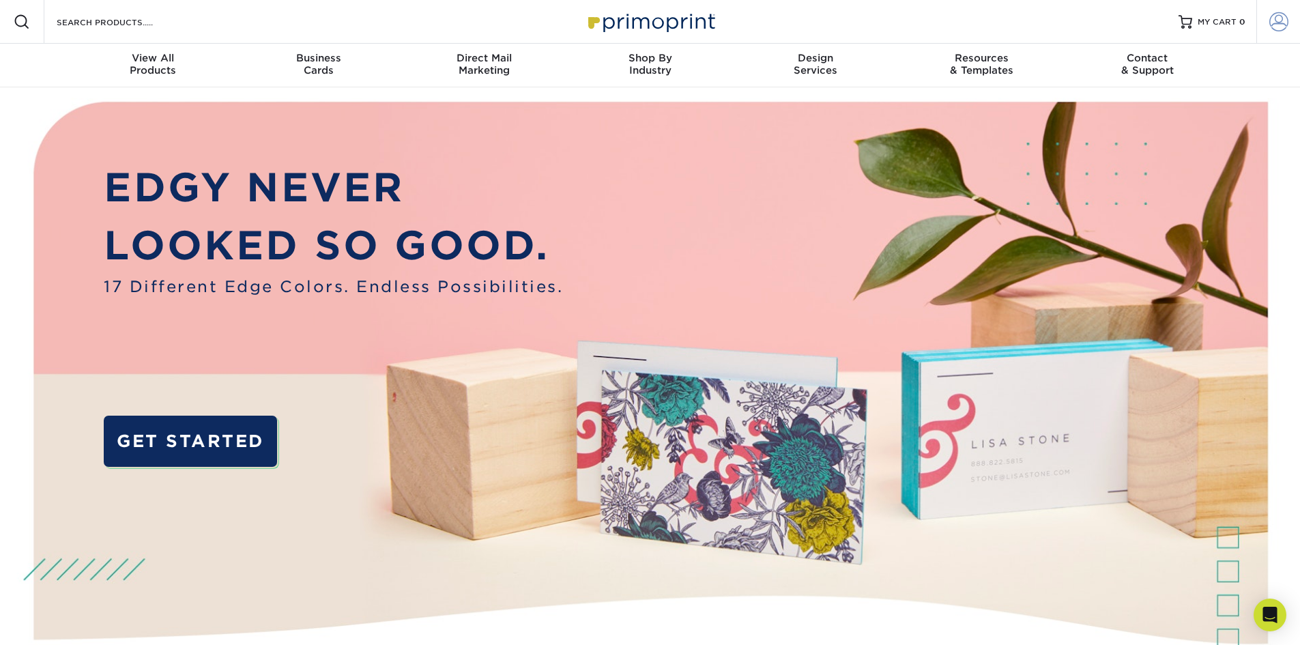
click at [1281, 16] on span at bounding box center [1278, 21] width 19 height 19
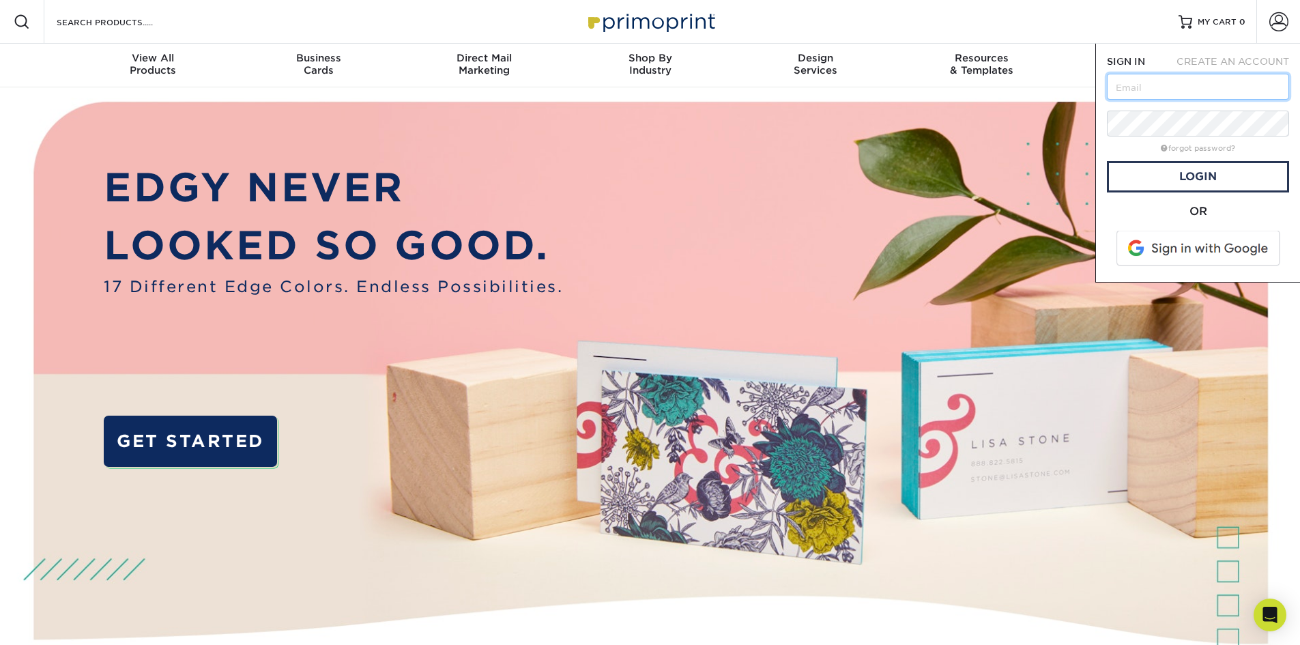
click at [1168, 89] on input "text" at bounding box center [1198, 87] width 182 height 26
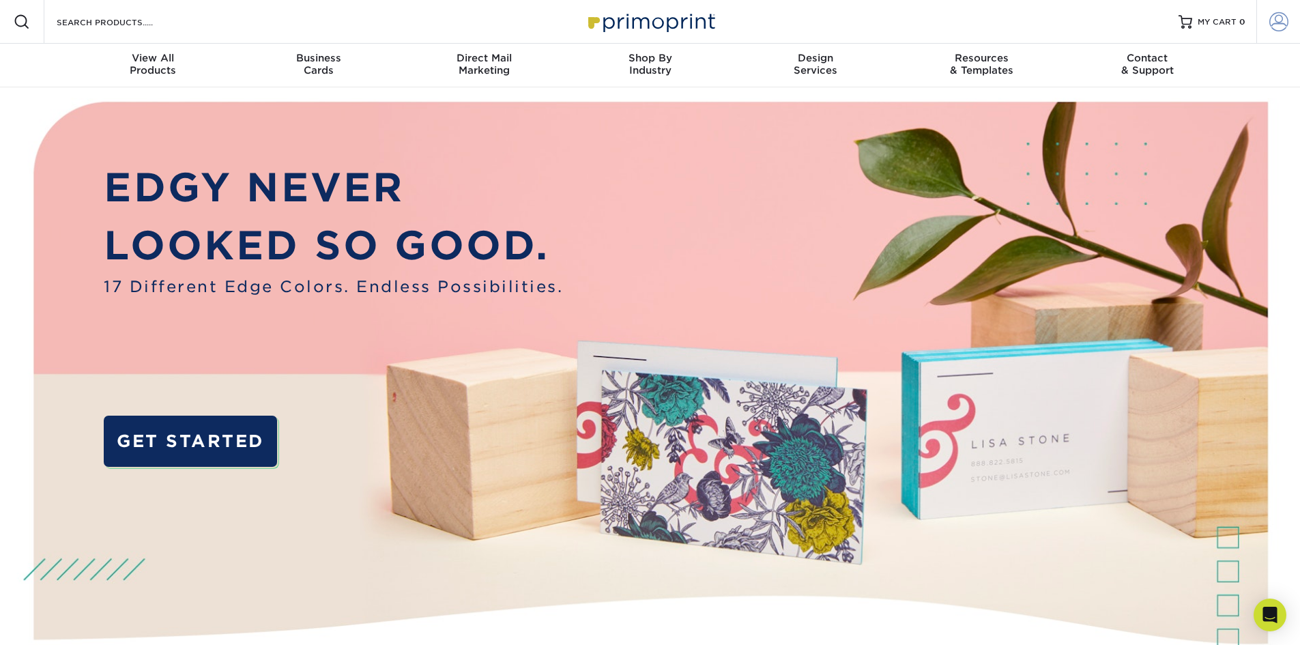
click at [1272, 19] on span at bounding box center [1278, 21] width 19 height 19
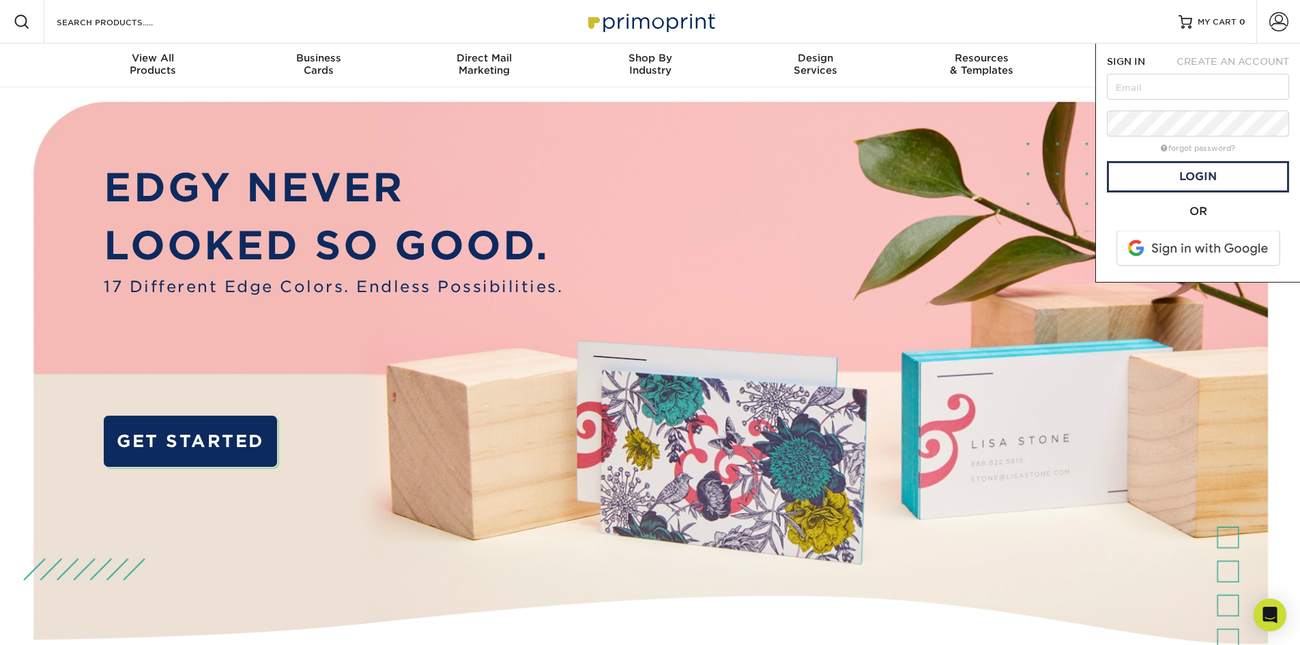
click at [1066, 21] on div "Resources Menu Search Products Account SIGN IN CREATE AN ACCOUNT forgot passwor…" at bounding box center [650, 22] width 1300 height 44
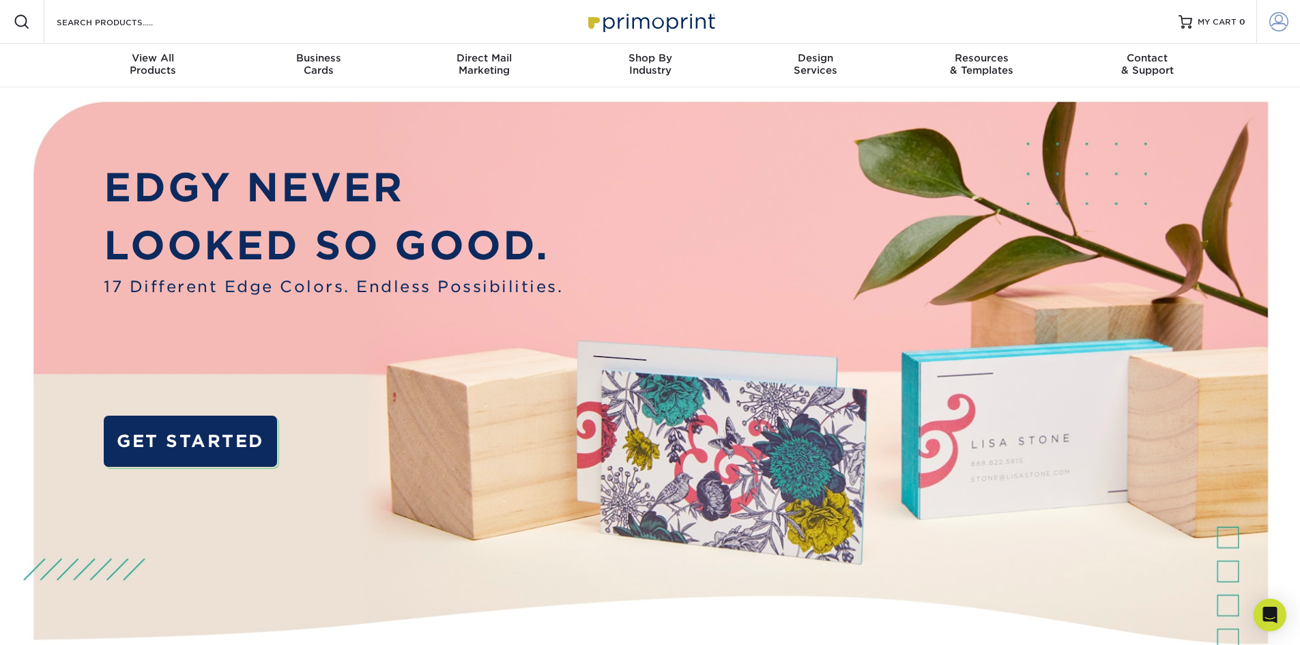
click at [1277, 27] on span at bounding box center [1278, 21] width 19 height 19
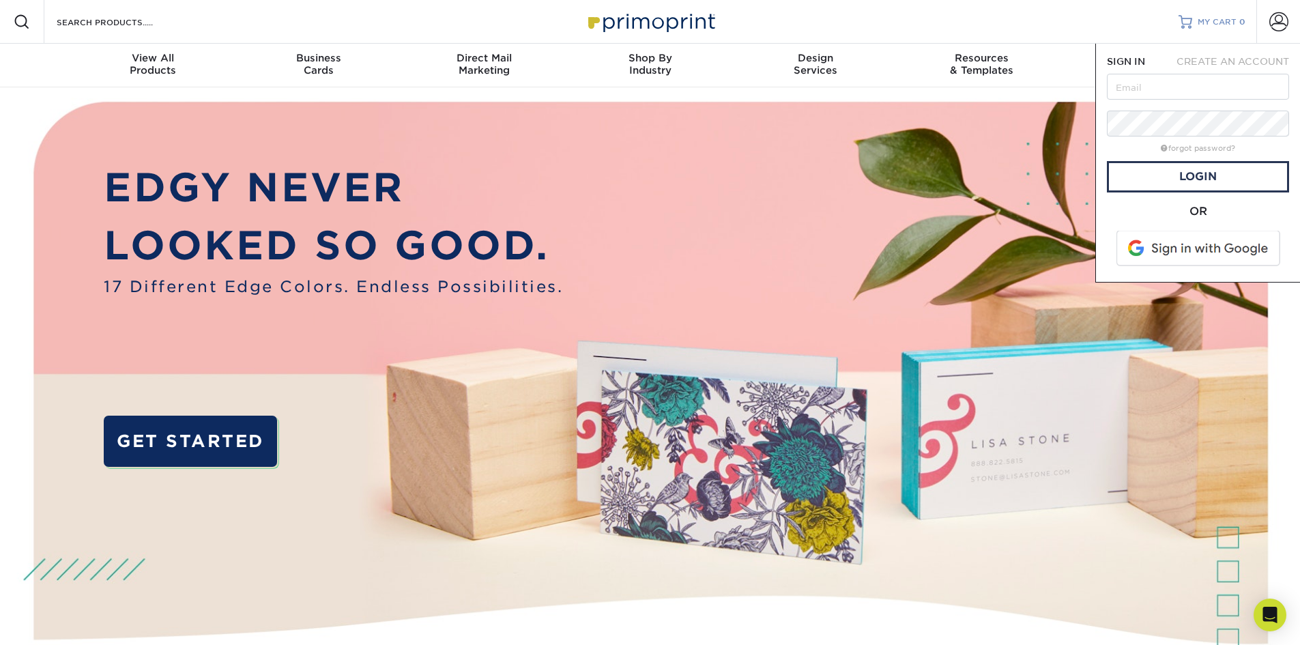
click at [1188, 19] on div at bounding box center [1185, 22] width 14 height 14
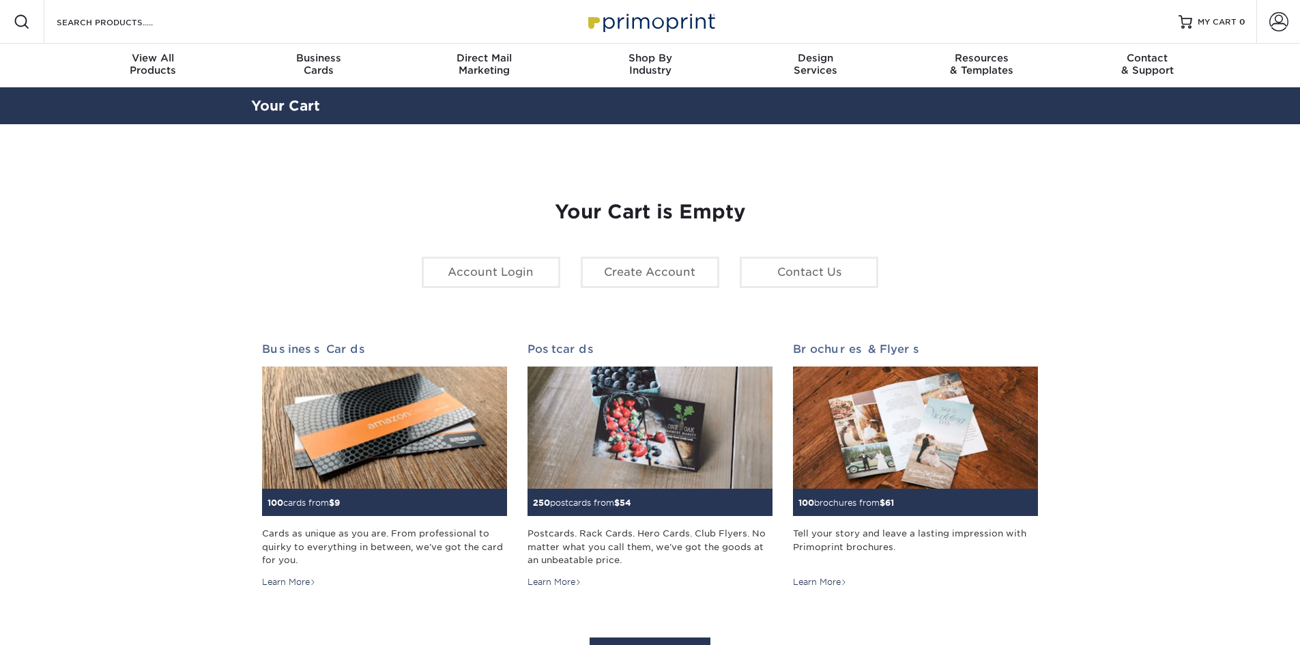
click at [1272, 25] on span at bounding box center [1278, 21] width 19 height 19
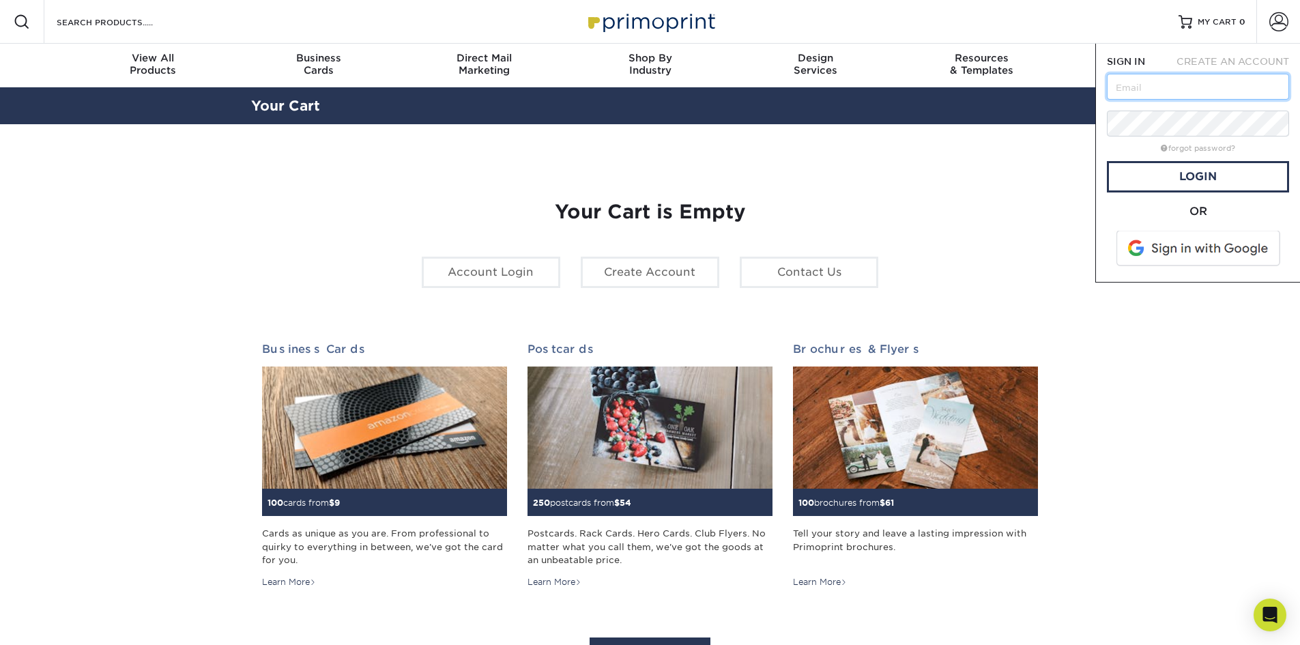
type input "kschmidt@creallc.com"
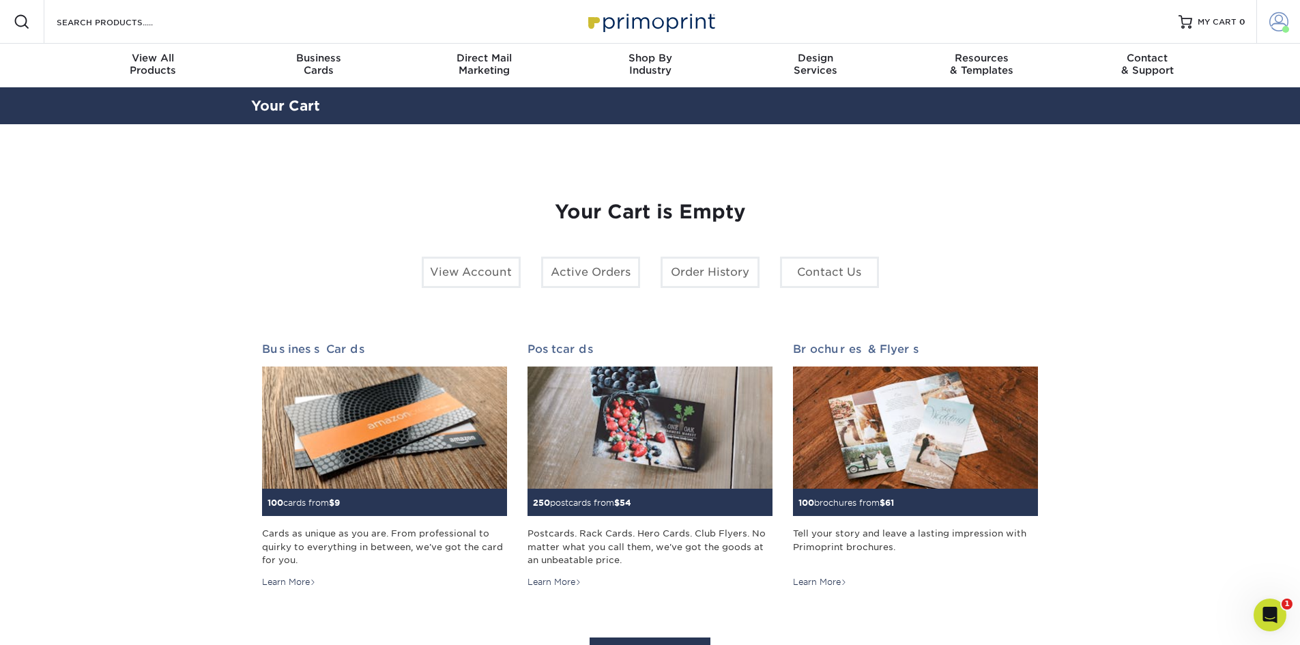
click at [1276, 24] on span at bounding box center [1278, 21] width 19 height 19
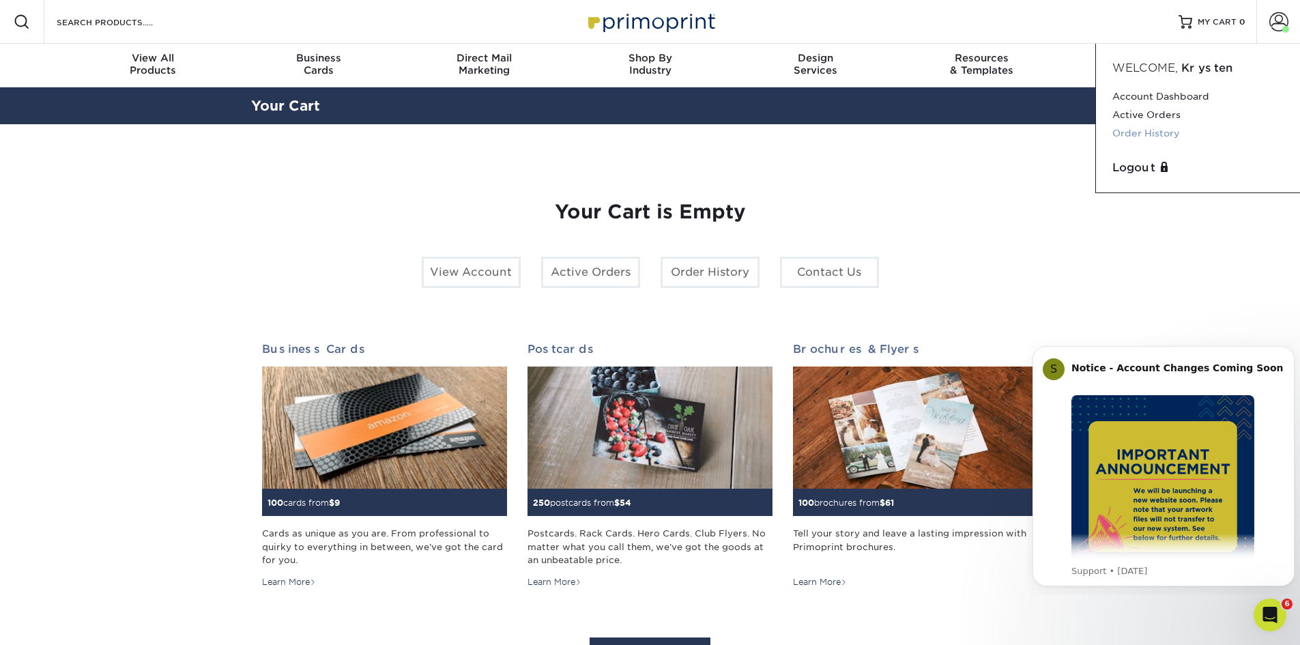
click at [1173, 134] on link "Order History" at bounding box center [1197, 133] width 171 height 18
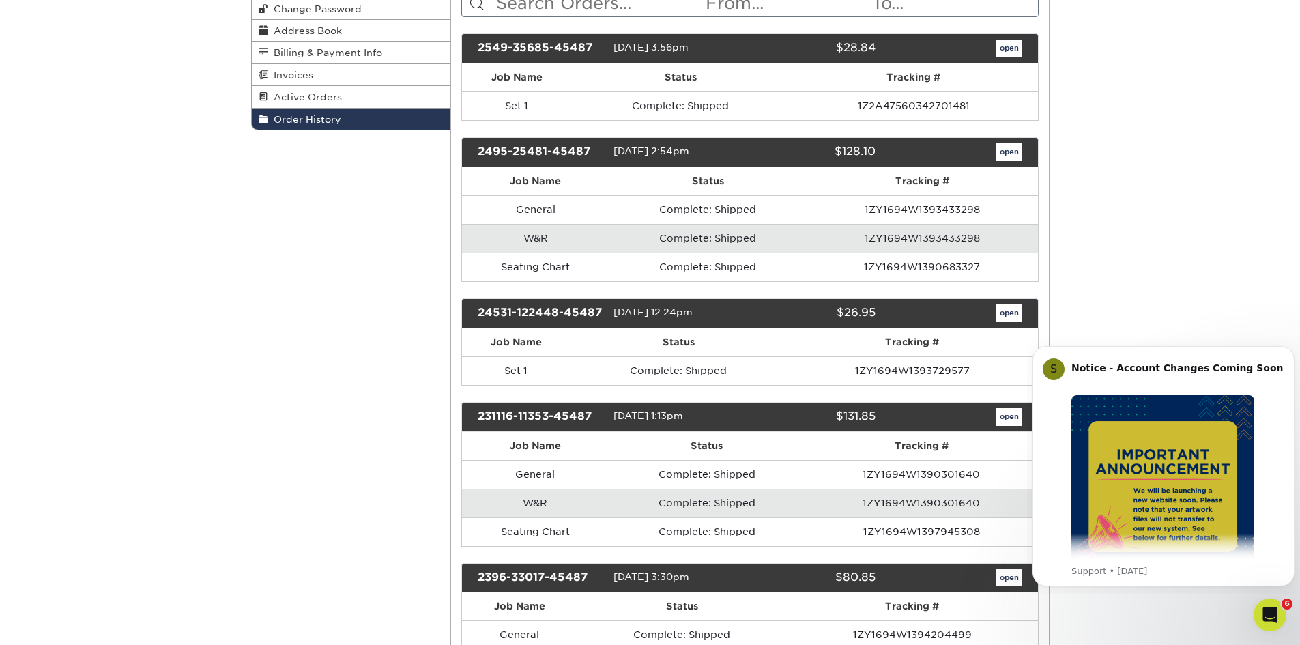
scroll to position [341, 0]
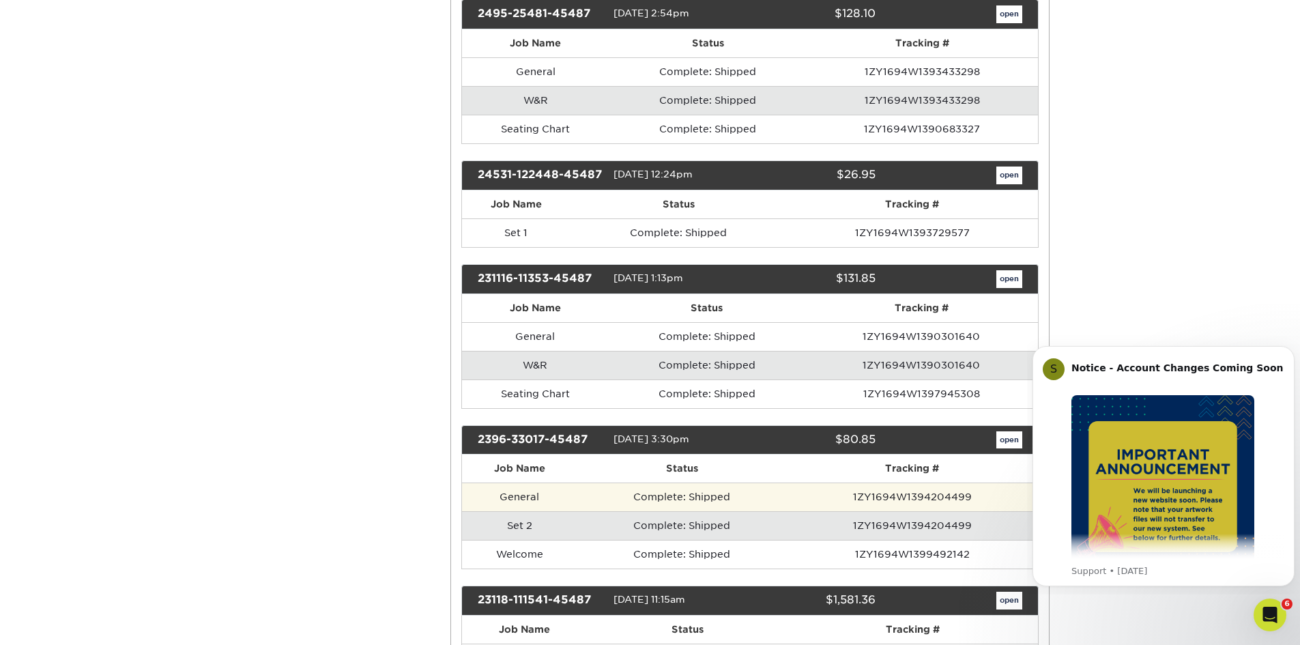
click at [514, 496] on td "General" at bounding box center [519, 496] width 115 height 29
click at [922, 508] on td "1ZY1694W1394204499" at bounding box center [912, 496] width 251 height 29
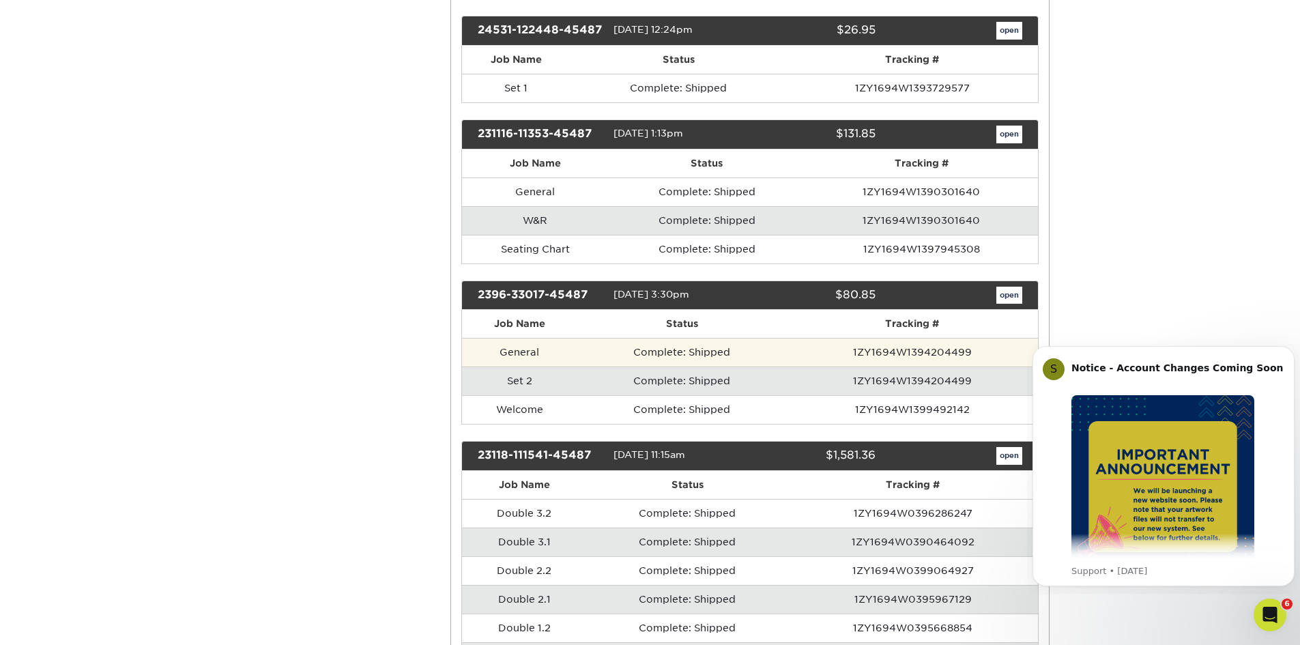
scroll to position [273, 0]
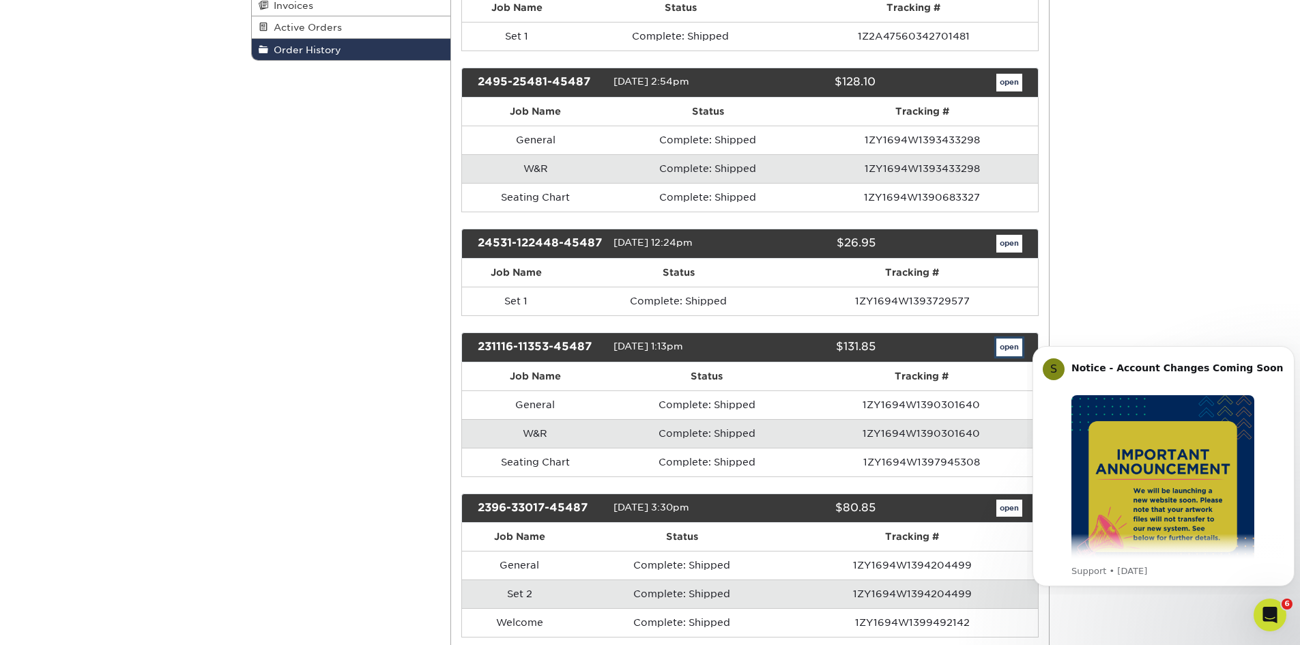
click at [1004, 347] on link "open" at bounding box center [1009, 347] width 26 height 18
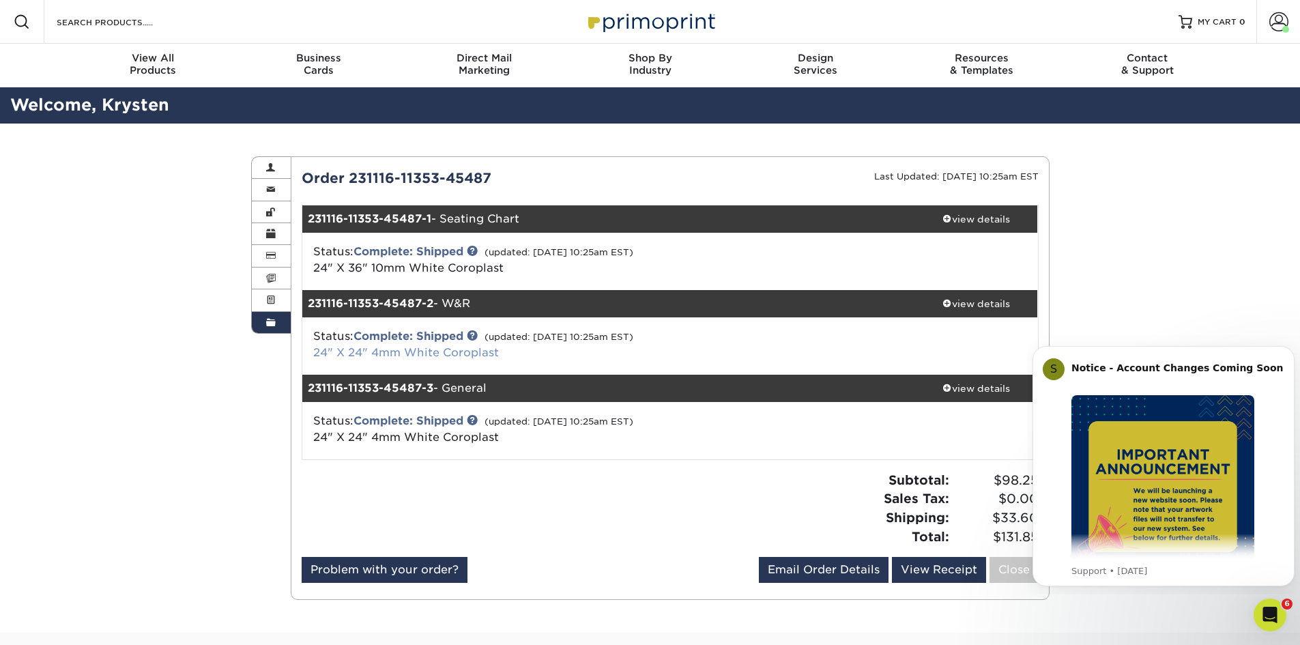
click at [347, 353] on link "24" X 24" 4mm White Coroplast" at bounding box center [406, 352] width 186 height 13
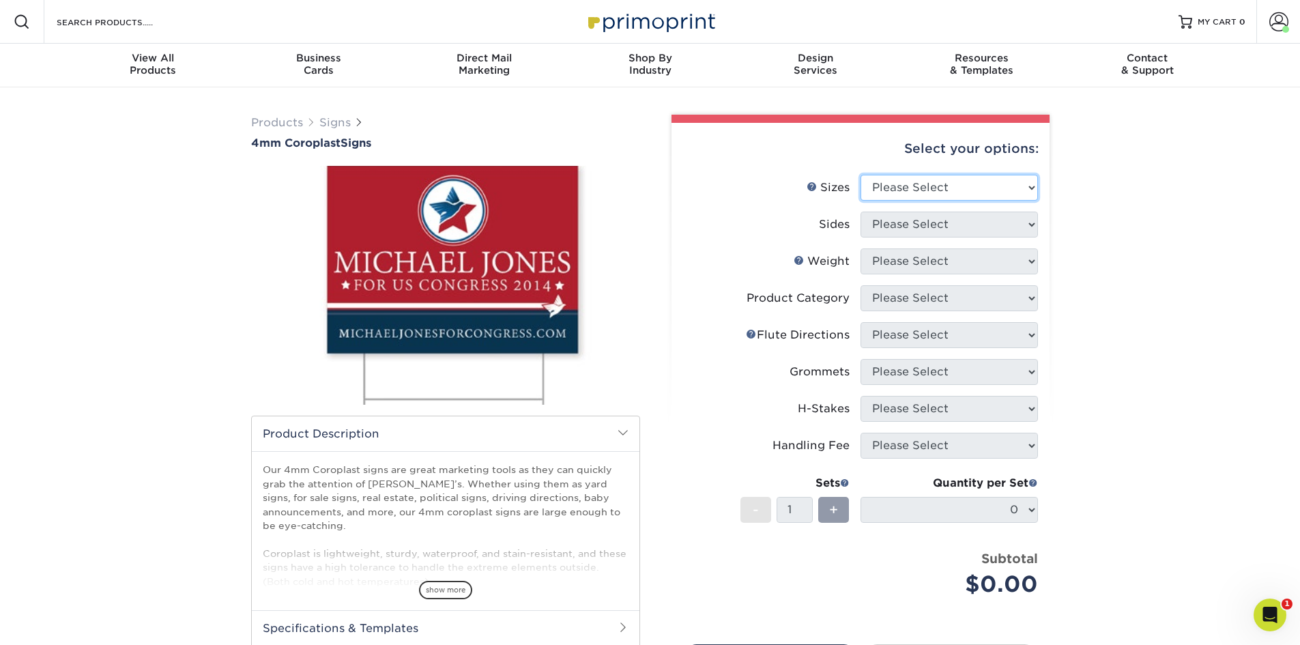
click at [890, 190] on select "Please Select 12" x 18" 18" x 24" 24" x 24" 24" x 36"" at bounding box center [948, 188] width 177 height 26
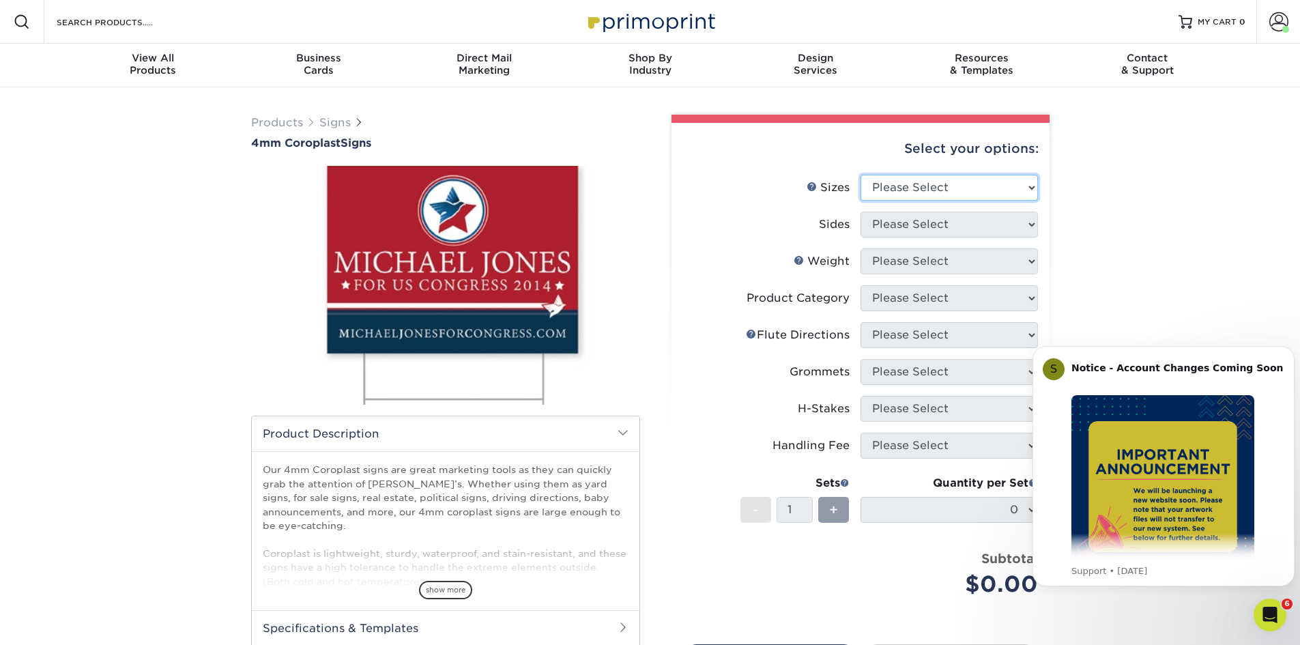
select select "24.00x24.00"
click at [860, 175] on select "Please Select 12" x 18" 18" x 24" 24" x 24" 24" x 36"" at bounding box center [948, 188] width 177 height 26
click at [910, 231] on select "Please Select Print Both Sides Print Front Only" at bounding box center [948, 225] width 177 height 26
select select "32d3c223-f82c-492b-b915-ba065a00862f"
click at [860, 212] on select "Please Select Print Both Sides Print Front Only" at bounding box center [948, 225] width 177 height 26
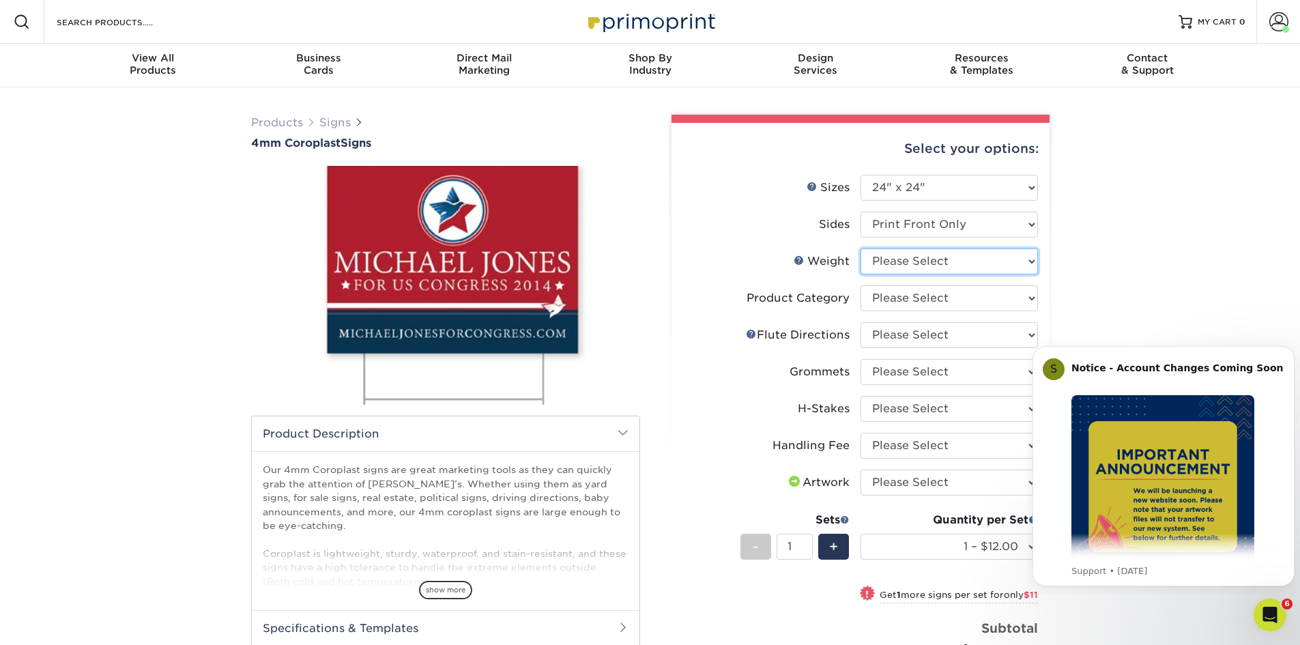
click at [1001, 266] on select "Please Select 4CORO" at bounding box center [948, 261] width 177 height 26
select select "4CORO"
click at [860, 248] on select "Please Select 4CORO" at bounding box center [948, 261] width 177 height 26
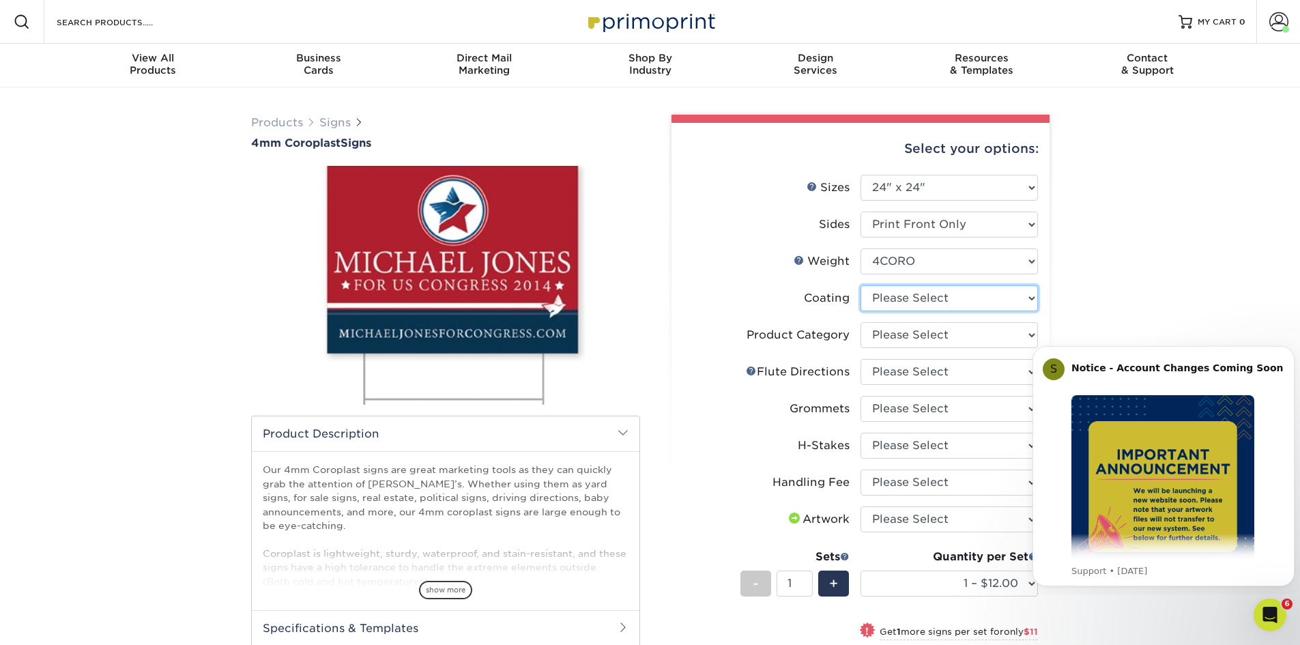
click at [1012, 294] on select at bounding box center [948, 298] width 177 height 26
click at [1012, 293] on select at bounding box center [948, 298] width 177 height 26
select select "3e7618de-abca-4bda-9f97-8b9129e913d8"
click at [860, 285] on select at bounding box center [948, 298] width 177 height 26
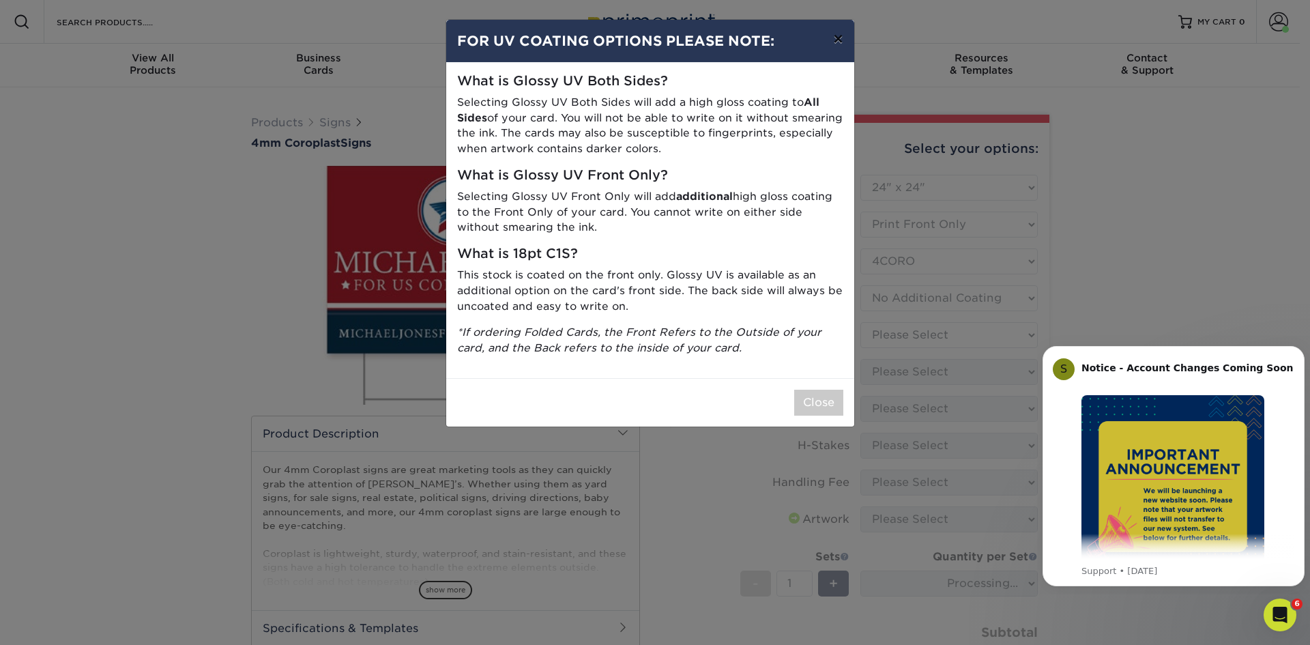
click at [835, 37] on button "×" at bounding box center [837, 39] width 31 height 38
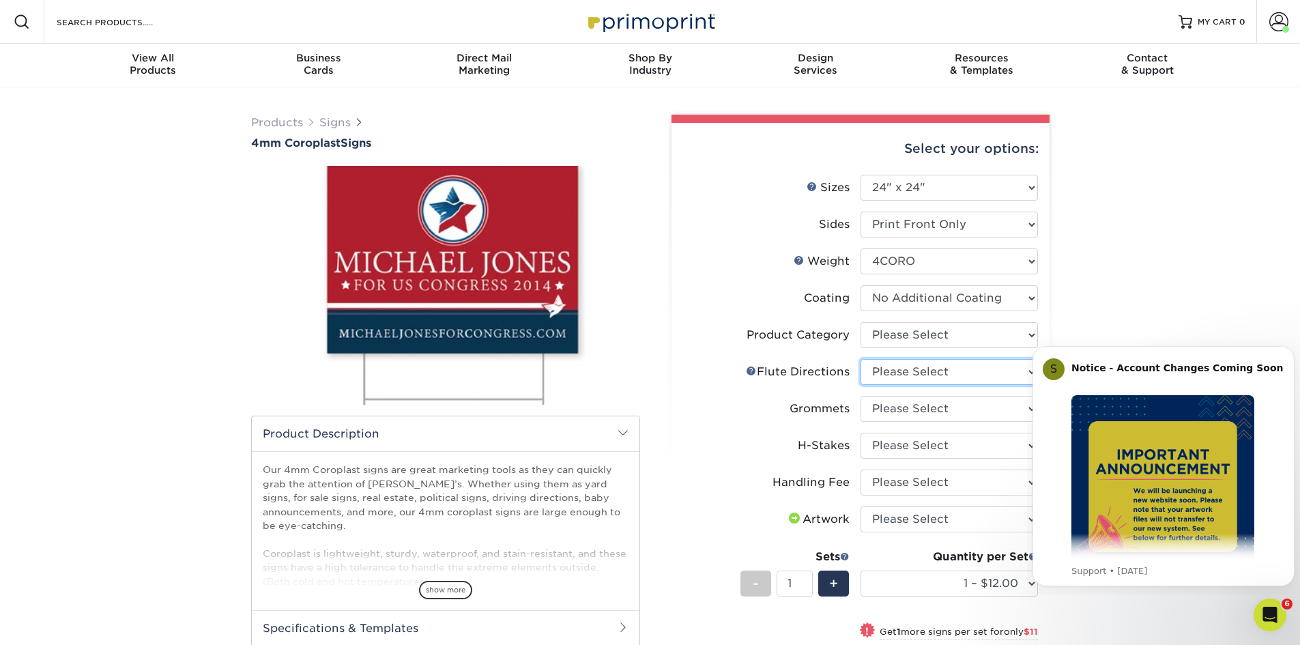
click at [935, 374] on select "Please Select Flute Direction (Horizontal) Flute Direction (Vertical)" at bounding box center [948, 372] width 177 height 26
select select "64642d5c-3ca5-48ab-b753-ddfa02991dab"
click at [860, 359] on select "Please Select Flute Direction (Horizontal) Flute Direction (Vertical)" at bounding box center [948, 372] width 177 height 26
click at [918, 341] on select "Please Select Coroplast Signs" at bounding box center [948, 335] width 177 height 26
select select "b3582ed5-6912-492c-8440-2cc51afdb8e1"
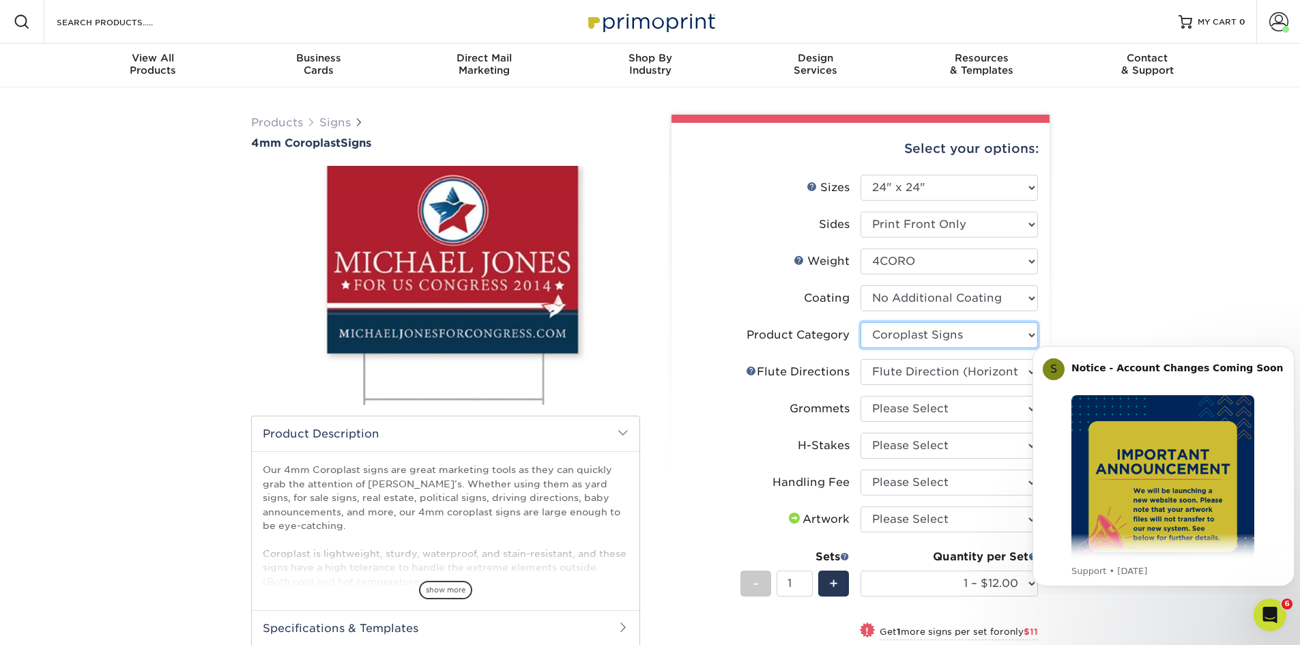
click at [860, 322] on select "Please Select Coroplast Signs" at bounding box center [948, 335] width 177 height 26
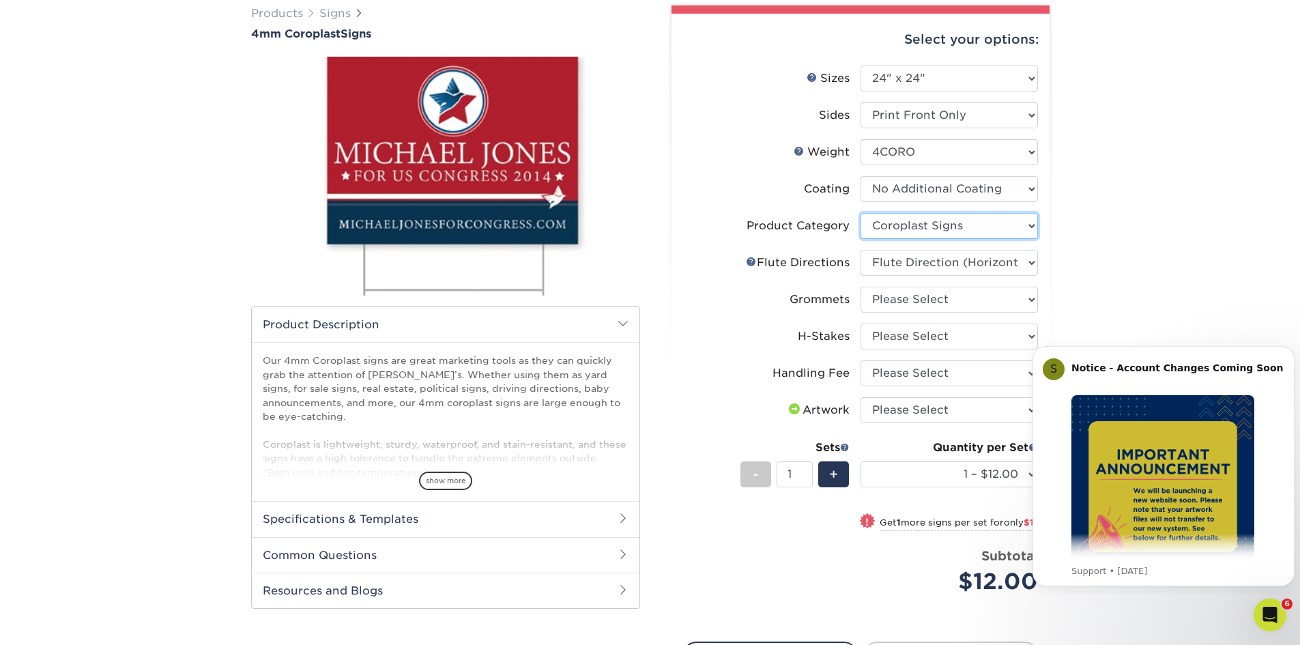
scroll to position [136, 0]
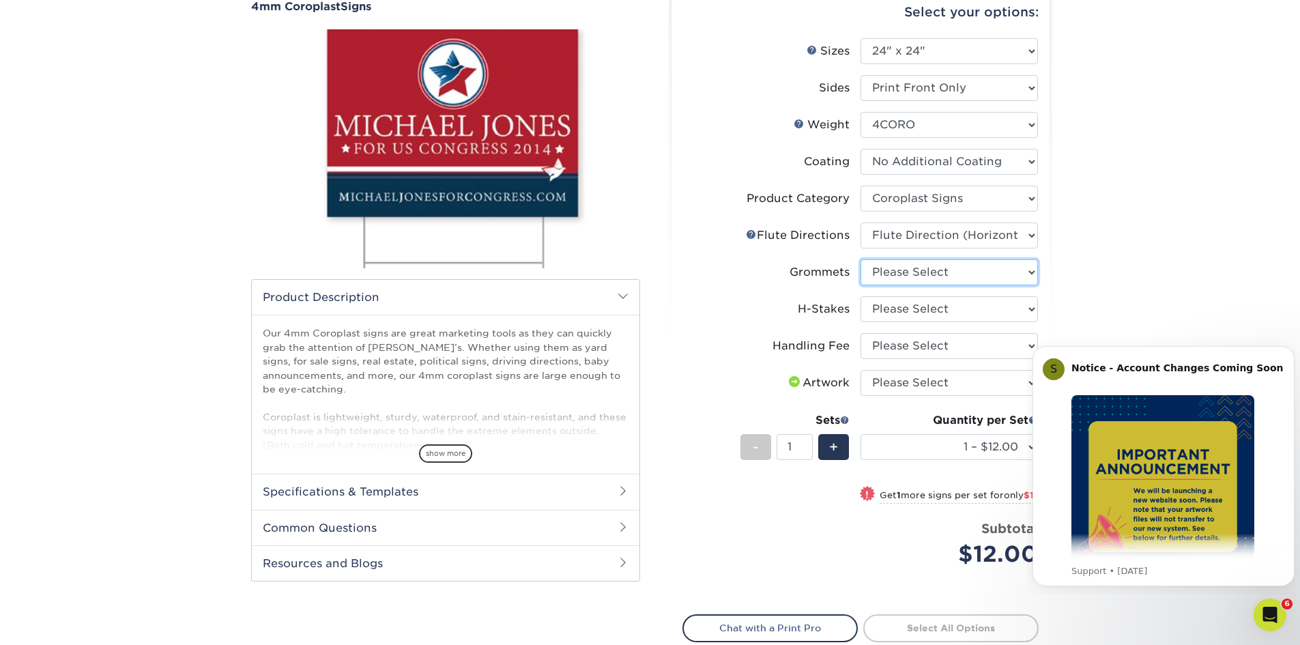
click at [940, 284] on select "Please Select No Grommets Yes, Grommet All 4 Corners Yes, Grommets Top Corners …" at bounding box center [948, 272] width 177 height 26
select select "90d329df-db80-4206-b821-ff9d3f363977"
click at [860, 259] on select "Please Select No Grommets Yes, Grommet All 4 Corners Yes, Grommets Top Corners …" at bounding box center [948, 272] width 177 height 26
click at [927, 304] on select "Please Select No H-Stakes Yes" at bounding box center [948, 309] width 177 height 26
select select "aec992a9-897e-40ed-b45c-8ce74849ba63"
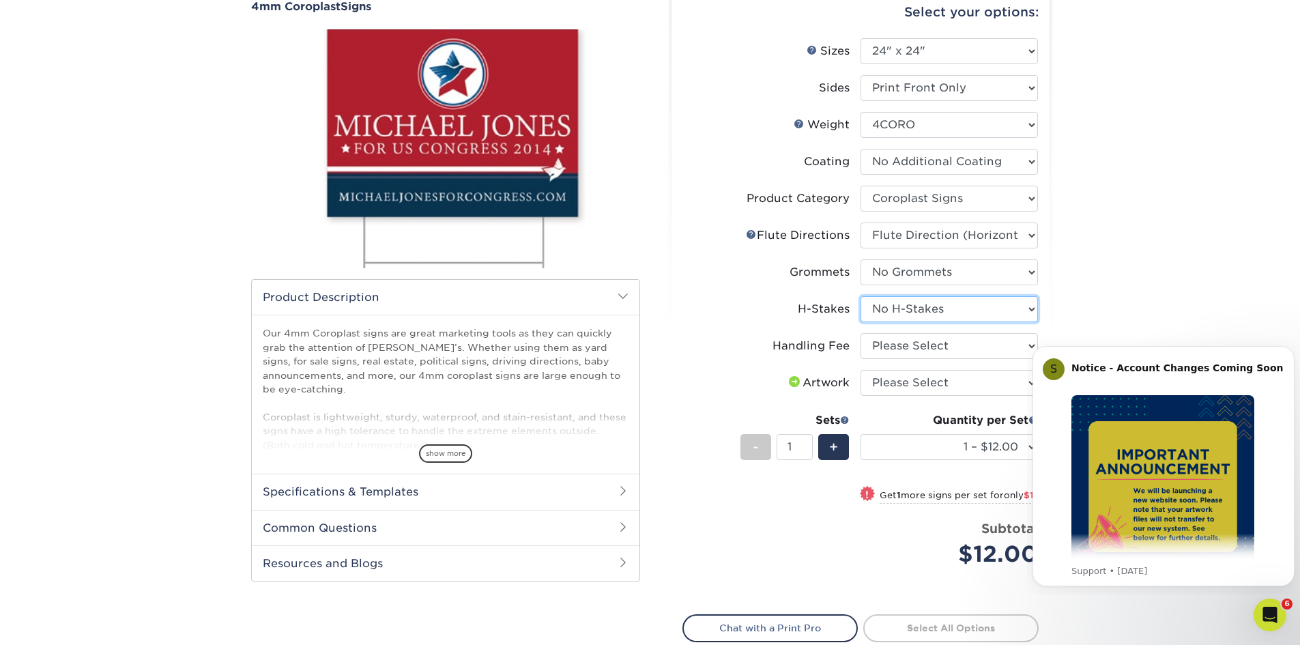
click at [860, 296] on select "Please Select No H-Stakes Yes" at bounding box center [948, 309] width 177 height 26
click at [950, 348] on select "Please Select Handling Fee" at bounding box center [948, 346] width 177 height 26
select select "ab74c079-444c-4260-ae6a-e09bdee8073c"
click at [860, 333] on select "Please Select Handling Fee" at bounding box center [948, 346] width 177 height 26
click at [935, 381] on select "Please Select I will upload files I need a design - $50" at bounding box center [948, 383] width 177 height 26
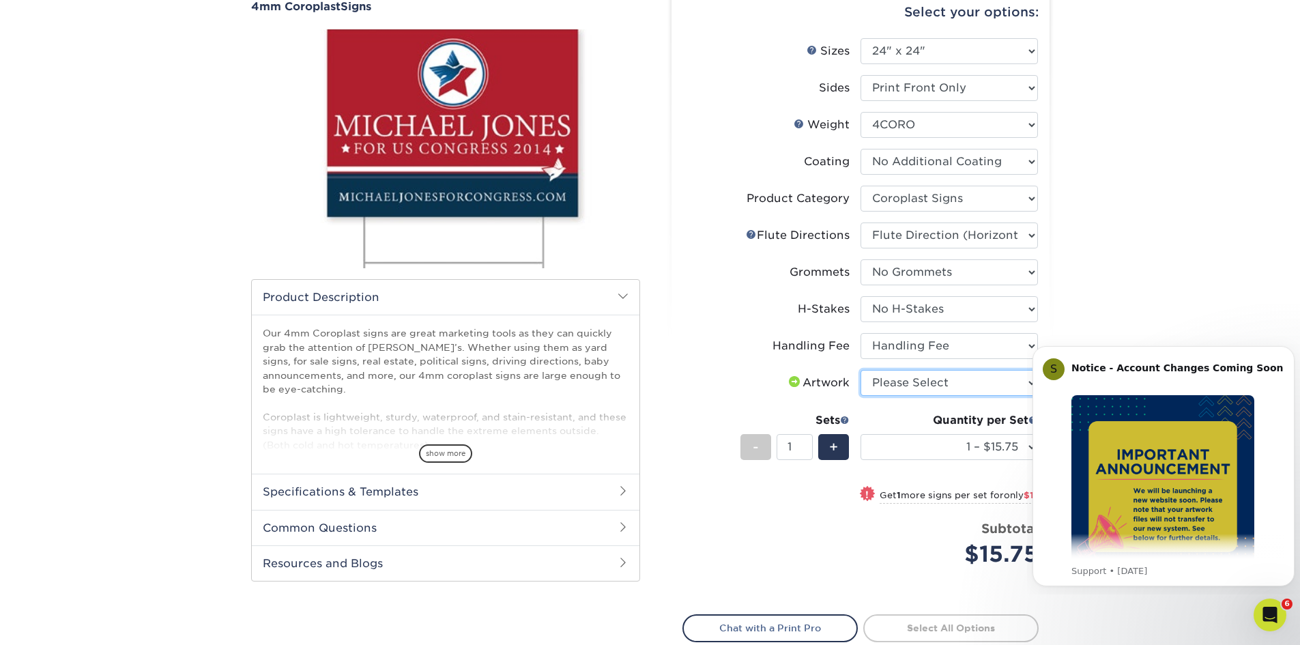
select select "upload"
click at [860, 370] on select "Please Select I will upload files I need a design - $50" at bounding box center [948, 383] width 177 height 26
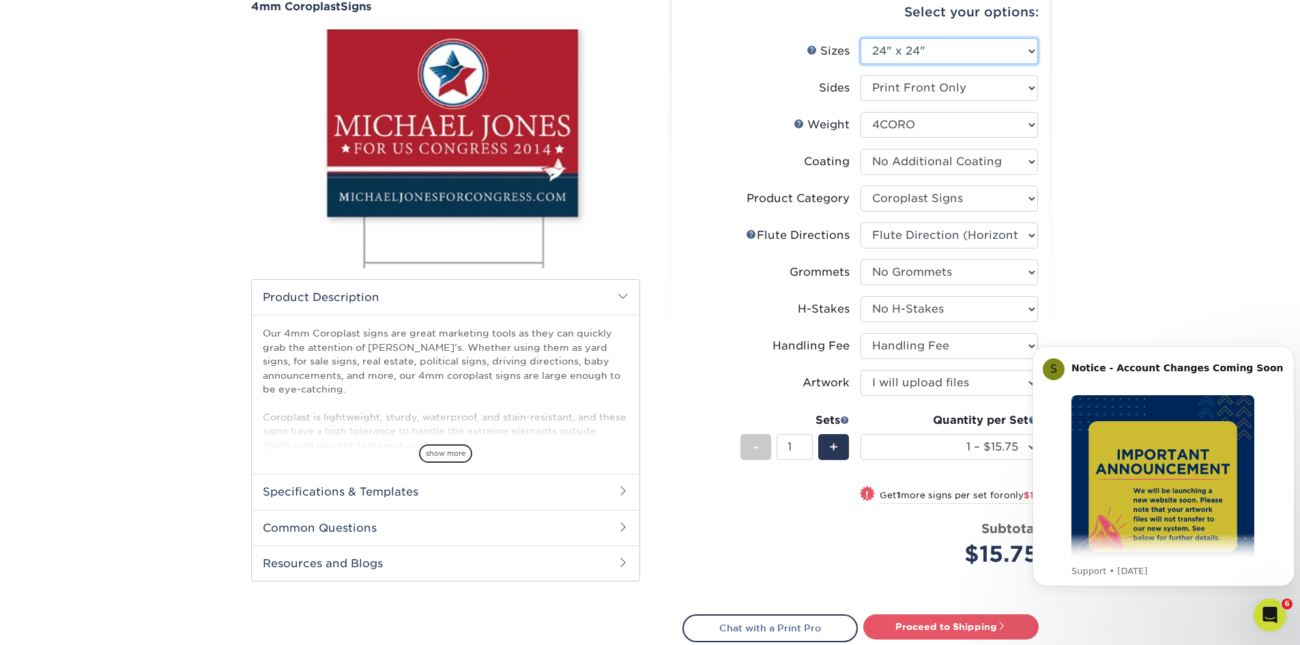
click at [1025, 53] on select "Please Select 12" x 18" 18" x 24" 24" x 24" 24" x 36"" at bounding box center [948, 51] width 177 height 26
click at [860, 38] on select "Please Select 12" x 18" 18" x 24" 24" x 24" 24" x 36"" at bounding box center [948, 51] width 177 height 26
click at [1137, 151] on div "Products Signs 4mm Coroplast Signs /" at bounding box center [650, 362] width 1300 height 822
click at [830, 441] on span "+" at bounding box center [833, 447] width 9 height 20
type input "2"
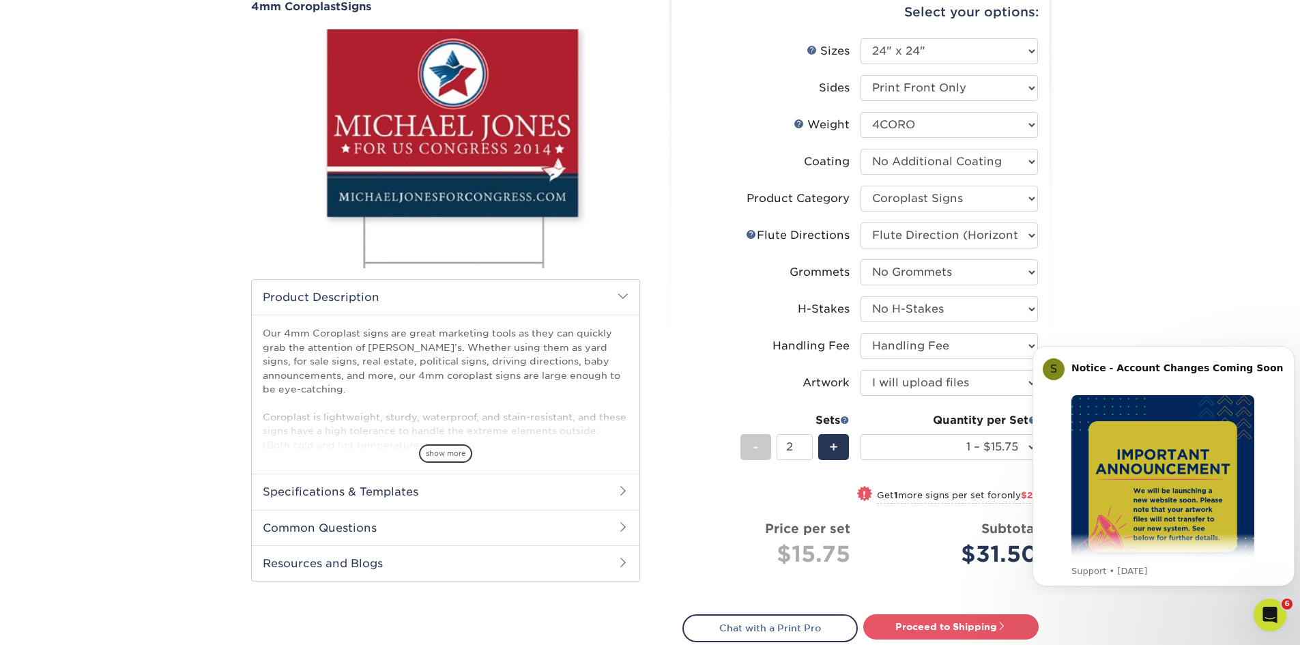
click at [1185, 263] on div "Products Signs 4mm Coroplast Signs /" at bounding box center [650, 362] width 1300 height 822
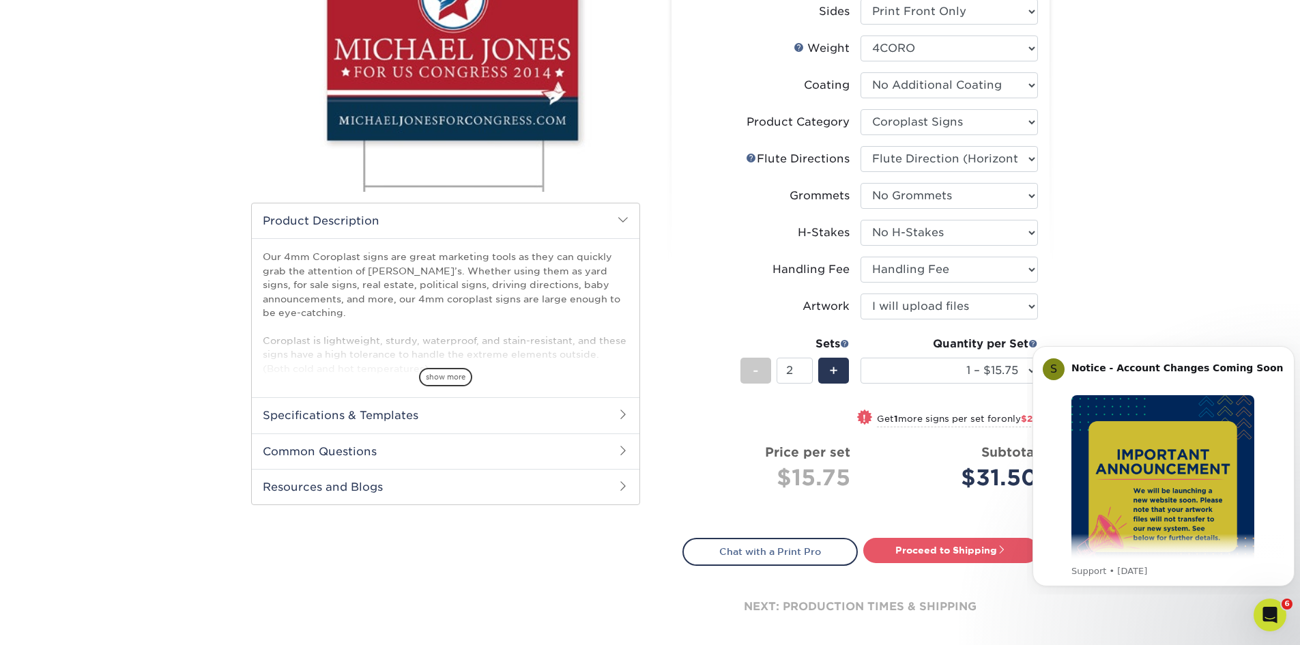
scroll to position [341, 0]
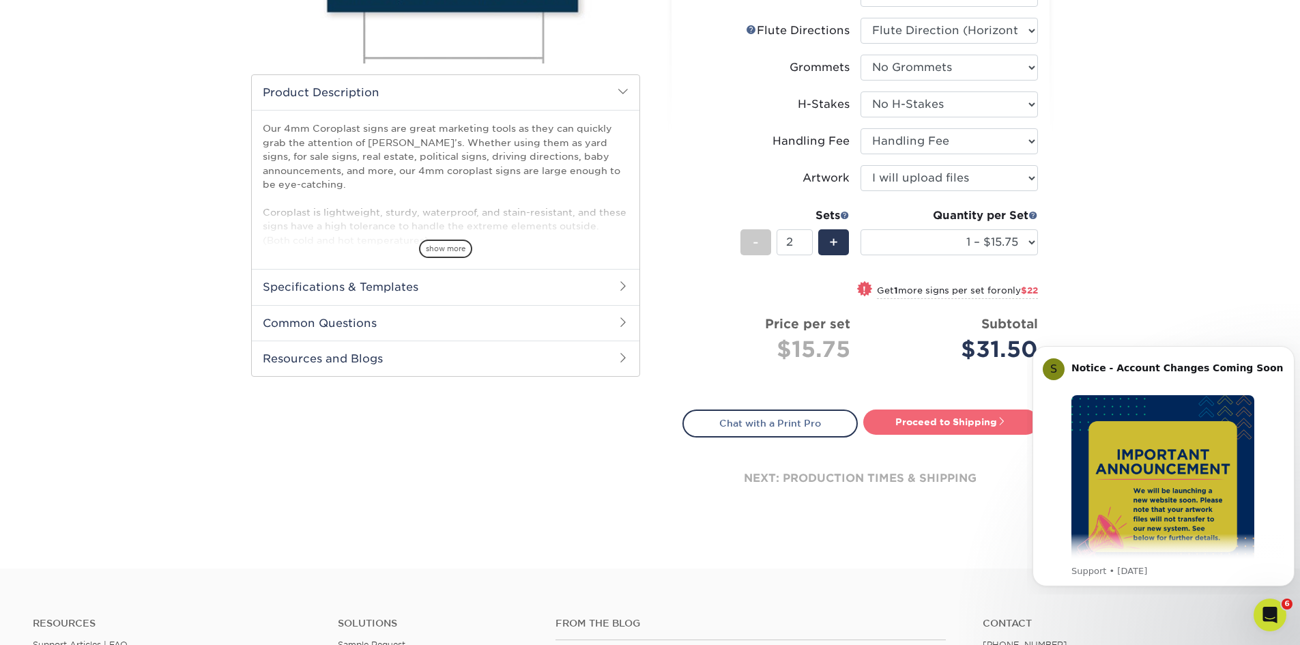
click at [939, 418] on link "Proceed to Shipping" at bounding box center [950, 421] width 175 height 25
type input "Set 1"
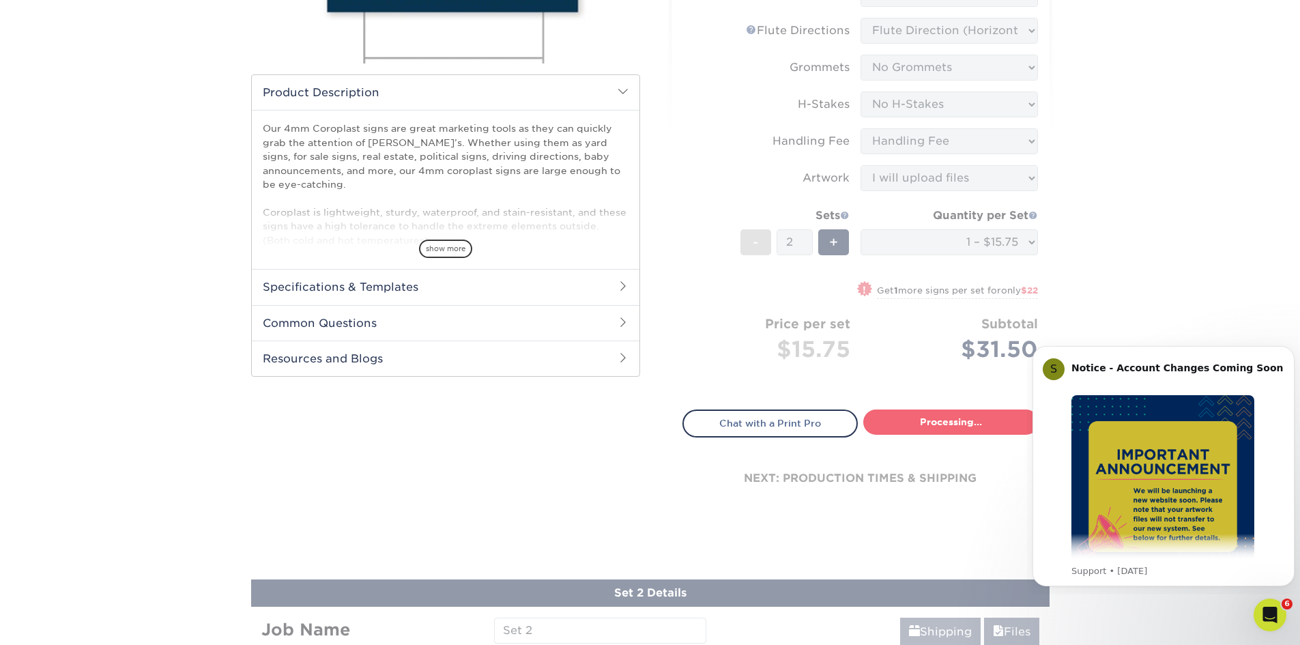
select select "b6a55800-66a2-4c76-9963-303fe1ae6e73"
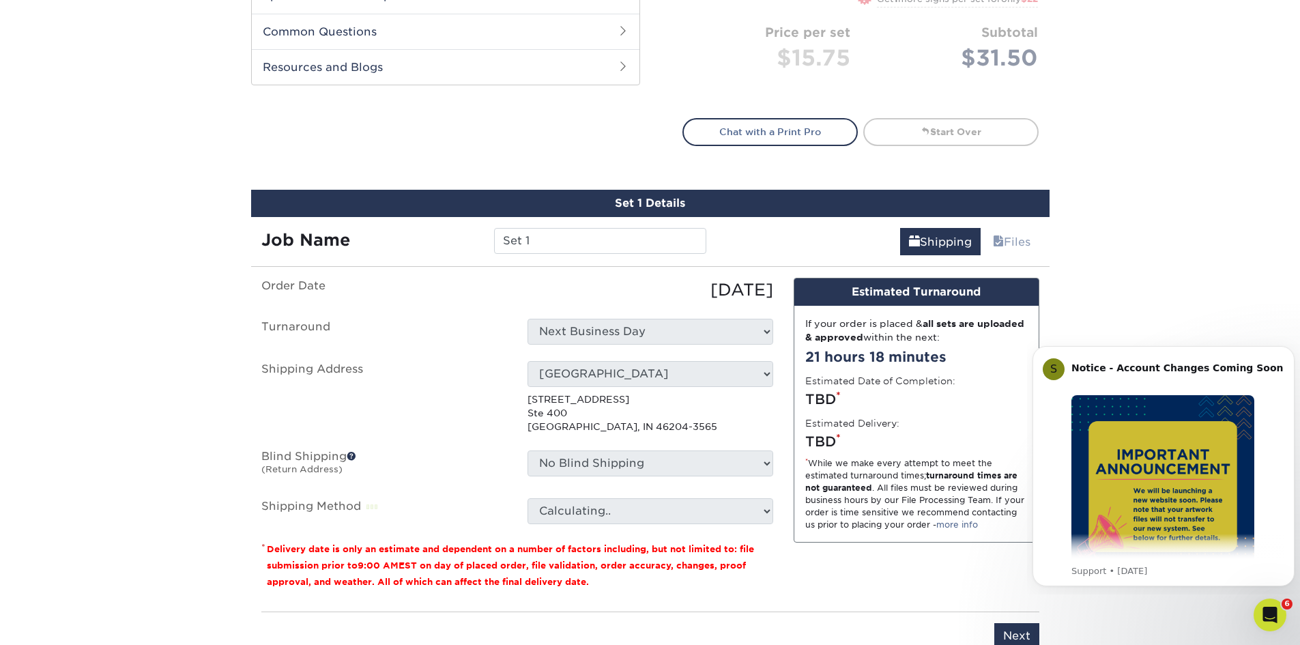
scroll to position [788, 0]
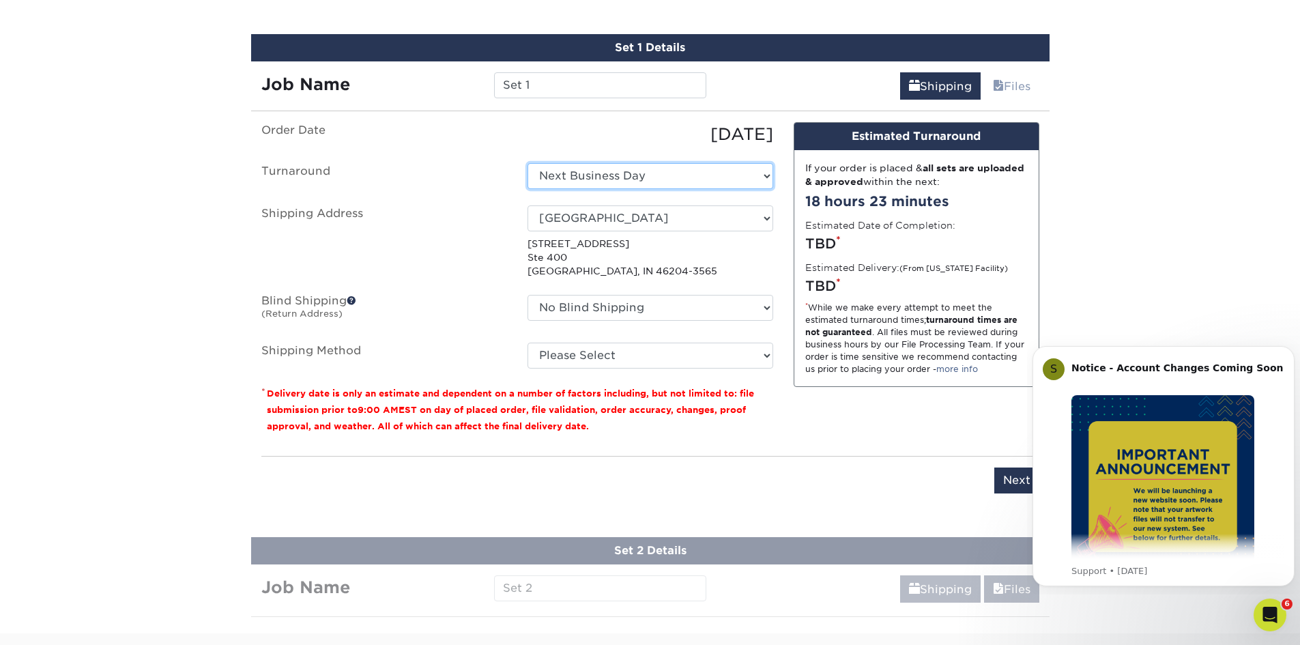
click at [587, 178] on select "Select One Next Business Day" at bounding box center [650, 176] width 246 height 26
click at [577, 141] on div "[DATE]" at bounding box center [650, 134] width 266 height 25
click at [647, 308] on select "No Blind Shipping Andy Voress Home Indianapolis + Add New Address" at bounding box center [650, 308] width 246 height 26
click at [647, 304] on select "No Blind Shipping Andy Voress Home Indianapolis + Add New Address" at bounding box center [650, 308] width 246 height 26
click at [600, 177] on select "Select One Next Business Day" at bounding box center [650, 176] width 246 height 26
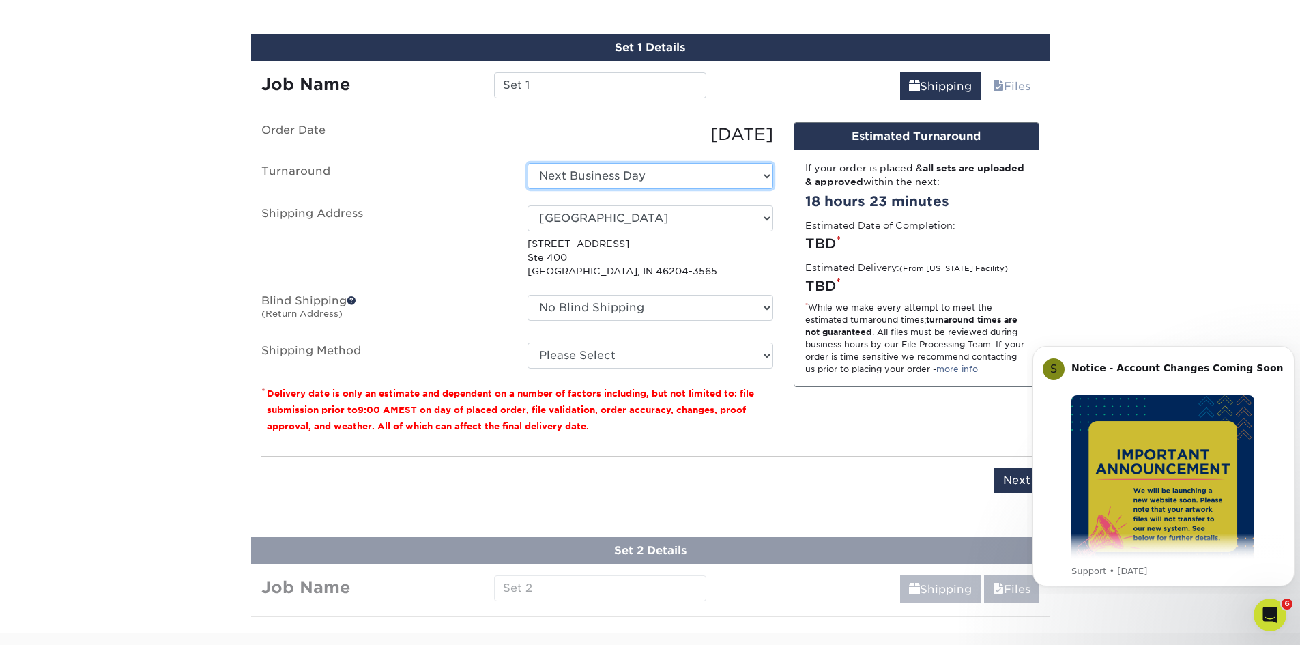
click at [600, 177] on select "Select One Next Business Day" at bounding box center [650, 176] width 246 height 26
click at [353, 300] on span at bounding box center [352, 300] width 10 height 10
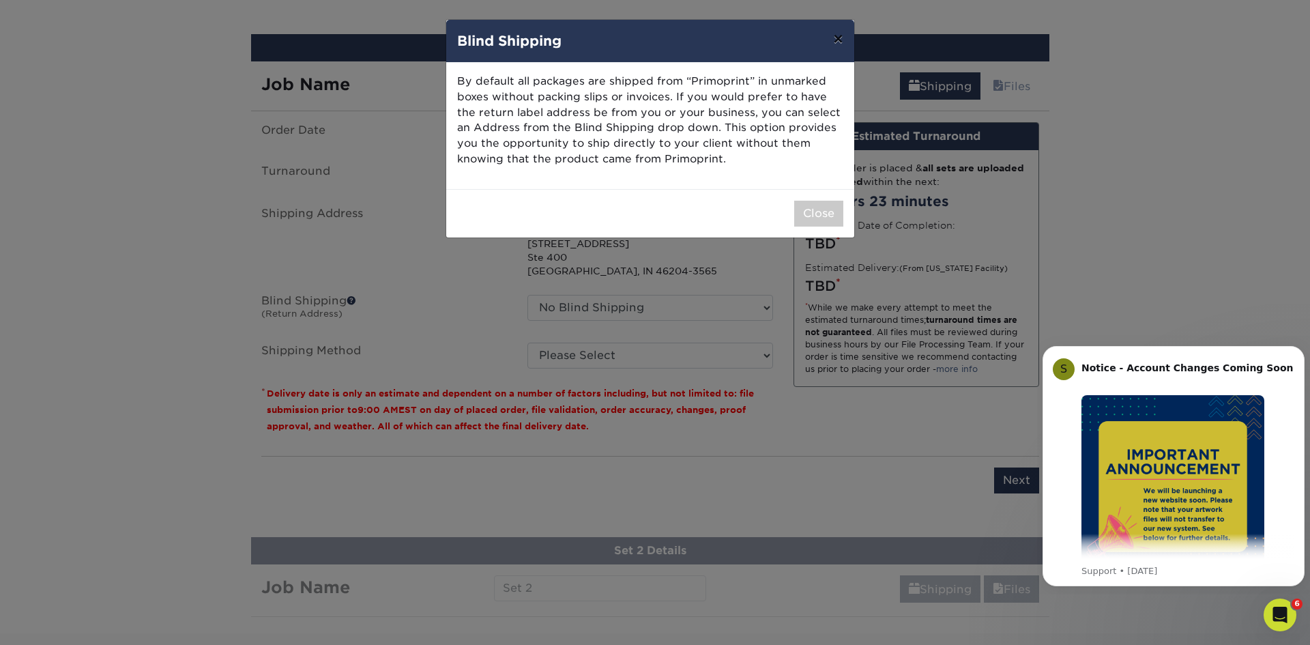
click at [844, 42] on button "×" at bounding box center [837, 39] width 31 height 38
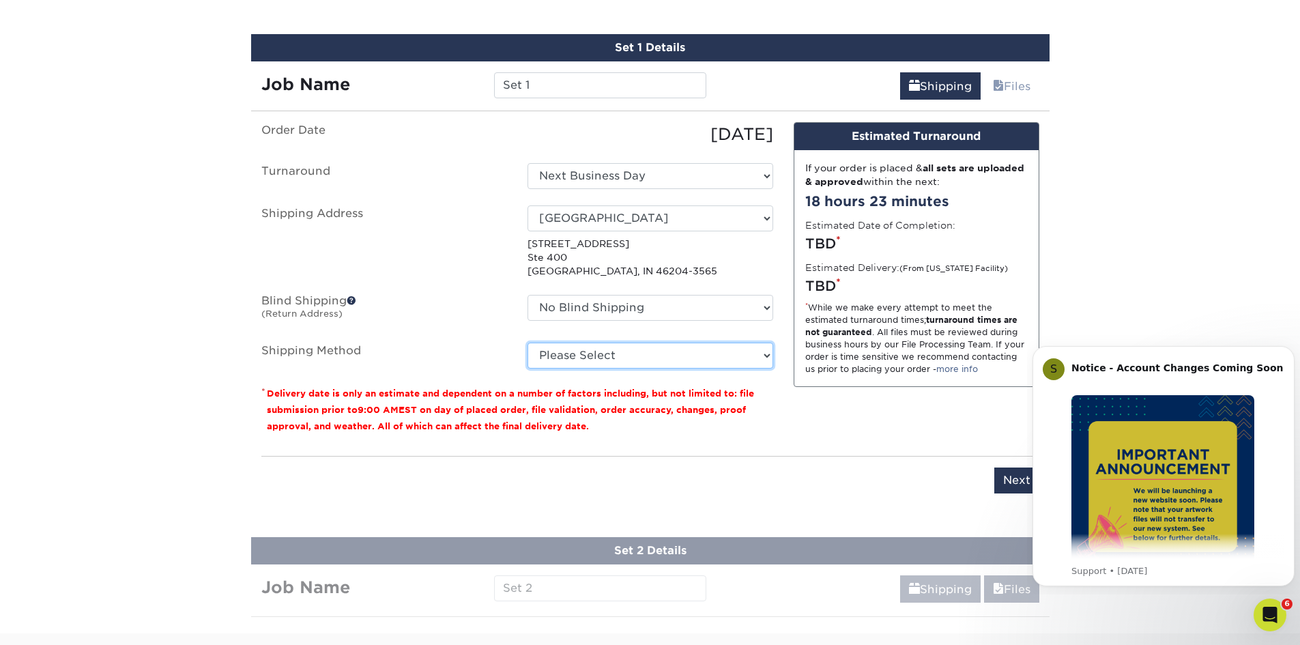
click at [599, 350] on select "Please Select G4M Flat Rate Shipping (+$11.20) Ground Shipping (+$15.70) 3 Day …" at bounding box center [650, 355] width 246 height 26
click at [527, 342] on select "Please Select G4M Flat Rate Shipping (+$11.20) Ground Shipping (+$15.70) 3 Day …" at bounding box center [650, 355] width 246 height 26
click at [675, 349] on select "Please Select G4M Flat Rate Shipping (+$11.20) Ground Shipping (+$15.70) 3 Day …" at bounding box center [650, 355] width 246 height 26
click at [527, 342] on select "Please Select G4M Flat Rate Shipping (+$11.20) Ground Shipping (+$15.70) 3 Day …" at bounding box center [650, 355] width 246 height 26
click at [678, 347] on select "Please Select G4M Flat Rate Shipping (+$11.20) Ground Shipping (+$15.70) 3 Day …" at bounding box center [650, 355] width 246 height 26
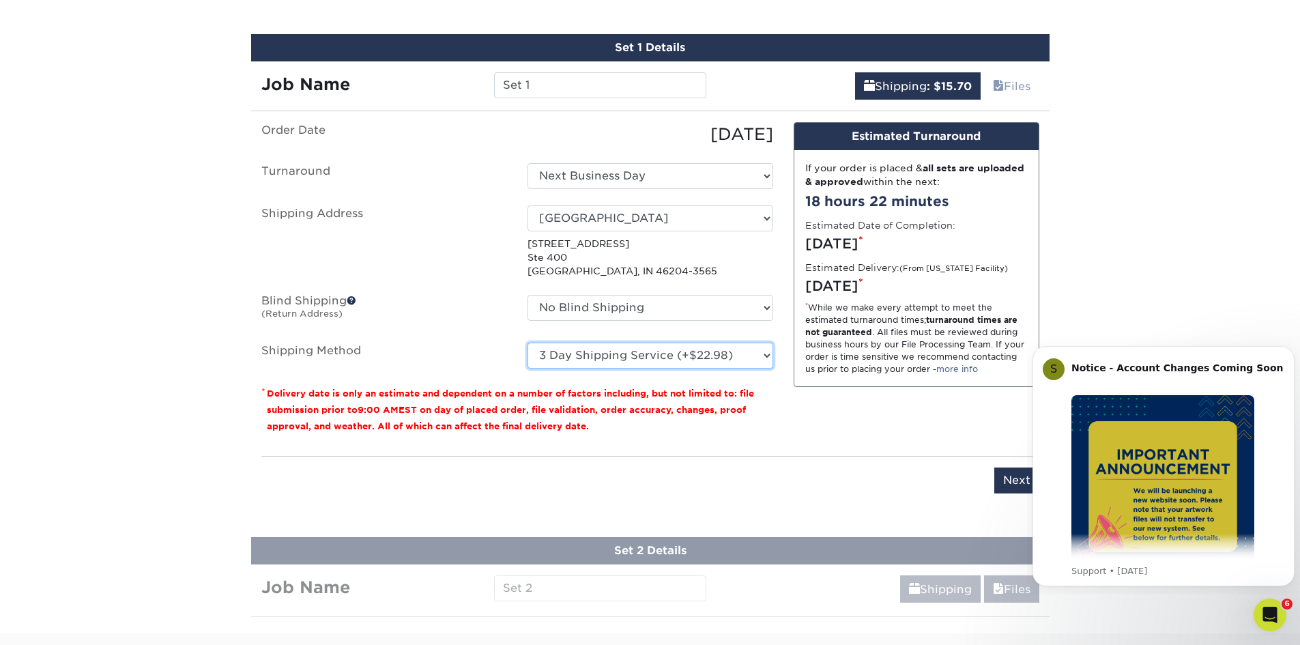
click at [527, 342] on select "Please Select G4M Flat Rate Shipping (+$11.20) Ground Shipping (+$15.70) 3 Day …" at bounding box center [650, 355] width 246 height 26
click at [682, 353] on select "Please Select G4M Flat Rate Shipping (+$11.20) Ground Shipping (+$15.70) 3 Day …" at bounding box center [650, 355] width 246 height 26
click at [527, 342] on select "Please Select G4M Flat Rate Shipping (+$11.20) Ground Shipping (+$15.70) 3 Day …" at bounding box center [650, 355] width 246 height 26
click at [665, 362] on select "Please Select G4M Flat Rate Shipping (+$11.20) Ground Shipping (+$15.70) 3 Day …" at bounding box center [650, 355] width 246 height 26
click at [527, 342] on select "Please Select G4M Flat Rate Shipping (+$11.20) Ground Shipping (+$15.70) 3 Day …" at bounding box center [650, 355] width 246 height 26
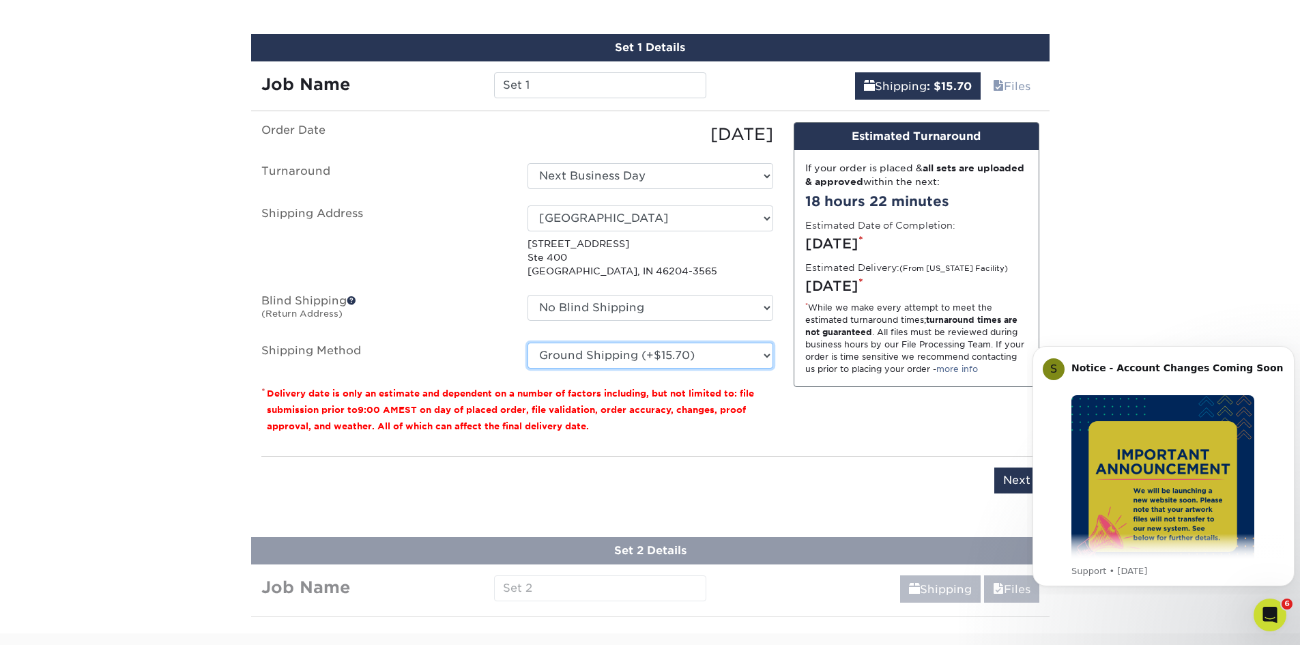
click at [645, 363] on select "Please Select G4M Flat Rate Shipping (+$11.20) Ground Shipping (+$15.70) 3 Day …" at bounding box center [650, 355] width 246 height 26
click at [527, 342] on select "Please Select G4M Flat Rate Shipping (+$11.20) Ground Shipping (+$15.70) 3 Day …" at bounding box center [650, 355] width 246 height 26
click at [722, 364] on select "Please Select G4M Flat Rate Shipping (+$11.20) Ground Shipping (+$15.70) 3 Day …" at bounding box center [650, 355] width 246 height 26
select select "03"
click at [527, 342] on select "Please Select G4M Flat Rate Shipping (+$11.20) Ground Shipping (+$15.70) 3 Day …" at bounding box center [650, 355] width 246 height 26
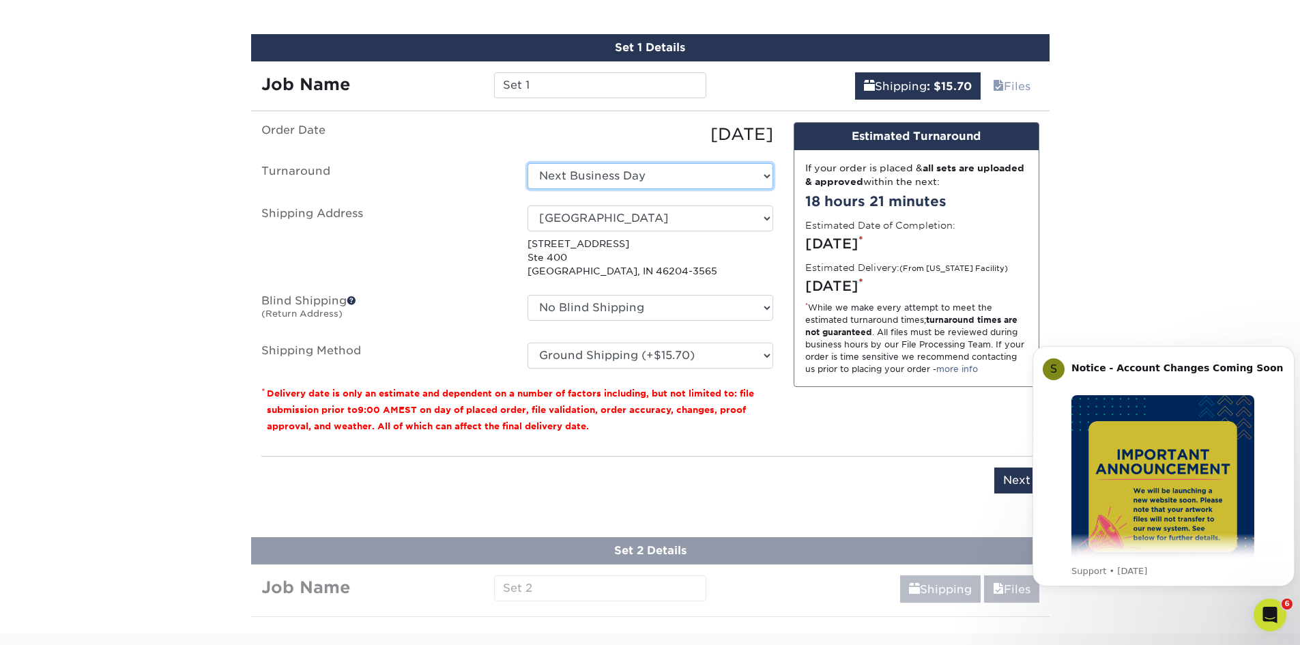
click at [673, 172] on select "Select One Next Business Day" at bounding box center [650, 176] width 246 height 26
click at [575, 150] on ul "Order Date 09/04/2025 Turnaround Select One Next Business Day Shipping Address …" at bounding box center [517, 245] width 512 height 246
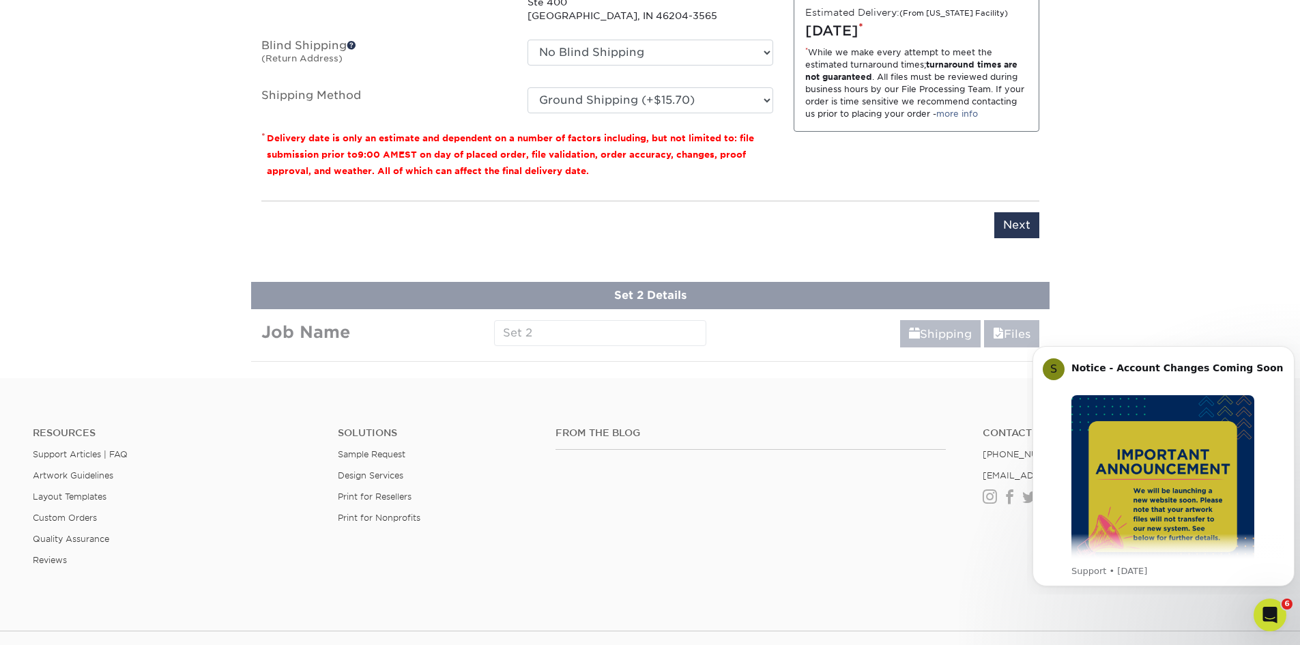
scroll to position [1061, 0]
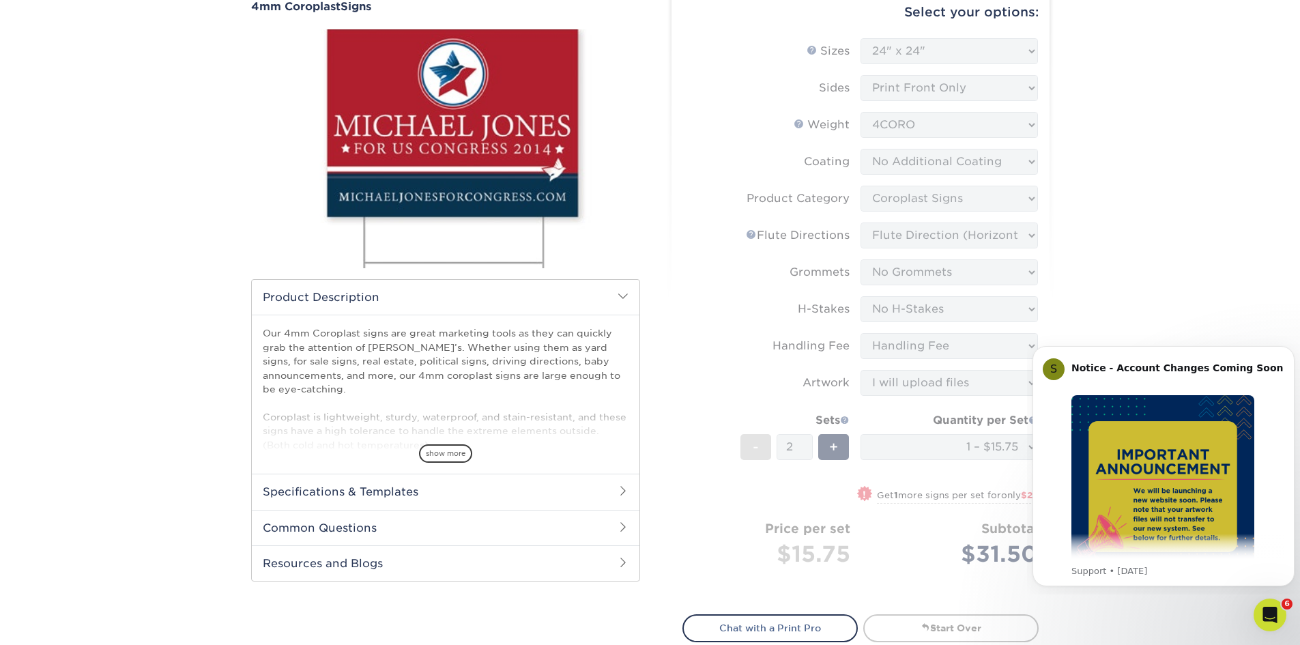
scroll to position [0, 0]
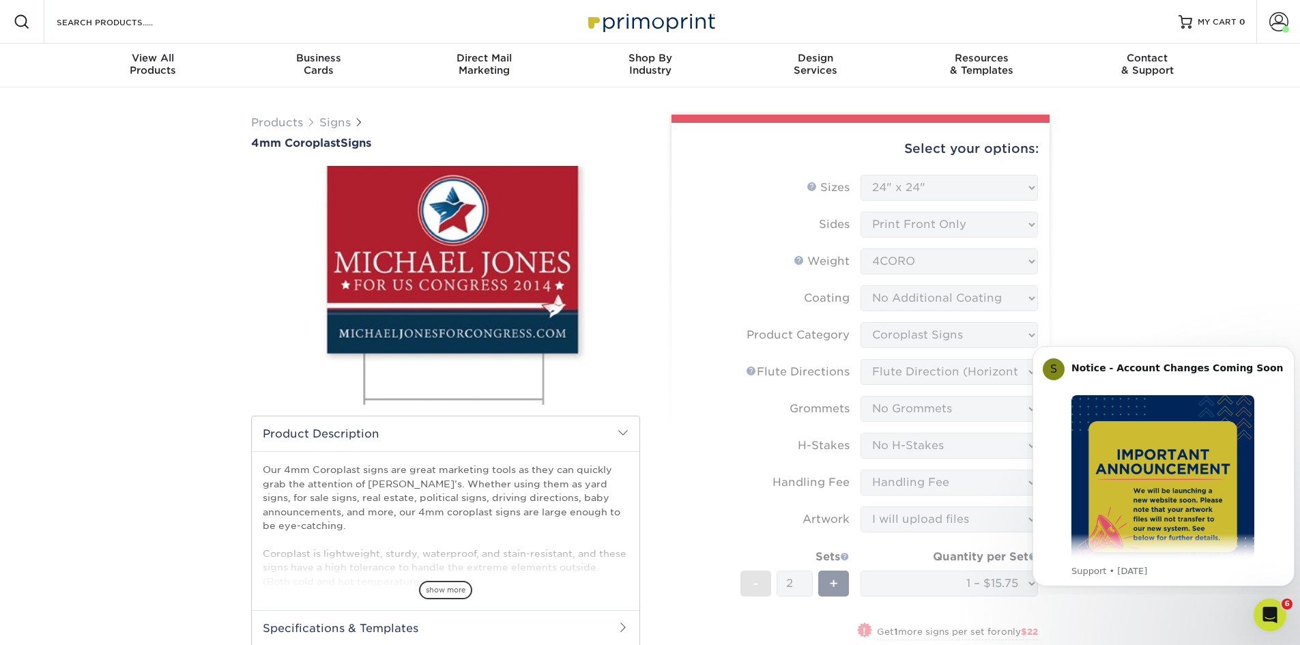
click at [1287, 350] on icon "Dismiss notification" at bounding box center [1290, 350] width 6 height 6
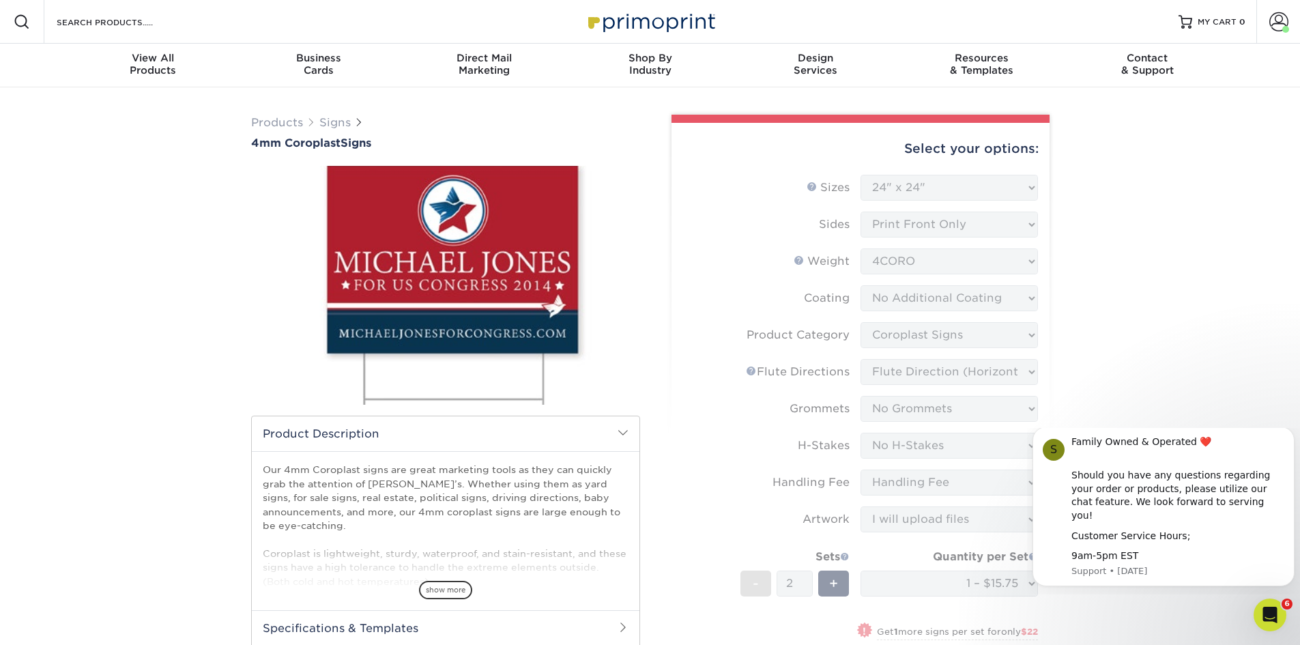
click at [1288, 435] on icon "Dismiss notification" at bounding box center [1291, 431] width 8 height 8
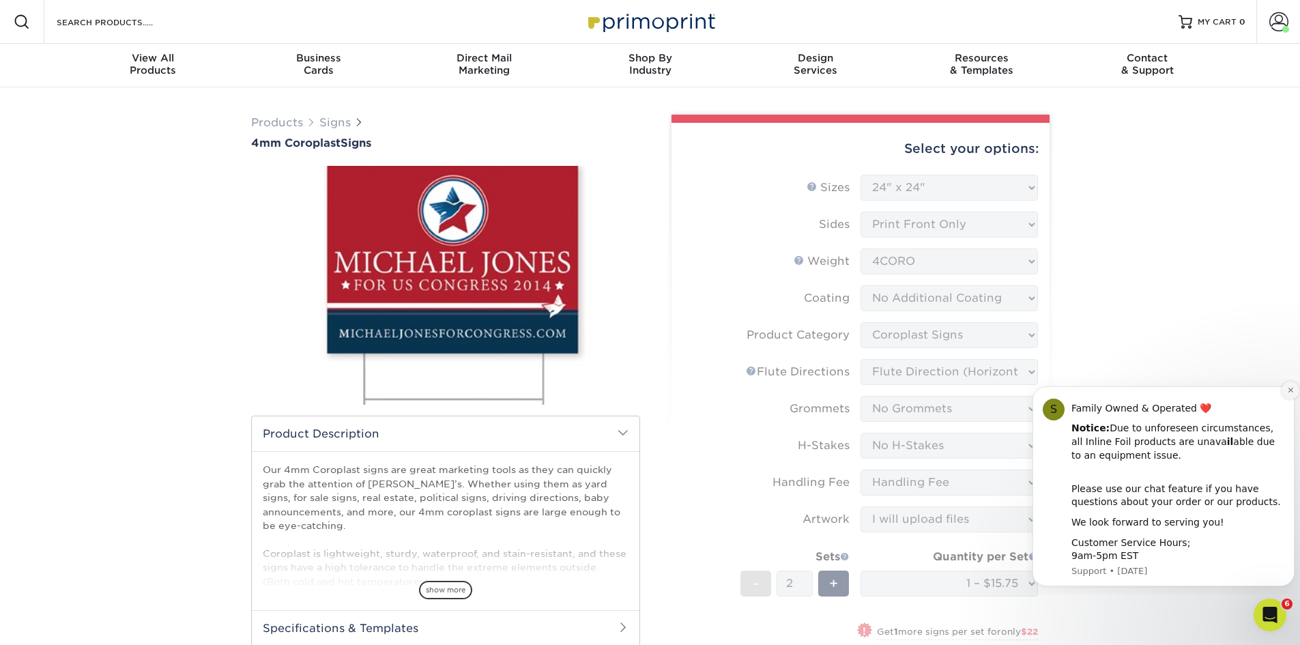
click at [1287, 389] on icon "Dismiss notification" at bounding box center [1291, 390] width 8 height 8
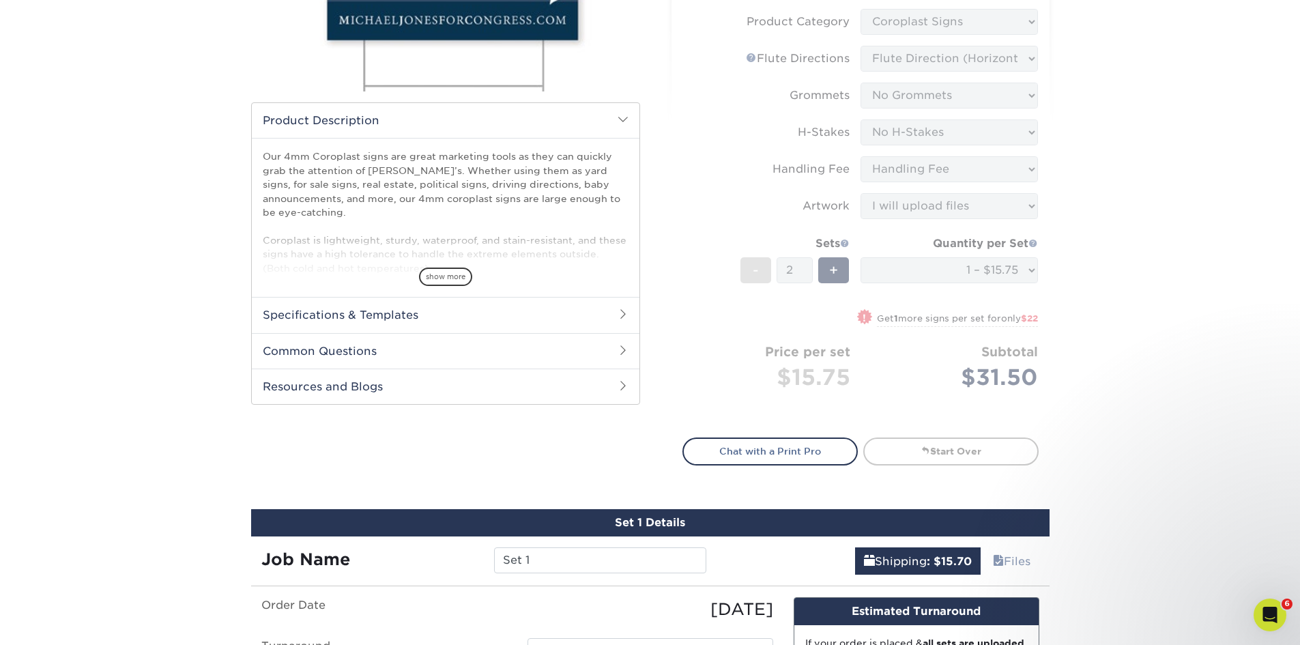
scroll to position [478, 0]
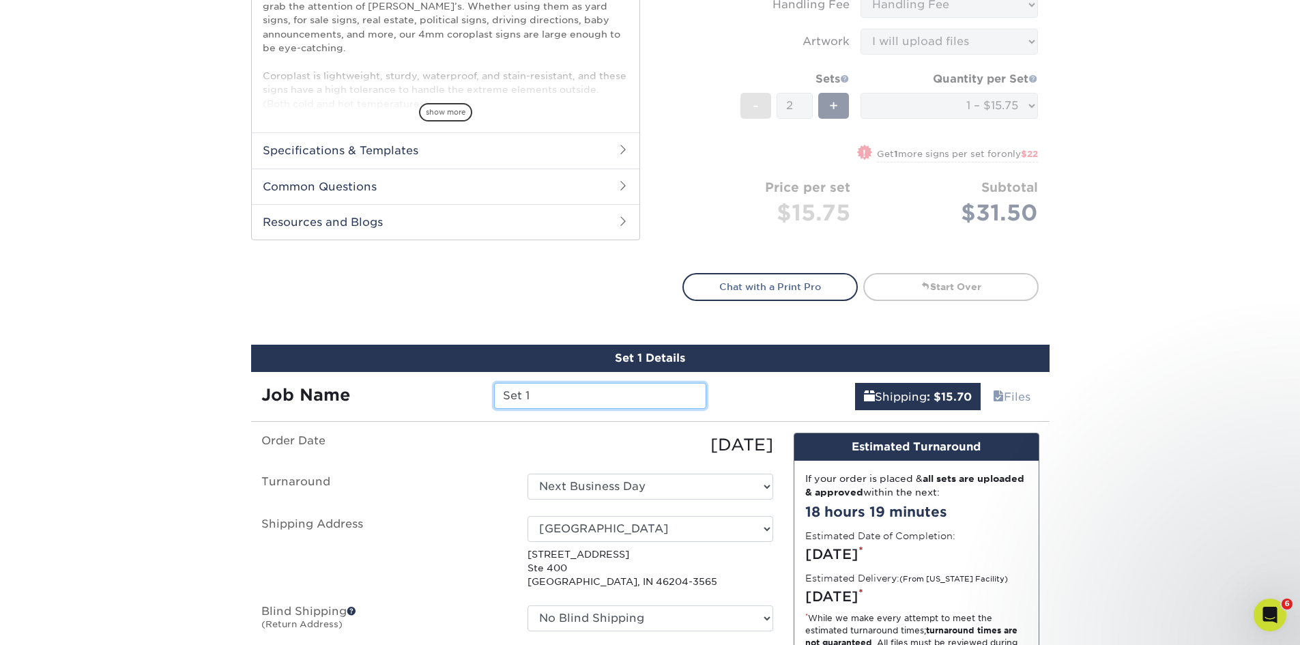
click at [551, 397] on input "Set 1" at bounding box center [600, 396] width 212 height 26
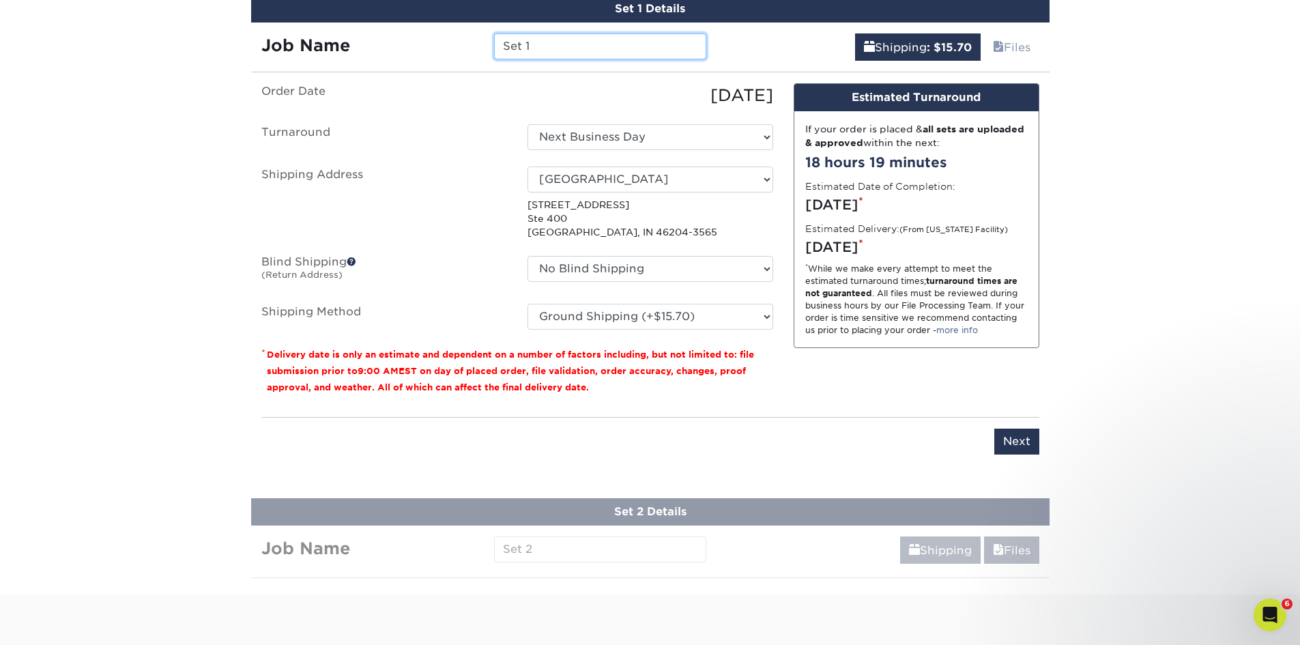
scroll to position [614, 0]
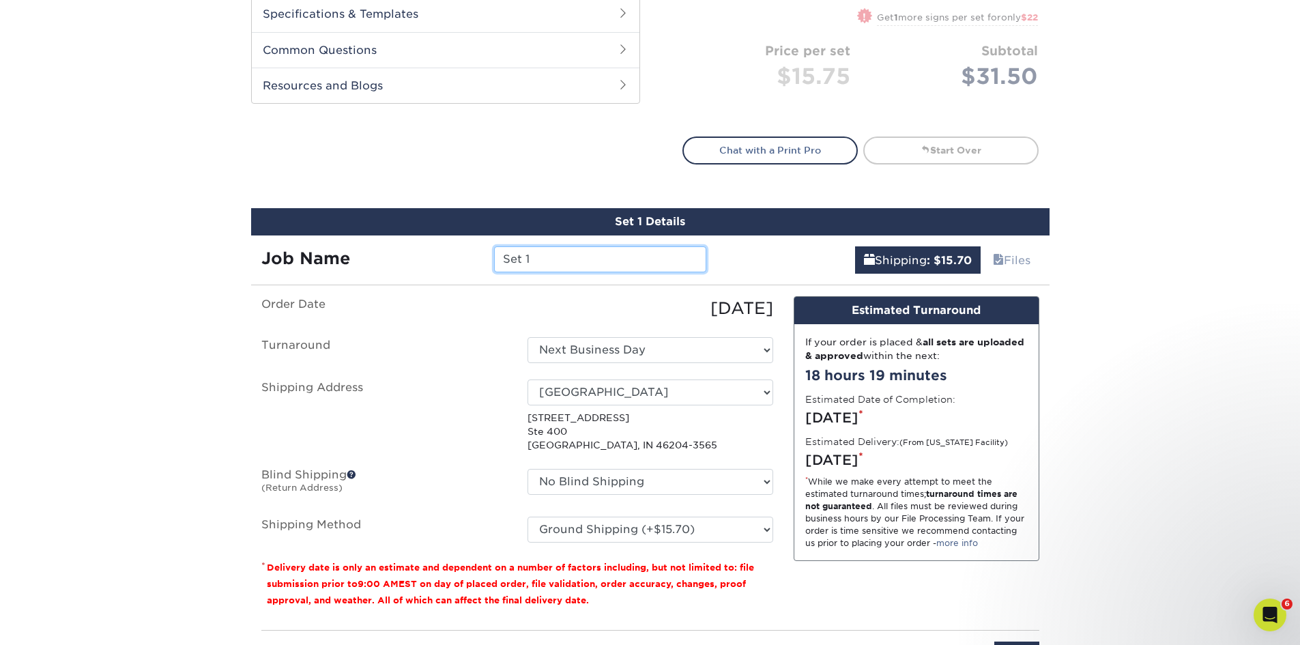
drag, startPoint x: 534, startPoint y: 259, endPoint x: 486, endPoint y: 257, distance: 47.8
click at [486, 257] on div "Set 1" at bounding box center [600, 259] width 233 height 26
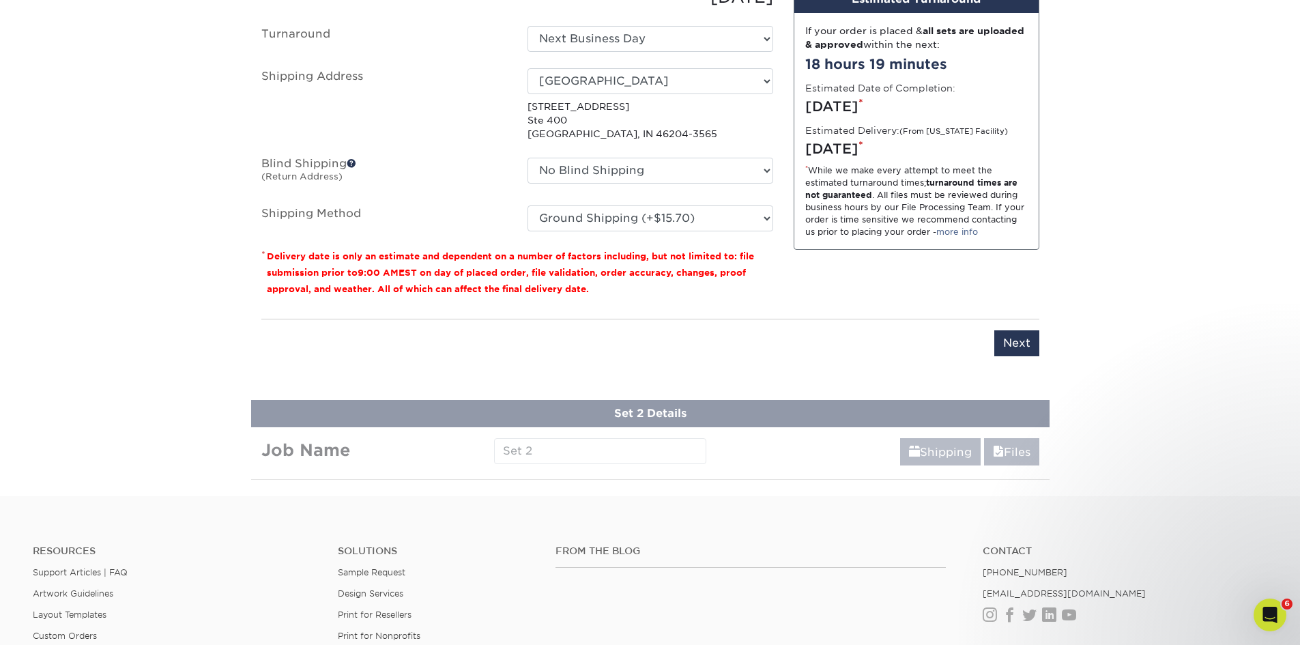
scroll to position [955, 0]
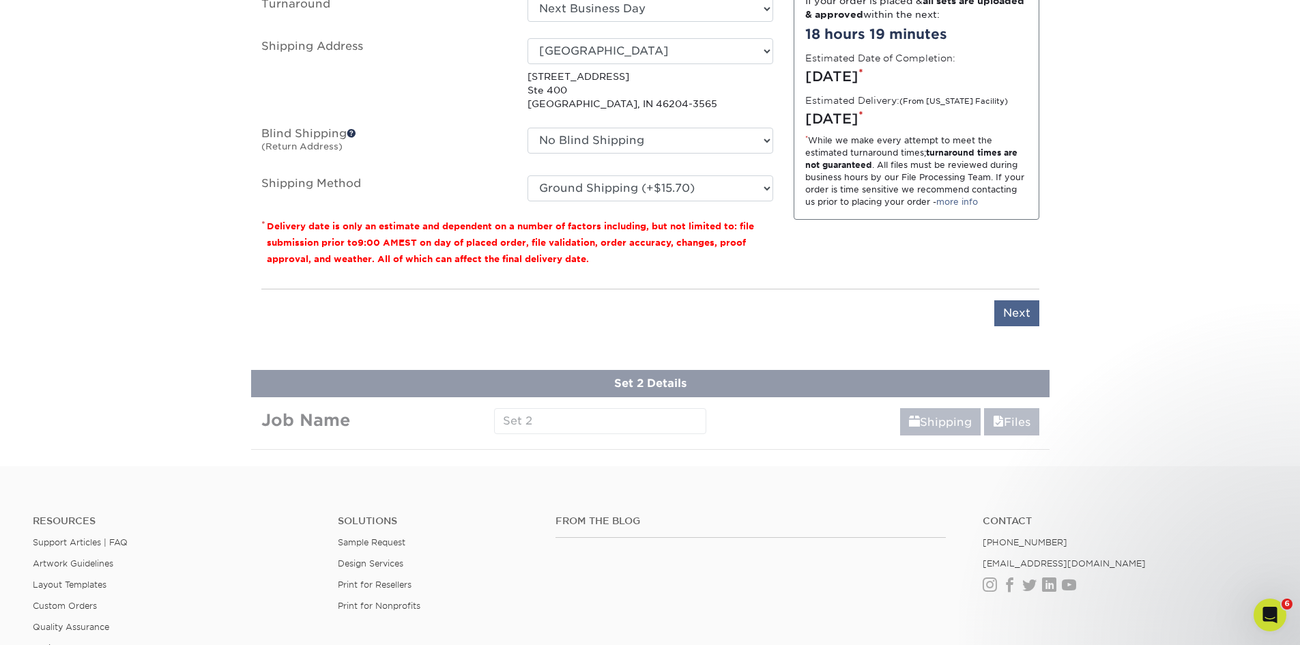
type input "CREALive Welcome"
click at [1028, 309] on input "Next" at bounding box center [1016, 313] width 45 height 26
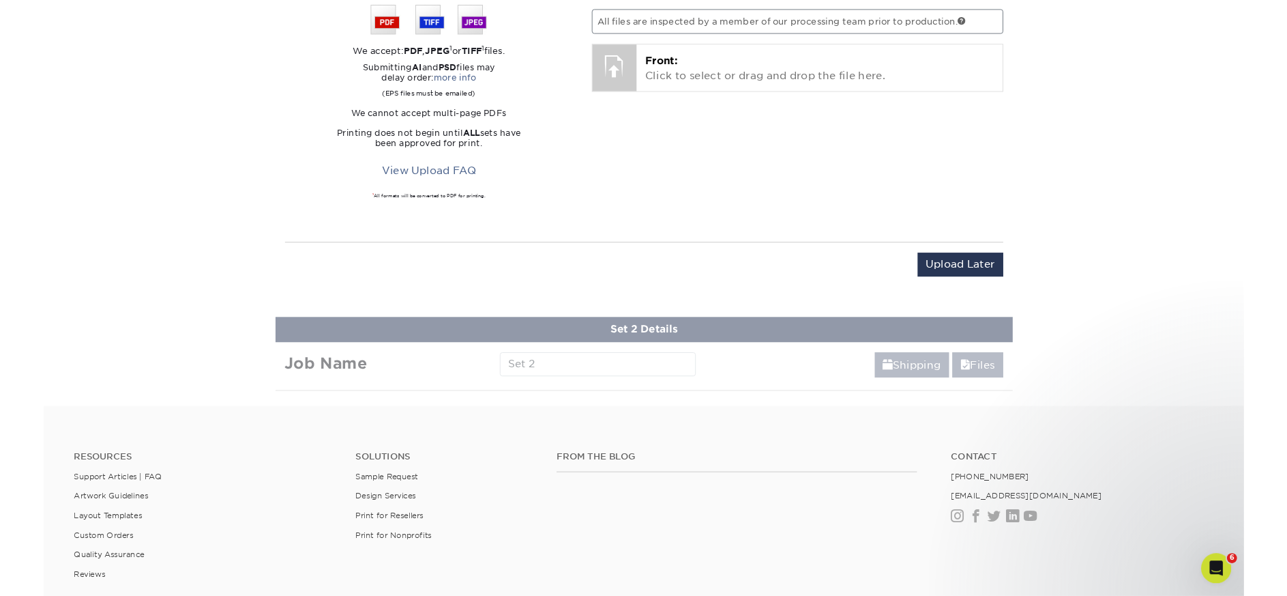
scroll to position [682, 0]
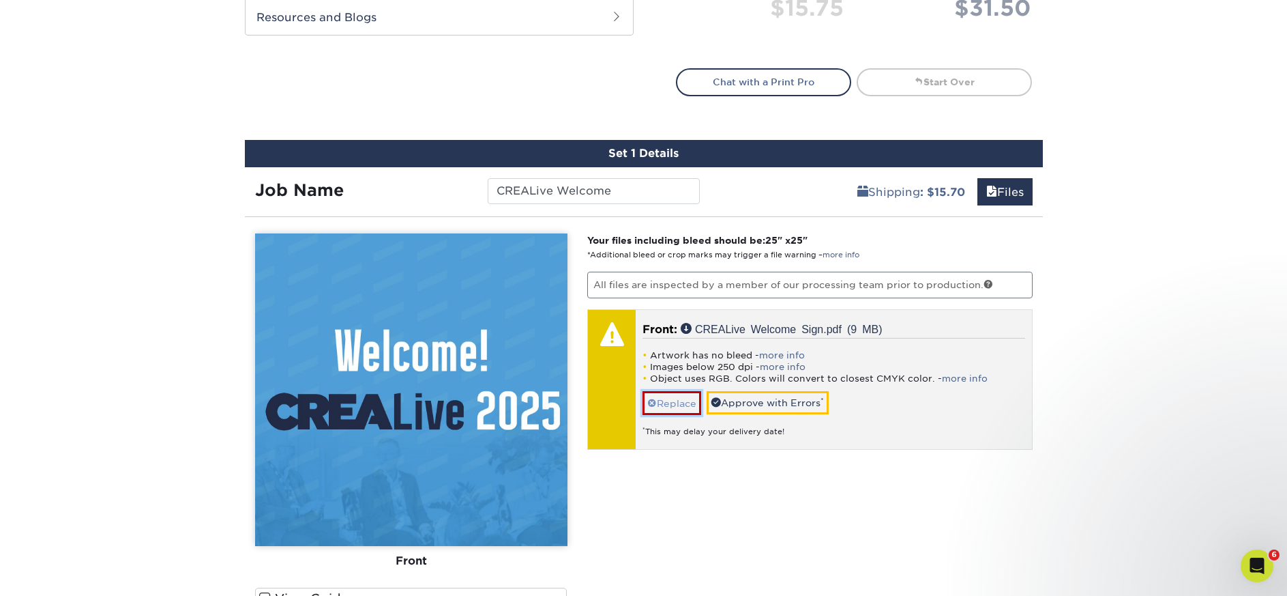
click at [672, 402] on link "Replace" at bounding box center [672, 403] width 59 height 24
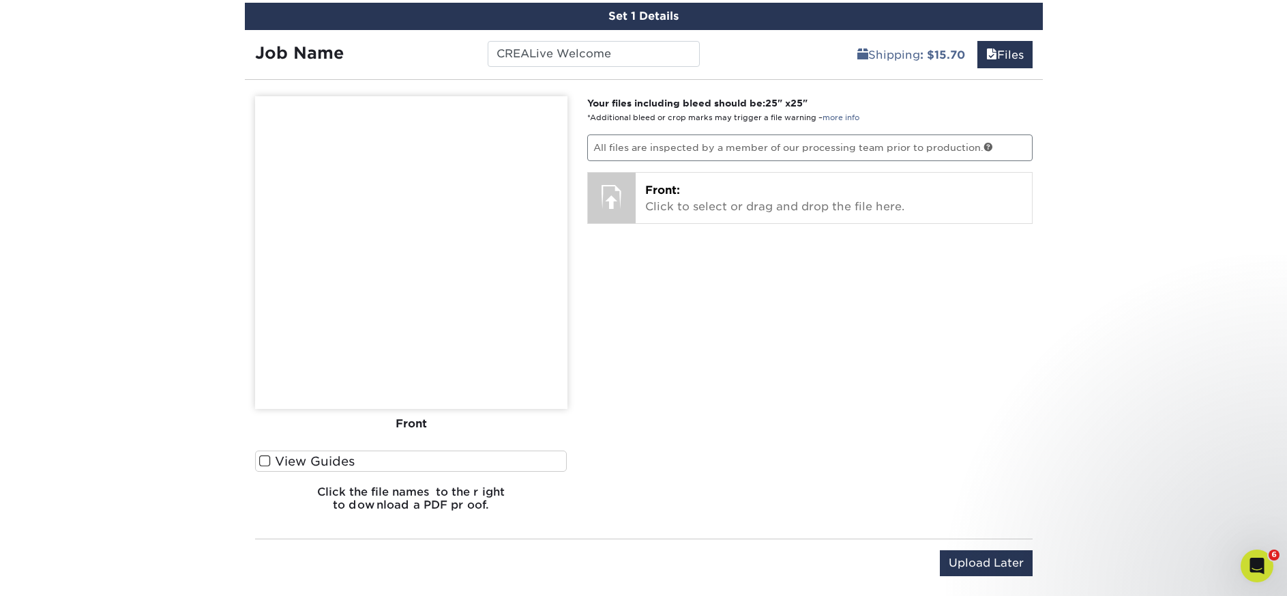
scroll to position [819, 0]
click at [265, 462] on span at bounding box center [265, 461] width 12 height 13
click at [0, 0] on input "View Guides" at bounding box center [0, 0] width 0 height 0
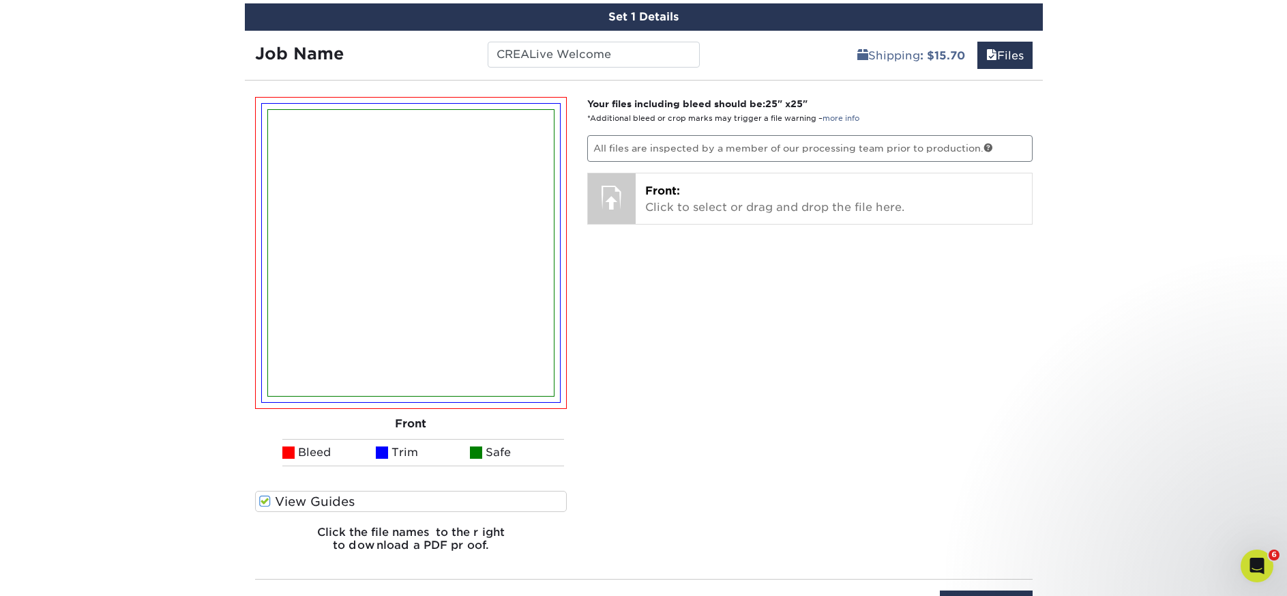
click at [264, 496] on span at bounding box center [265, 501] width 12 height 13
click at [0, 0] on input "View Guides" at bounding box center [0, 0] width 0 height 0
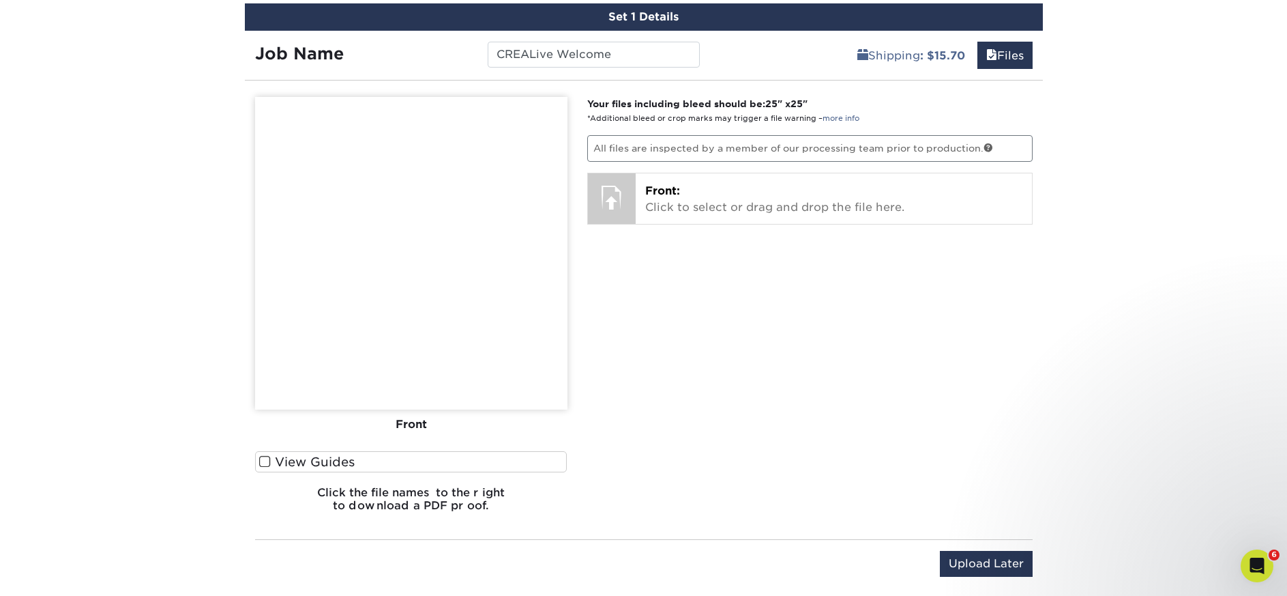
drag, startPoint x: 82, startPoint y: 235, endPoint x: 391, endPoint y: 538, distance: 433.2
click at [391, 538] on div "You've choosen design services and can continue without uploading files. The fi…" at bounding box center [644, 342] width 798 height 502
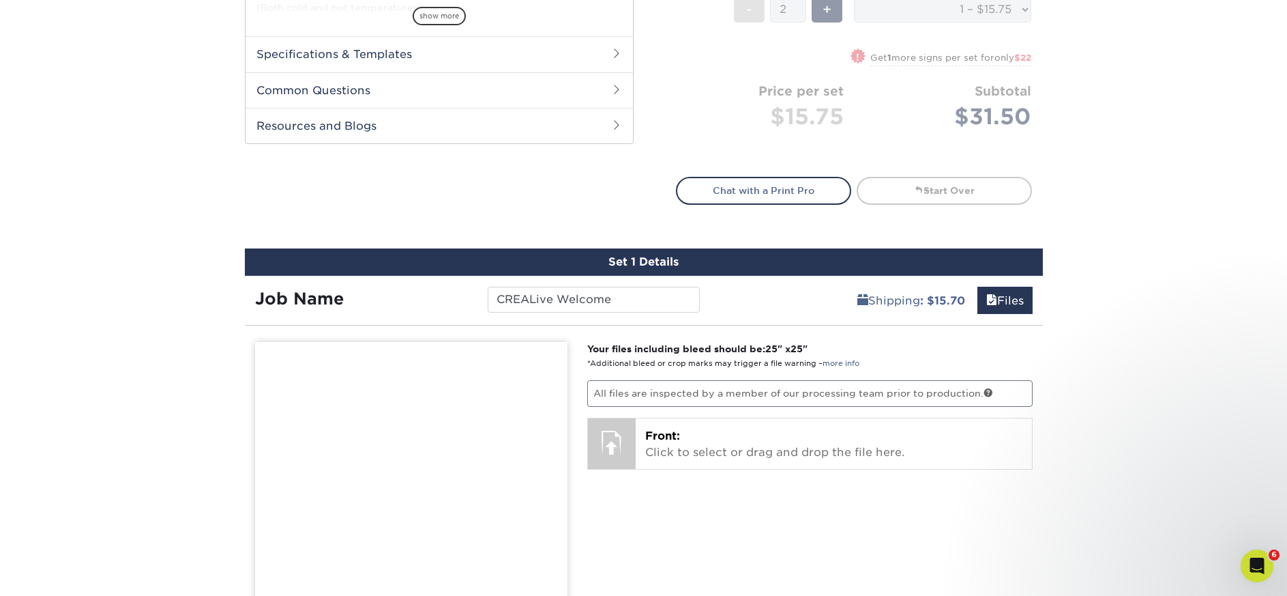
scroll to position [546, 0]
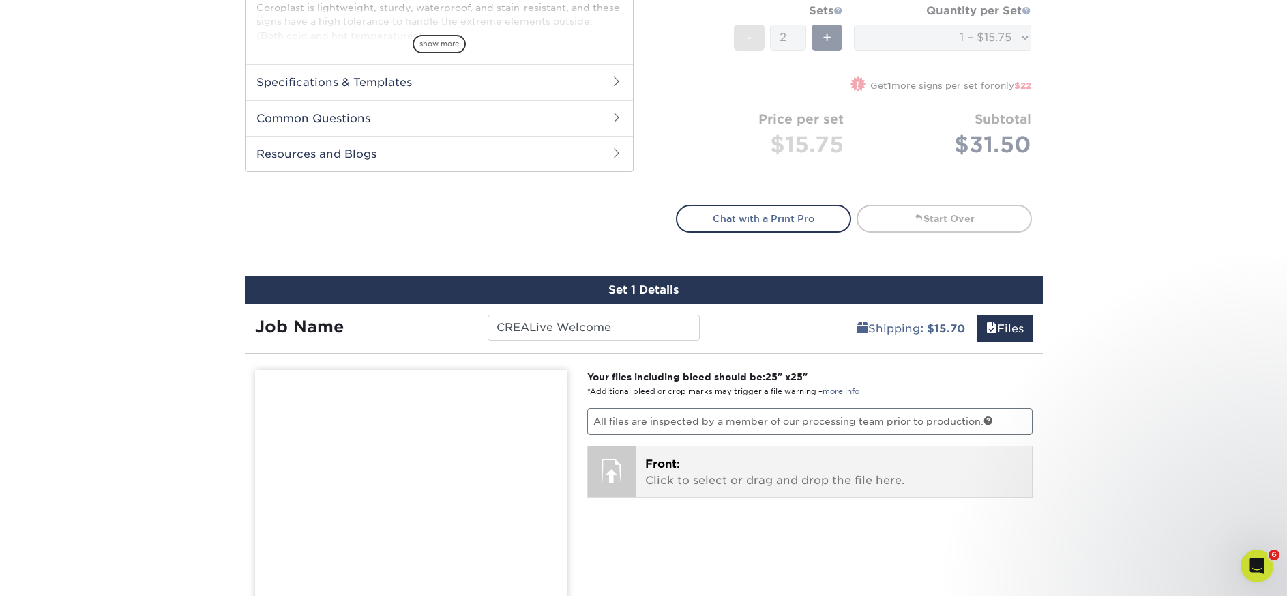
click at [714, 456] on p "Front: Click to select or drag and drop the file here." at bounding box center [833, 472] width 377 height 33
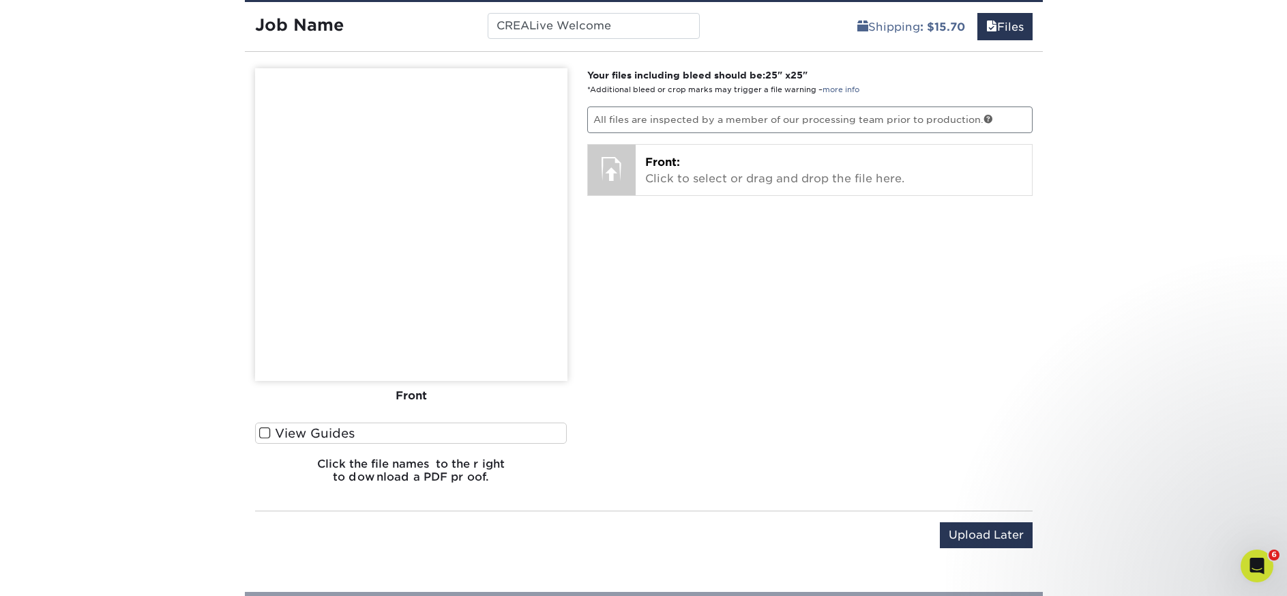
scroll to position [887, 0]
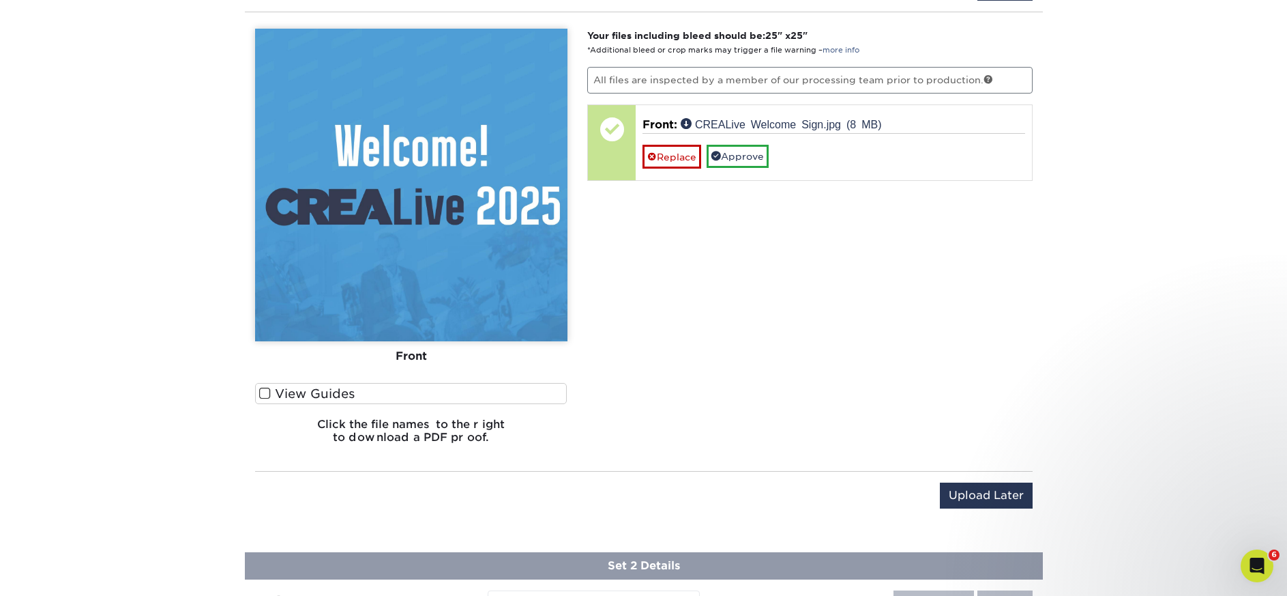
click at [255, 392] on label "View Guides" at bounding box center [411, 393] width 312 height 21
click at [0, 0] on input "View Guides" at bounding box center [0, 0] width 0 height 0
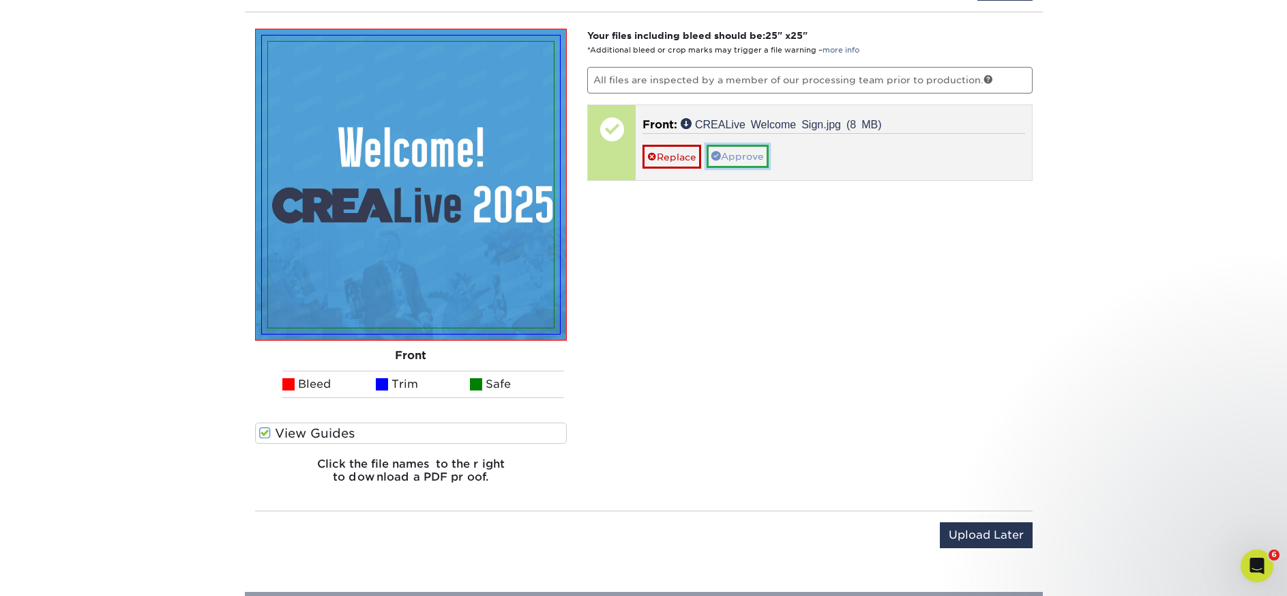
click at [739, 159] on link "Approve" at bounding box center [738, 156] width 62 height 23
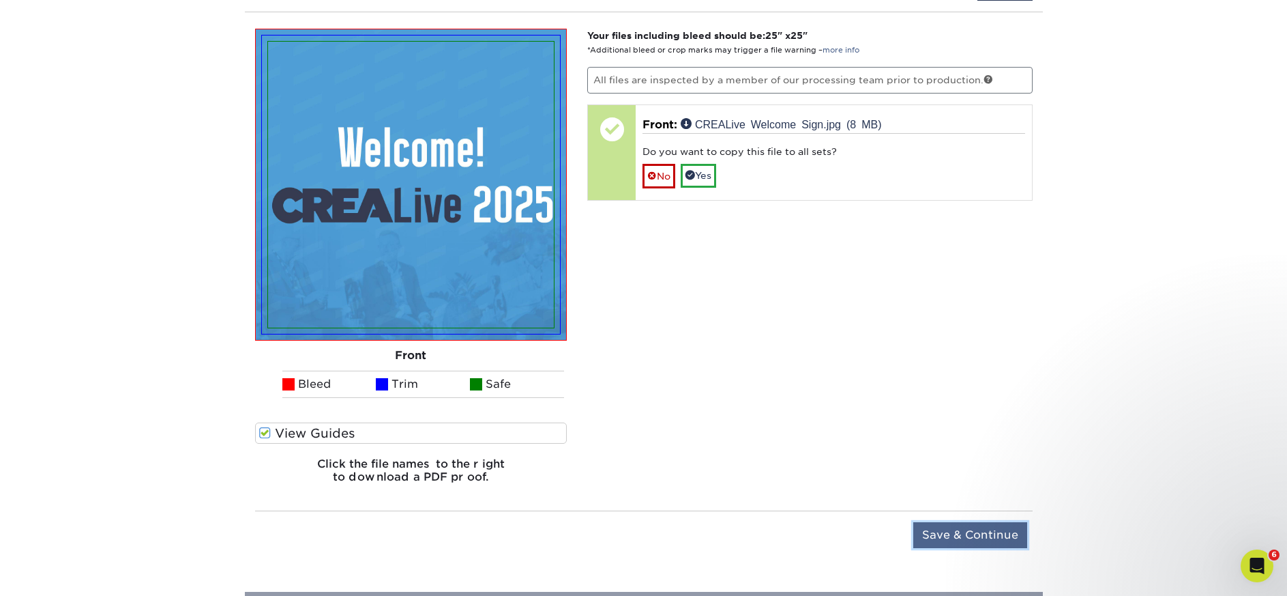
click at [963, 530] on input "Save & Continue" at bounding box center [971, 535] width 114 height 26
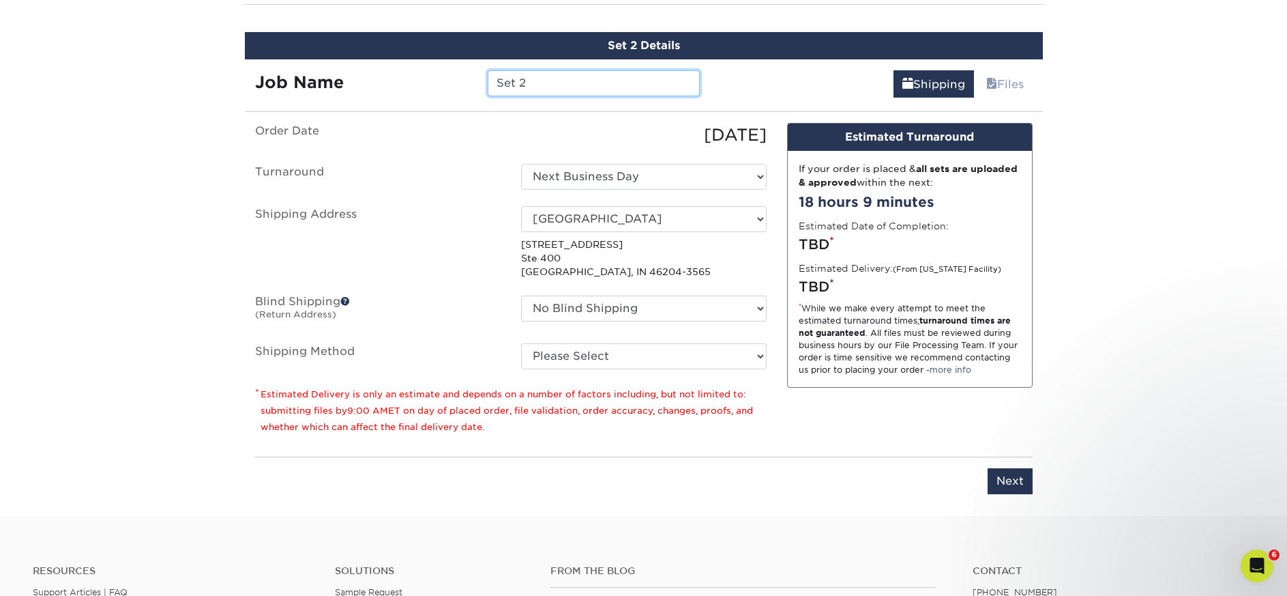
scroll to position [895, 0]
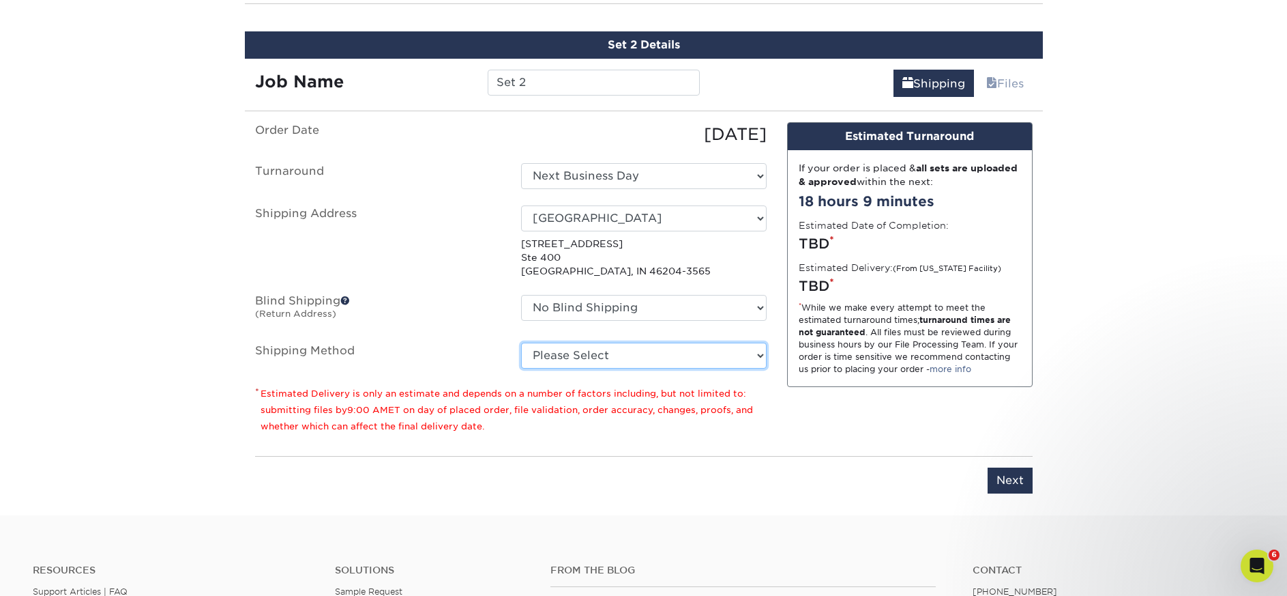
click at [586, 361] on select "Please Select G4M Flat Rate Shipping (+$11.20) Ground Shipping (+$15.70) 3 Day …" at bounding box center [644, 355] width 246 height 26
select select "03"
click at [521, 342] on select "Please Select G4M Flat Rate Shipping (+$11.20) Ground Shipping (+$15.70) 3 Day …" at bounding box center [644, 355] width 246 height 26
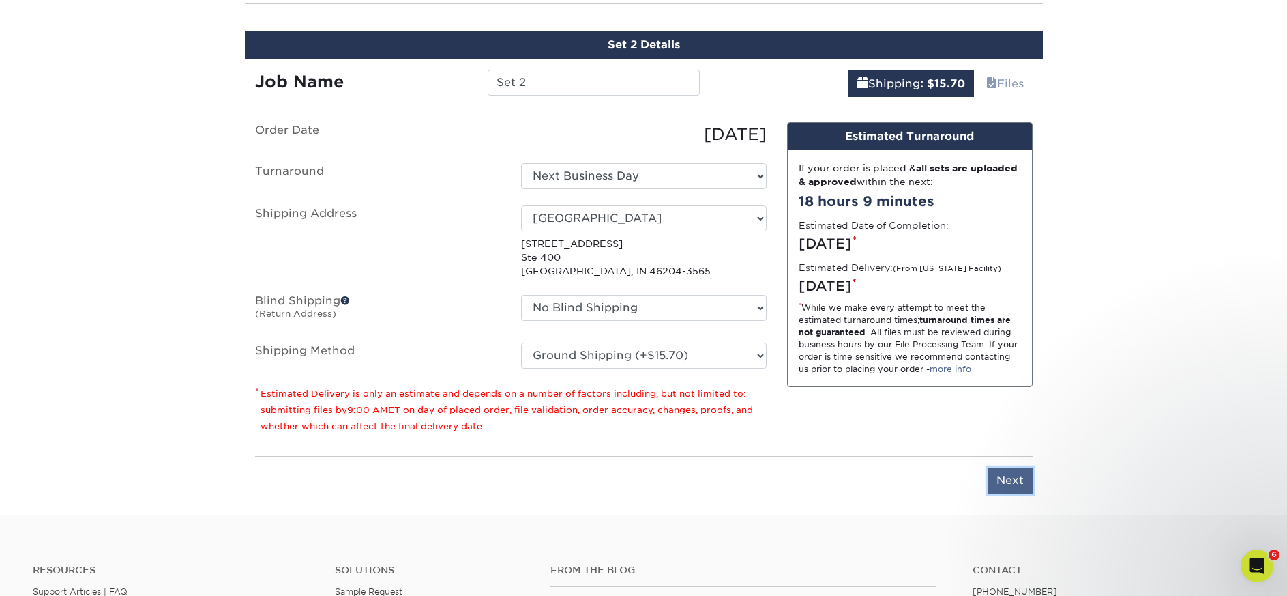
click at [1007, 482] on input "Next" at bounding box center [1010, 480] width 45 height 26
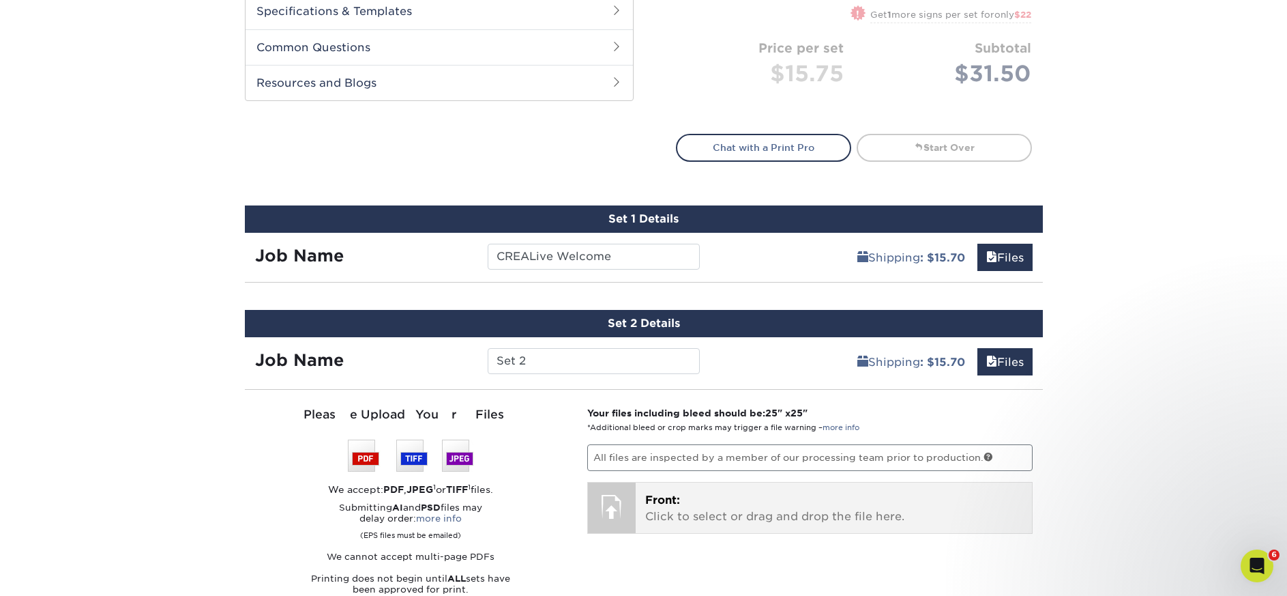
scroll to position [486, 0]
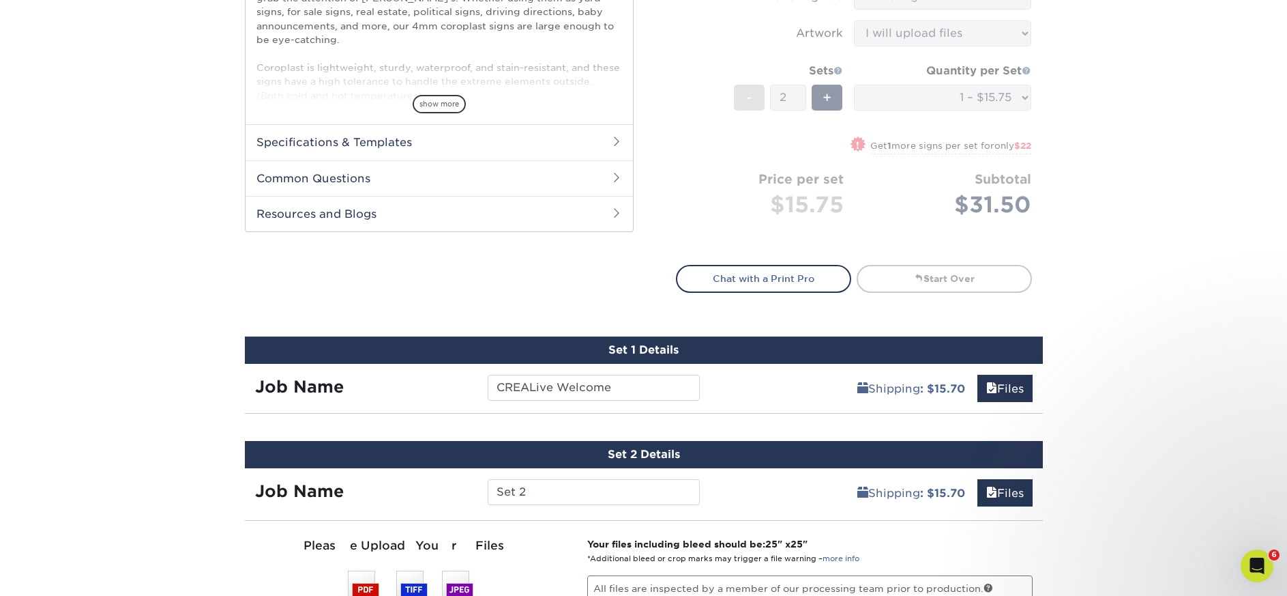
click at [804, 395] on div "Shipping : $15.70 Files" at bounding box center [876, 383] width 333 height 38
click at [886, 388] on link "Shipping : $15.70" at bounding box center [912, 388] width 126 height 27
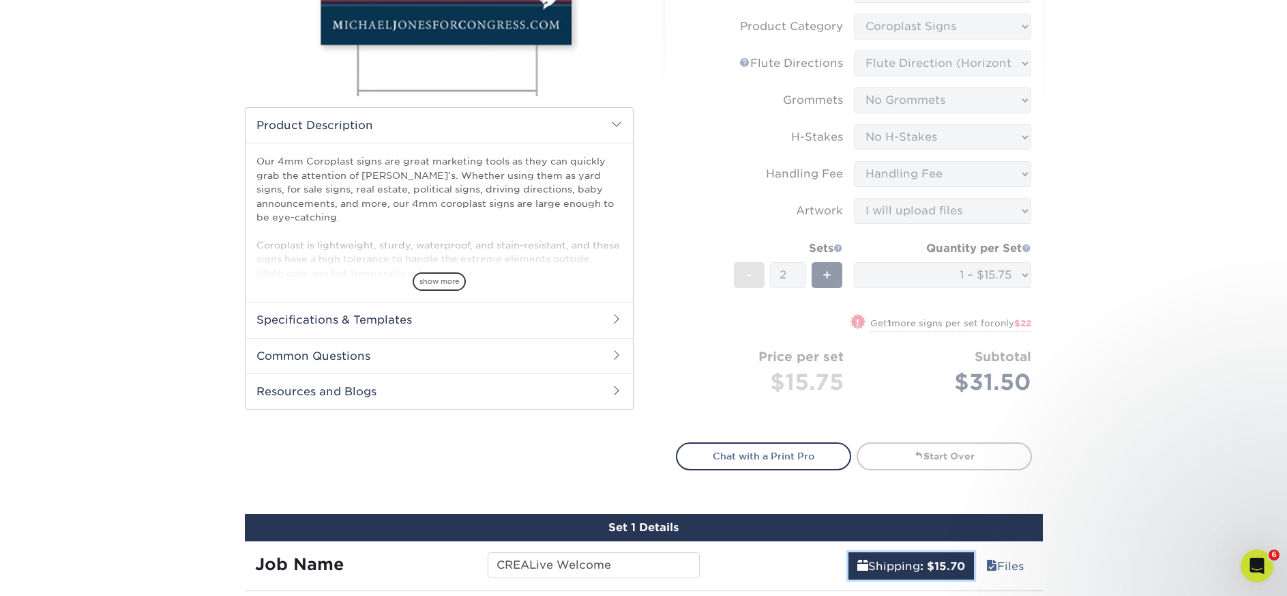
scroll to position [145, 0]
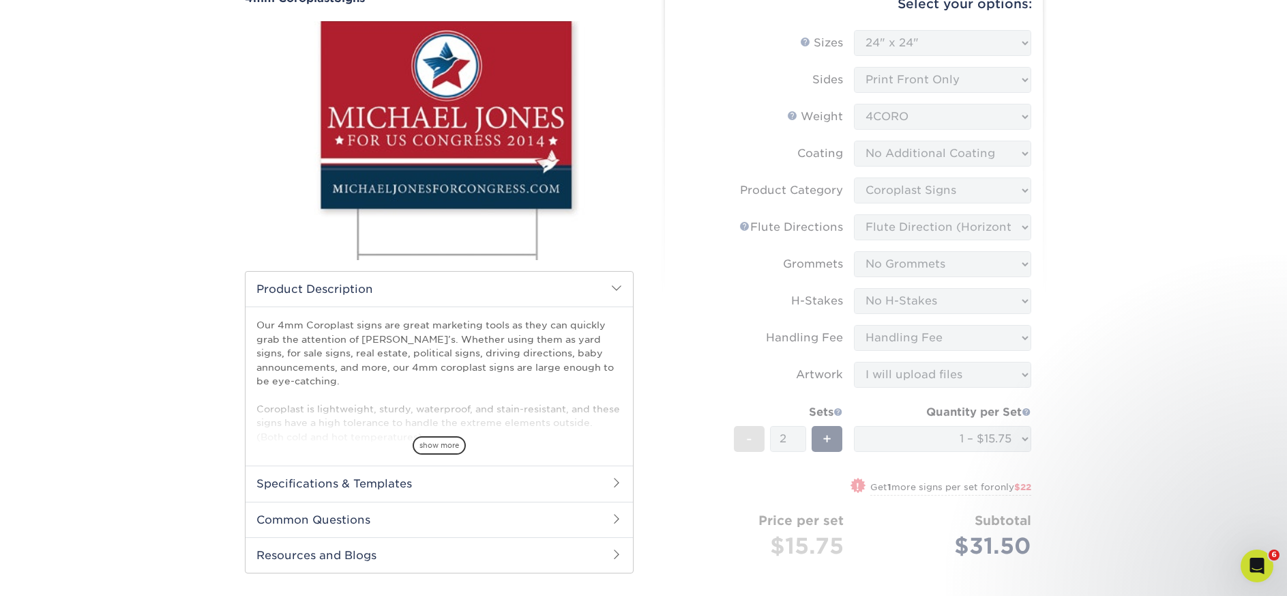
click at [938, 266] on form "Sizes Help Sizes Please Select 12" x 18" 18" x 24" 24" x 24" 24" x 36" Sides Pl…" at bounding box center [854, 310] width 356 height 560
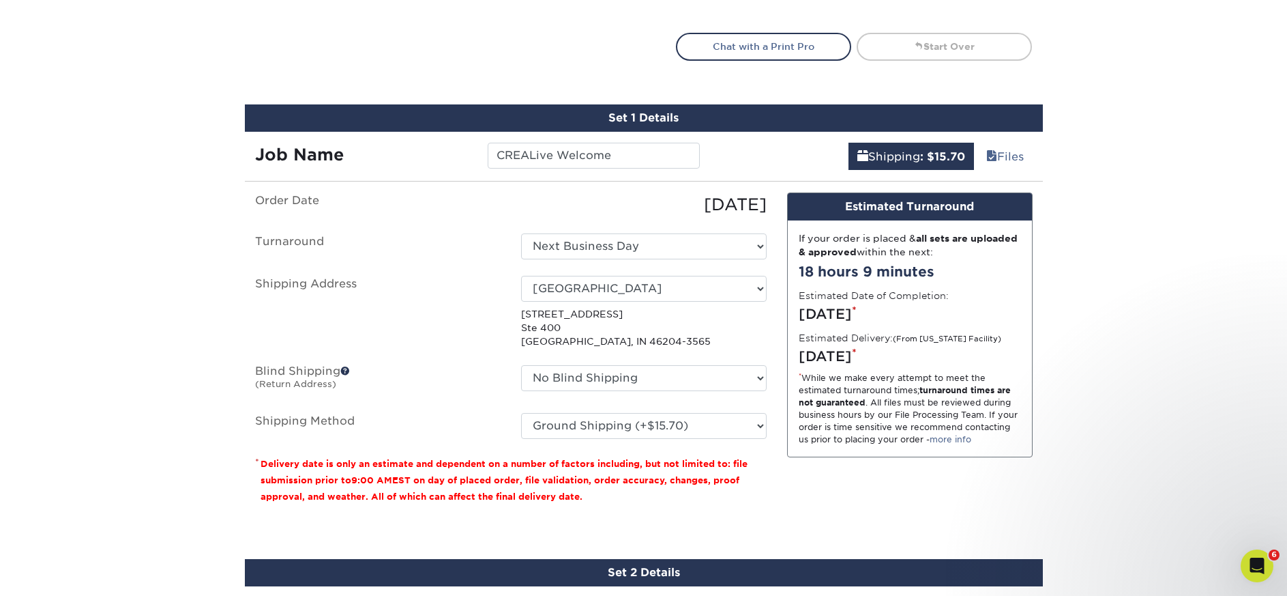
scroll to position [699, 0]
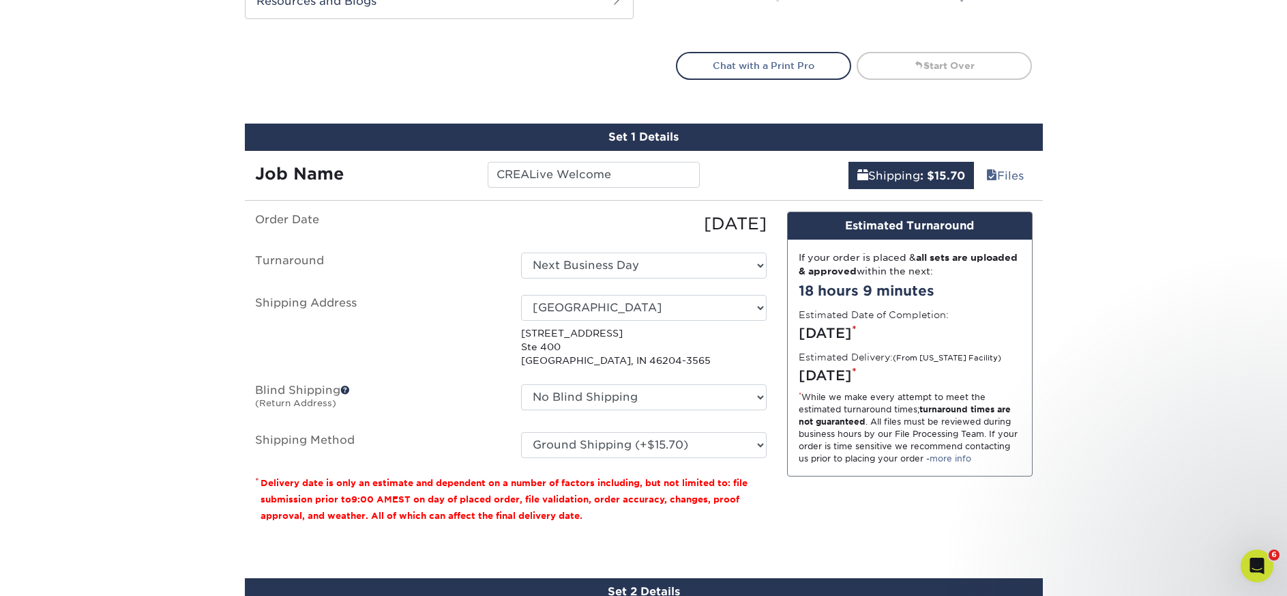
click at [1088, 386] on div "Products Signs 4mm Coroplast Signs /" at bounding box center [643, 31] width 1287 height 1285
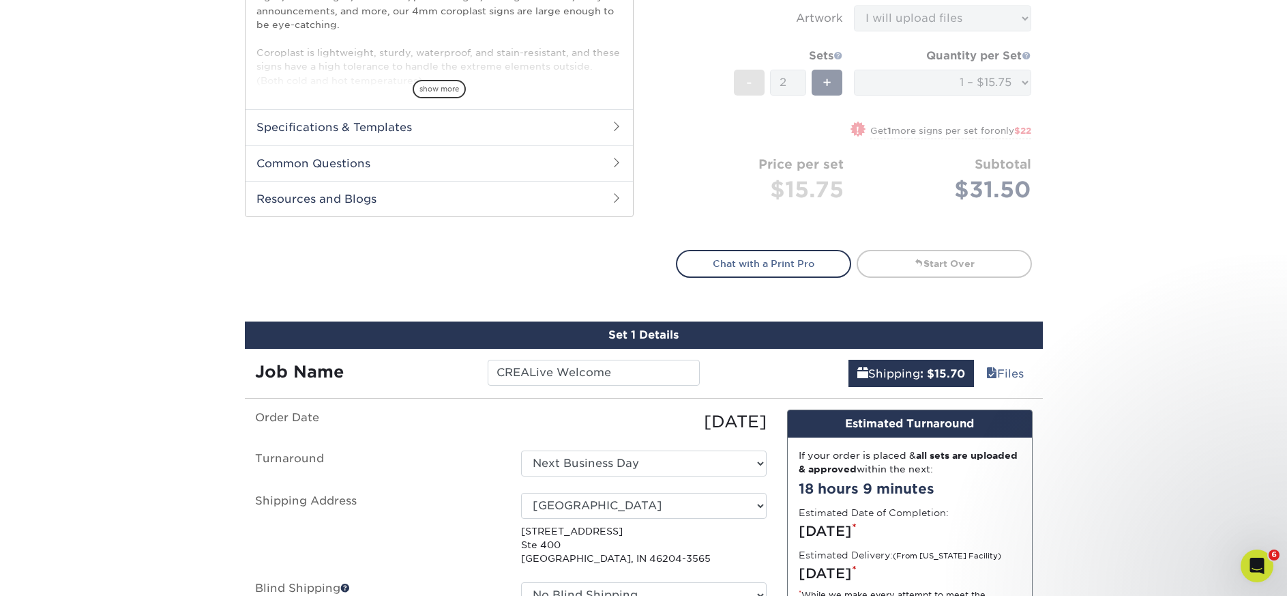
scroll to position [494, 0]
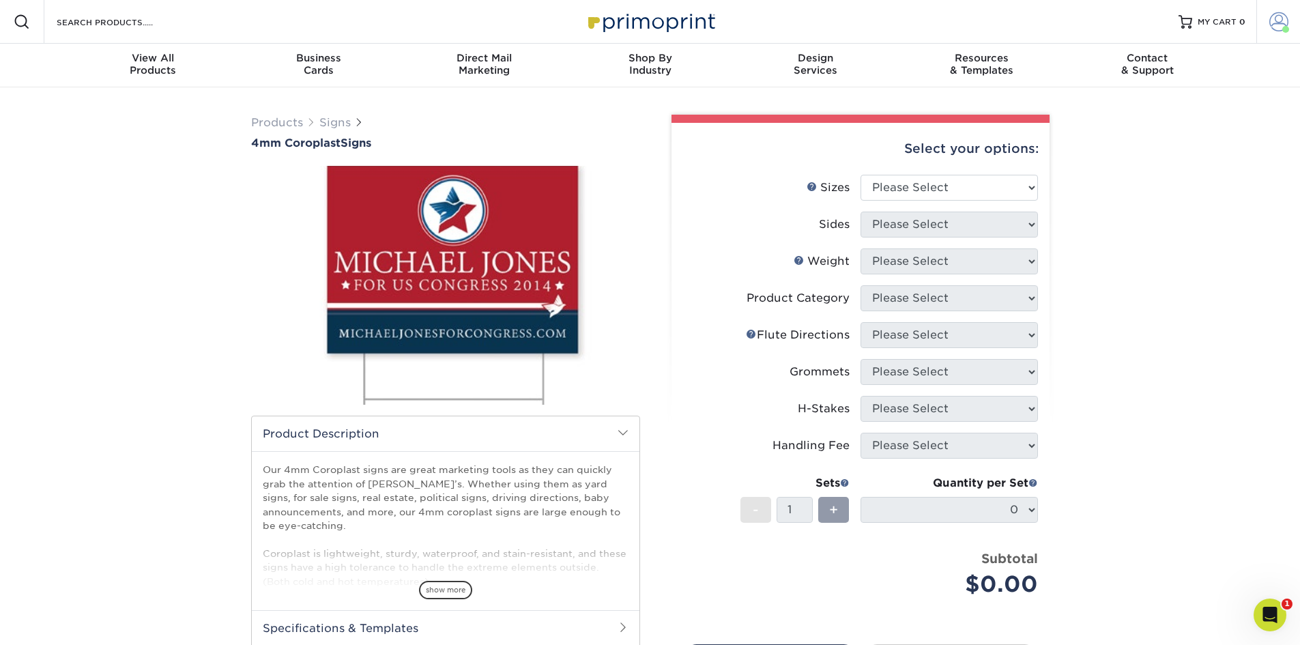
click at [1274, 17] on span at bounding box center [1278, 21] width 19 height 19
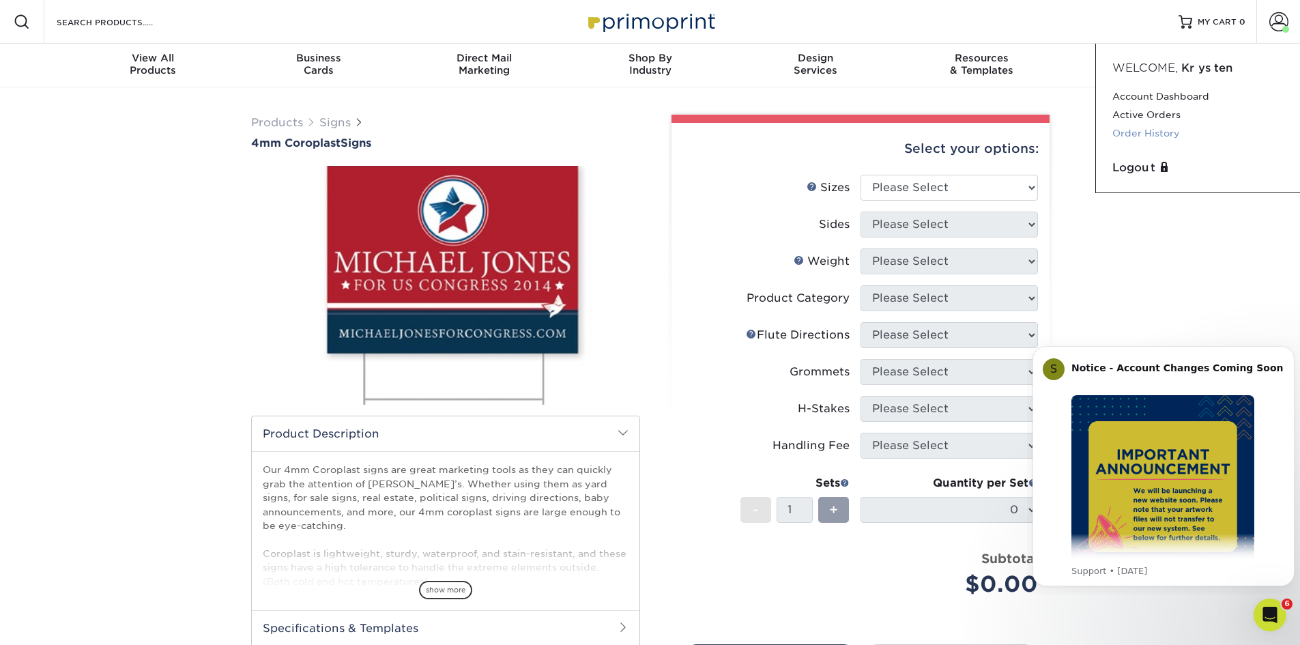
click at [1171, 131] on link "Order History" at bounding box center [1197, 133] width 171 height 18
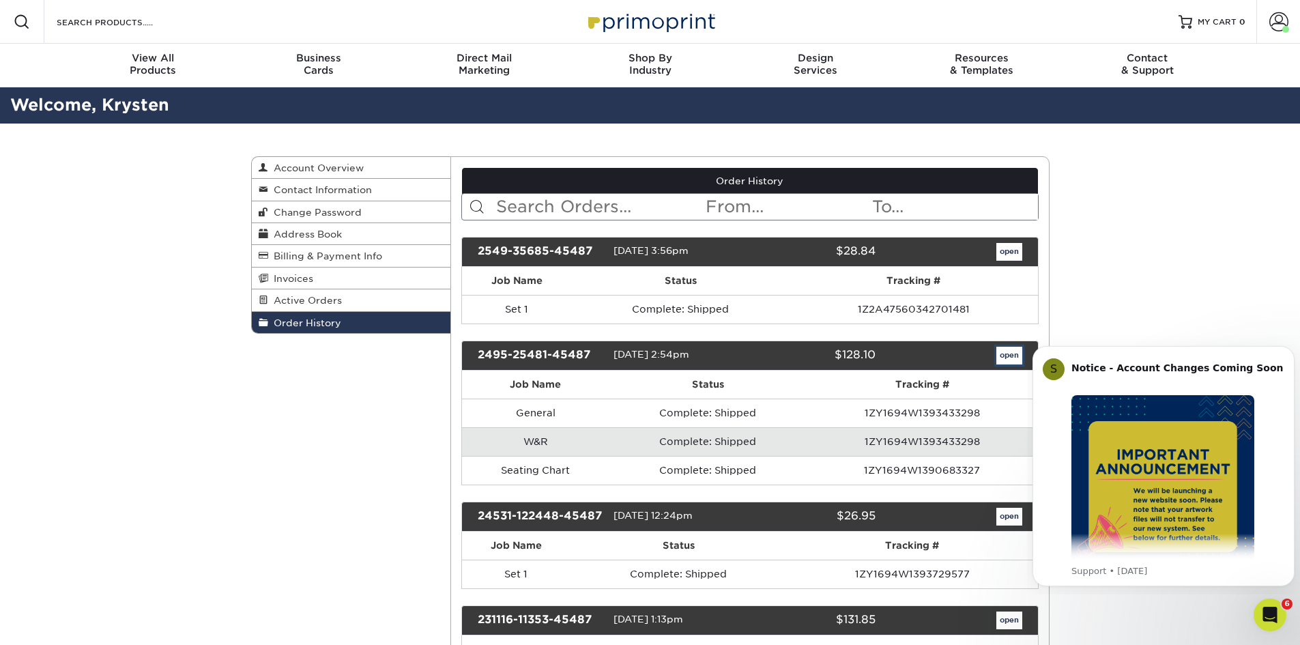
click at [1011, 356] on link "open" at bounding box center [1009, 356] width 26 height 18
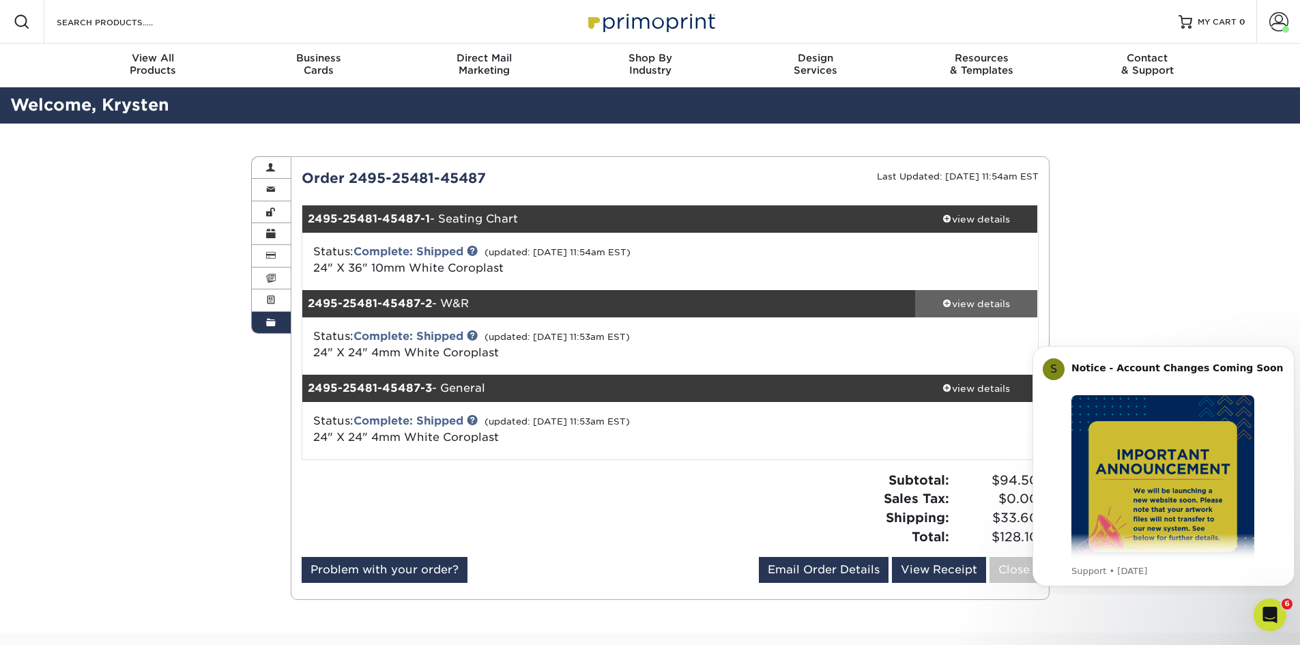
click at [1021, 307] on div "view details" at bounding box center [976, 304] width 123 height 14
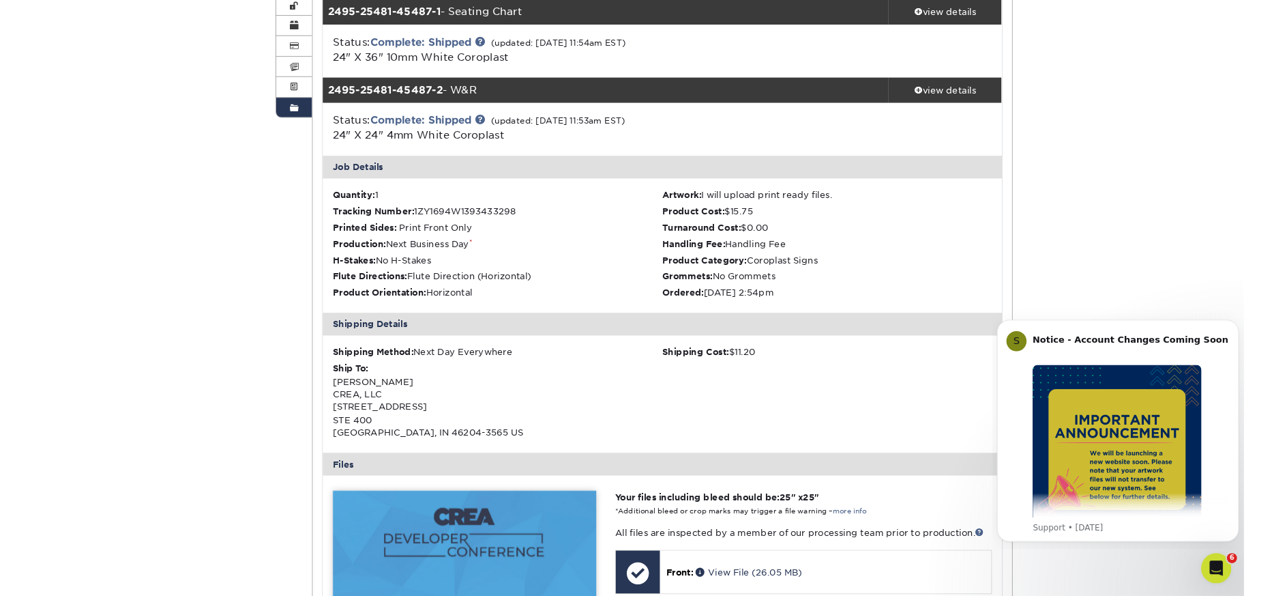
scroll to position [273, 0]
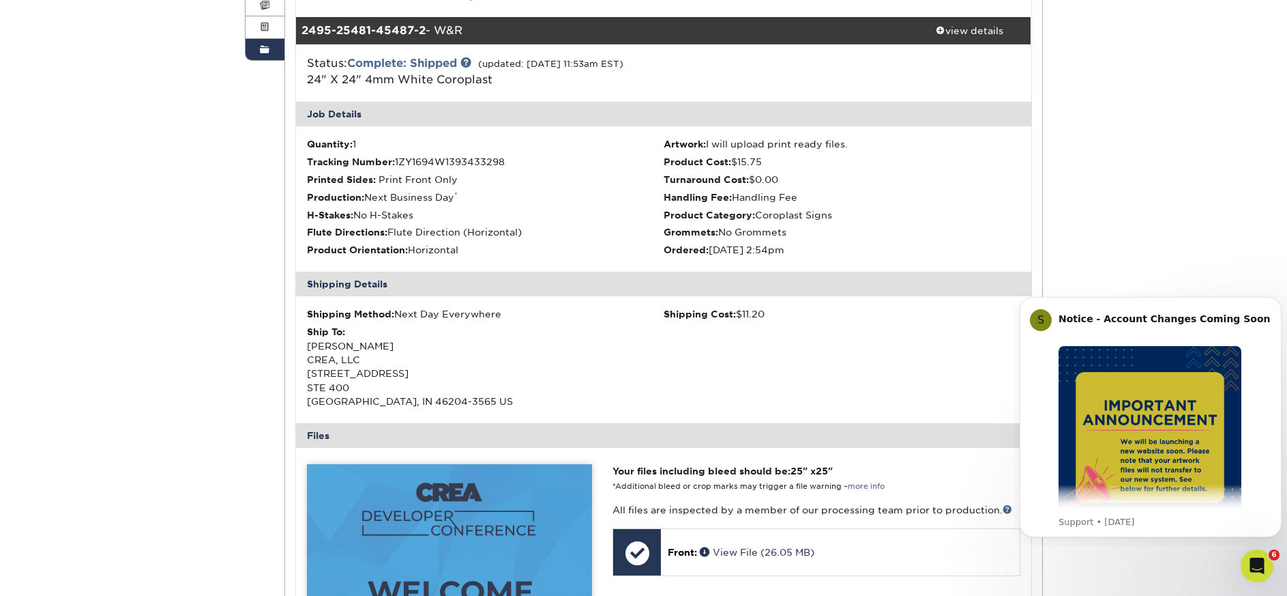
click at [245, 182] on div "Order History Account Overview Contact Information Change Password Address Book…" at bounding box center [644, 490] width 819 height 1279
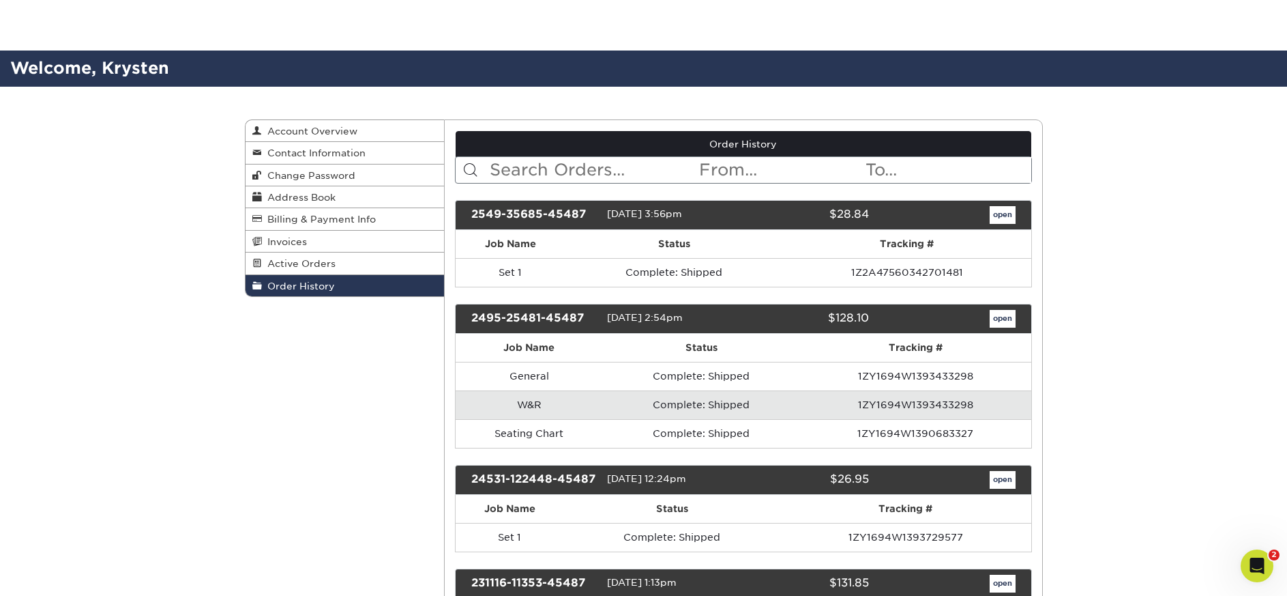
scroll to position [136, 0]
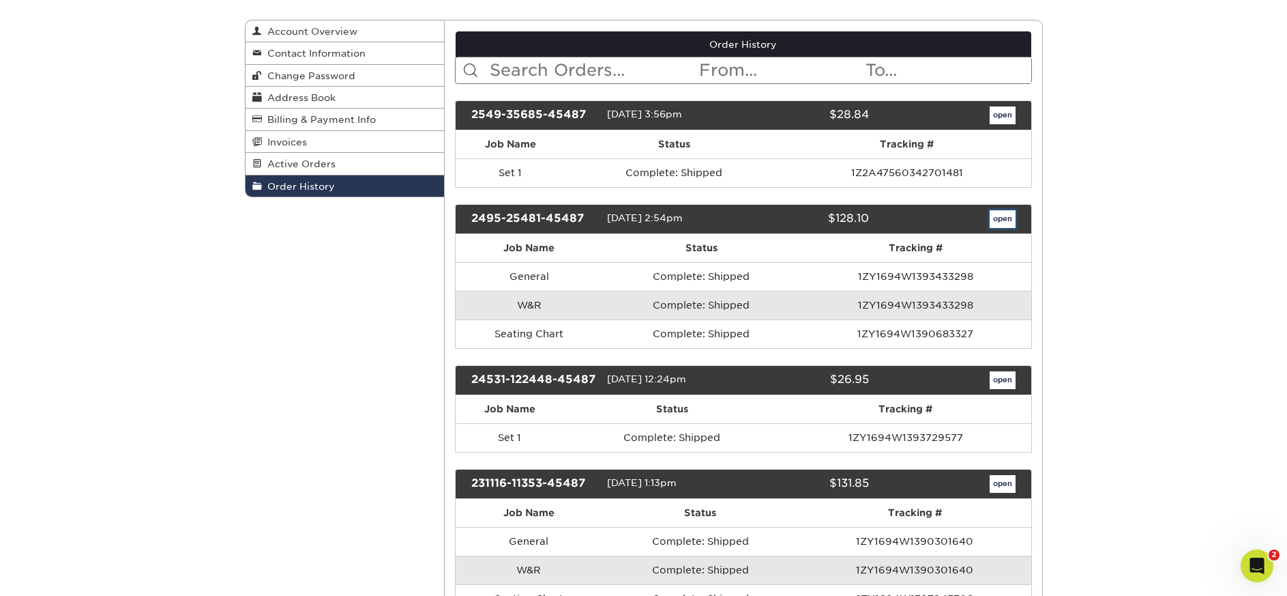
click at [997, 216] on link "open" at bounding box center [1003, 219] width 26 height 18
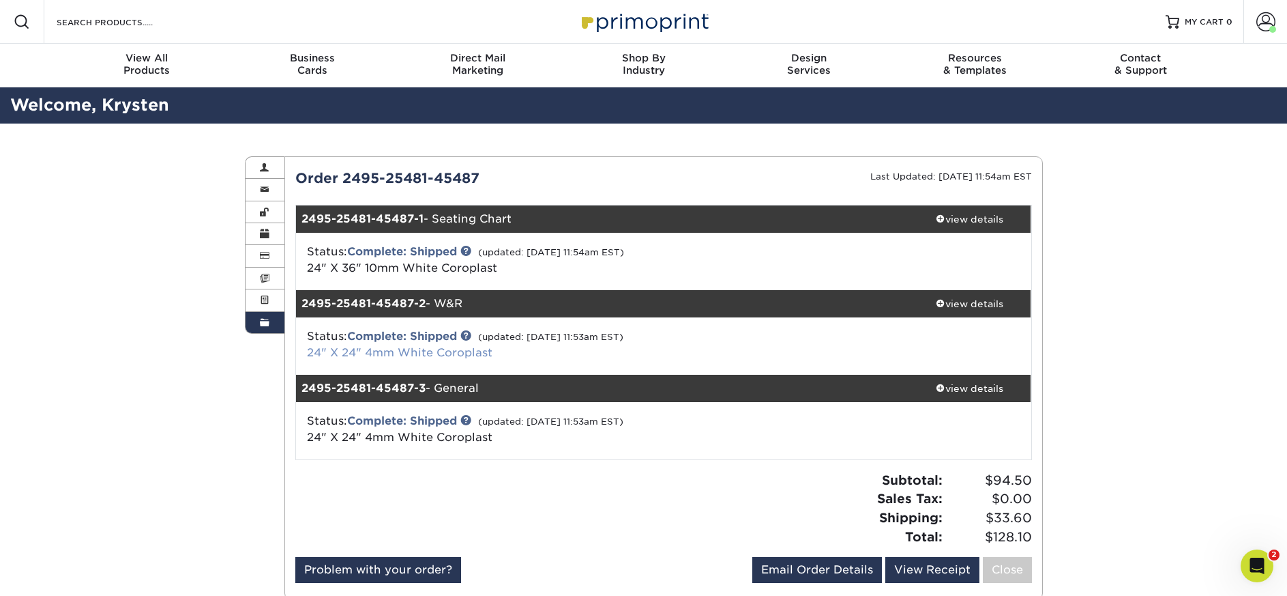
click at [411, 352] on link "24" X 24" 4mm White Coroplast" at bounding box center [400, 352] width 186 height 13
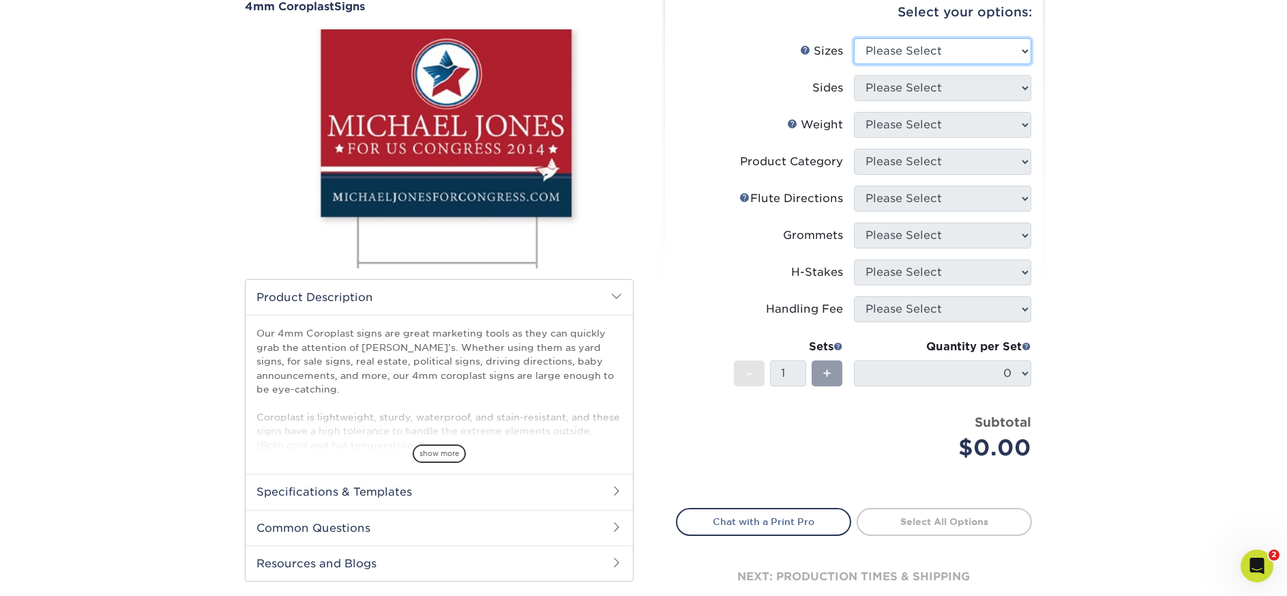
click at [906, 38] on select "Please Select 12" x 18" 18" x 24" 24" x 24" 24" x 36"" at bounding box center [942, 51] width 177 height 26
select select "24.00x24.00"
click at [854, 38] on select "Please Select 12" x 18" 18" x 24" 24" x 24" 24" x 36"" at bounding box center [942, 51] width 177 height 26
click at [905, 96] on select "Please Select Print Both Sides Print Front Only" at bounding box center [942, 88] width 177 height 26
select select "32d3c223-f82c-492b-b915-ba065a00862f"
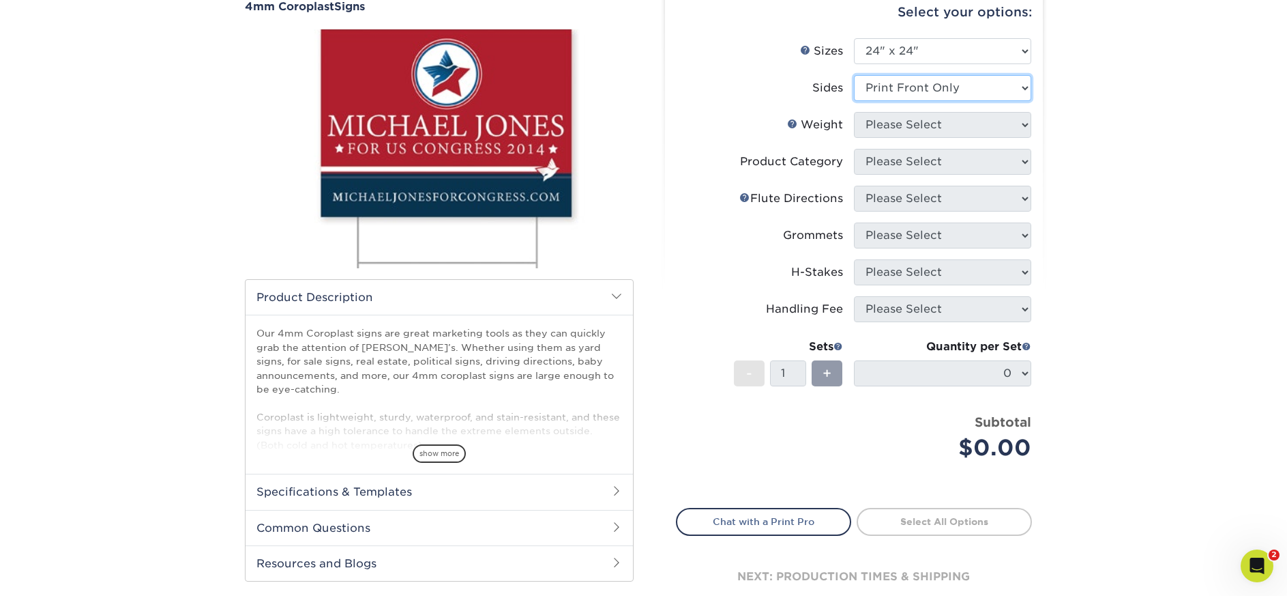
click at [854, 75] on select "Please Select Print Both Sides Print Front Only" at bounding box center [942, 88] width 177 height 26
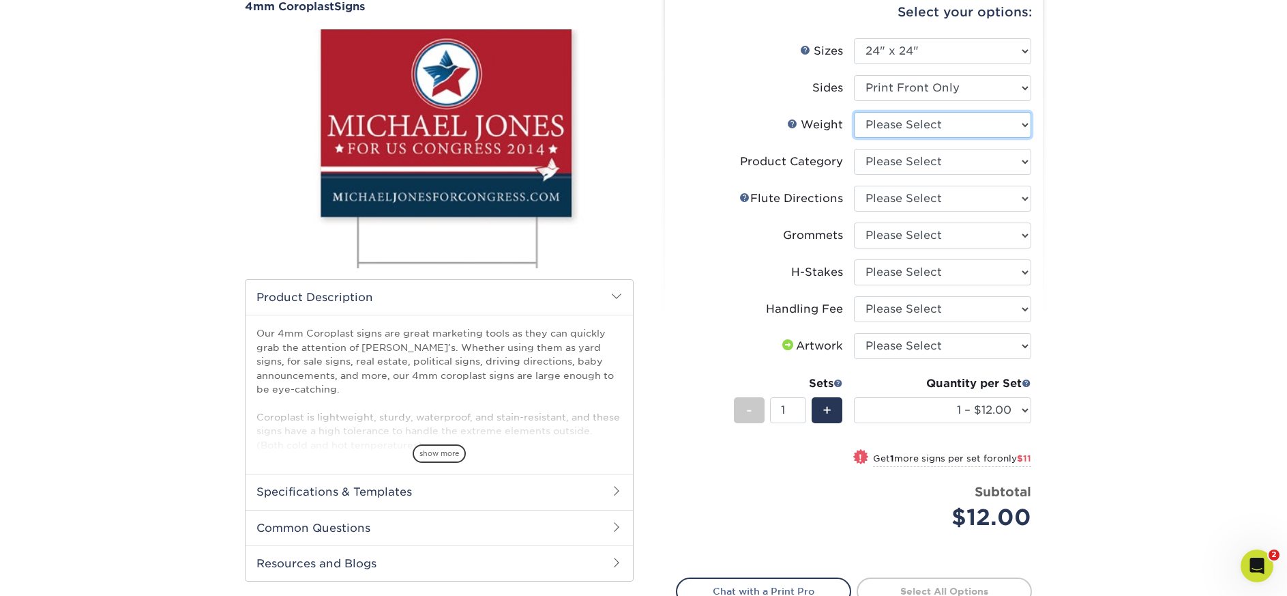
click at [893, 130] on select "Please Select 4CORO" at bounding box center [942, 125] width 177 height 26
select select "4CORO"
click at [854, 112] on select "Please Select 4CORO" at bounding box center [942, 125] width 177 height 26
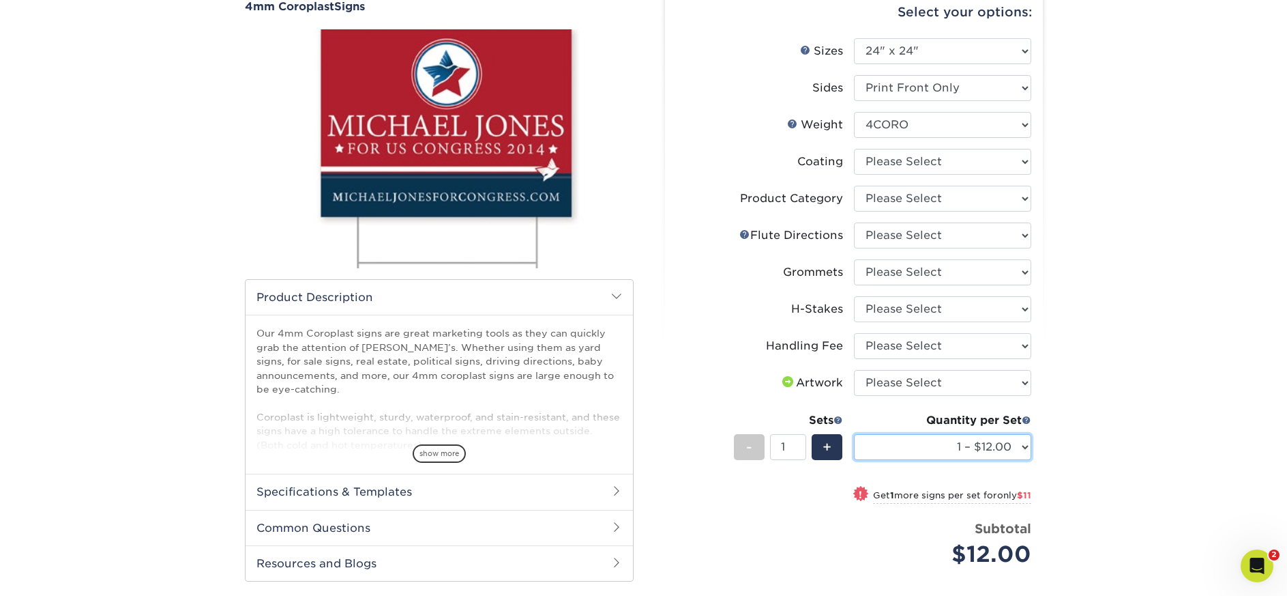
click at [948, 443] on select "1 – $12.00 2 – $23.00 3 – $35.00 4 – $46.00 5 – $57.00 6 – $69.00 7 – $80.00 8 …" at bounding box center [942, 447] width 177 height 26
select select "2 – $23.00"
click at [854, 434] on select "1 – $12.00 2 – $23.00 3 – $35.00 4 – $46.00 5 – $57.00 6 – $69.00 7 – $80.00 8 …" at bounding box center [942, 447] width 177 height 26
click at [912, 345] on select "Please Select Handling Fee" at bounding box center [942, 346] width 177 height 26
select select "ab74c079-444c-4260-ae6a-e09bdee8073c"
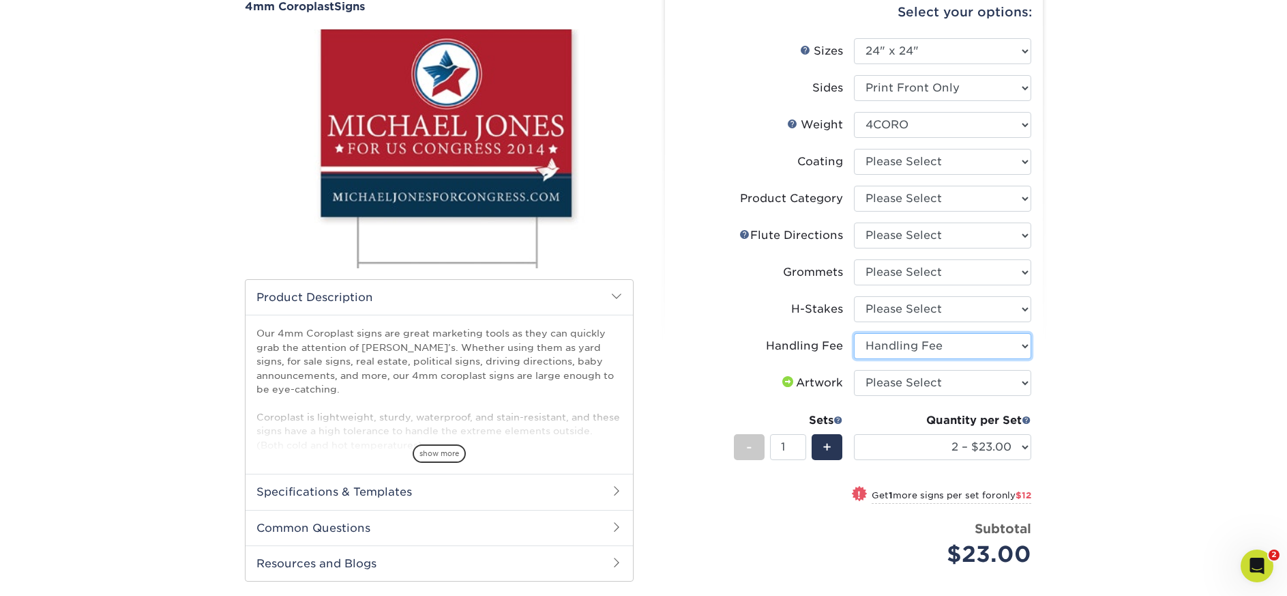
click at [854, 333] on select "Please Select Handling Fee" at bounding box center [942, 346] width 177 height 26
click at [896, 302] on select "Please Select No H-Stakes Yes" at bounding box center [942, 309] width 177 height 26
select select "aec992a9-897e-40ed-b45c-8ce74849ba63"
click at [854, 296] on select "Please Select No H-Stakes Yes" at bounding box center [942, 309] width 177 height 26
click at [891, 275] on select "Please Select No Grommets Yes, Grommet All 4 Corners Yes, Grommets Top Corners …" at bounding box center [942, 272] width 177 height 26
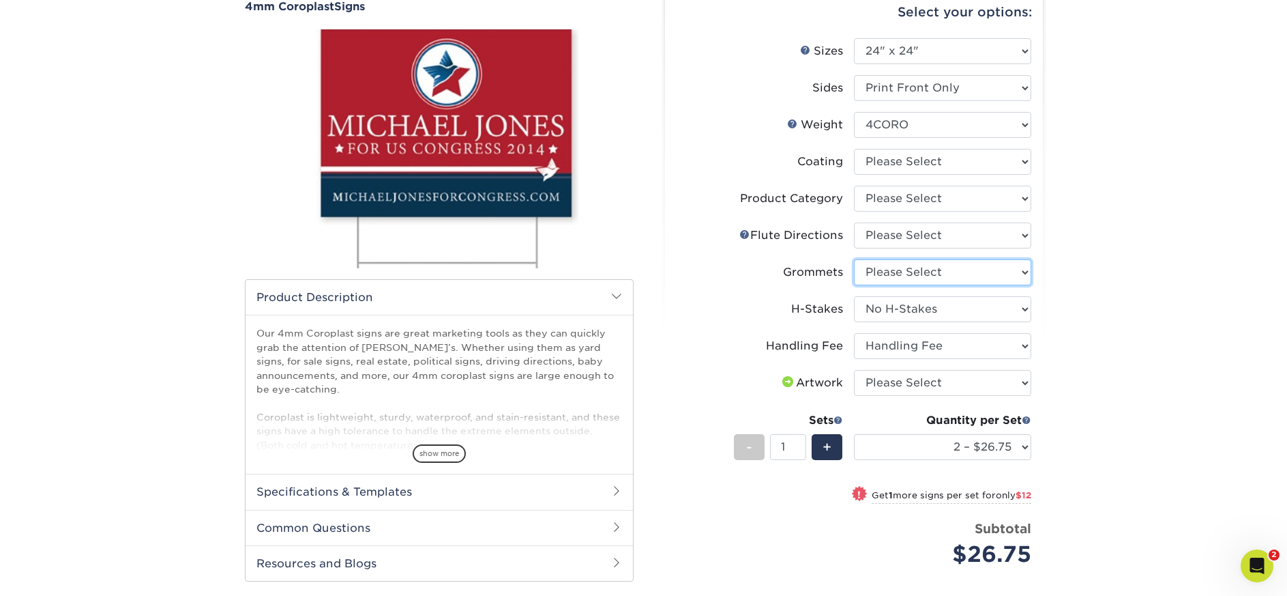
select select "90d329df-db80-4206-b821-ff9d3f363977"
click at [854, 259] on select "Please Select No Grommets Yes, Grommet All 4 Corners Yes, Grommets Top Corners …" at bounding box center [942, 272] width 177 height 26
click at [892, 236] on select "Please Select Flute Direction (Horizontal) Flute Direction (Vertical)" at bounding box center [942, 235] width 177 height 26
select select "64642d5c-3ca5-48ab-b753-ddfa02991dab"
click at [854, 222] on select "Please Select Flute Direction (Horizontal) Flute Direction (Vertical)" at bounding box center [942, 235] width 177 height 26
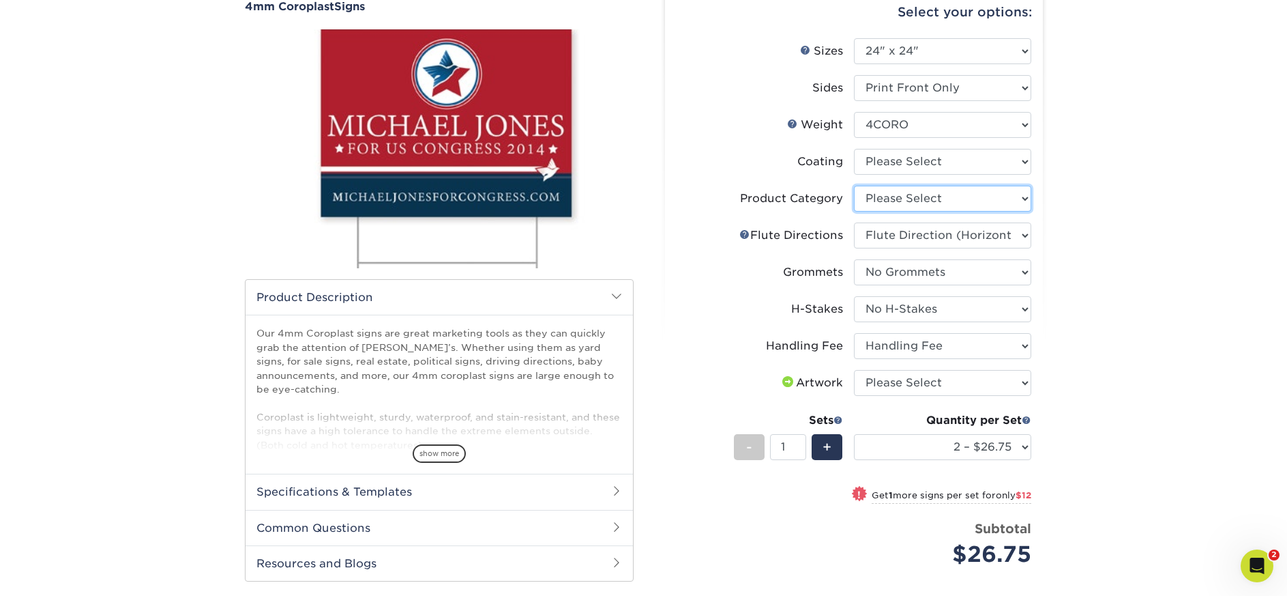
click at [892, 205] on select "Please Select Coroplast Signs" at bounding box center [942, 199] width 177 height 26
select select "b3582ed5-6912-492c-8440-2cc51afdb8e1"
click at [854, 186] on select "Please Select Coroplast Signs" at bounding box center [942, 199] width 177 height 26
click at [896, 155] on select at bounding box center [942, 162] width 177 height 26
select select "3e7618de-abca-4bda-9f97-8b9129e913d8"
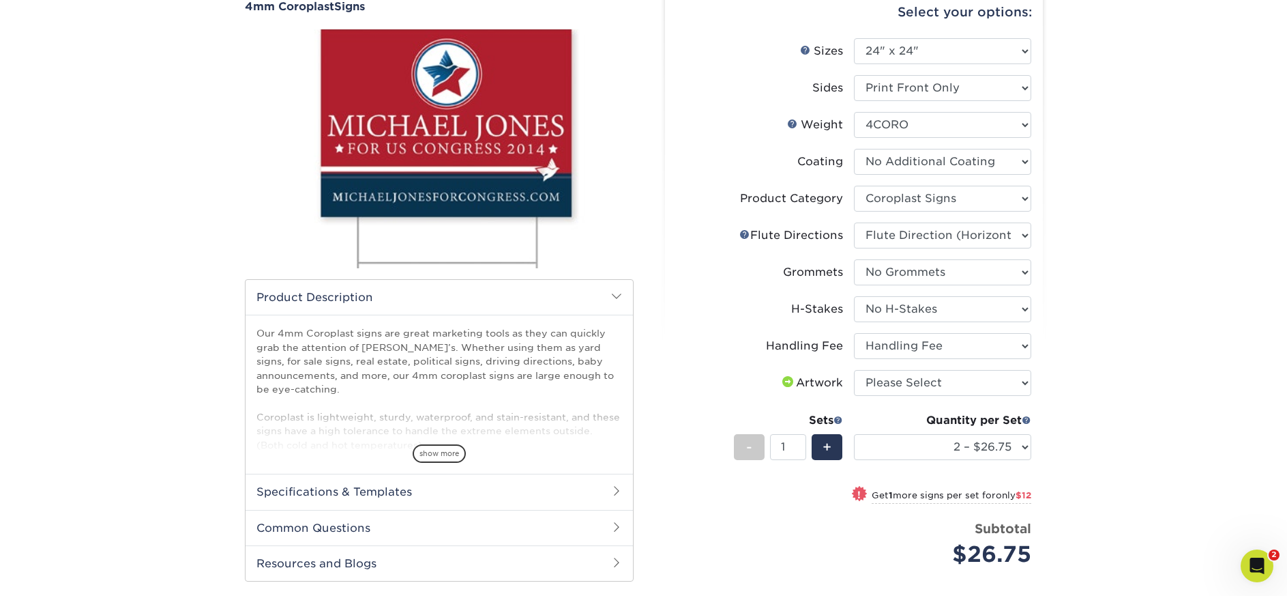
click at [854, 149] on select at bounding box center [942, 162] width 177 height 26
select select "-1"
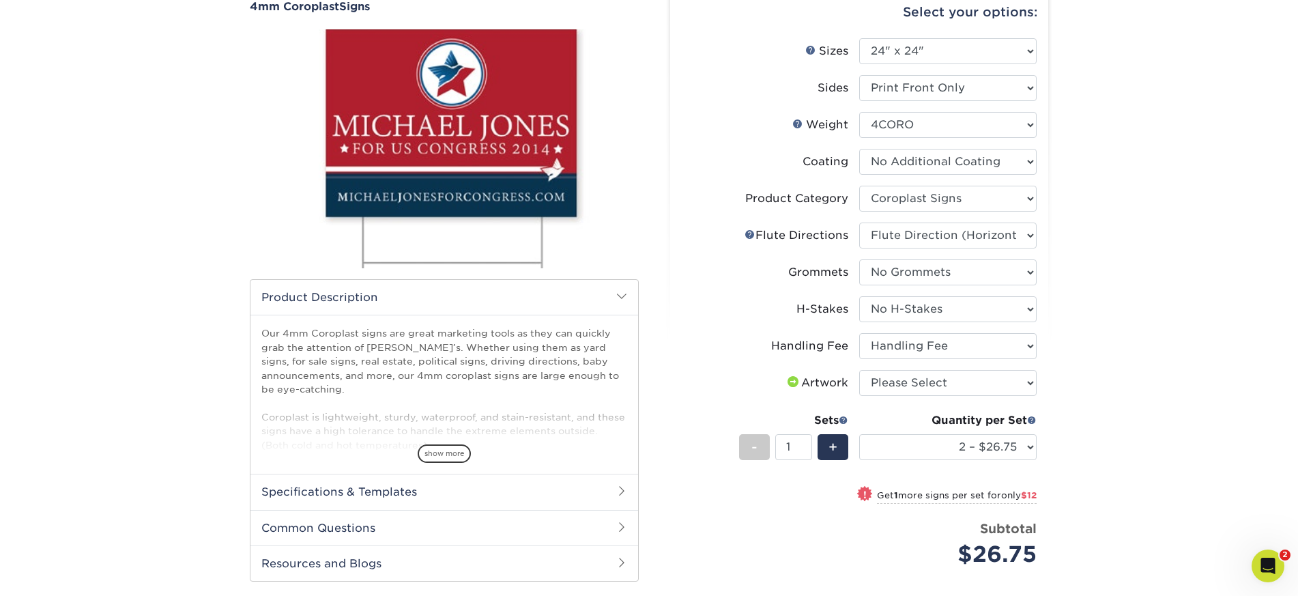
select select "-1"
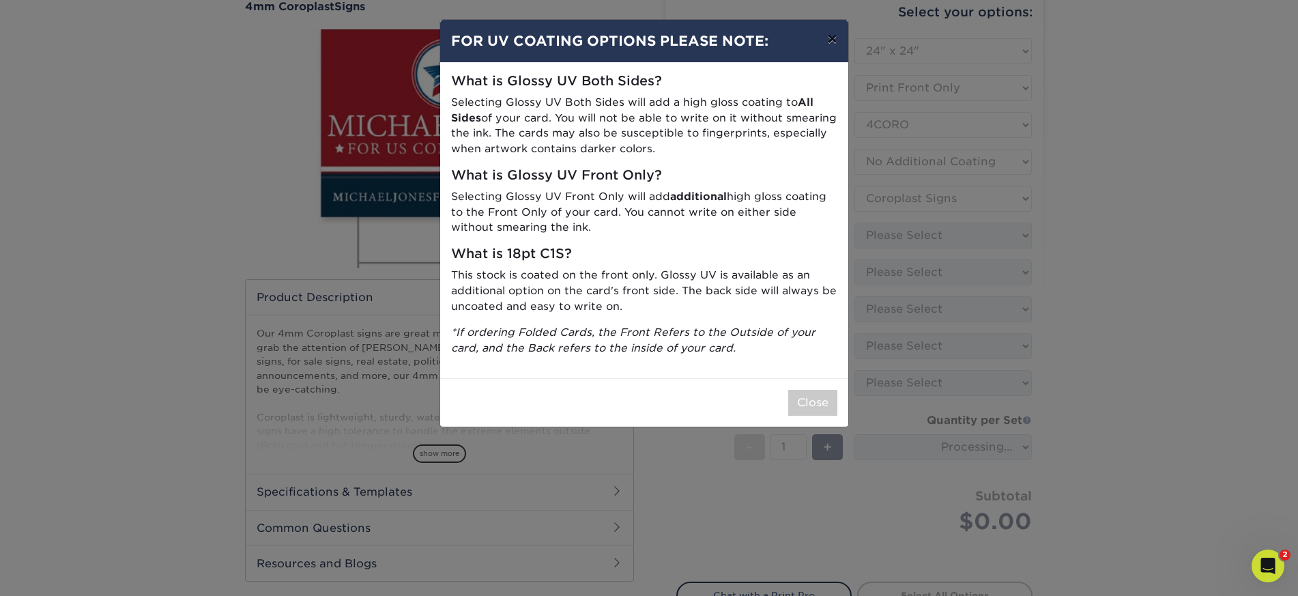
click at [823, 42] on button "×" at bounding box center [831, 39] width 31 height 38
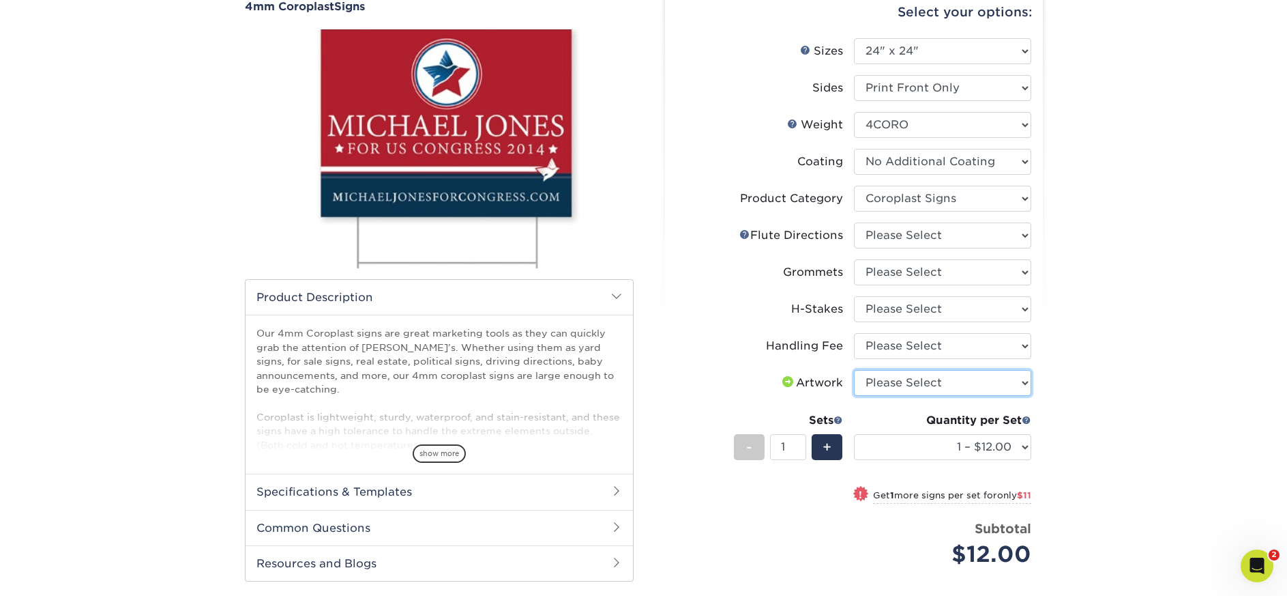
click at [881, 384] on select "Please Select I will upload files I need a design - $50" at bounding box center [942, 383] width 177 height 26
select select "upload"
click at [854, 370] on select "Please Select I will upload files I need a design - $50" at bounding box center [942, 383] width 177 height 26
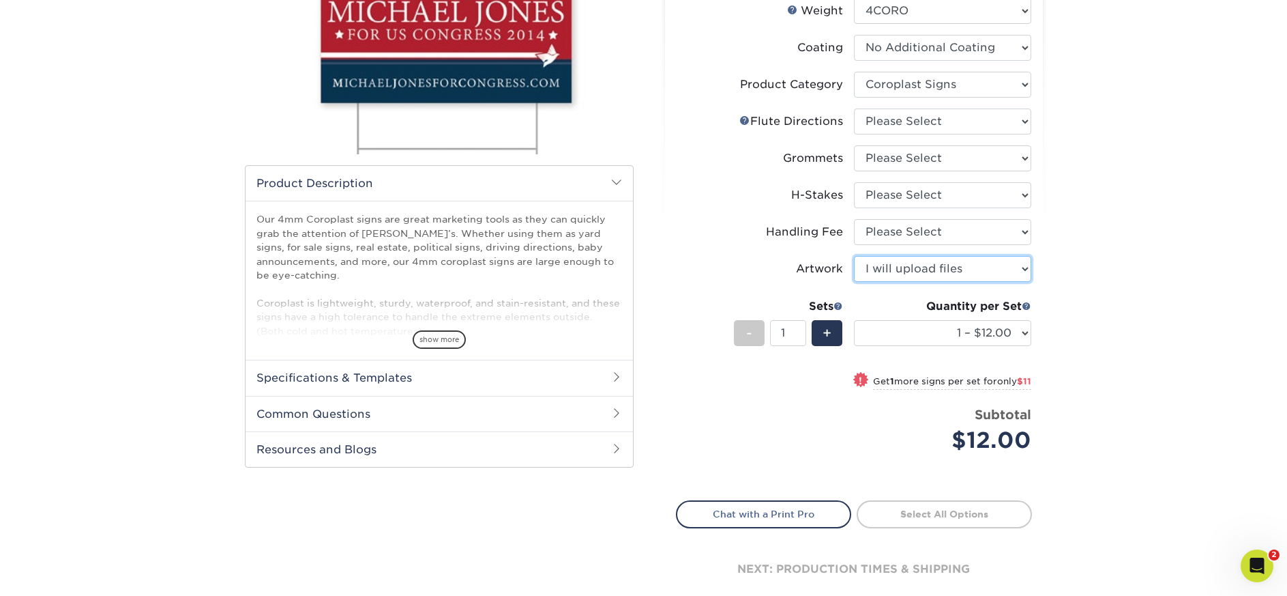
scroll to position [273, 0]
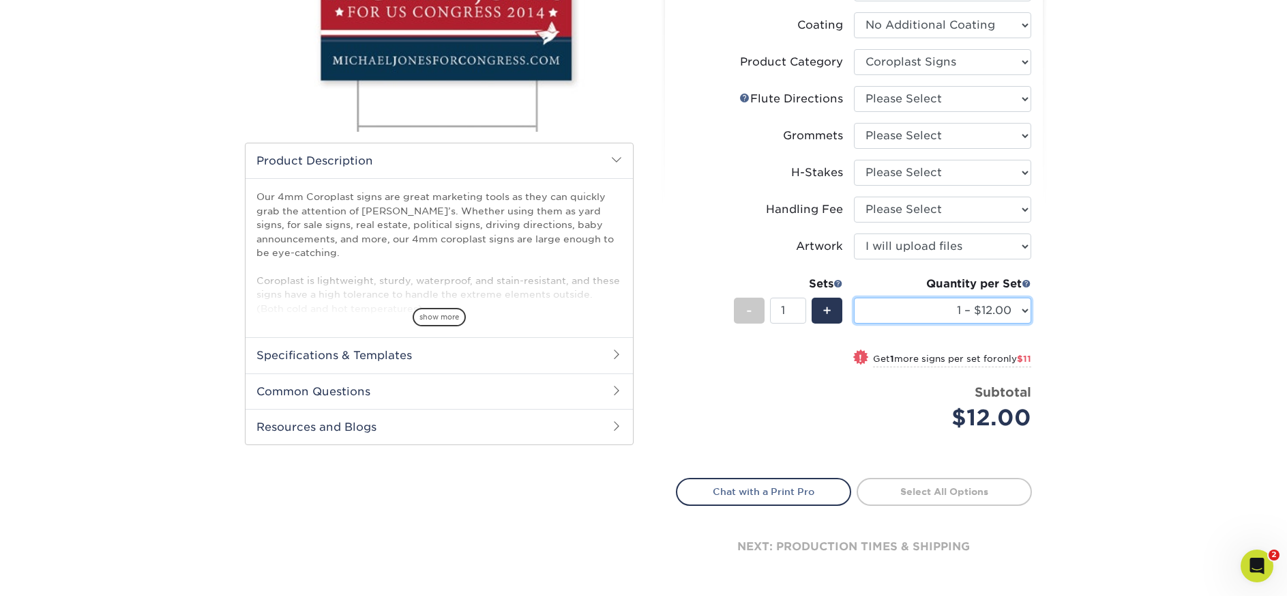
click at [920, 314] on select "1 – $12.00 2 – $23.00 3 – $35.00 4 – $46.00 5 – $57.00 6 – $69.00 7 – $80.00 8 …" at bounding box center [942, 310] width 177 height 26
select select "2 – $23.00"
click at [854, 297] on select "1 – $12.00 2 – $23.00 3 – $35.00 4 – $46.00 5 – $57.00 6 – $69.00 7 – $80.00 8 …" at bounding box center [942, 310] width 177 height 26
click at [1084, 325] on div "Products Signs 4mm Coroplast Signs /" at bounding box center [643, 225] width 1287 height 822
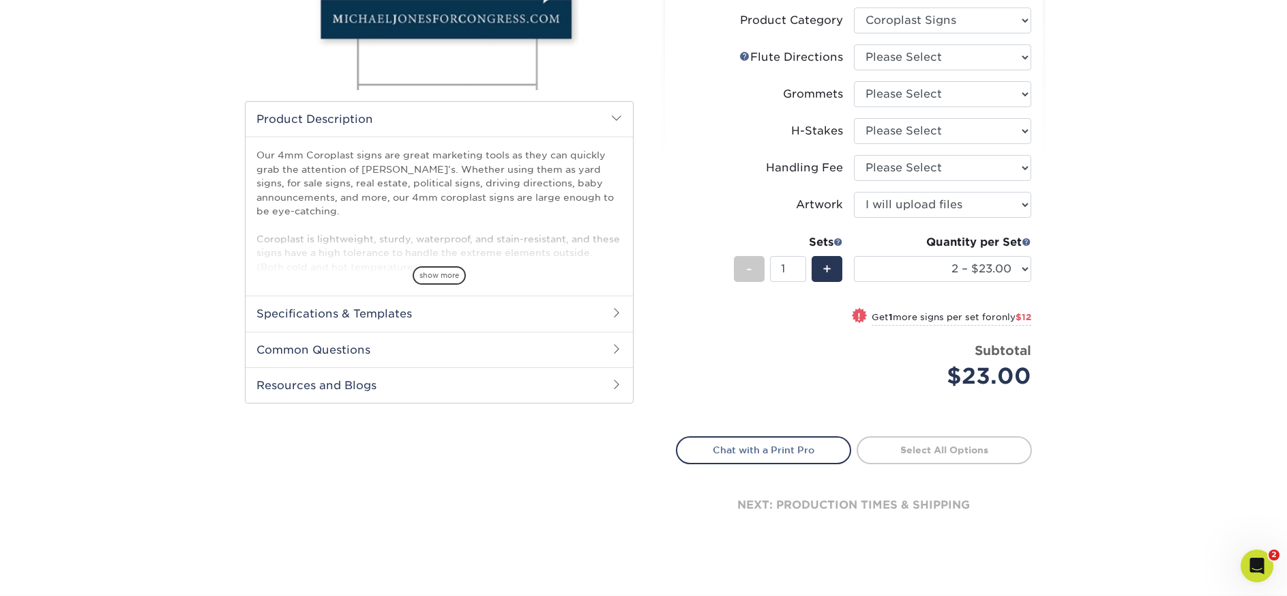
scroll to position [341, 0]
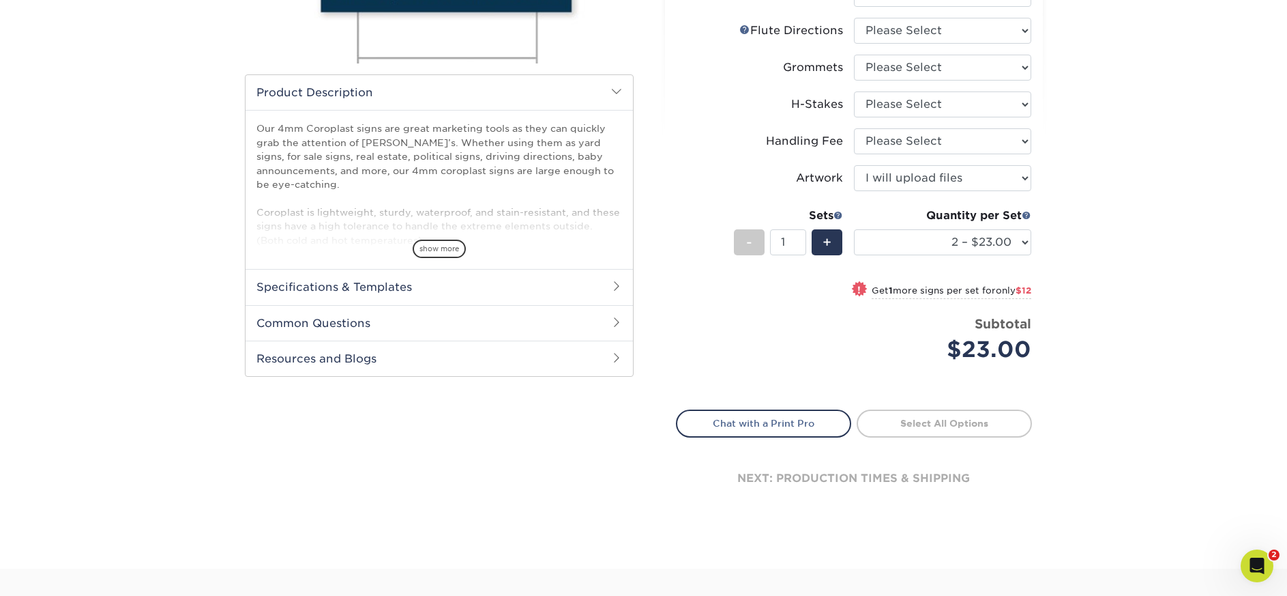
click at [855, 355] on div "Subtotal $23.00" at bounding box center [942, 341] width 177 height 52
click at [896, 141] on select "Please Select Handling Fee" at bounding box center [942, 141] width 177 height 26
click at [1052, 152] on div "Select your options: Sizes Help Sizes Please Select 12" x 18" 18" x 24" -" at bounding box center [848, 151] width 409 height 757
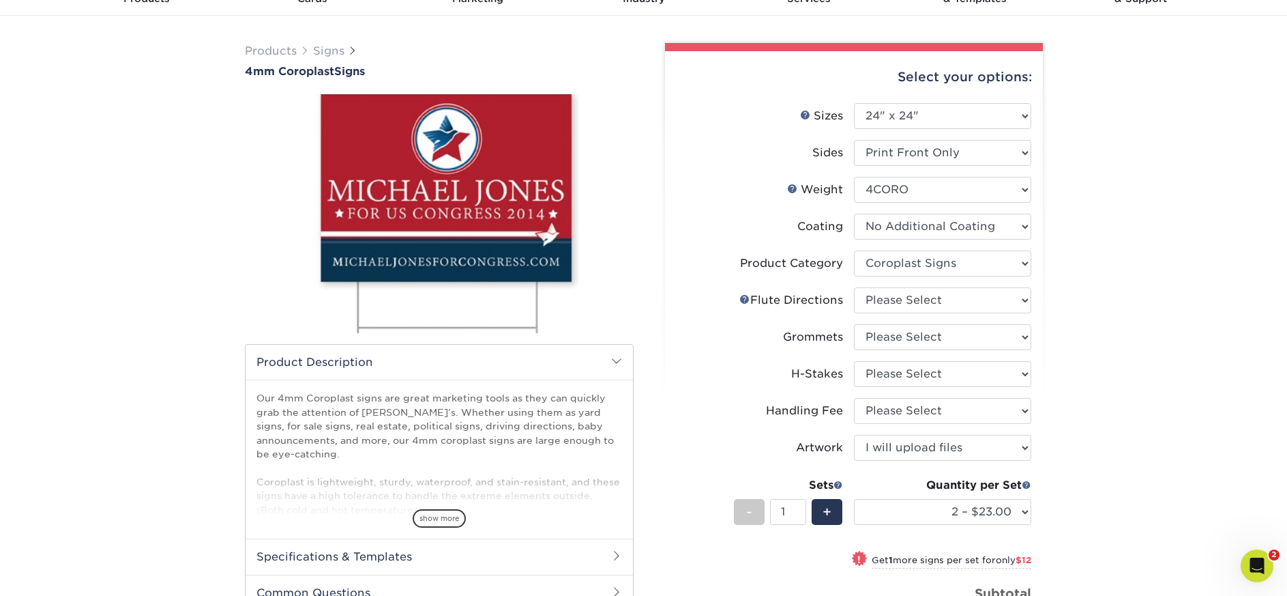
scroll to position [68, 0]
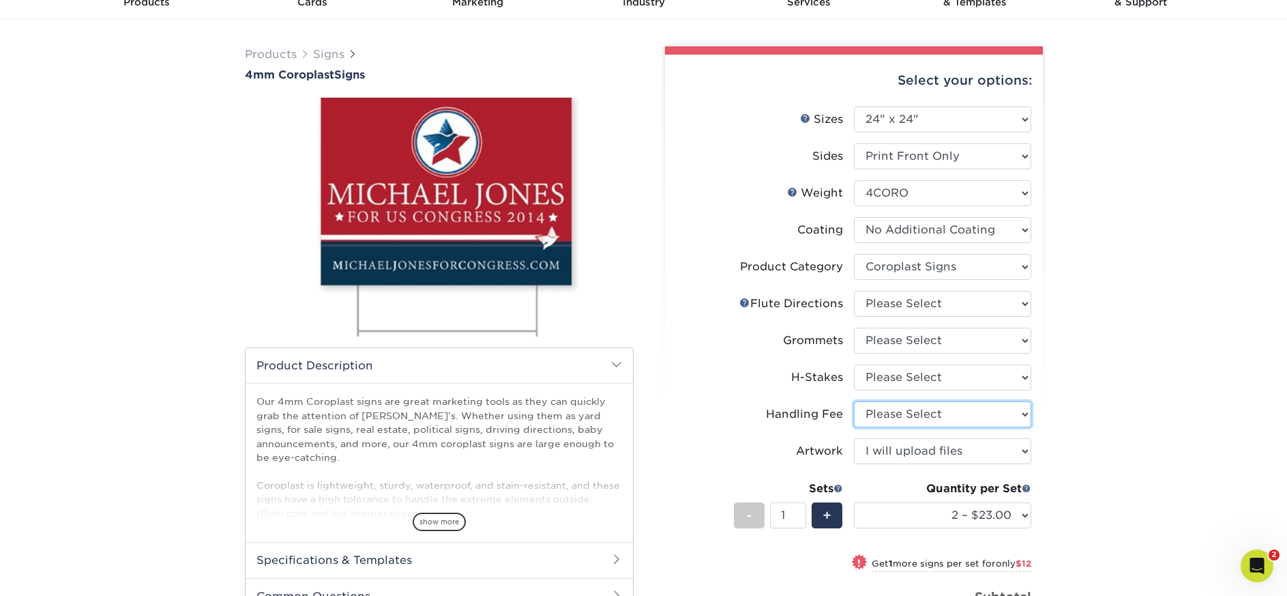
click at [900, 409] on select "Please Select Handling Fee" at bounding box center [942, 414] width 177 height 26
select select "ab74c079-444c-4260-ae6a-e09bdee8073c"
click at [854, 401] on select "Please Select Handling Fee" at bounding box center [942, 414] width 177 height 26
click at [886, 376] on select "Please Select No H-Stakes Yes" at bounding box center [942, 377] width 177 height 26
select select "aec992a9-897e-40ed-b45c-8ce74849ba63"
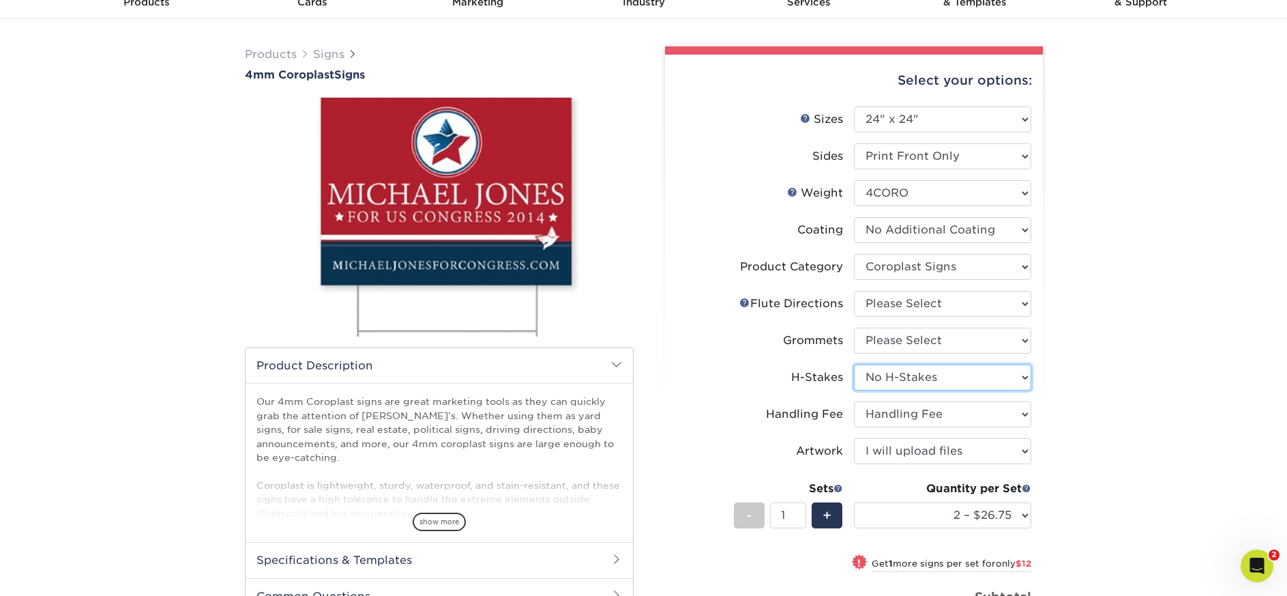
click at [854, 364] on select "Please Select No H-Stakes Yes" at bounding box center [942, 377] width 177 height 26
click at [901, 332] on select "Please Select No Grommets Yes, Grommet All 4 Corners Yes, Grommets Top Corners …" at bounding box center [942, 340] width 177 height 26
select select "90d329df-db80-4206-b821-ff9d3f363977"
click at [854, 327] on select "Please Select No Grommets Yes, Grommet All 4 Corners Yes, Grommets Top Corners …" at bounding box center [942, 340] width 177 height 26
click at [904, 301] on select "Please Select Flute Direction (Horizontal) Flute Direction (Vertical)" at bounding box center [942, 304] width 177 height 26
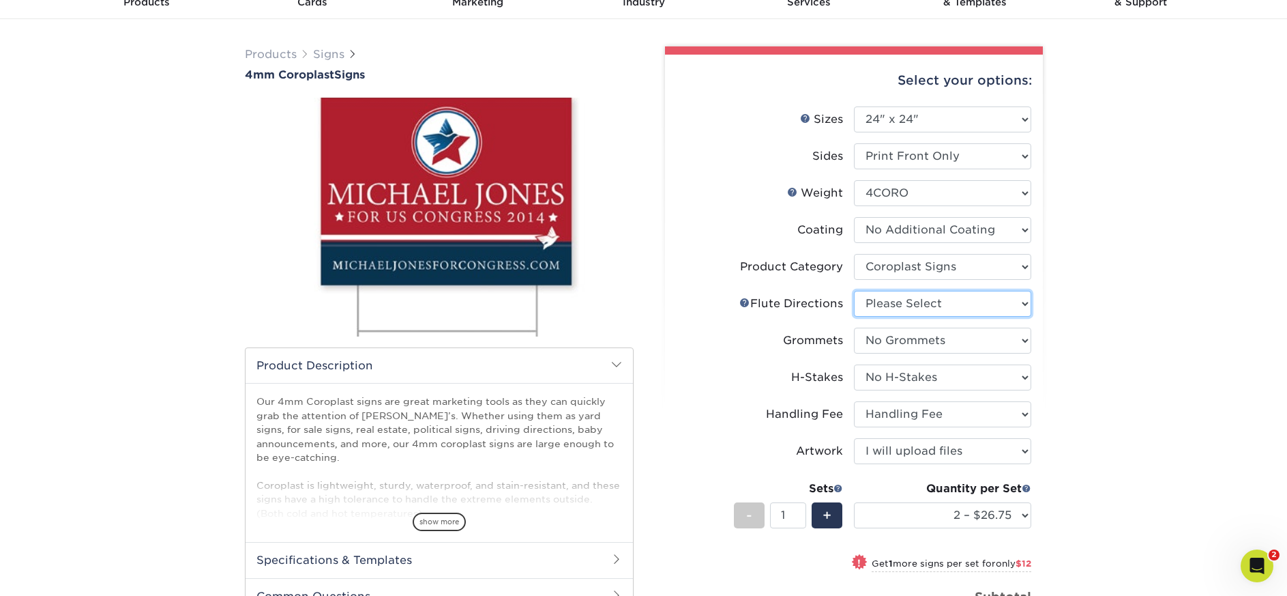
select select "64642d5c-3ca5-48ab-b753-ddfa02991dab"
click at [854, 291] on select "Please Select Flute Direction (Horizontal) Flute Direction (Vertical)" at bounding box center [942, 304] width 177 height 26
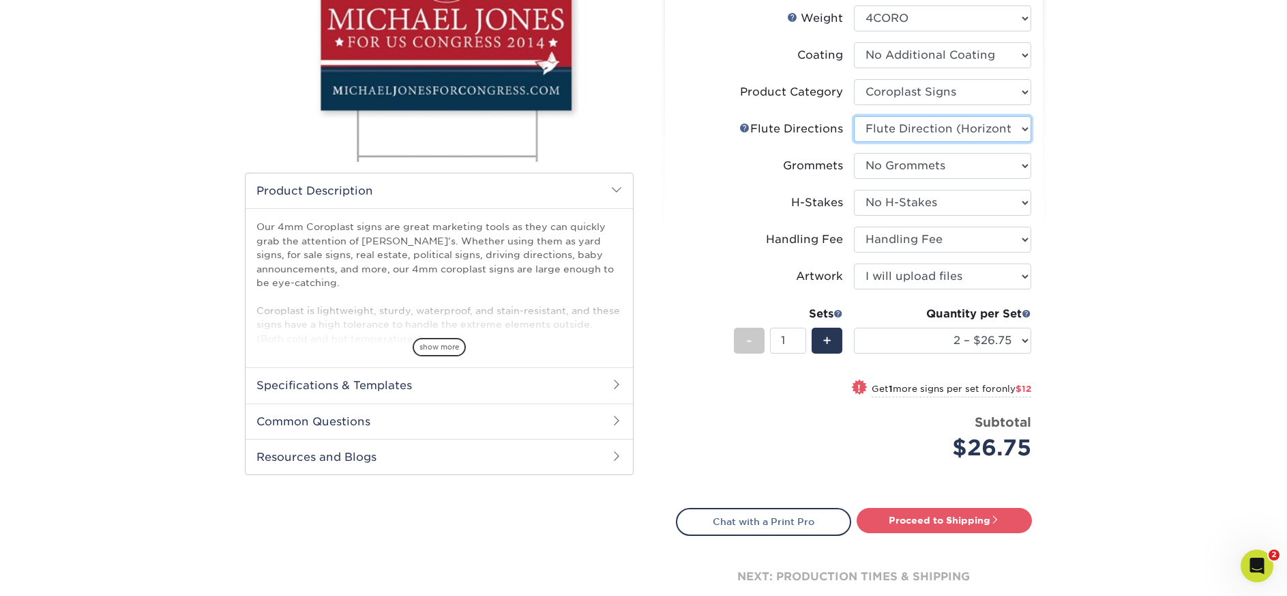
scroll to position [273, 0]
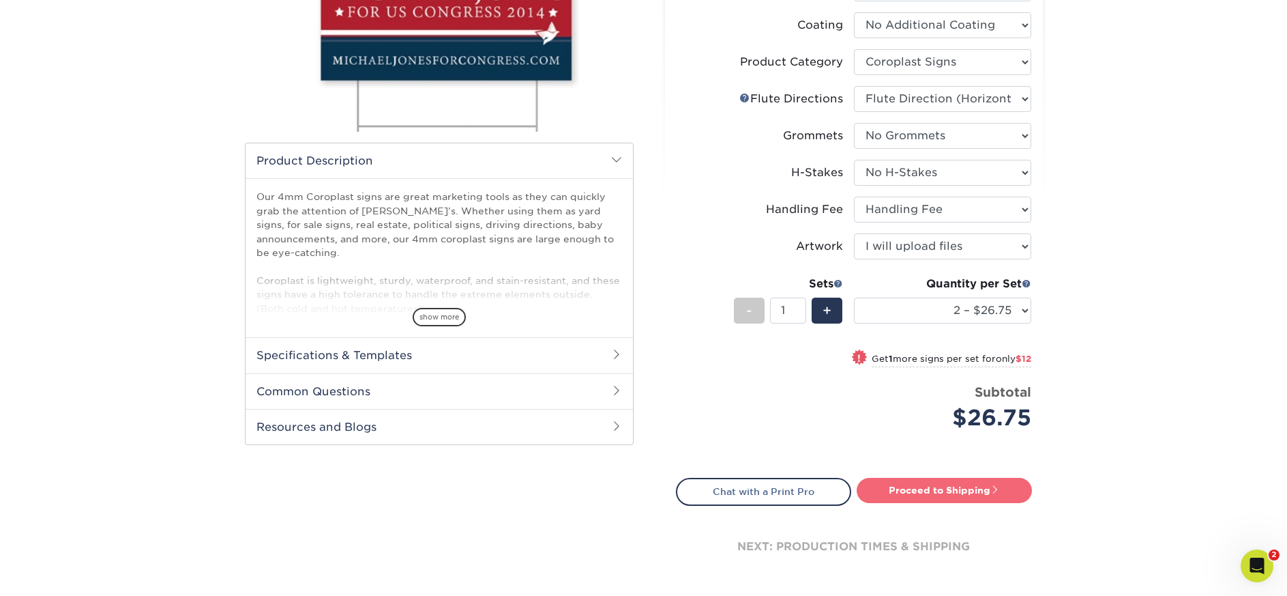
click at [949, 495] on link "Proceed to Shipping" at bounding box center [944, 490] width 175 height 25
type input "Set 1"
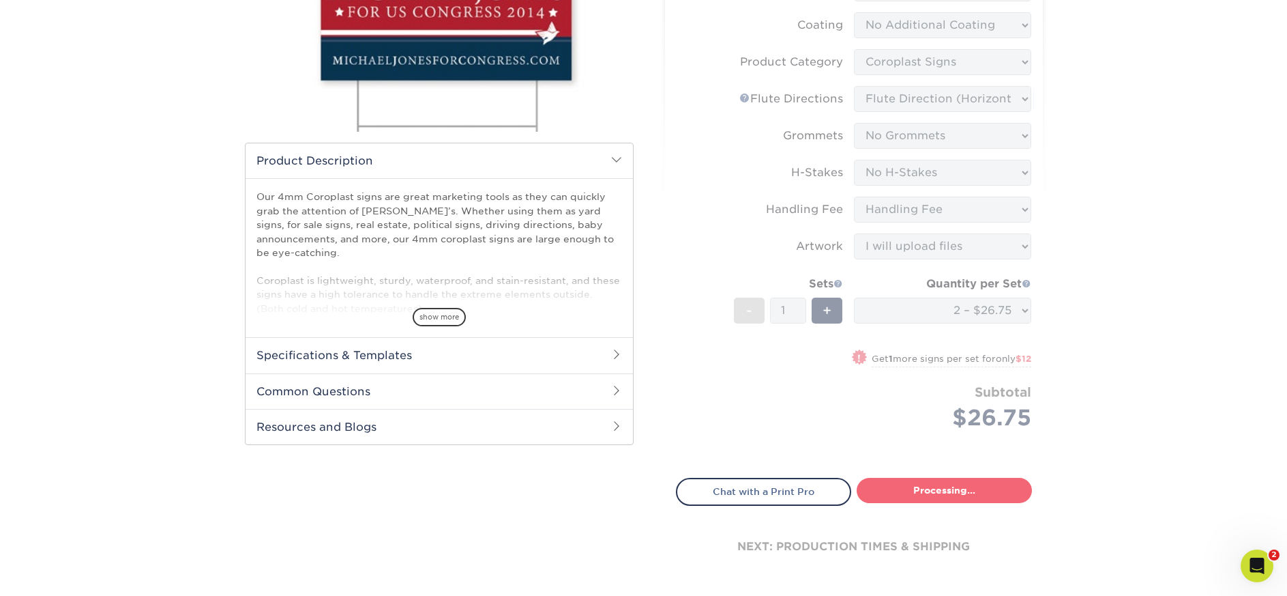
select select "aa811ee8-b632-49d8-b28a-3924683cfaf6"
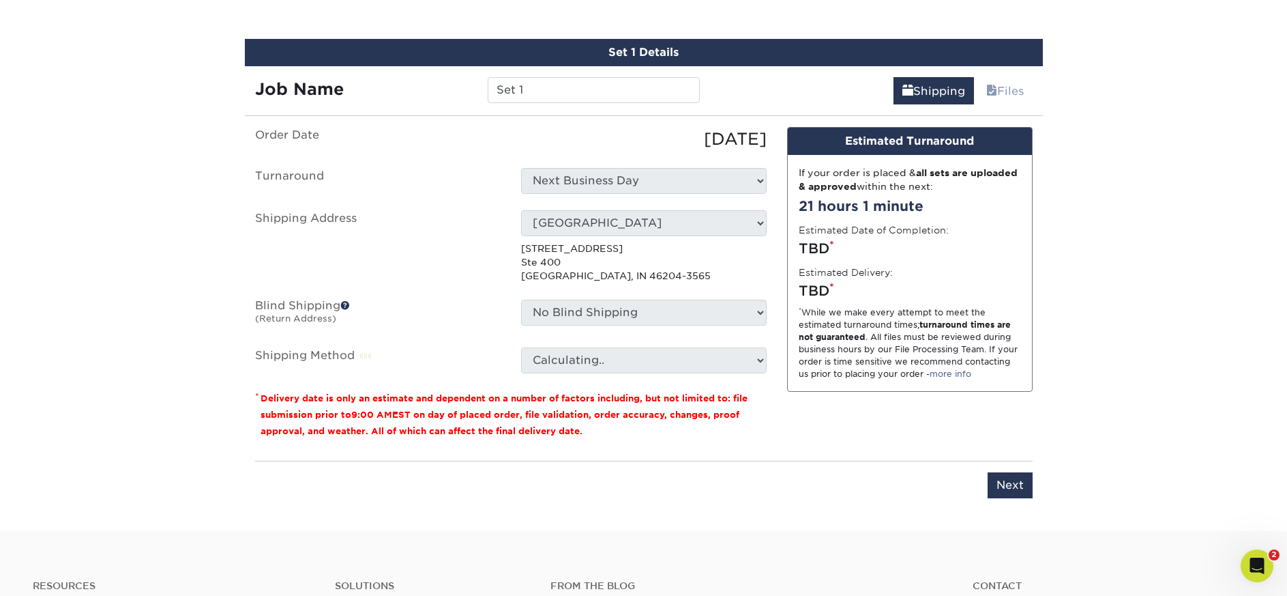
scroll to position [788, 0]
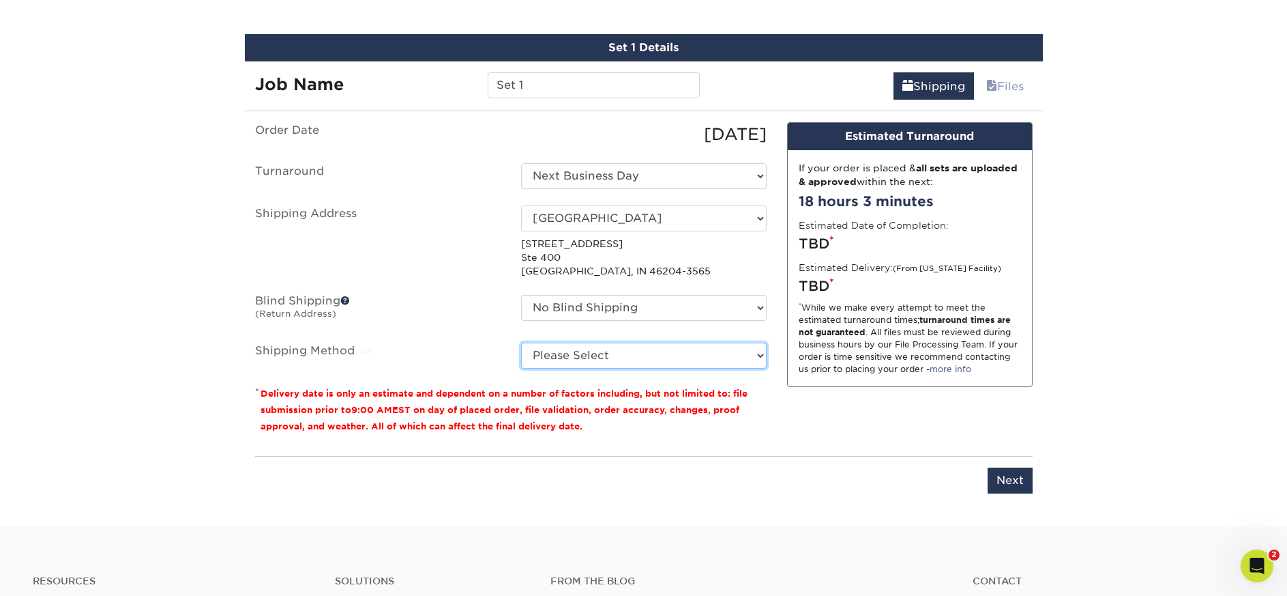
click at [609, 361] on select "Please Select G4M Flat Rate Shipping (+$11.20) Ground Shipping (+$15.70) 3 Day …" at bounding box center [644, 355] width 246 height 26
select select "03"
click at [521, 342] on select "Please Select G4M Flat Rate Shipping (+$11.20) Ground Shipping (+$15.70) 3 Day …" at bounding box center [644, 355] width 246 height 26
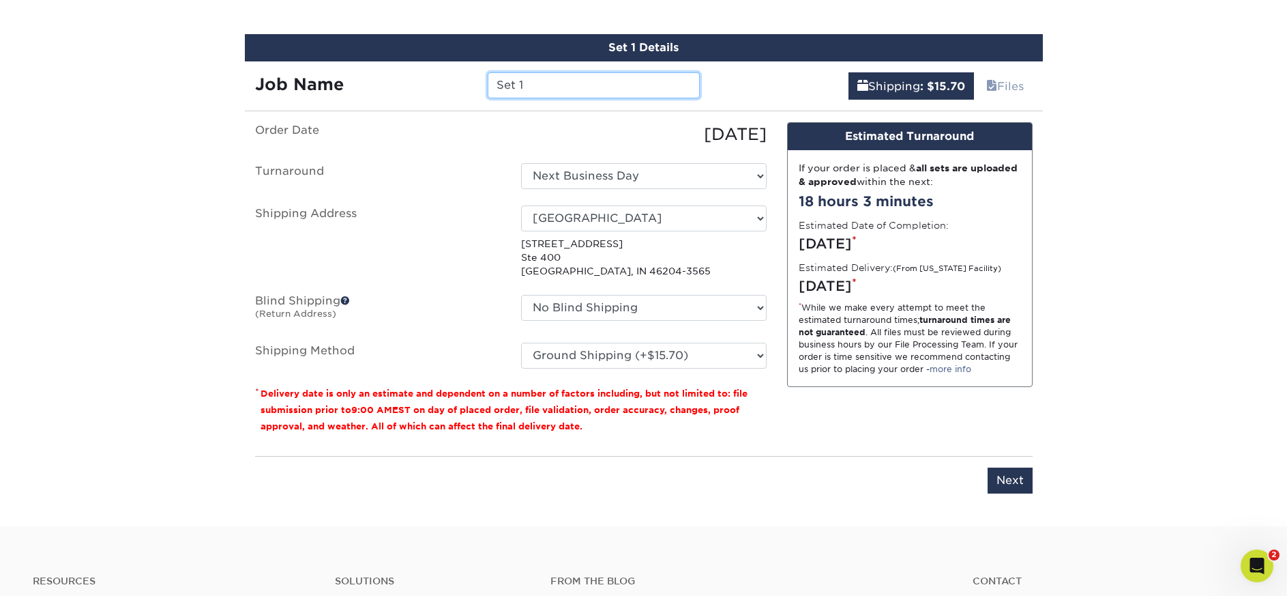
click at [540, 91] on input "Set 1" at bounding box center [594, 85] width 212 height 26
type input "S"
type input "CREALive Welcome"
click at [1008, 482] on input "Next" at bounding box center [1010, 480] width 45 height 26
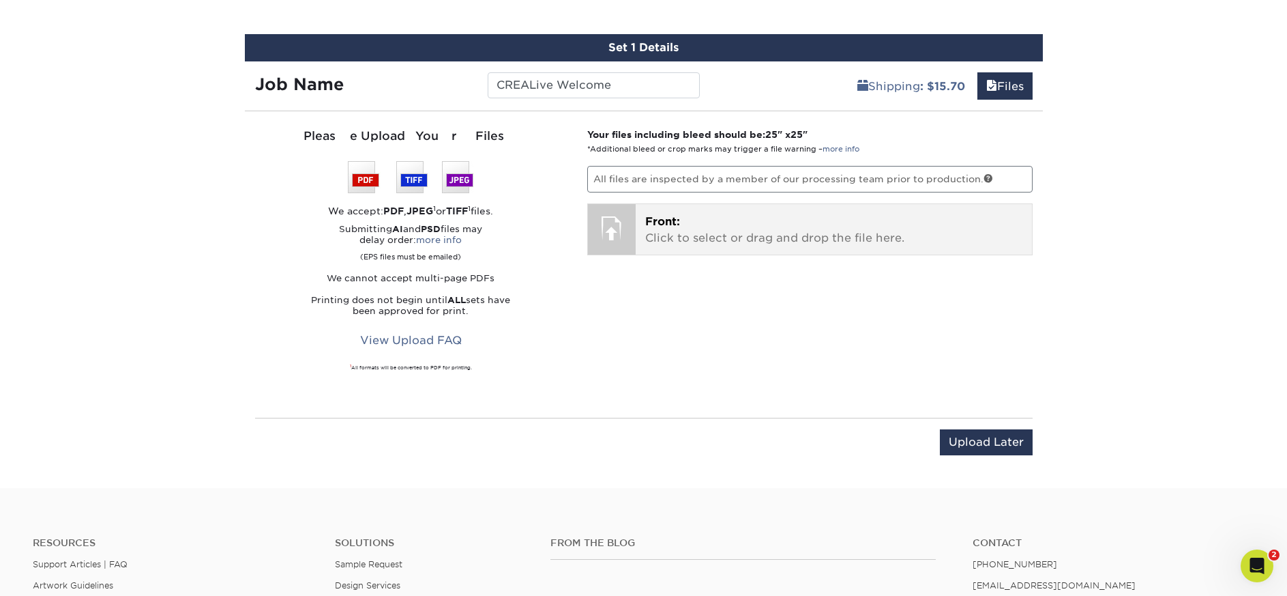
click at [677, 221] on span "Front:" at bounding box center [662, 221] width 35 height 13
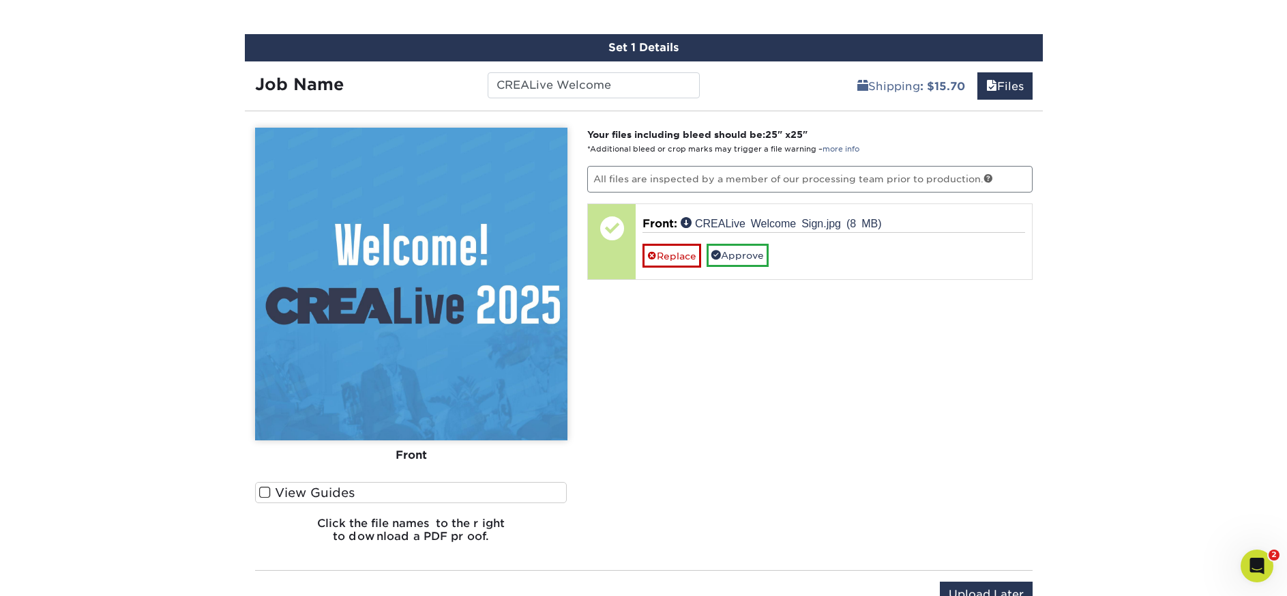
click at [264, 494] on span at bounding box center [265, 492] width 12 height 13
click at [0, 0] on input "View Guides" at bounding box center [0, 0] width 0 height 0
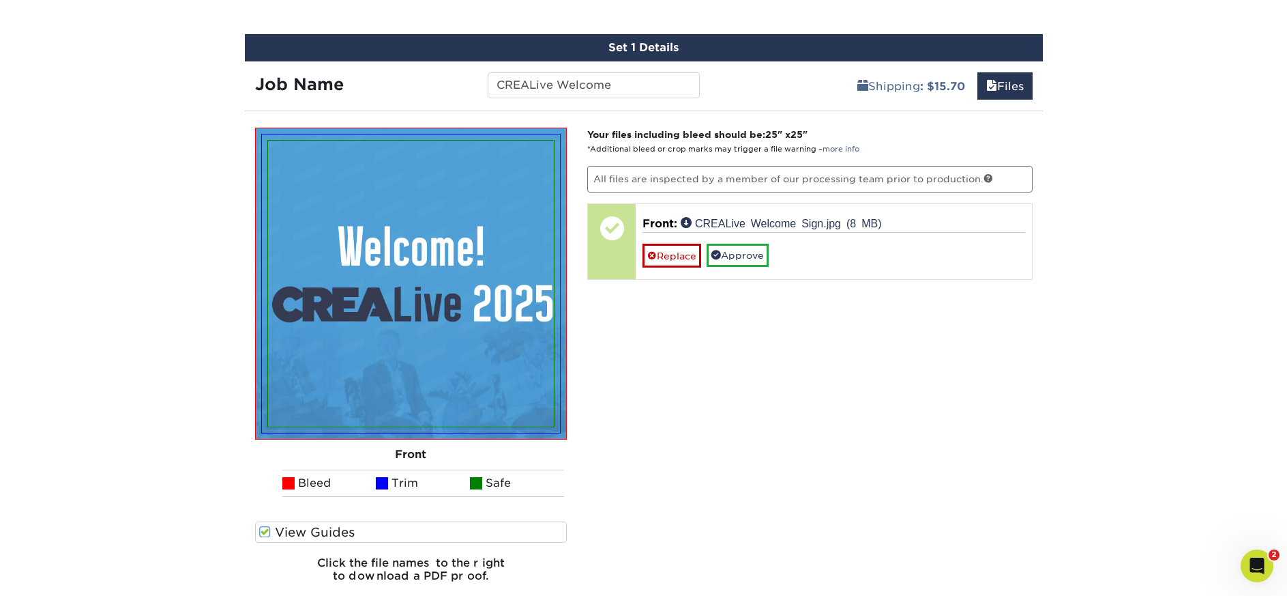
click at [264, 494] on ul "Bleed Trim Safe" at bounding box center [411, 482] width 312 height 27
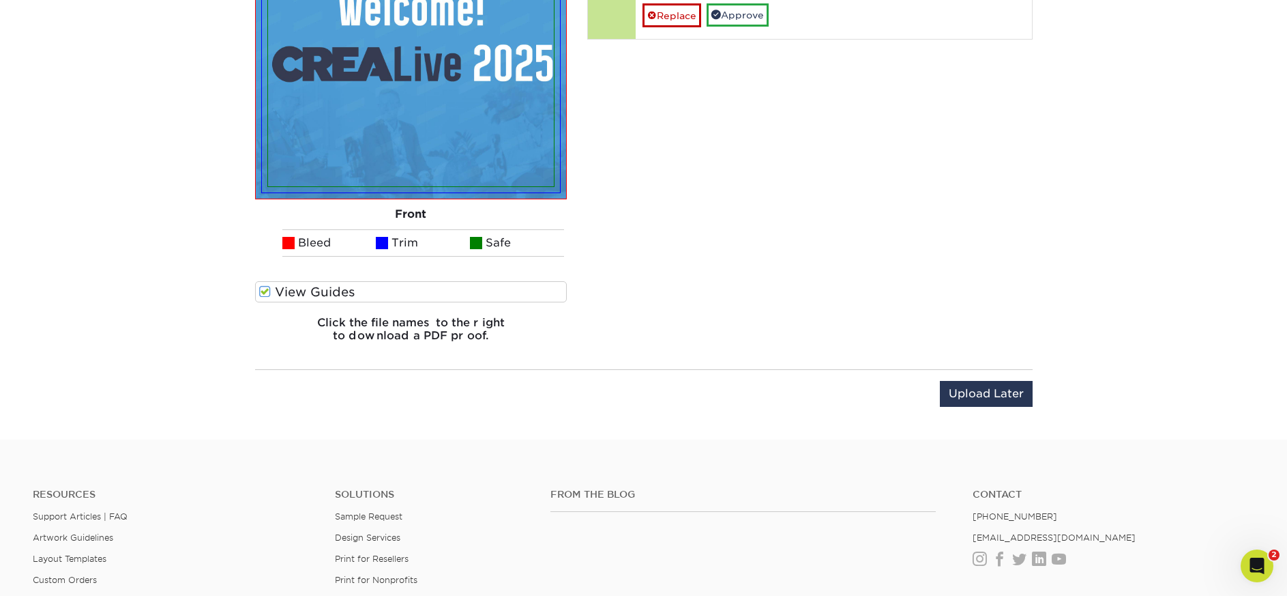
scroll to position [856, 0]
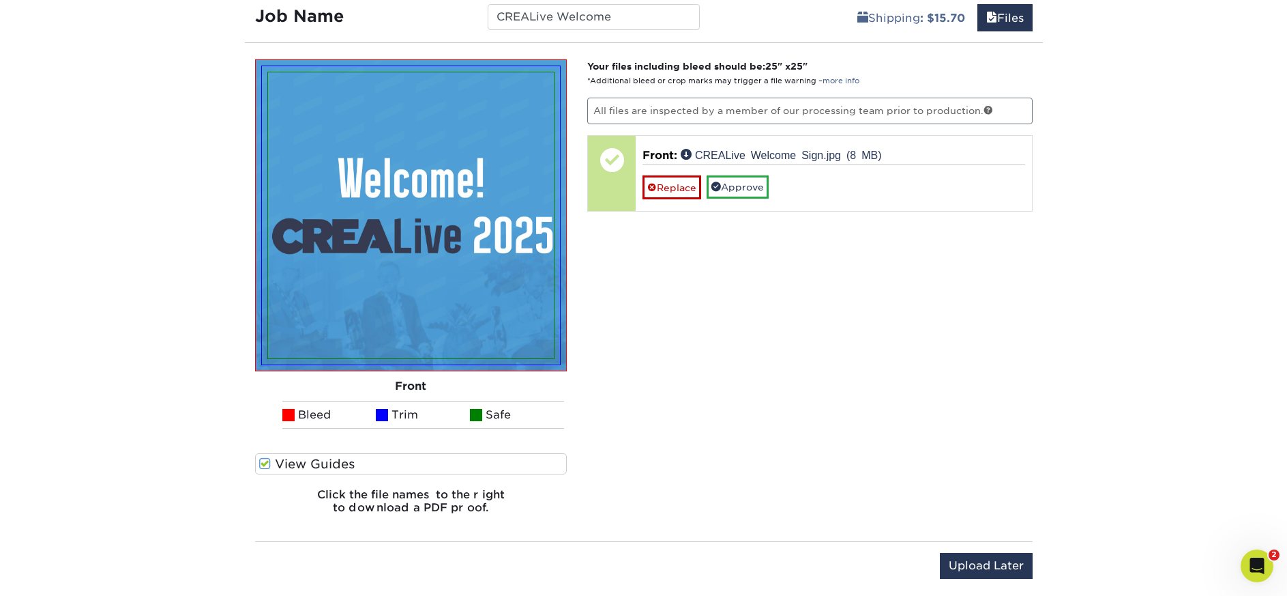
click at [871, 421] on div "Your files including bleed should be: 25 " x 25 " *Additional bleed or crop mar…" at bounding box center [810, 292] width 466 height 466
click at [272, 461] on label "View Guides" at bounding box center [411, 463] width 312 height 21
click at [0, 0] on input "View Guides" at bounding box center [0, 0] width 0 height 0
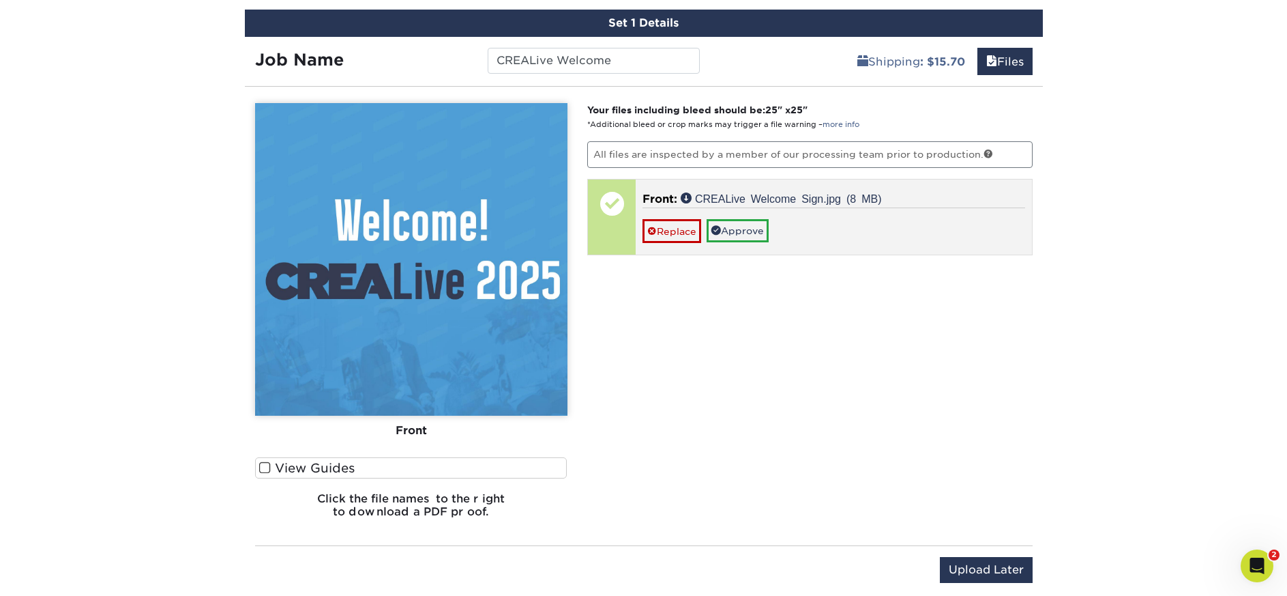
scroll to position [788, 0]
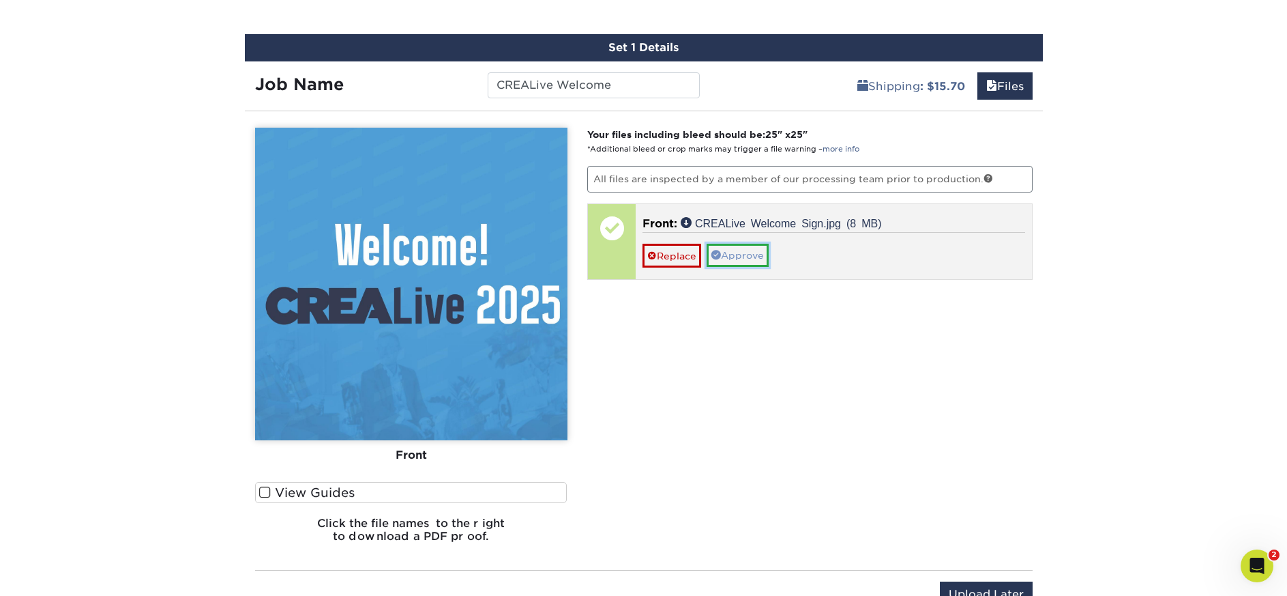
click at [752, 261] on link "Approve" at bounding box center [738, 255] width 62 height 23
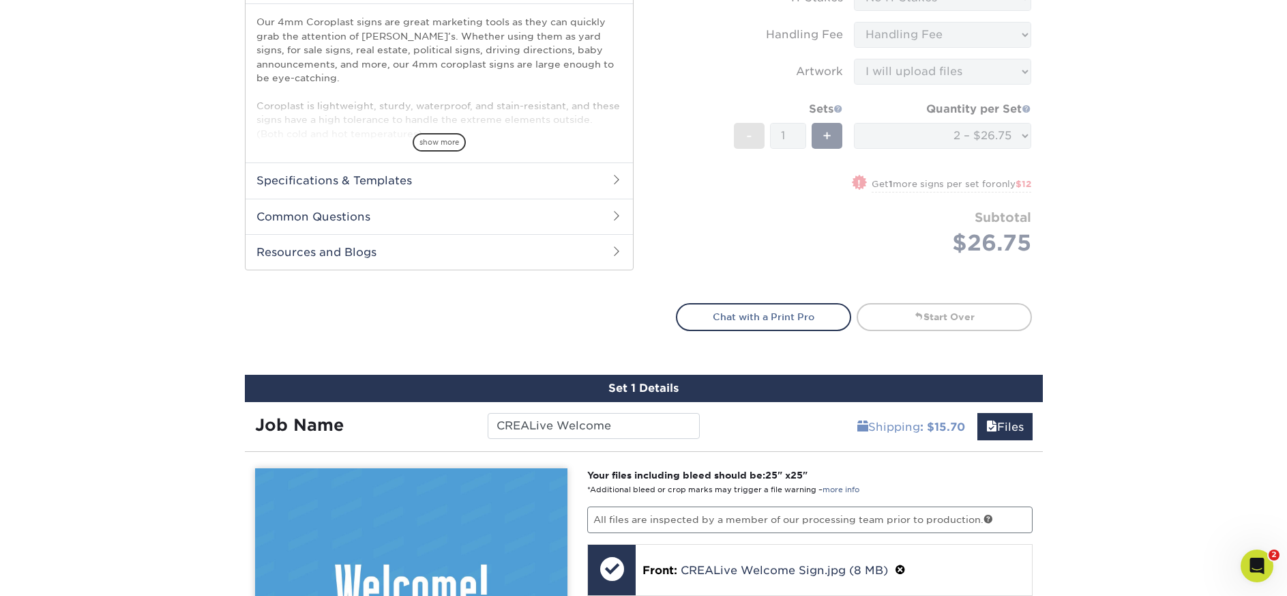
scroll to position [447, 0]
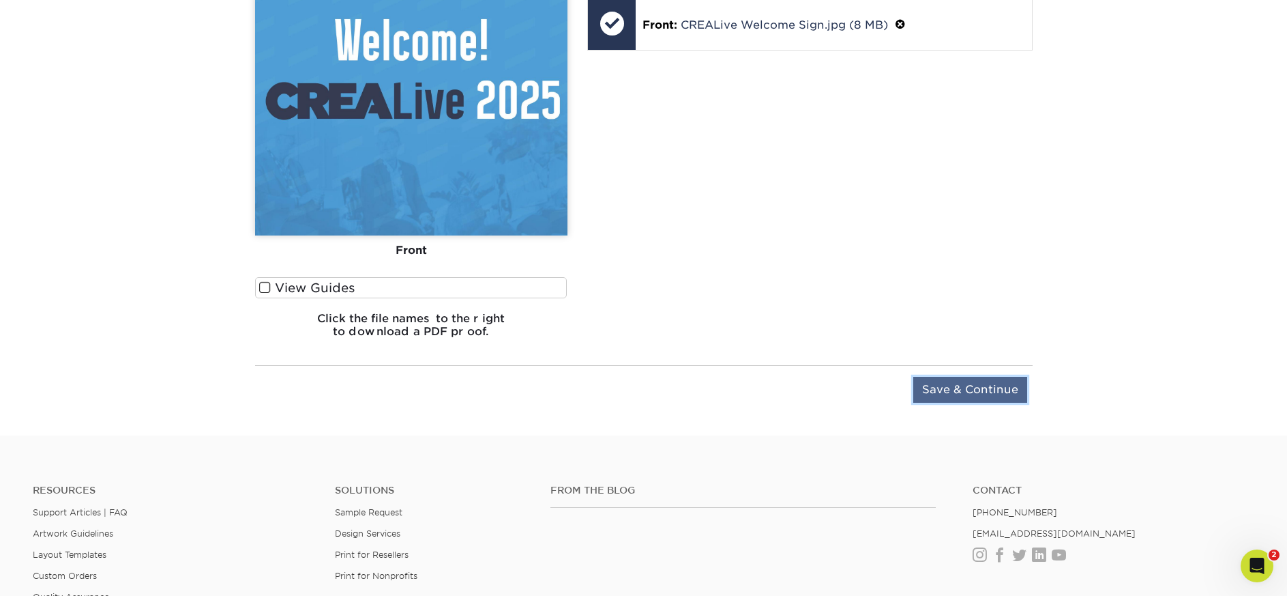
click at [972, 389] on input "Save & Continue" at bounding box center [971, 390] width 114 height 26
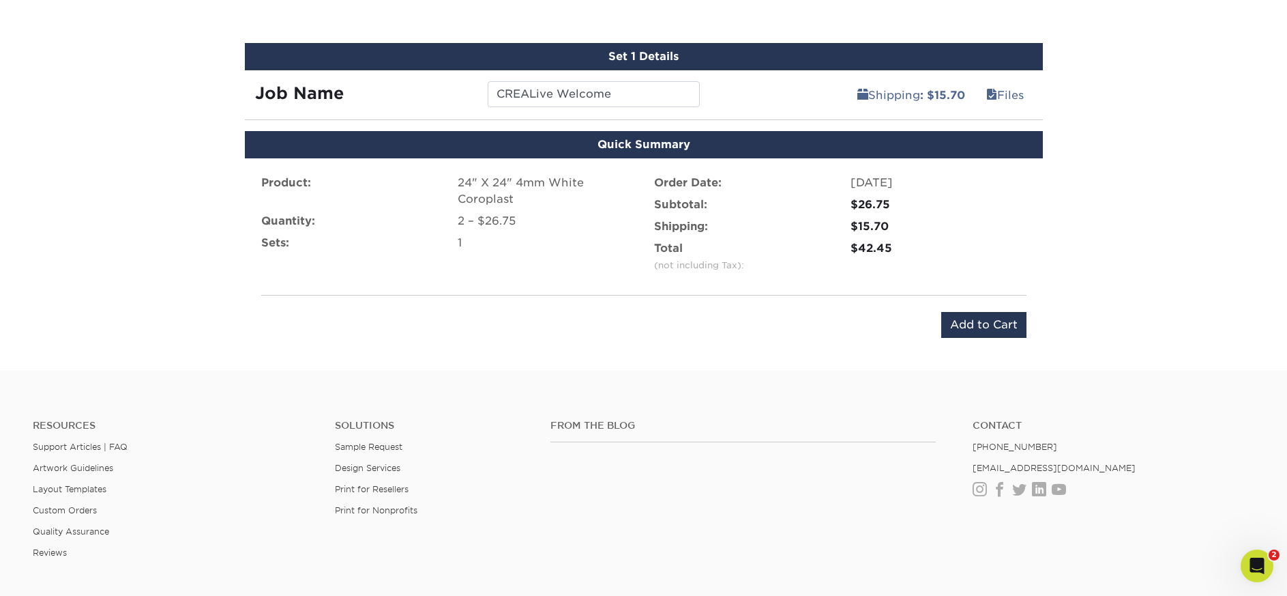
scroll to position [680, 0]
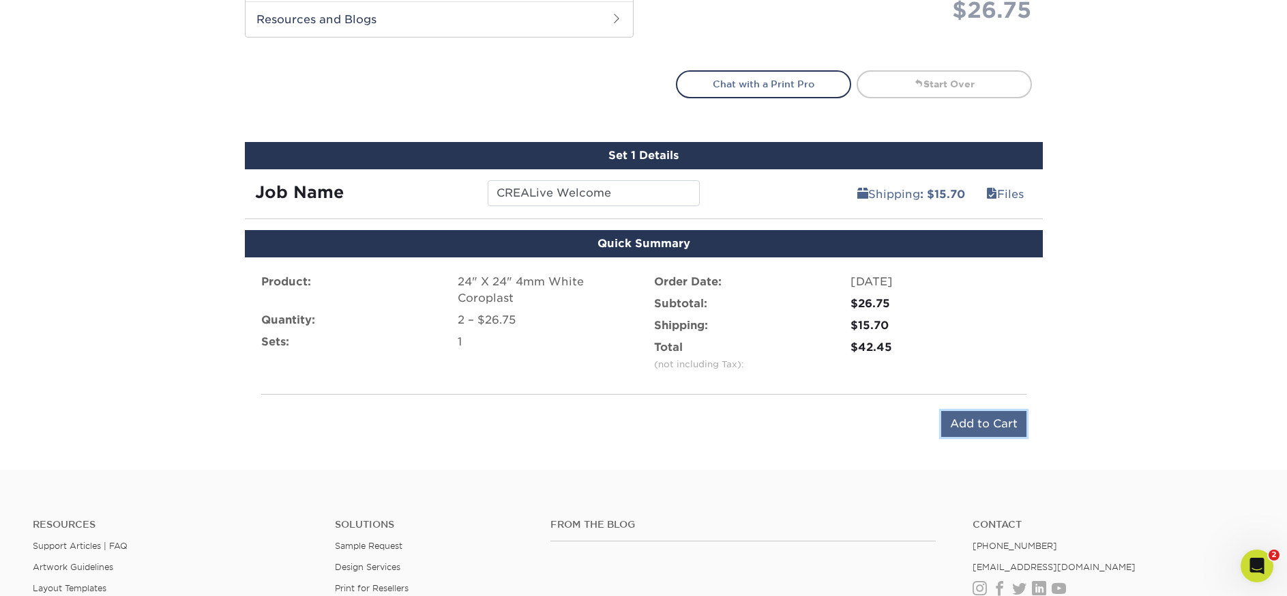
click at [985, 429] on input "Add to Cart" at bounding box center [984, 424] width 85 height 26
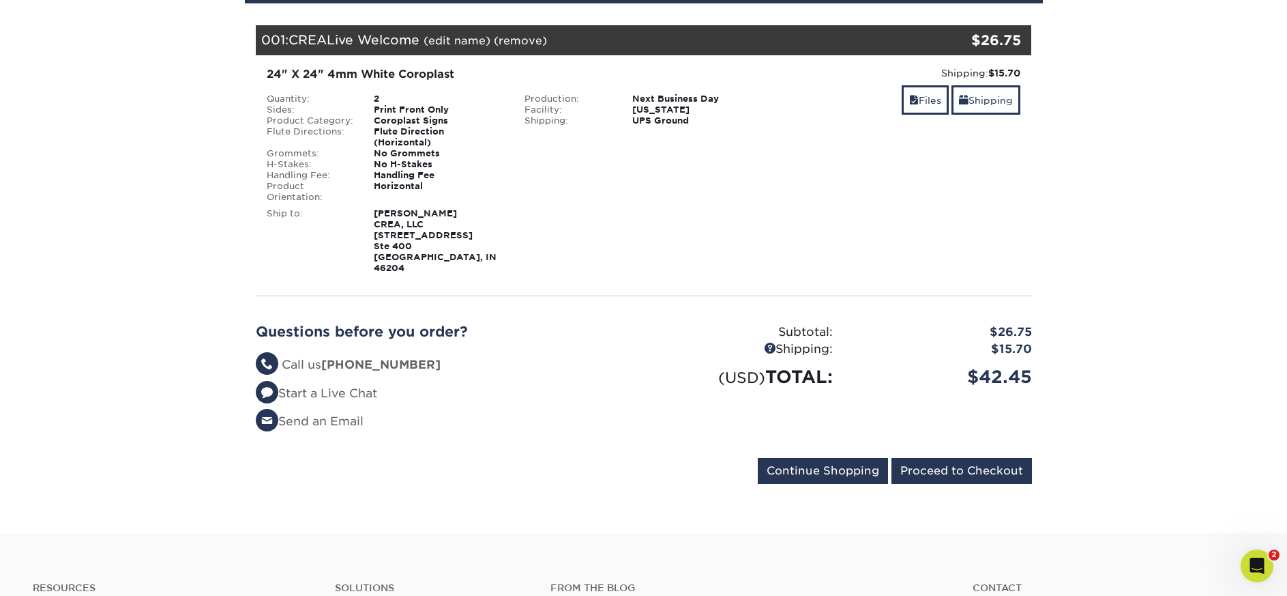
scroll to position [205, 0]
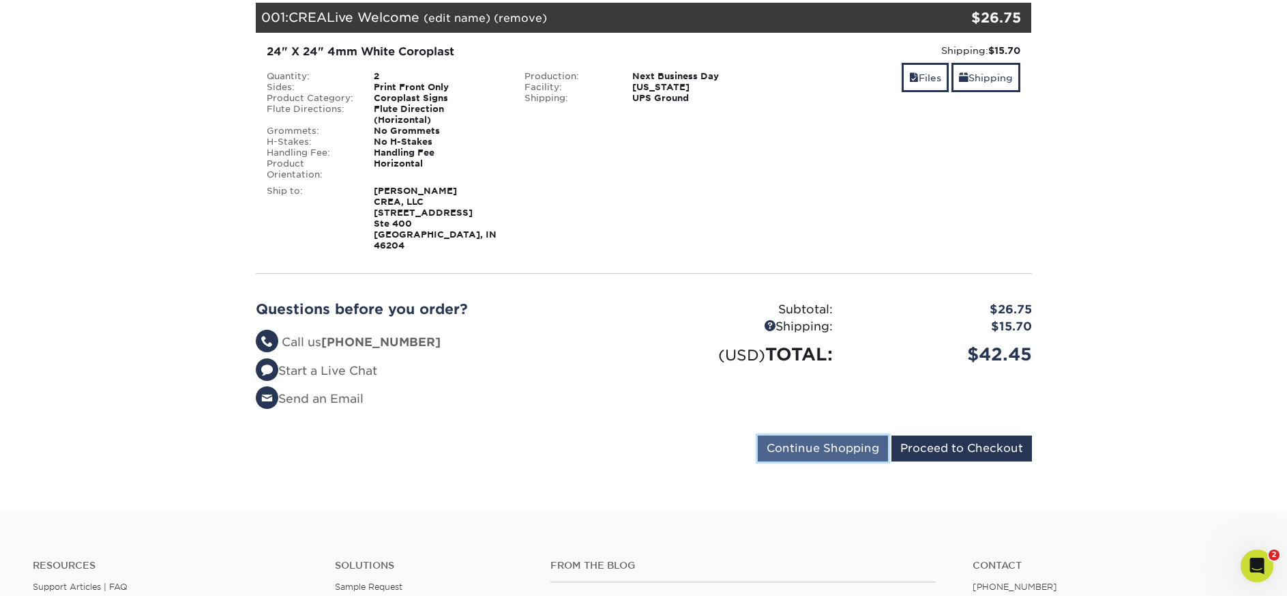
click at [818, 435] on input "Continue Shopping" at bounding box center [823, 448] width 130 height 26
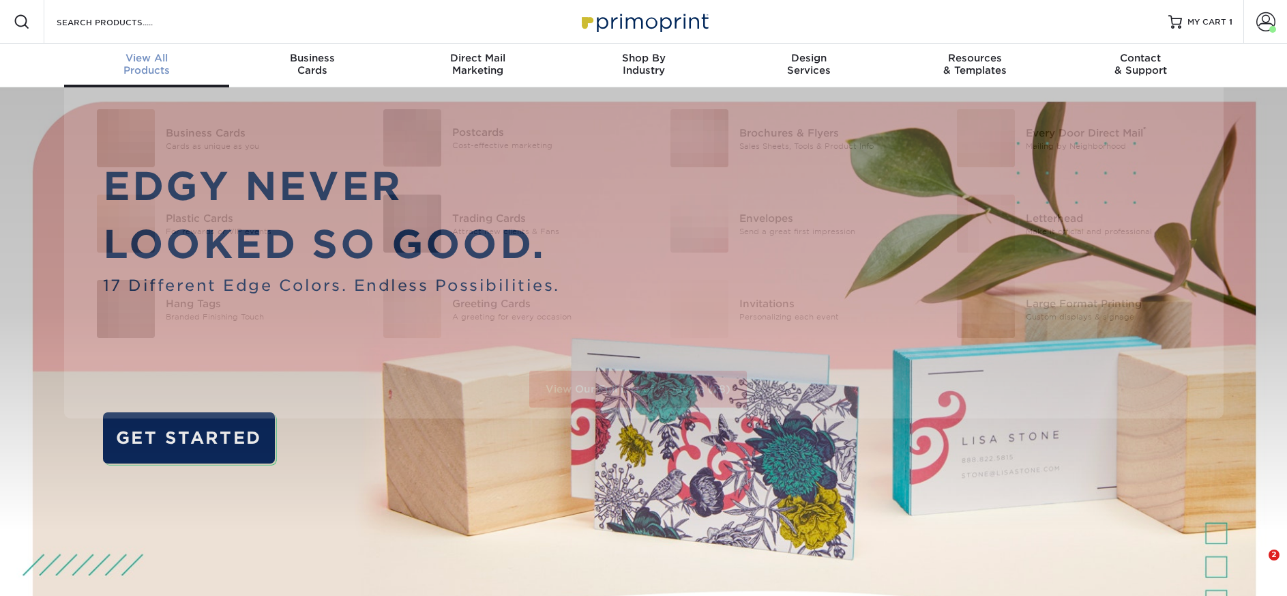
click at [151, 62] on span "View All" at bounding box center [147, 58] width 166 height 12
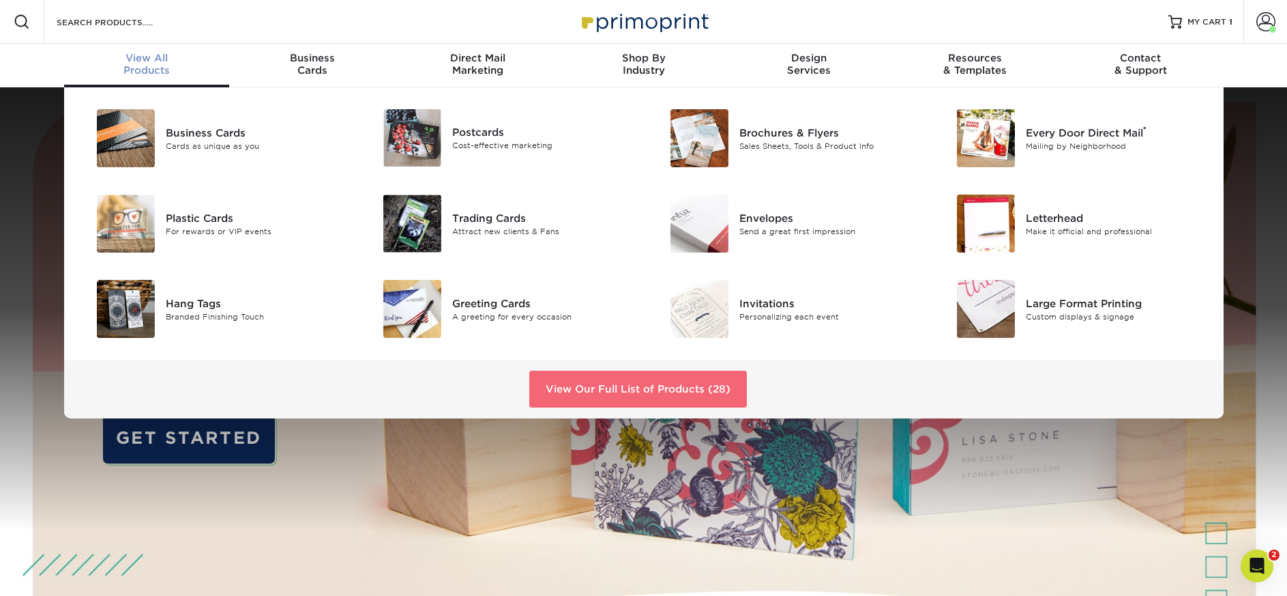
click at [650, 390] on link "View Our Full List of Products (28)" at bounding box center [638, 388] width 218 height 37
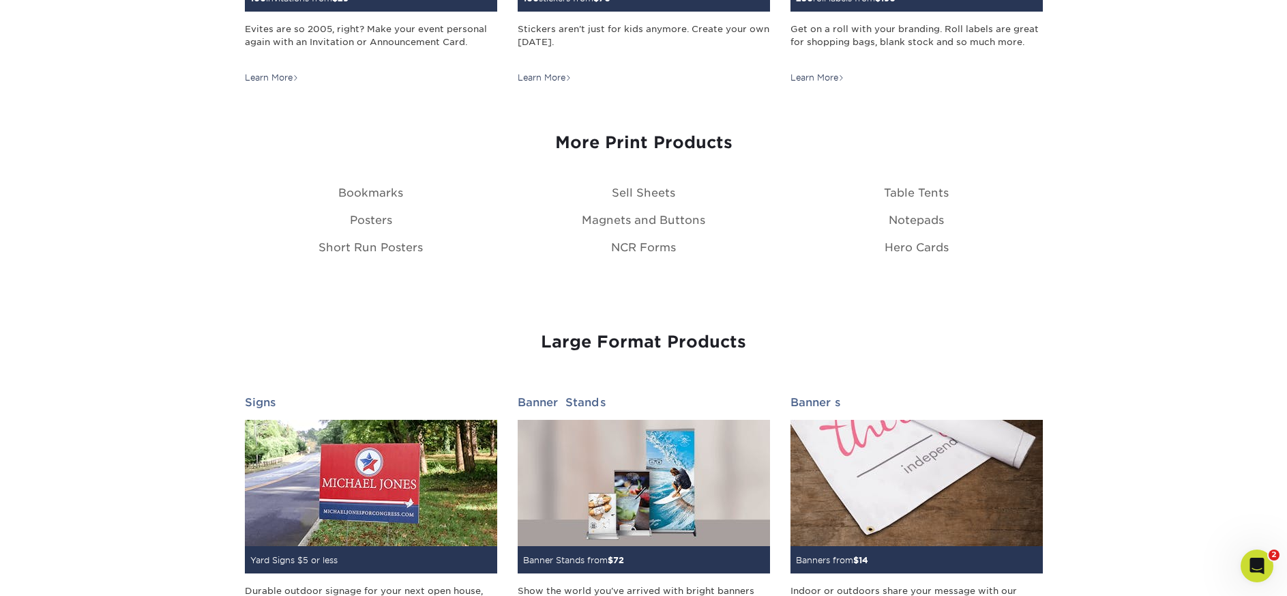
scroll to position [1706, 0]
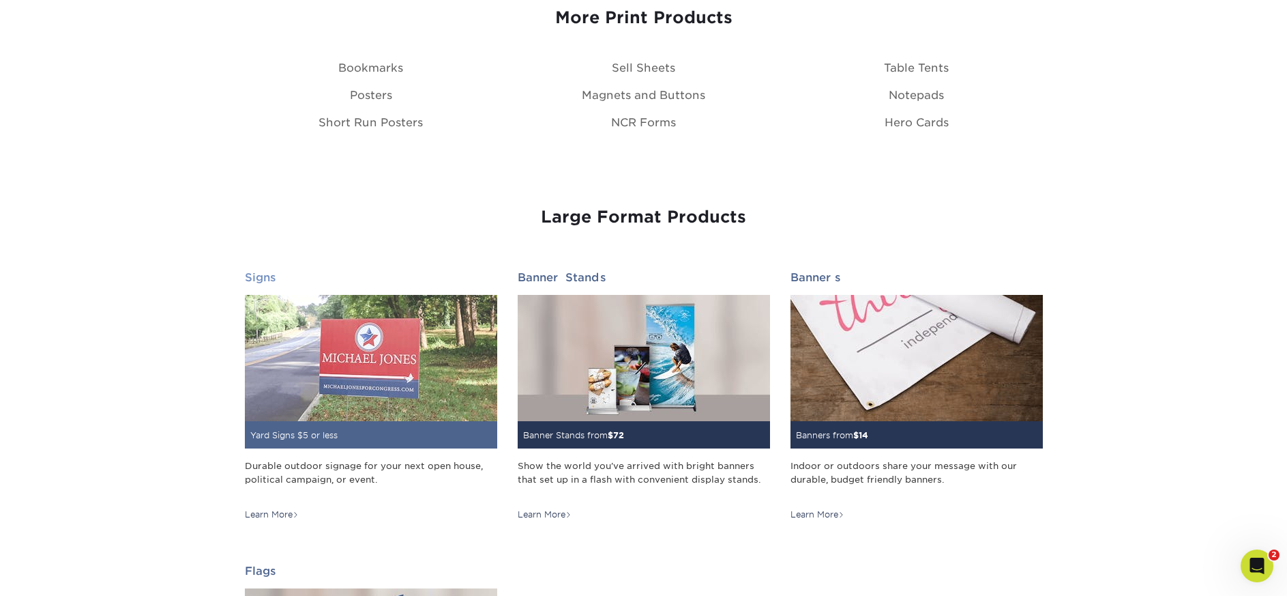
click at [330, 380] on img at bounding box center [371, 358] width 252 height 126
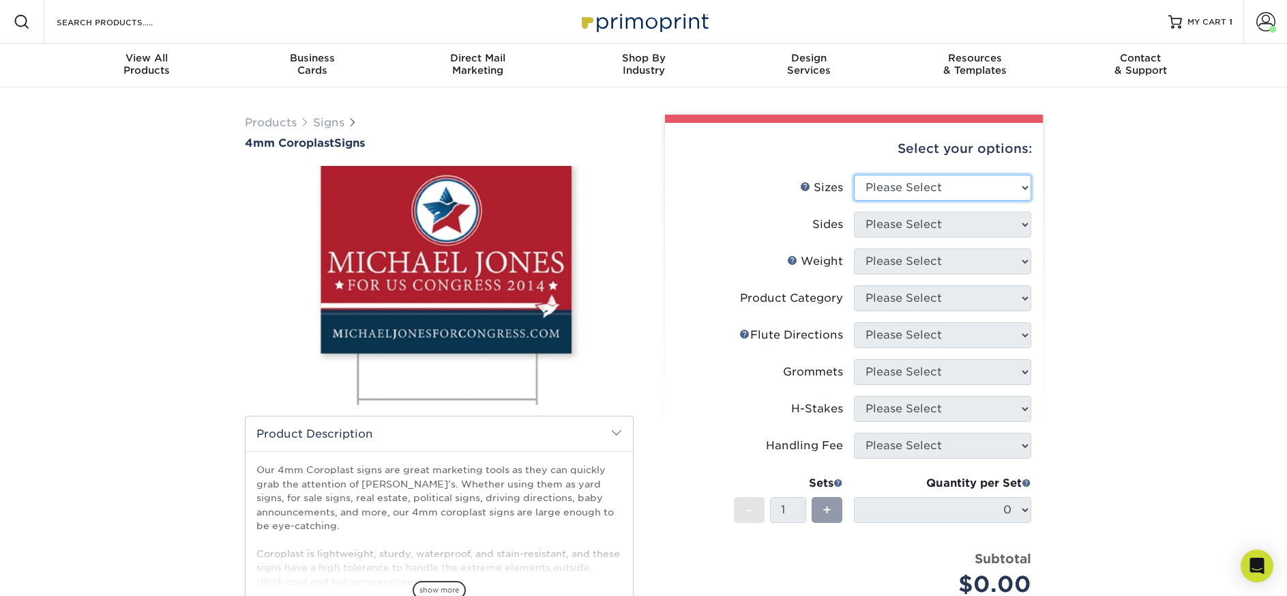
click at [873, 190] on select "Please Select 12" x 18" 18" x 24" 24" x 24" 24" x 36"" at bounding box center [942, 188] width 177 height 26
select select "24.00x24.00"
click at [854, 175] on select "Please Select 12" x 18" 18" x 24" 24" x 24" 24" x 36"" at bounding box center [942, 188] width 177 height 26
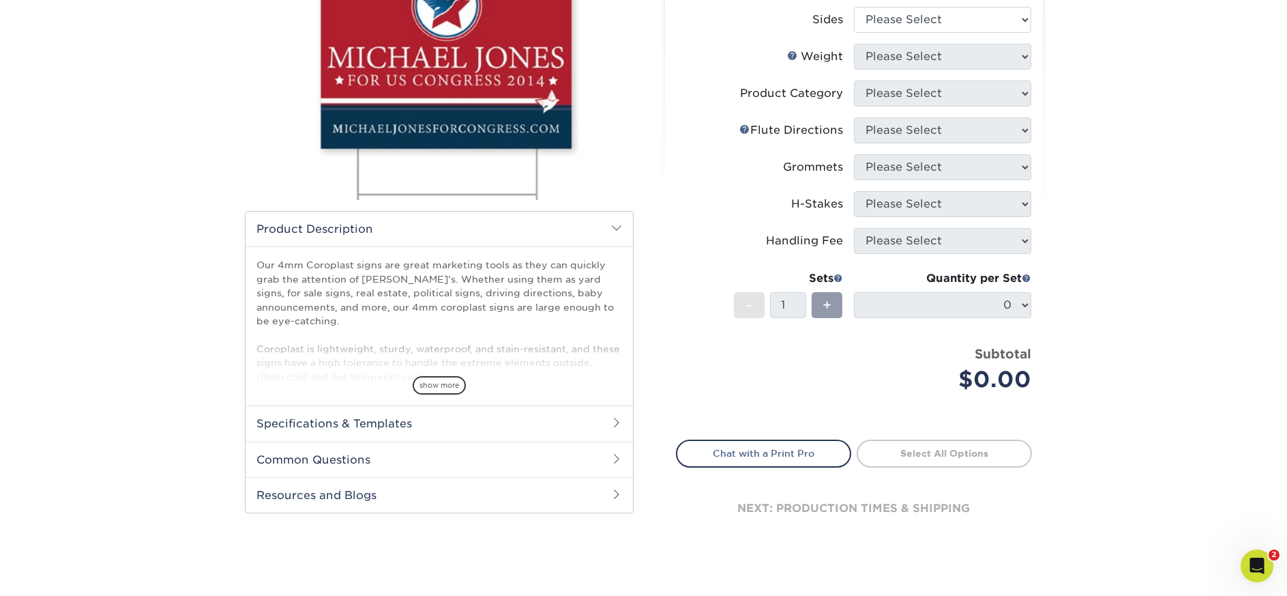
scroll to position [136, 0]
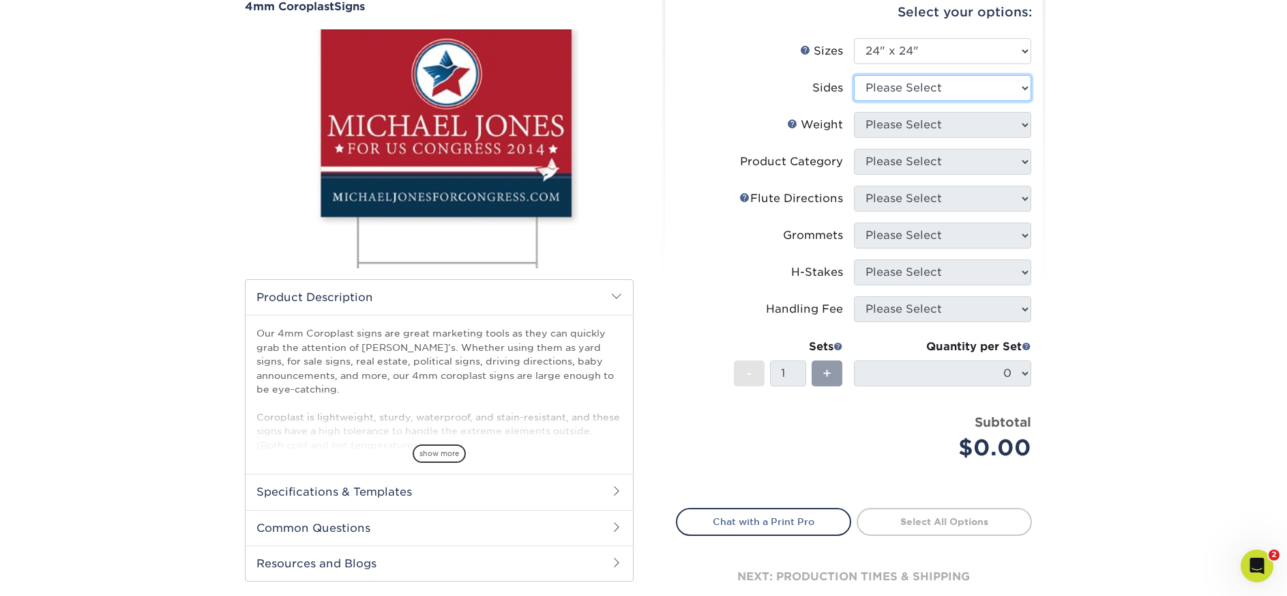
click at [926, 92] on select "Please Select Print Both Sides Print Front Only" at bounding box center [942, 88] width 177 height 26
select select "32d3c223-f82c-492b-b915-ba065a00862f"
click at [854, 75] on select "Please Select Print Both Sides Print Front Only" at bounding box center [942, 88] width 177 height 26
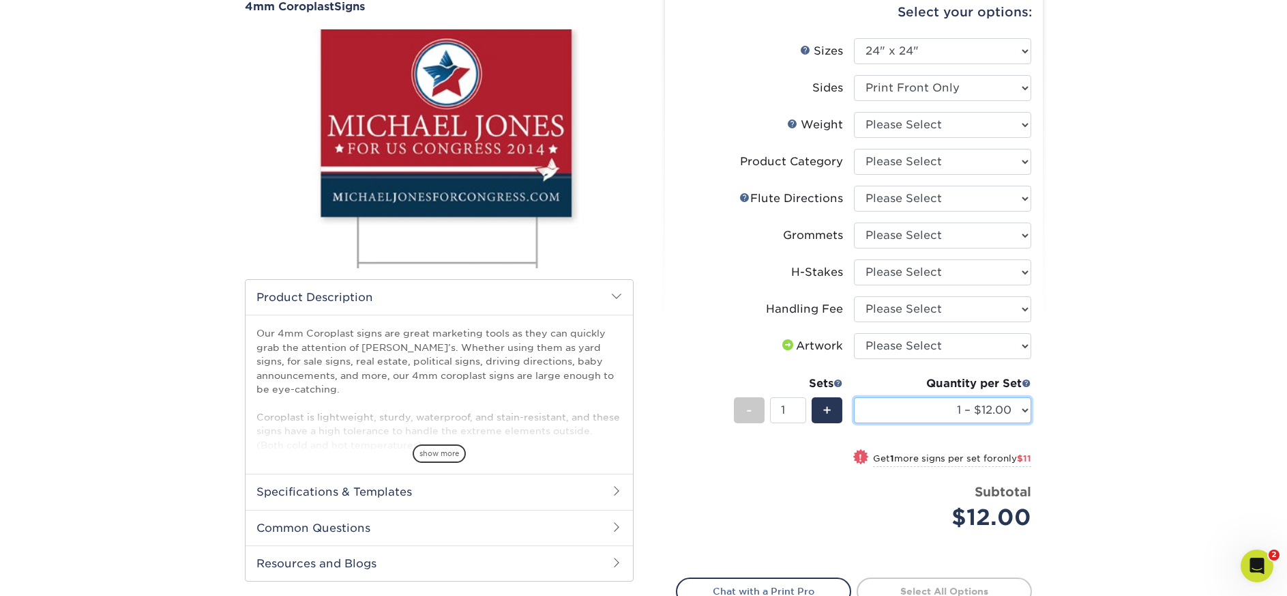
click at [1019, 417] on select "1 – $12.00 2 – $23.00 3 – $35.00 4 – $46.00 5 – $57.00 6 – $69.00 7 – $80.00 8 …" at bounding box center [942, 410] width 177 height 26
select select "2 – $23.00"
click at [854, 397] on select "1 – $12.00 2 – $23.00 3 – $35.00 4 – $46.00 5 – $57.00 6 – $69.00 7 – $80.00 8 …" at bounding box center [942, 410] width 177 height 26
click at [926, 349] on select "Please Select I will upload files I need a design - $50" at bounding box center [942, 346] width 177 height 26
select select "upload"
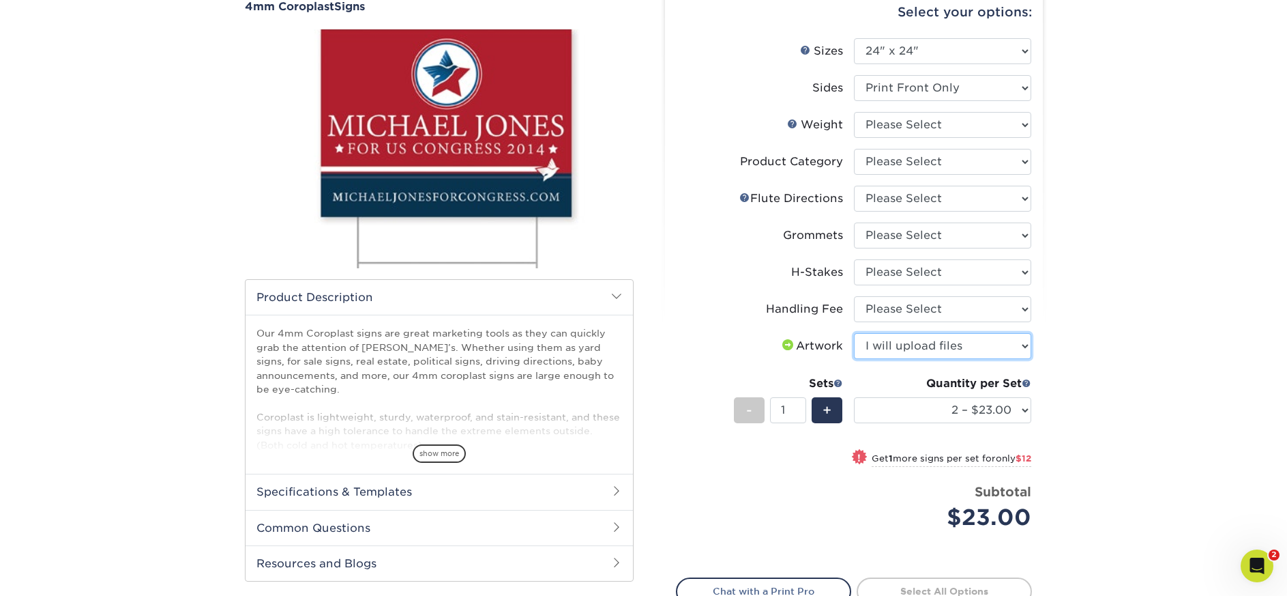
click at [854, 333] on select "Please Select I will upload files I need a design - $50" at bounding box center [942, 346] width 177 height 26
click at [920, 307] on select "Please Select Handling Fee" at bounding box center [942, 309] width 177 height 26
select select "ab74c079-444c-4260-ae6a-e09bdee8073c"
click at [854, 296] on select "Please Select Handling Fee" at bounding box center [942, 309] width 177 height 26
click at [922, 276] on select "Please Select No H-Stakes Yes" at bounding box center [942, 272] width 177 height 26
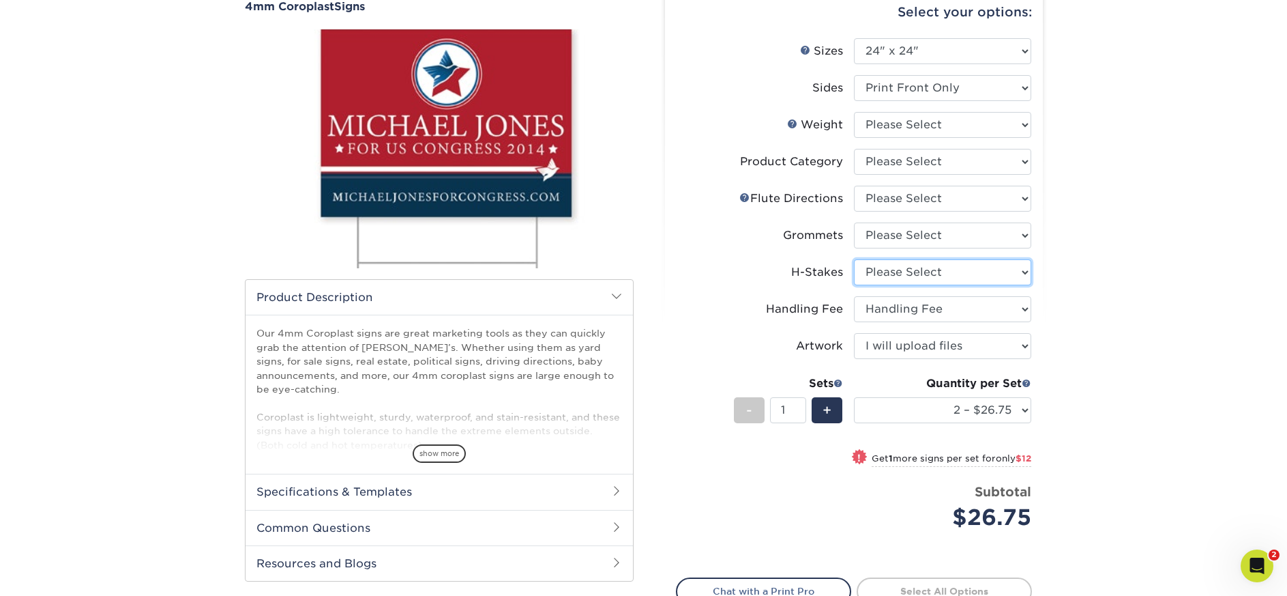
select select "aec992a9-897e-40ed-b45c-8ce74849ba63"
click at [854, 259] on select "Please Select No H-Stakes Yes" at bounding box center [942, 272] width 177 height 26
click at [918, 238] on select "Please Select No Grommets Yes, Grommet All 4 Corners Yes, Grommets Top Corners …" at bounding box center [942, 235] width 177 height 26
select select "90d329df-db80-4206-b821-ff9d3f363977"
click at [854, 222] on select "Please Select No Grommets Yes, Grommet All 4 Corners Yes, Grommets Top Corners …" at bounding box center [942, 235] width 177 height 26
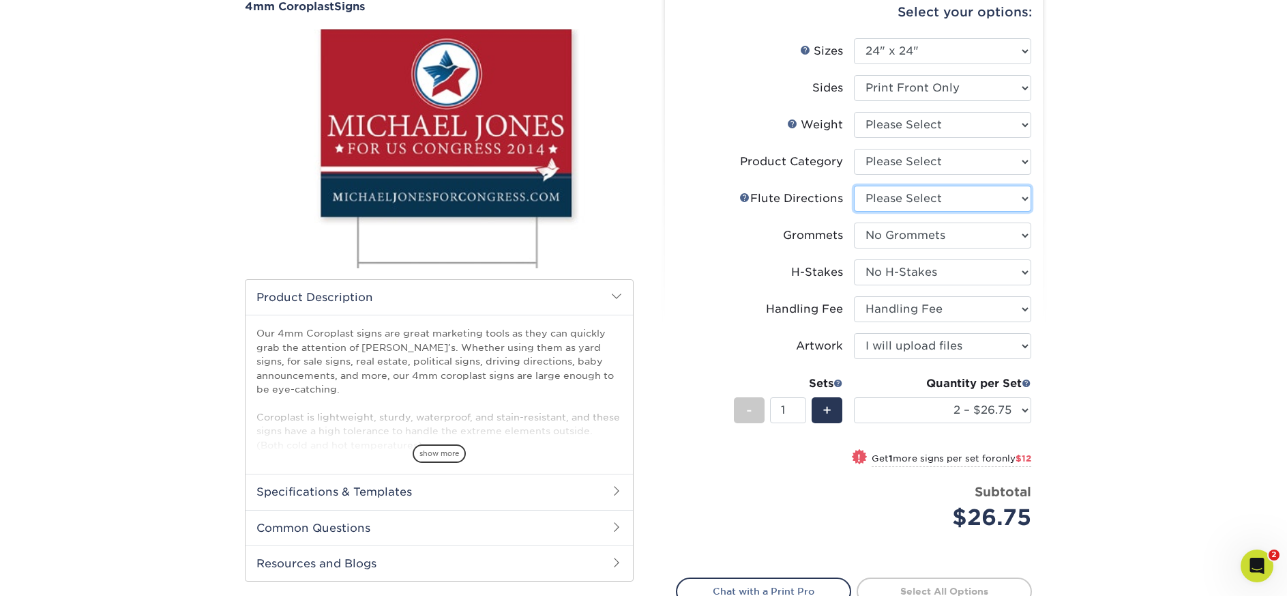
click at [914, 200] on select "Please Select Flute Direction (Horizontal) Flute Direction (Vertical)" at bounding box center [942, 199] width 177 height 26
select select "64642d5c-3ca5-48ab-b753-ddfa02991dab"
click at [854, 186] on select "Please Select Flute Direction (Horizontal) Flute Direction (Vertical)" at bounding box center [942, 199] width 177 height 26
click at [899, 149] on select "Please Select Coroplast Signs" at bounding box center [942, 162] width 177 height 26
select select "b3582ed5-6912-492c-8440-2cc51afdb8e1"
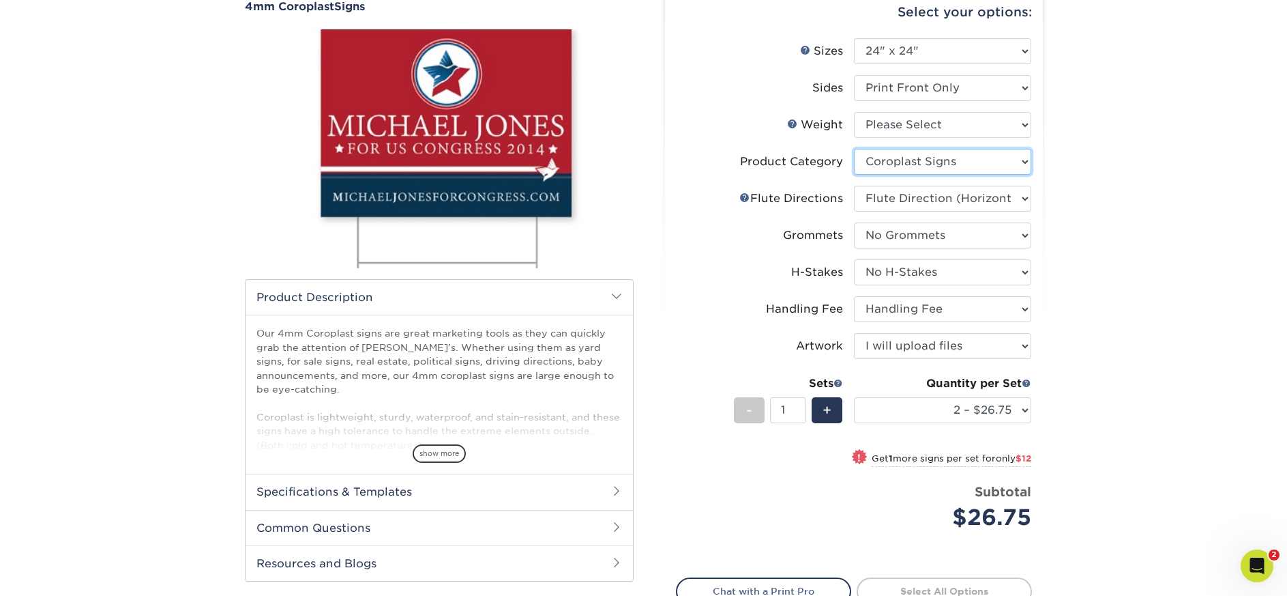
click at [854, 149] on select "Please Select Coroplast Signs" at bounding box center [942, 162] width 177 height 26
click at [889, 131] on select "Please Select 4CORO" at bounding box center [942, 125] width 177 height 26
select select "4CORO"
click at [854, 112] on select "Please Select 4CORO" at bounding box center [942, 125] width 177 height 26
select select "-1"
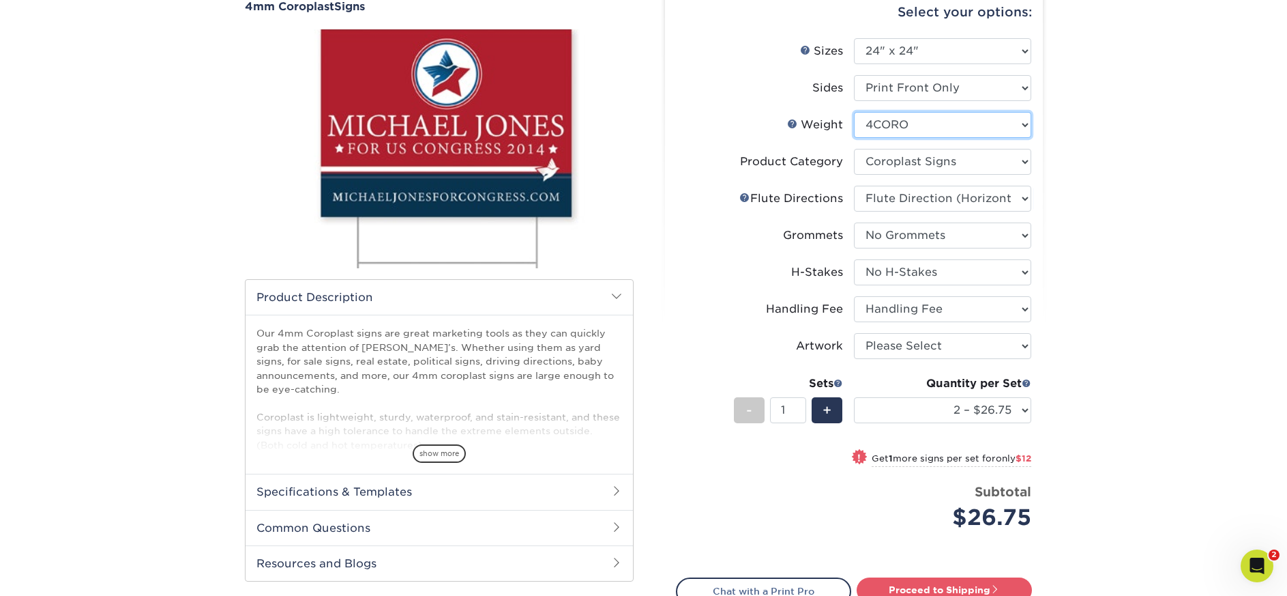
select select "-1"
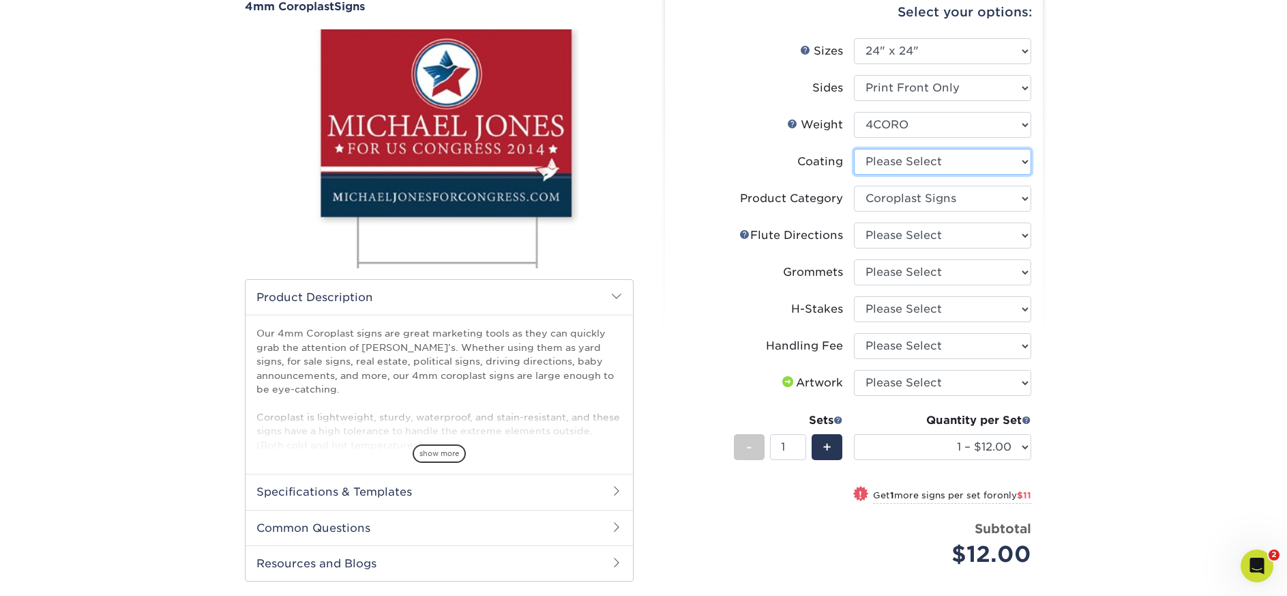
click at [957, 162] on select at bounding box center [942, 162] width 177 height 26
select select "3e7618de-abca-4bda-9f97-8b9129e913d8"
click at [854, 149] on select at bounding box center [942, 162] width 177 height 26
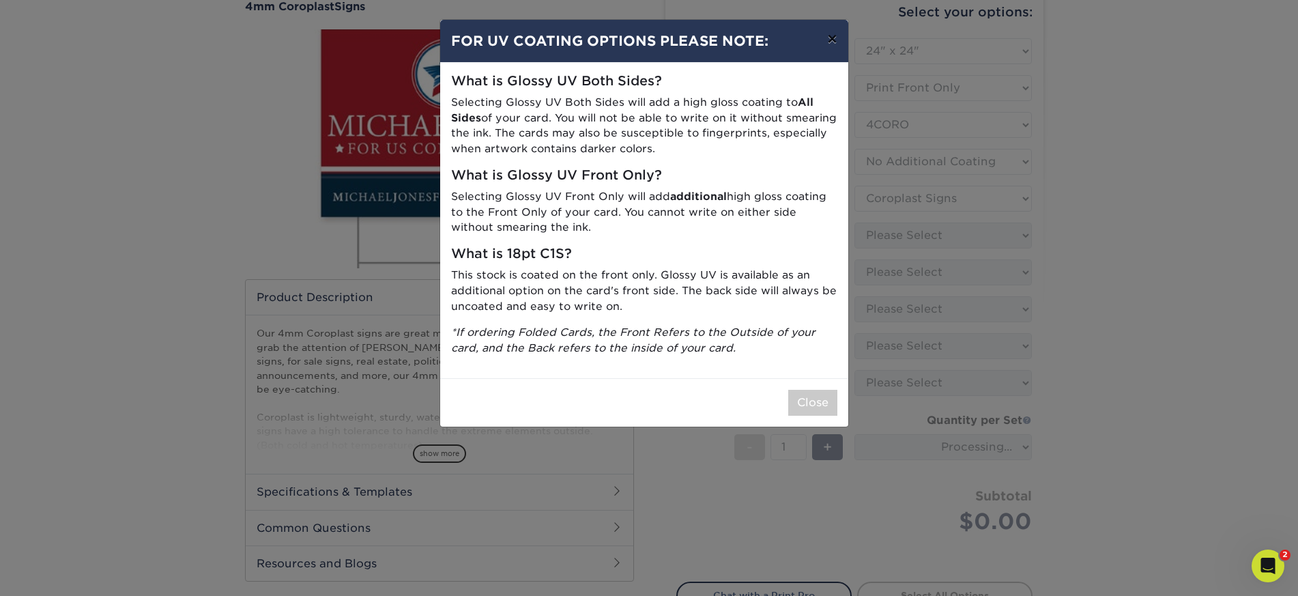
click at [827, 38] on button "×" at bounding box center [831, 39] width 31 height 38
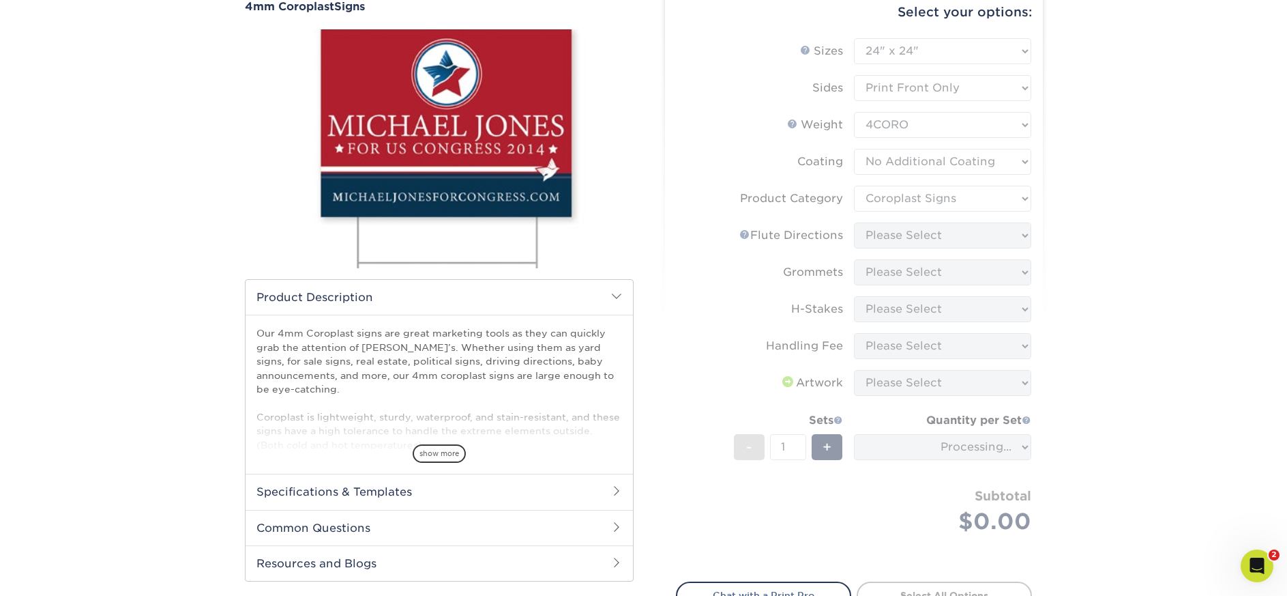
click at [931, 392] on form "Sizes Help Sizes Please Select 12" x 18" 18" x 24" 24" x 24" 24" x 36" Sides Pl…" at bounding box center [854, 301] width 356 height 527
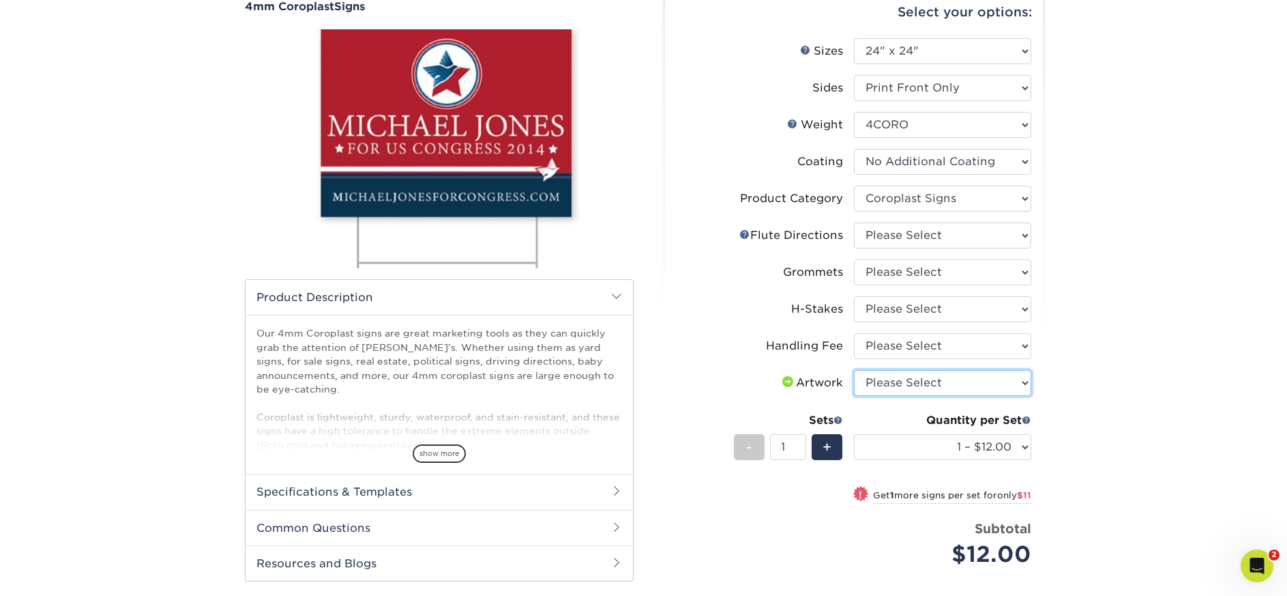
click at [928, 385] on select "Please Select I will upload files I need a design - $50" at bounding box center [942, 383] width 177 height 26
select select "upload"
click at [854, 370] on select "Please Select I will upload files I need a design - $50" at bounding box center [942, 383] width 177 height 26
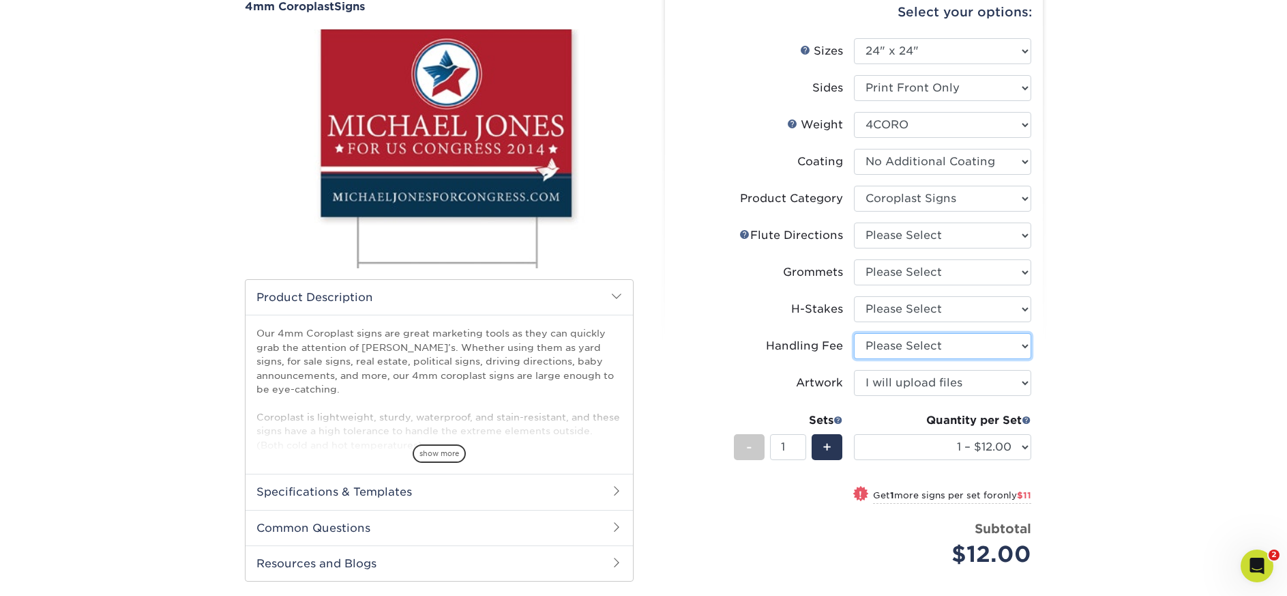
click at [899, 353] on select "Please Select Handling Fee" at bounding box center [942, 346] width 177 height 26
select select "ab74c079-444c-4260-ae6a-e09bdee8073c"
click at [854, 333] on select "Please Select Handling Fee" at bounding box center [942, 346] width 177 height 26
click at [893, 309] on select "Please Select No H-Stakes Yes" at bounding box center [942, 309] width 177 height 26
select select "aec992a9-897e-40ed-b45c-8ce74849ba63"
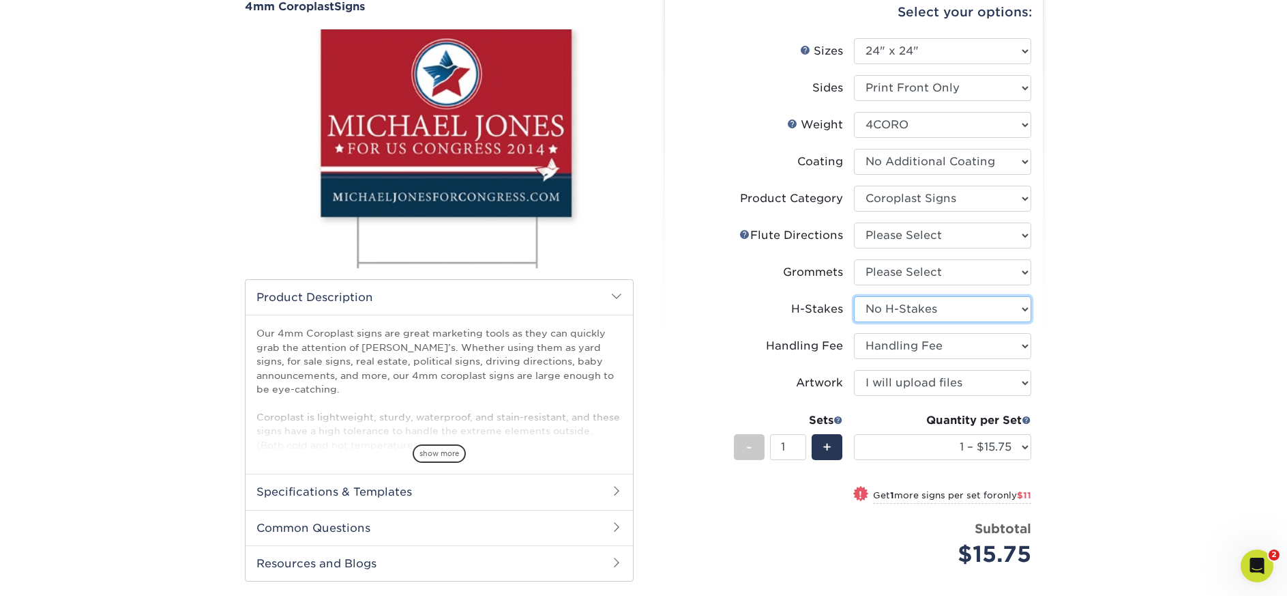
click at [854, 296] on select "Please Select No H-Stakes Yes" at bounding box center [942, 309] width 177 height 26
click at [886, 284] on select "Please Select No Grommets Yes, Grommet All 4 Corners Yes, Grommets Top Corners …" at bounding box center [942, 272] width 177 height 26
select select "90d329df-db80-4206-b821-ff9d3f363977"
click at [854, 259] on select "Please Select No Grommets Yes, Grommet All 4 Corners Yes, Grommets Top Corners …" at bounding box center [942, 272] width 177 height 26
click at [901, 231] on select "Please Select Flute Direction (Horizontal) Flute Direction (Vertical)" at bounding box center [942, 235] width 177 height 26
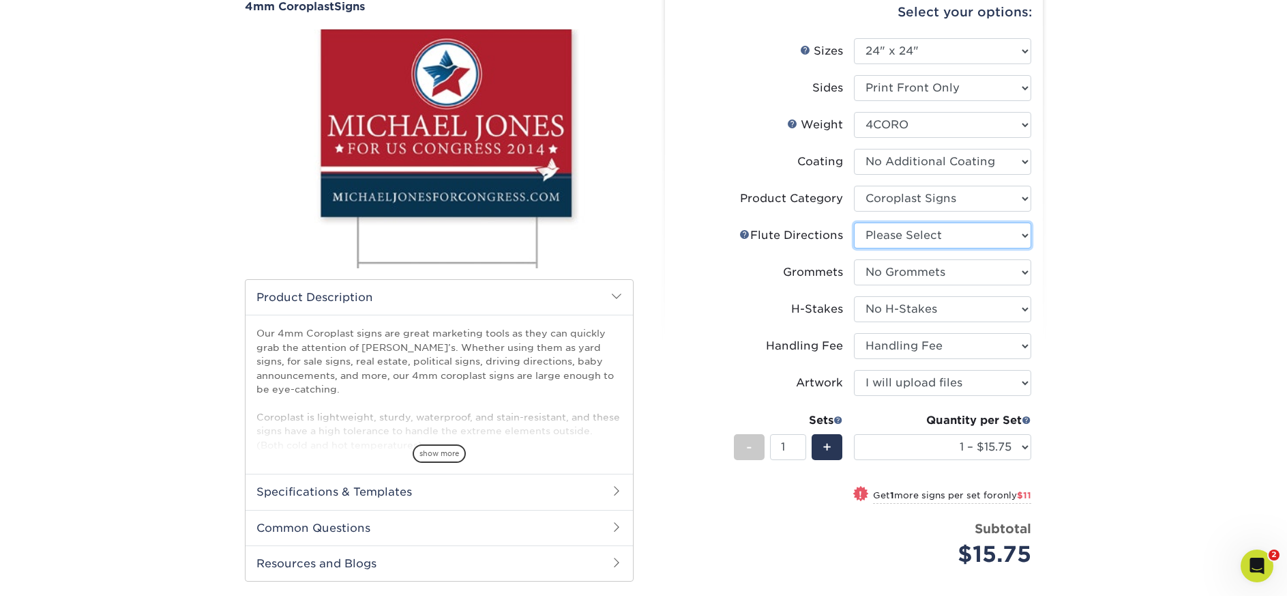
select select "64642d5c-3ca5-48ab-b753-ddfa02991dab"
click at [854, 222] on select "Please Select Flute Direction (Horizontal) Flute Direction (Vertical)" at bounding box center [942, 235] width 177 height 26
click at [1008, 444] on select "1 – $15.75 2 – $26.75 3 – $38.75 4 – $46.00 5 – $57.00 6 – $69.00 7 – $80.00 8 …" at bounding box center [942, 447] width 177 height 26
select select "2 – $26.75"
click at [854, 434] on select "1 – $15.75 2 – $26.75 3 – $38.75 4 – $46.00 5 – $57.00 6 – $69.00 7 – $80.00 8 …" at bounding box center [942, 447] width 177 height 26
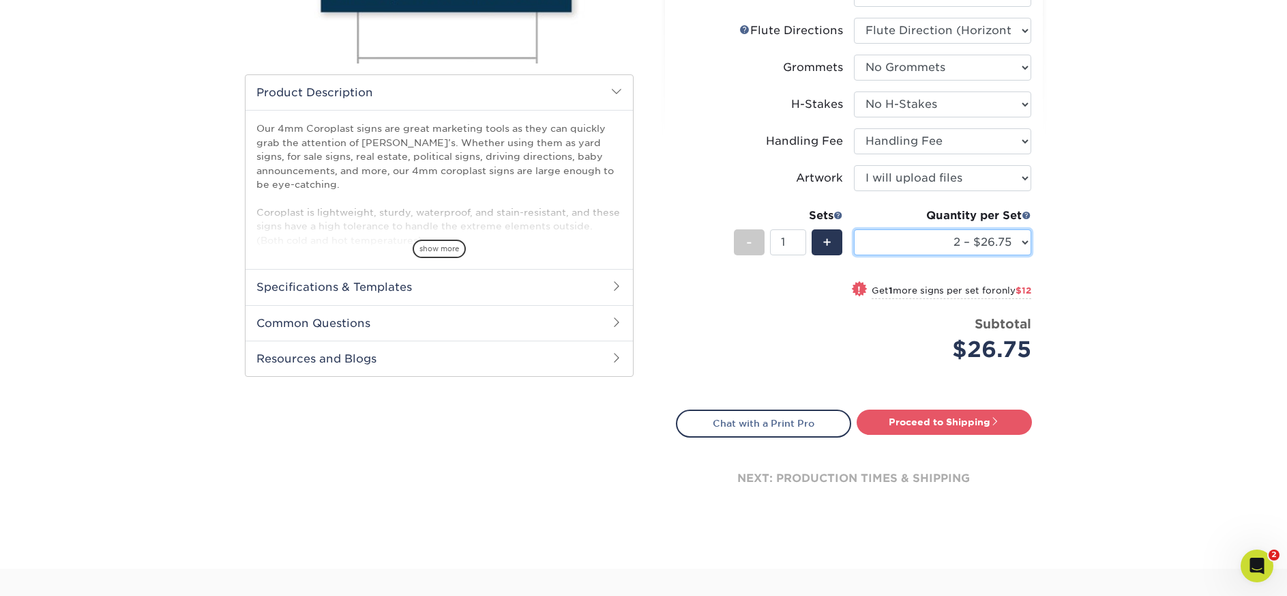
scroll to position [0, 0]
click at [929, 420] on link "Proceed to Shipping" at bounding box center [944, 421] width 175 height 25
type input "Set 1"
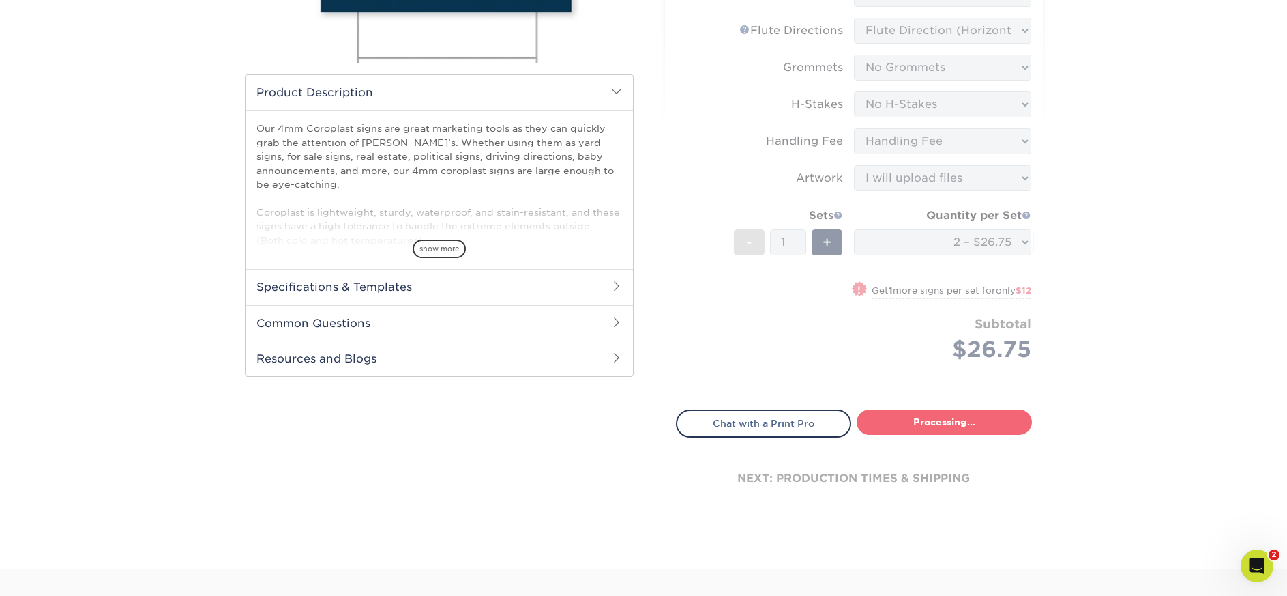
select select "aa811ee8-b632-49d8-b28a-3924683cfaf6"
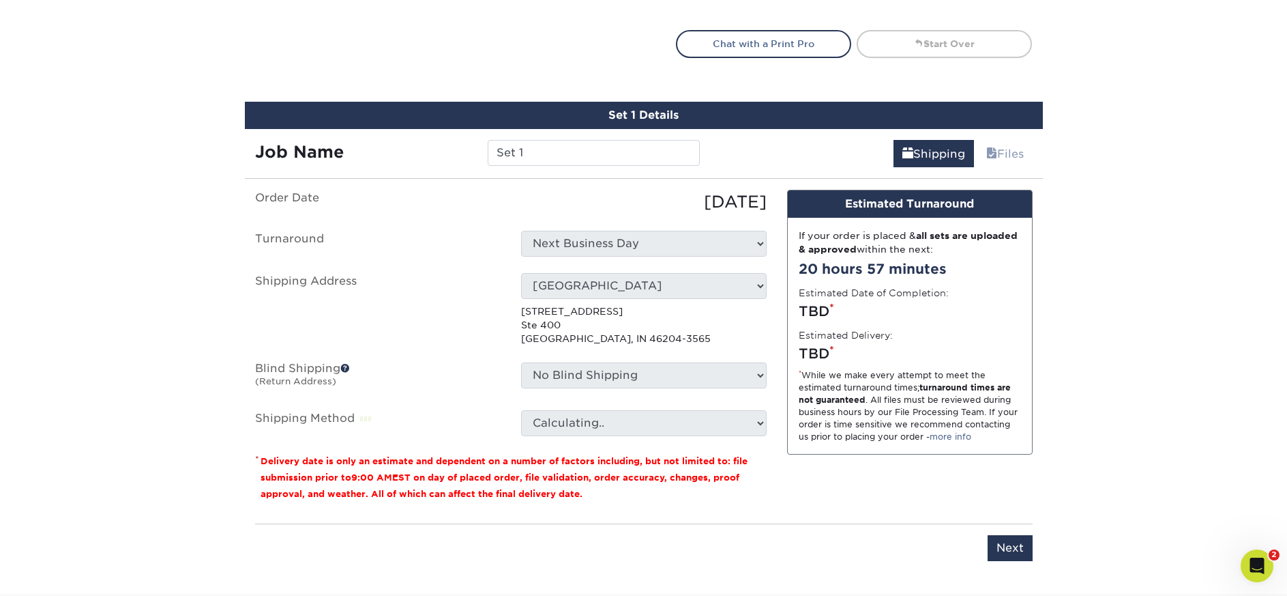
scroll to position [788, 0]
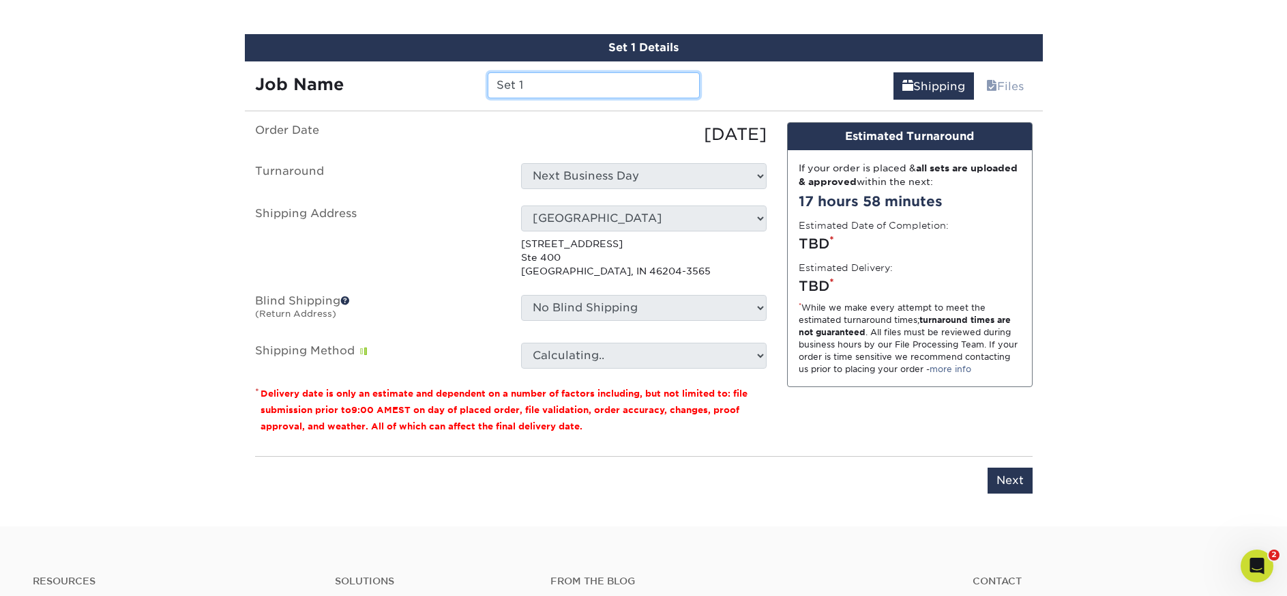
click at [519, 76] on input "Set 1" at bounding box center [594, 85] width 212 height 26
drag, startPoint x: 538, startPoint y: 83, endPoint x: 459, endPoint y: 81, distance: 78.5
click at [461, 81] on div "Job Name Set 1" at bounding box center [478, 85] width 466 height 26
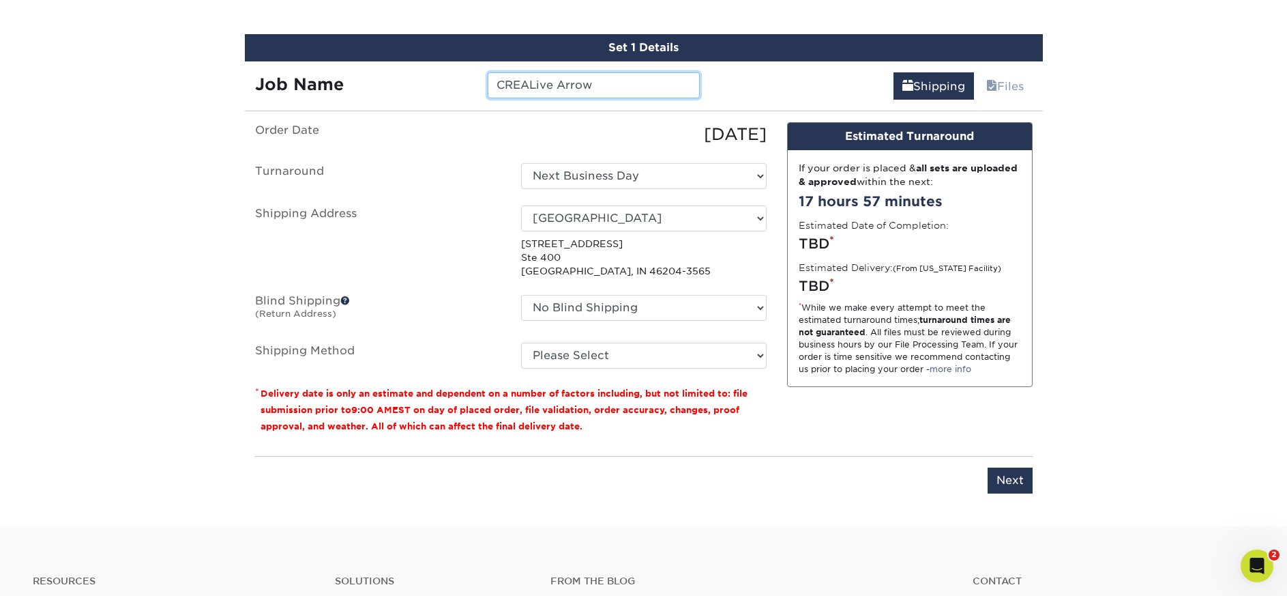
type input "CREALive Arrow"
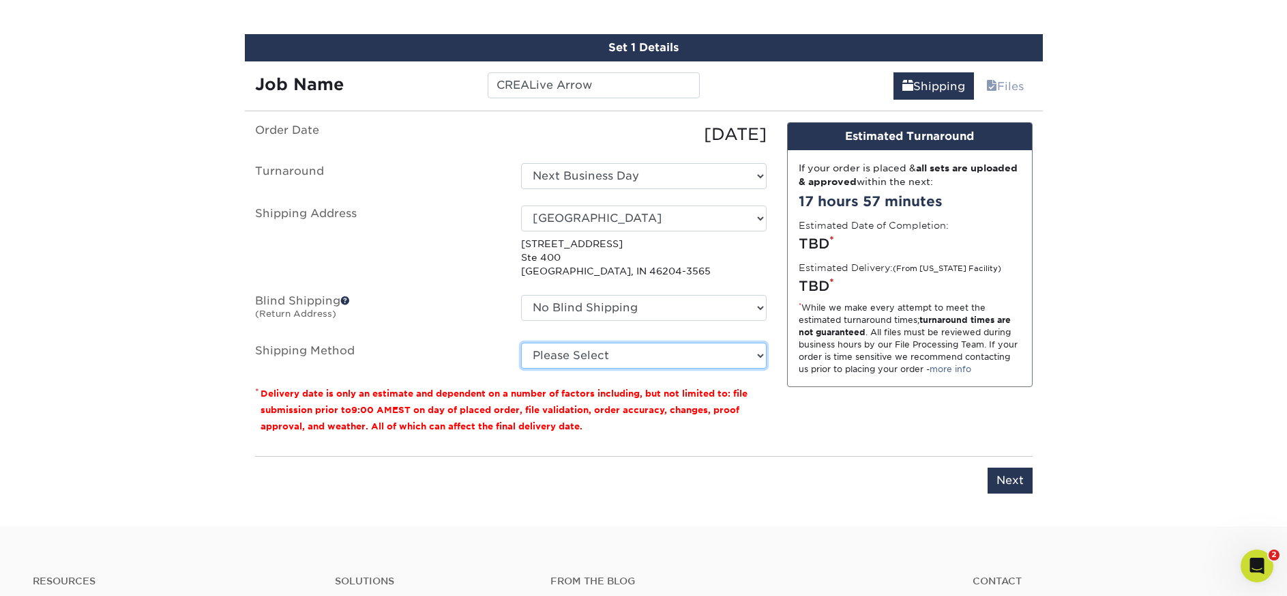
click at [712, 354] on select "Please Select G4M Flat Rate Shipping (+$11.20) Ground Shipping (+$15.70) 3 Day …" at bounding box center [644, 355] width 246 height 26
select select "03"
click at [521, 342] on select "Please Select G4M Flat Rate Shipping (+$11.20) Ground Shipping (+$15.70) 3 Day …" at bounding box center [644, 355] width 246 height 26
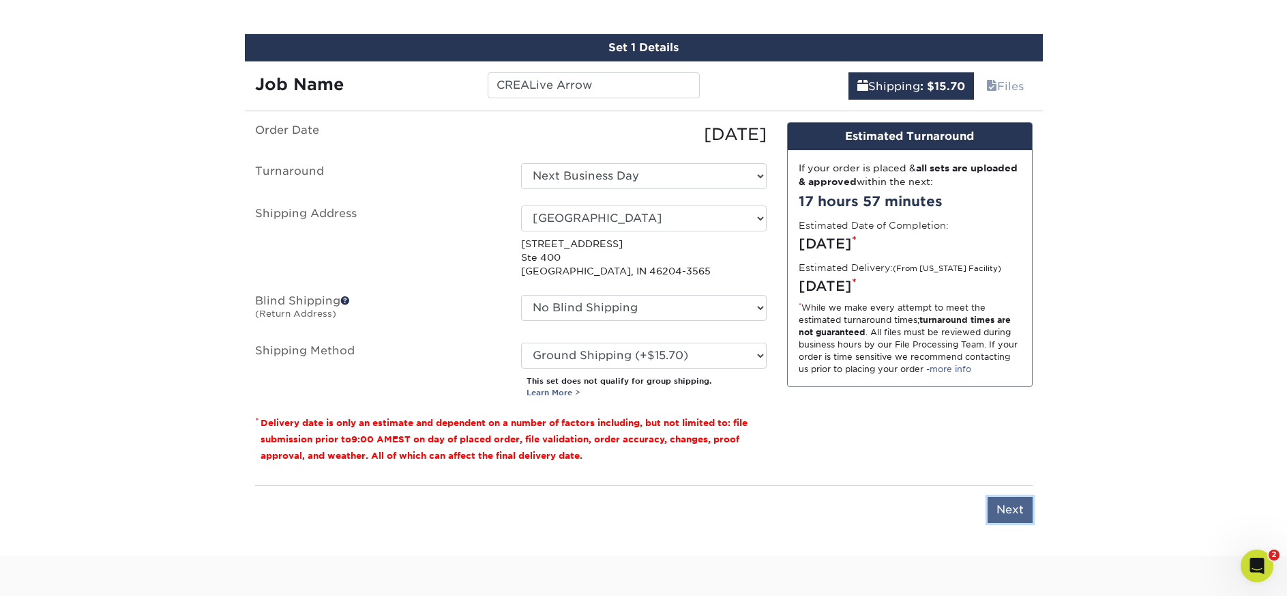
click at [1004, 512] on input "Next" at bounding box center [1010, 510] width 45 height 26
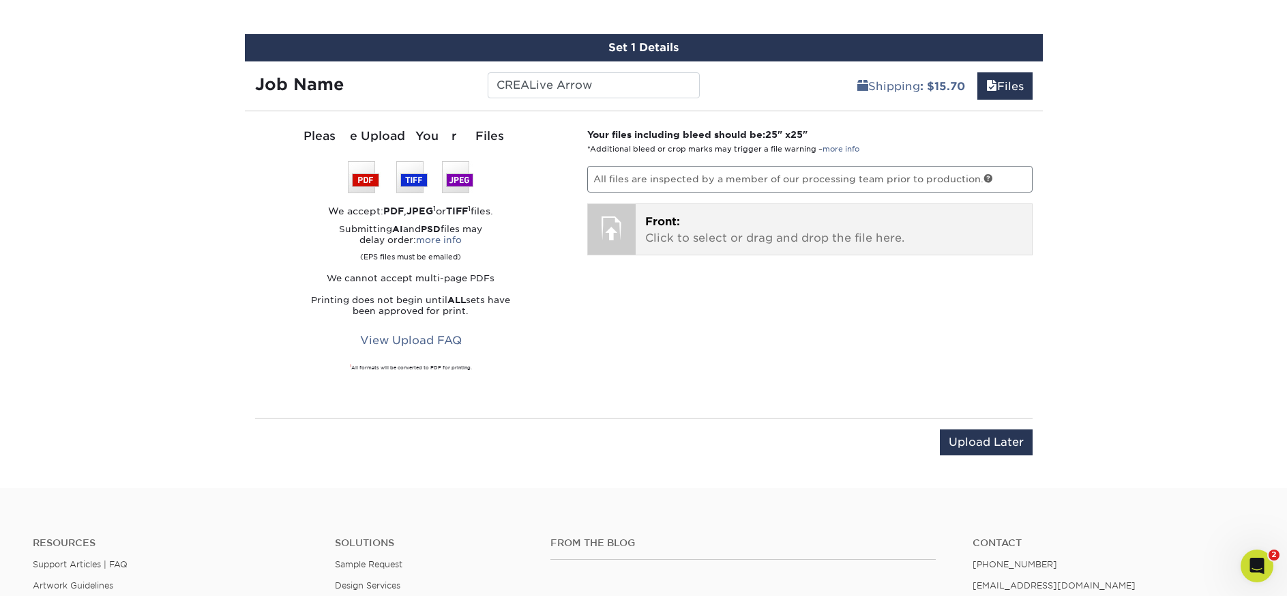
click at [626, 220] on div at bounding box center [612, 228] width 48 height 48
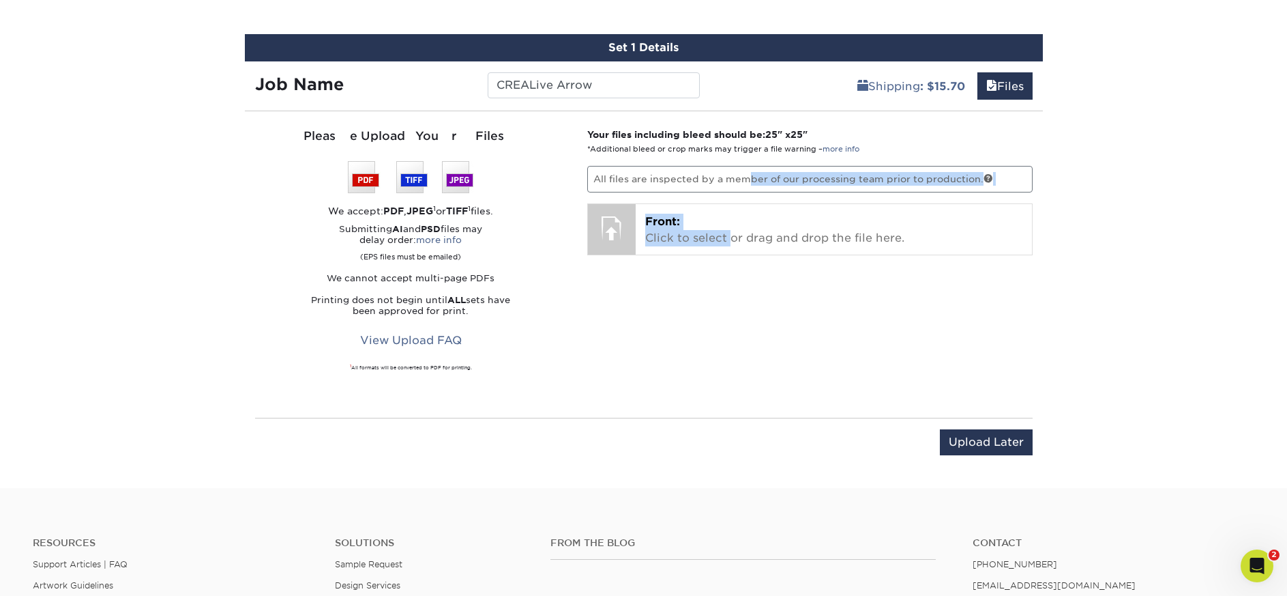
drag, startPoint x: 695, startPoint y: 175, endPoint x: 731, endPoint y: 270, distance: 101.3
click at [733, 272] on div "Your files including bleed should be: 25 " x 25 " *Additional bleed or crop mar…" at bounding box center [810, 265] width 466 height 274
click at [701, 271] on div "Your files including bleed should be: 25 " x 25 " *Additional bleed or crop mar…" at bounding box center [810, 265] width 466 height 274
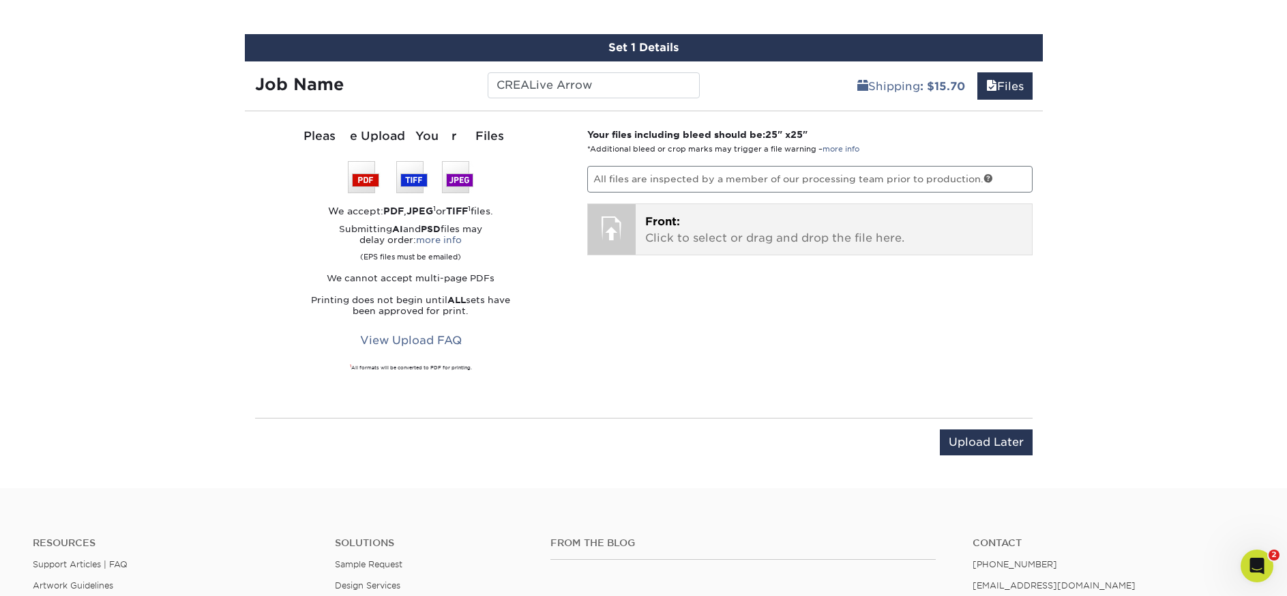
click at [698, 225] on p "Front: Click to select or drag and drop the file here." at bounding box center [833, 230] width 377 height 33
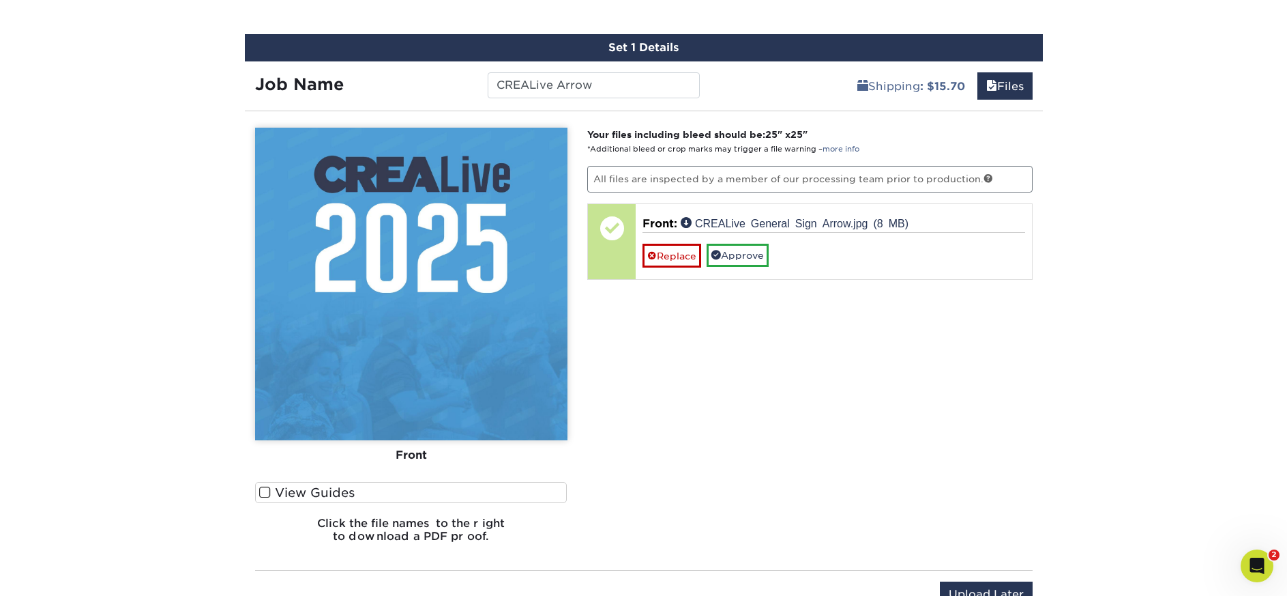
click at [261, 490] on span at bounding box center [265, 492] width 12 height 13
click at [0, 0] on input "View Guides" at bounding box center [0, 0] width 0 height 0
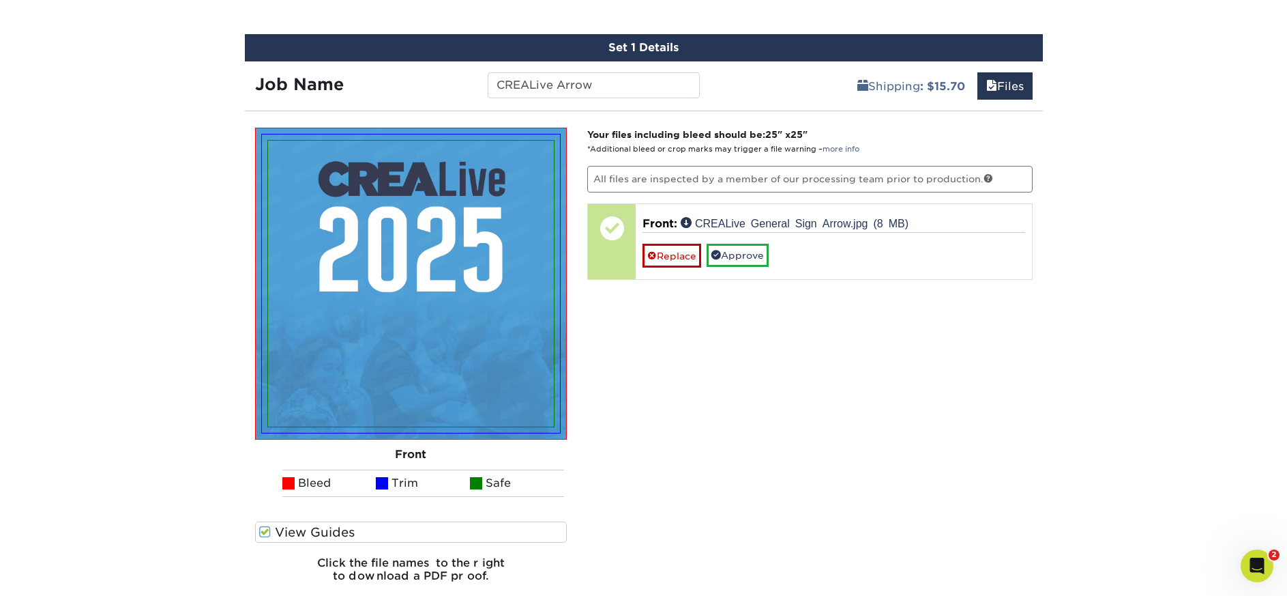
click at [418, 182] on img at bounding box center [411, 284] width 286 height 286
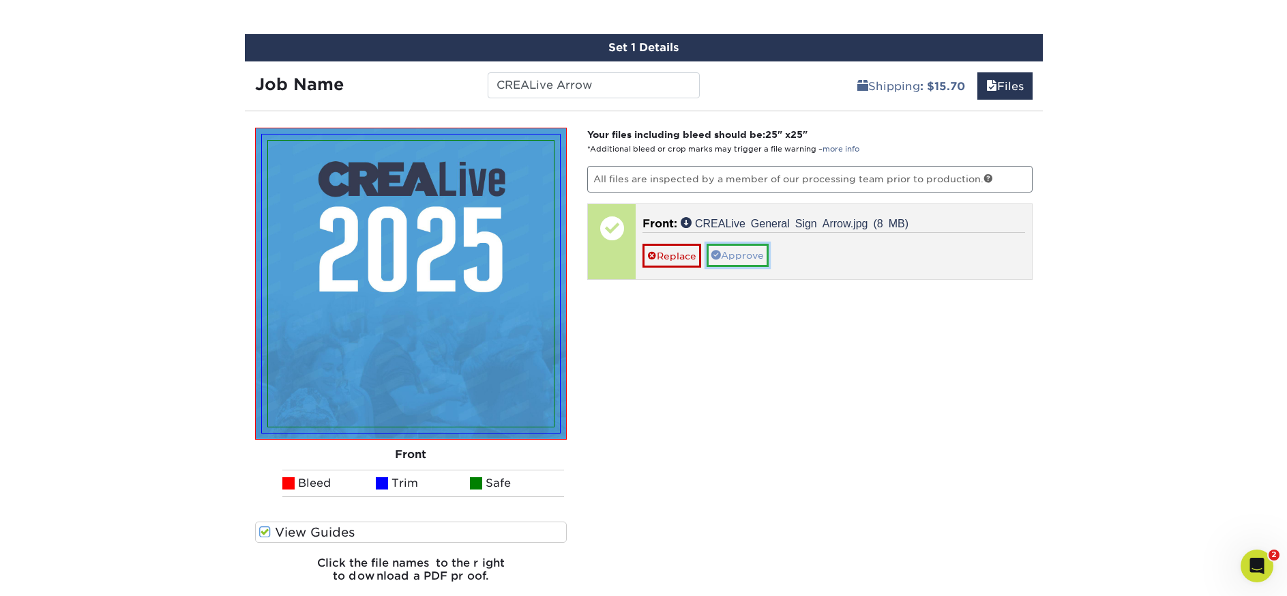
click at [757, 261] on link "Approve" at bounding box center [738, 255] width 62 height 23
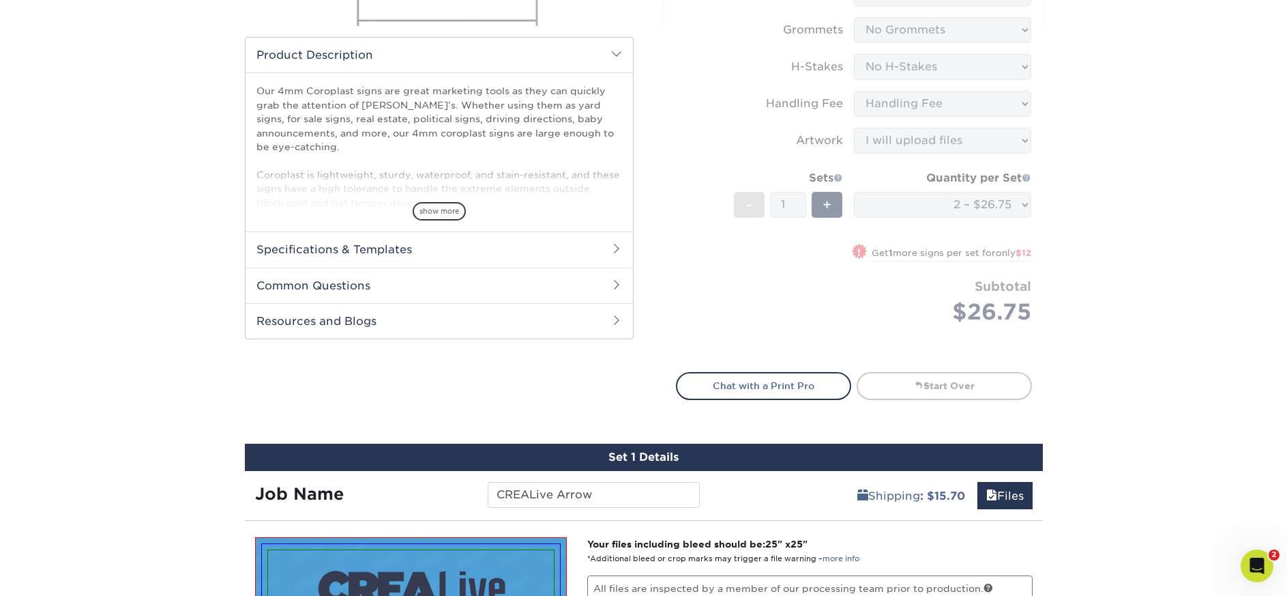
scroll to position [856, 0]
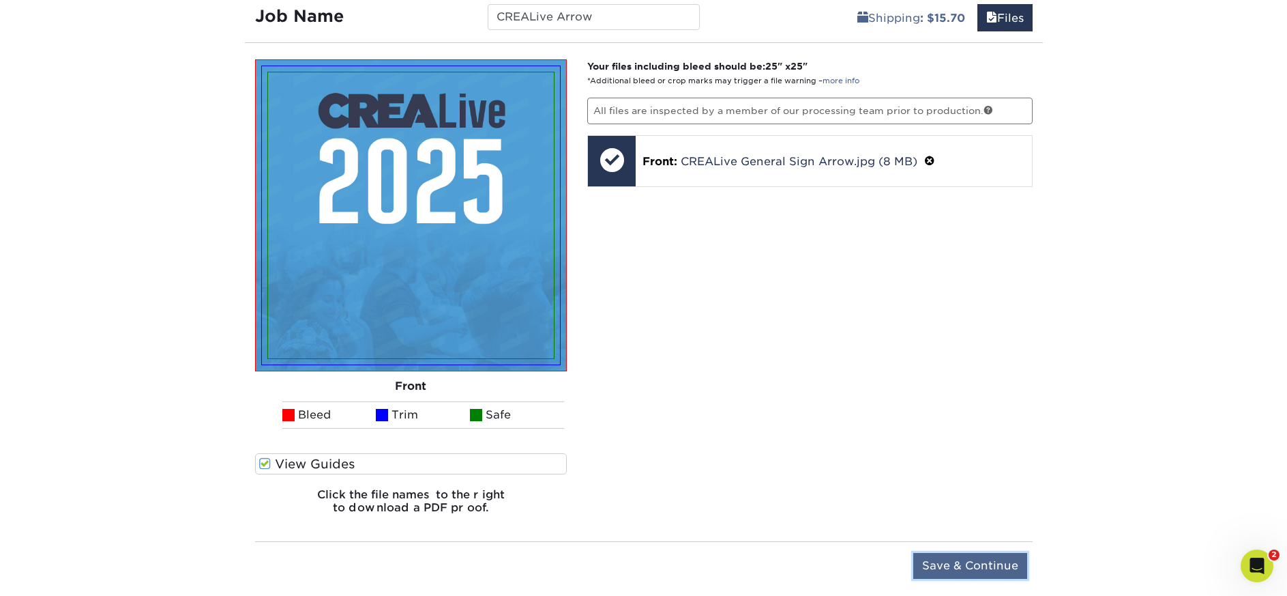
click at [989, 565] on input "Save & Continue" at bounding box center [971, 566] width 114 height 26
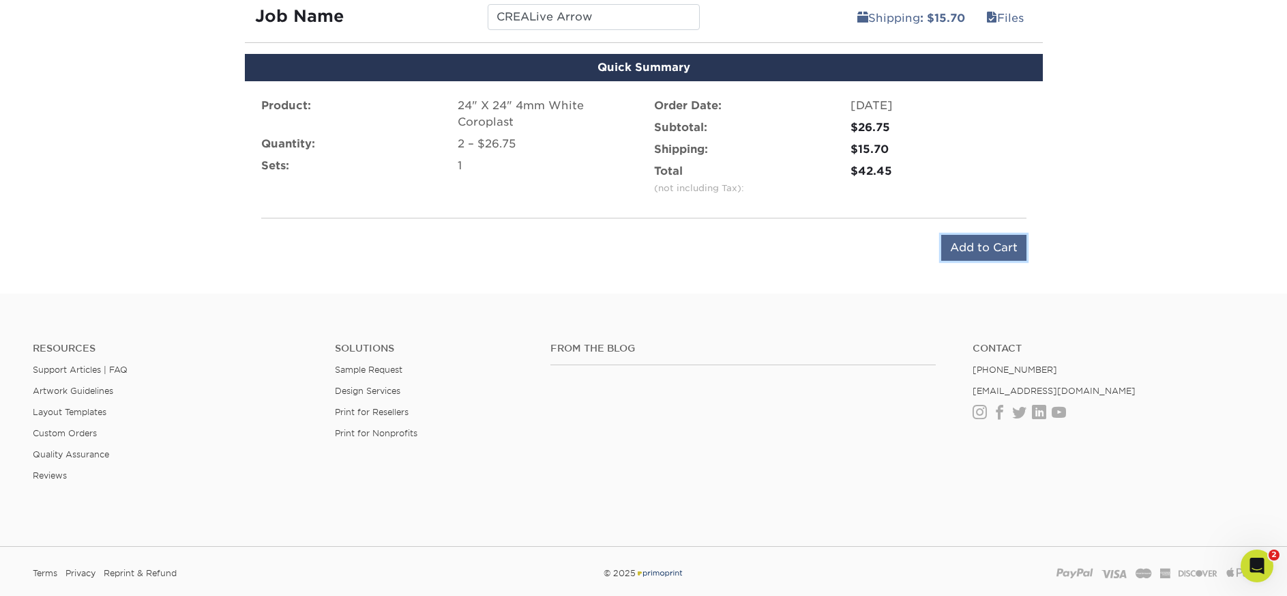
click at [979, 248] on input "Add to Cart" at bounding box center [984, 248] width 85 height 26
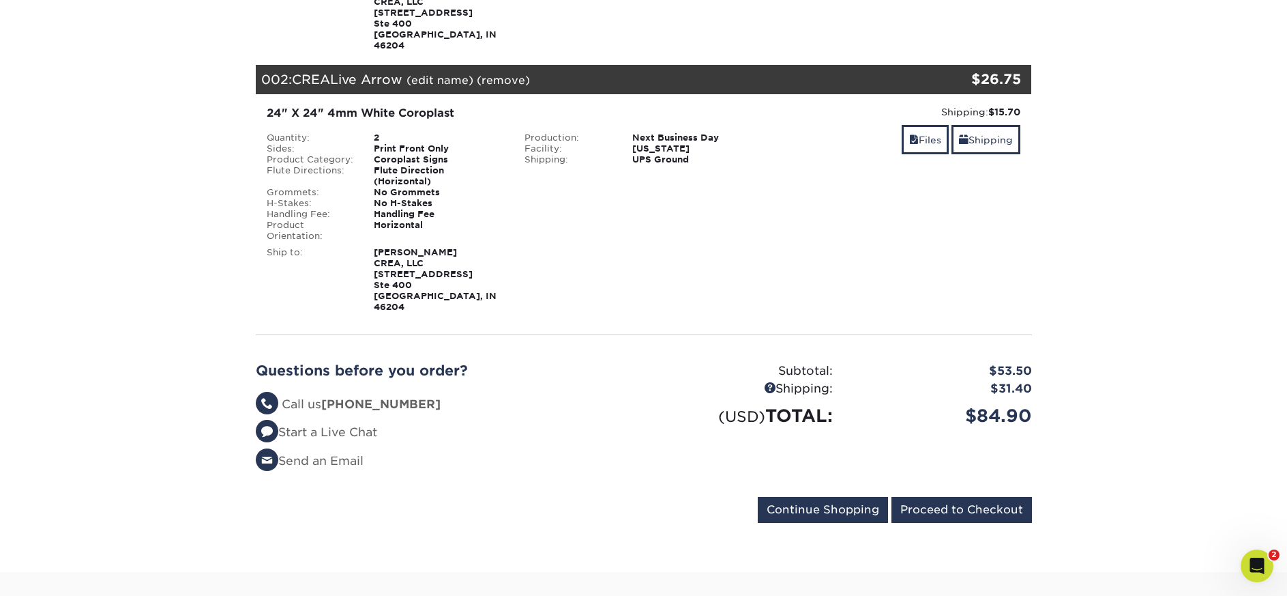
scroll to position [409, 0]
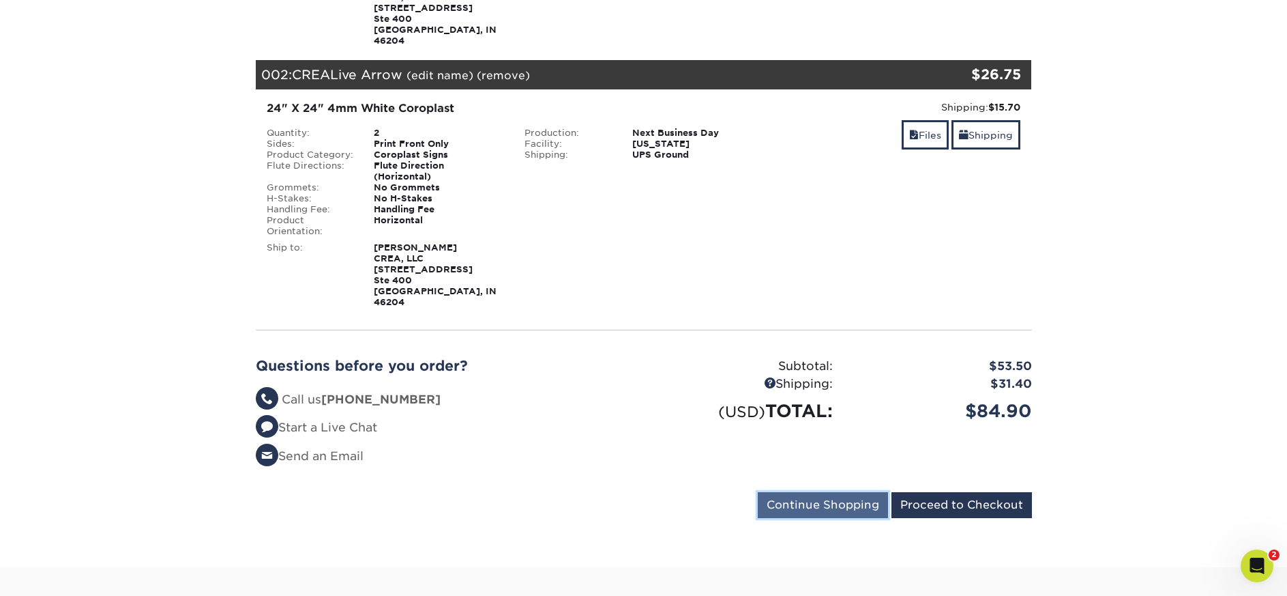
click at [855, 492] on input "Continue Shopping" at bounding box center [823, 505] width 130 height 26
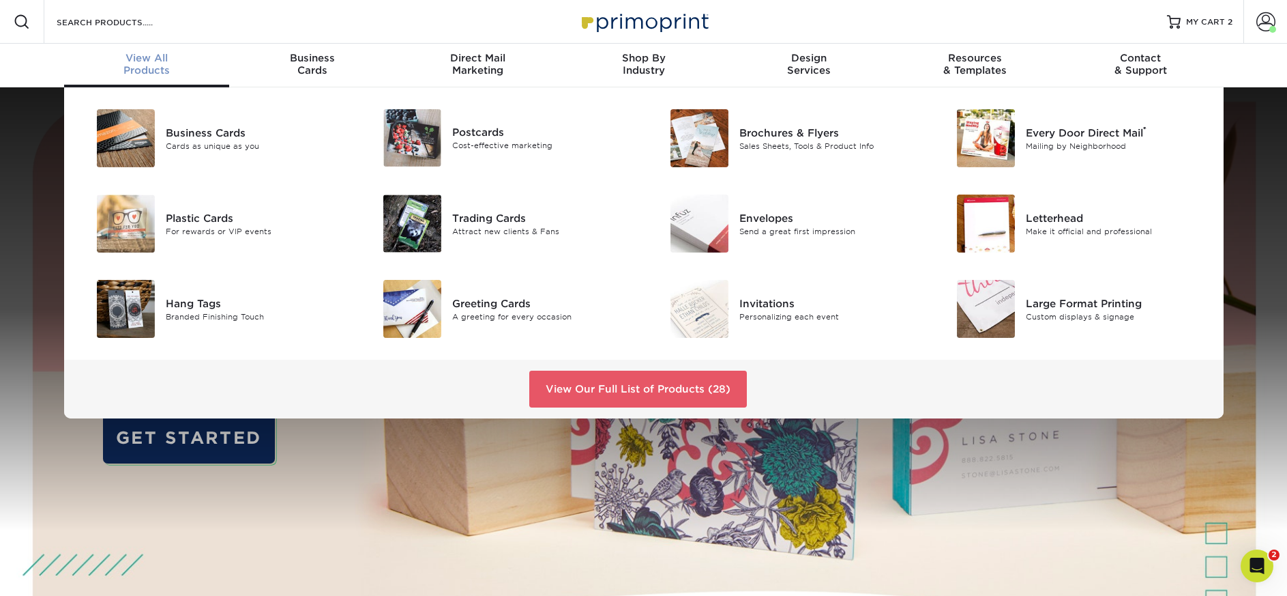
click at [162, 76] on link "View All Products" at bounding box center [147, 66] width 166 height 44
click at [668, 381] on link "View Our Full List of Products (28)" at bounding box center [638, 388] width 218 height 37
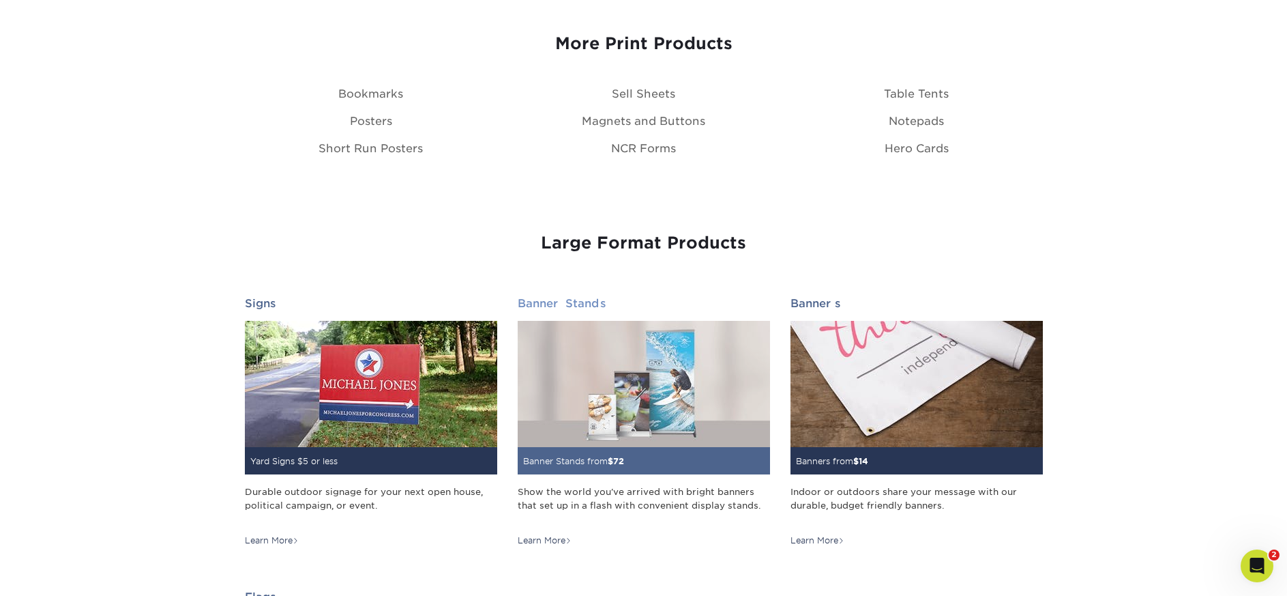
scroll to position [1884, 0]
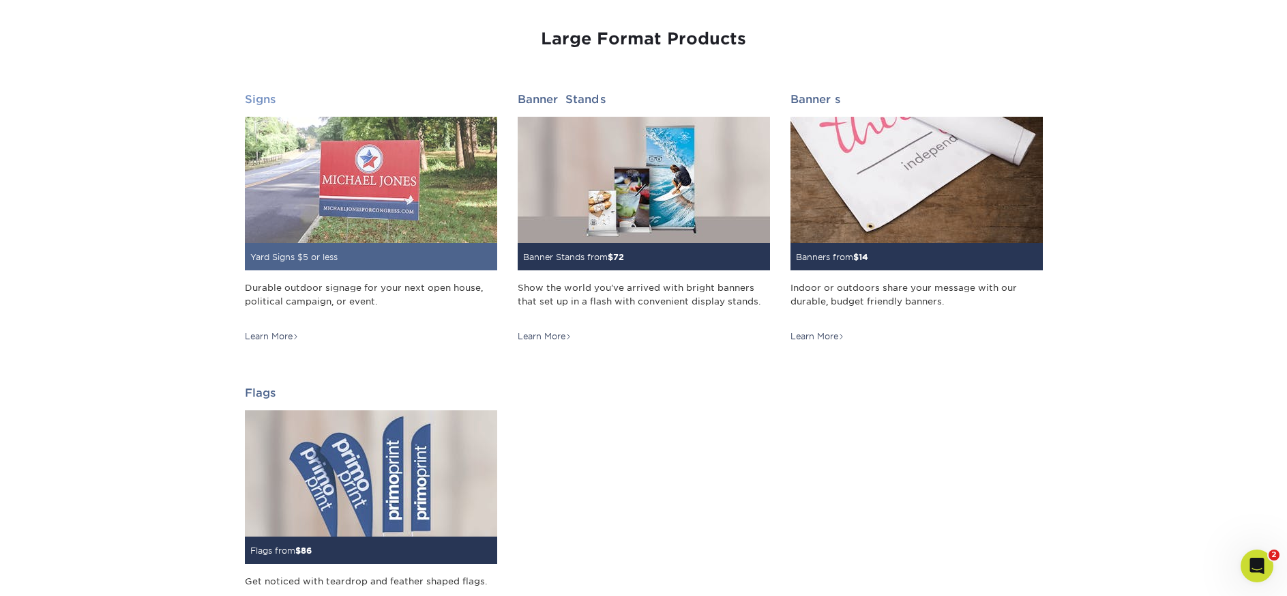
click at [423, 190] on img at bounding box center [371, 180] width 252 height 126
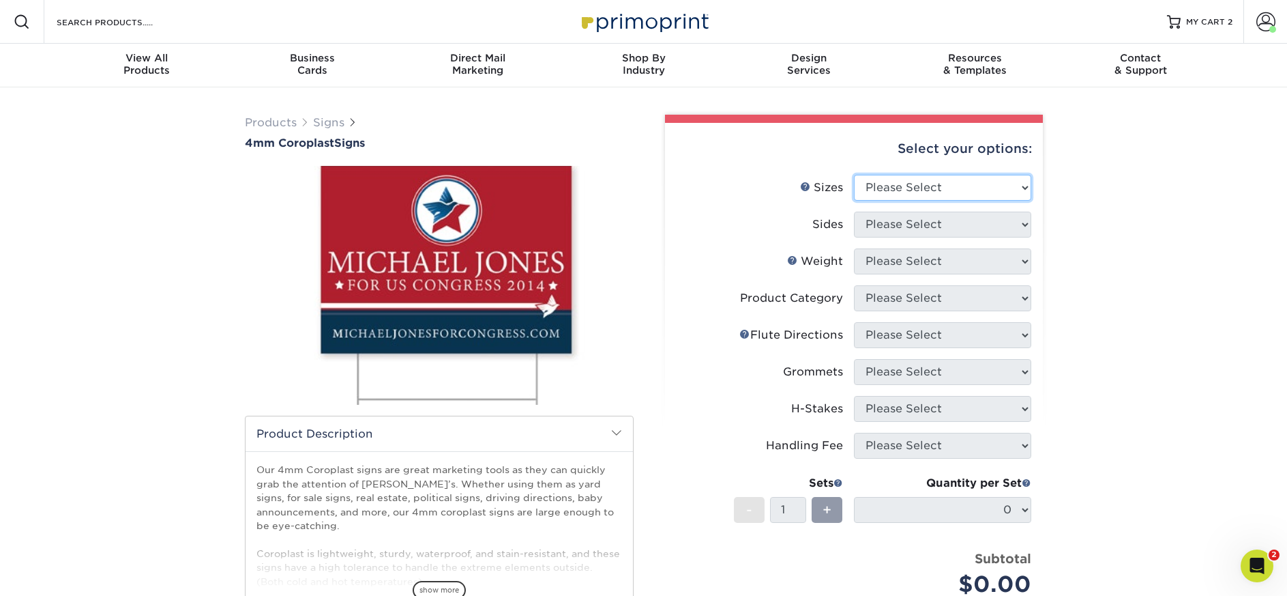
click at [989, 182] on select "Please Select 12" x 18" 18" x 24" 24" x 24" 24" x 36"" at bounding box center [942, 188] width 177 height 26
select select "24.00x24.00"
click at [854, 175] on select "Please Select 12" x 18" 18" x 24" 24" x 24" 24" x 36"" at bounding box center [942, 188] width 177 height 26
click at [1036, 299] on div "Select your options: Sizes Help Sizes Please Select 12" x 18" 18" x 24" 24" x 2…" at bounding box center [854, 444] width 378 height 642
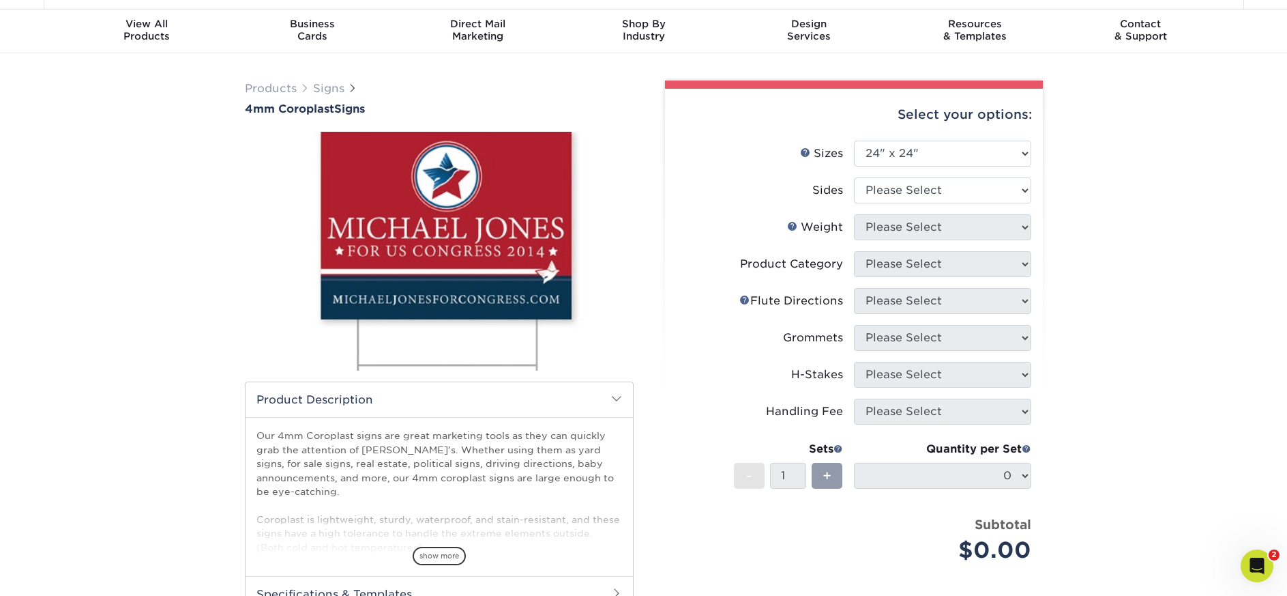
scroll to position [68, 0]
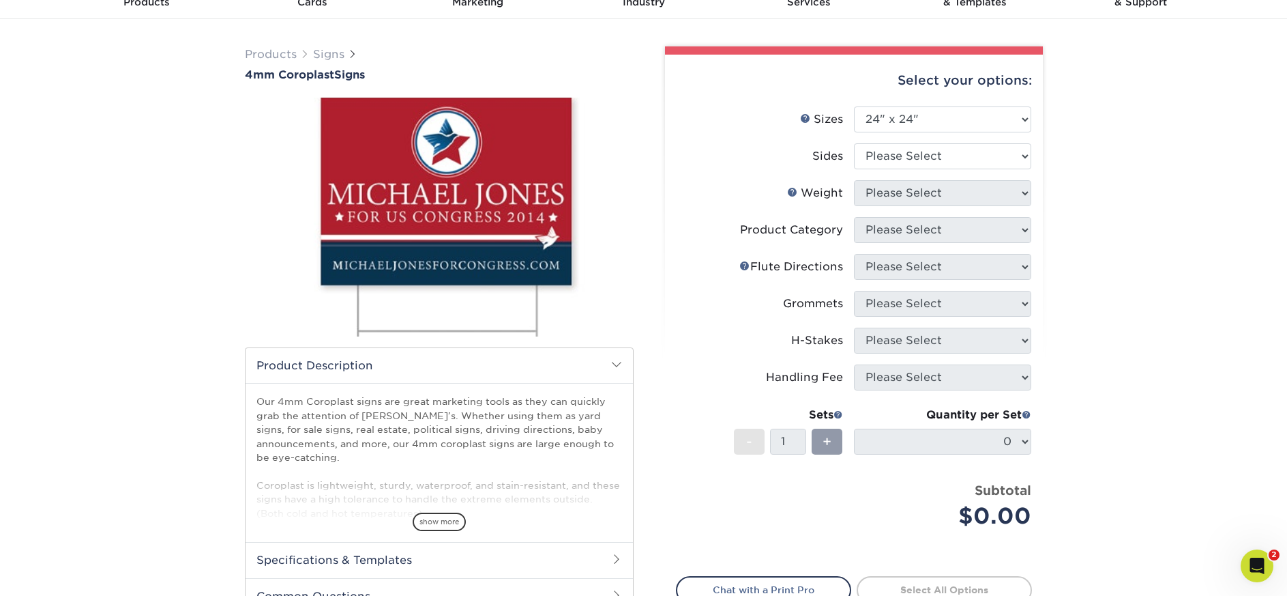
click at [945, 177] on li "Sides Please Select Print Both Sides Print Front Only" at bounding box center [854, 161] width 355 height 37
click at [929, 154] on select "Please Select Print Both Sides Print Front Only" at bounding box center [942, 156] width 177 height 26
select select "32d3c223-f82c-492b-b915-ba065a00862f"
click at [854, 143] on select "Please Select Print Both Sides Print Front Only" at bounding box center [942, 156] width 177 height 26
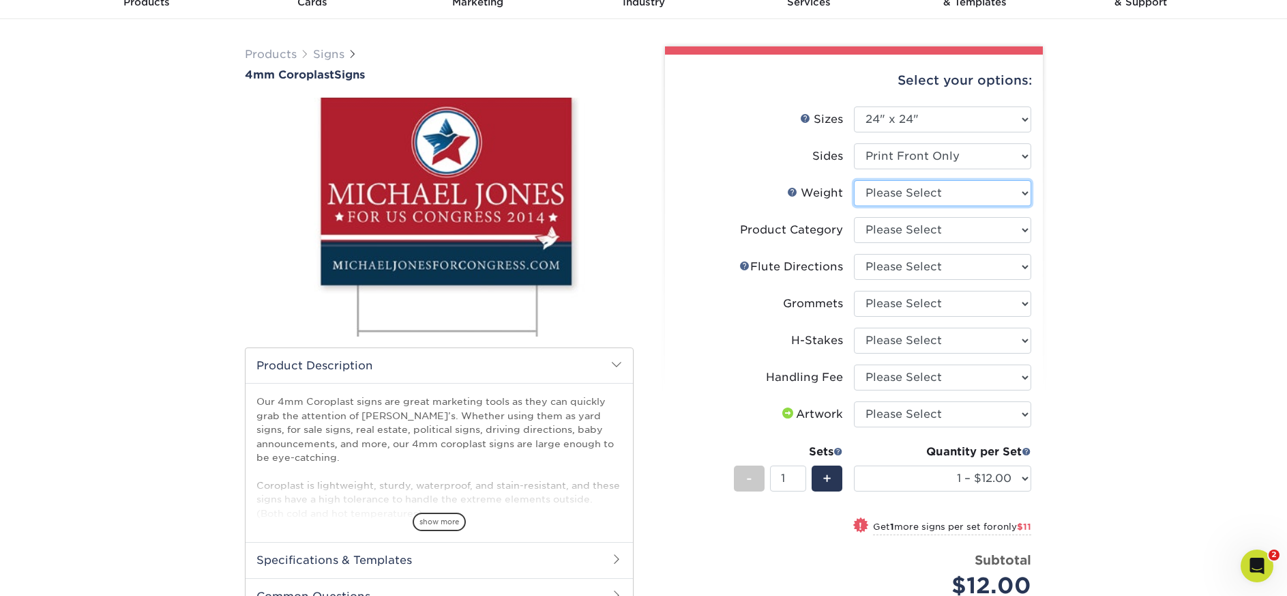
click at [982, 191] on select "Please Select 4CORO" at bounding box center [942, 193] width 177 height 26
select select "4CORO"
click at [854, 180] on select "Please Select 4CORO" at bounding box center [942, 193] width 177 height 26
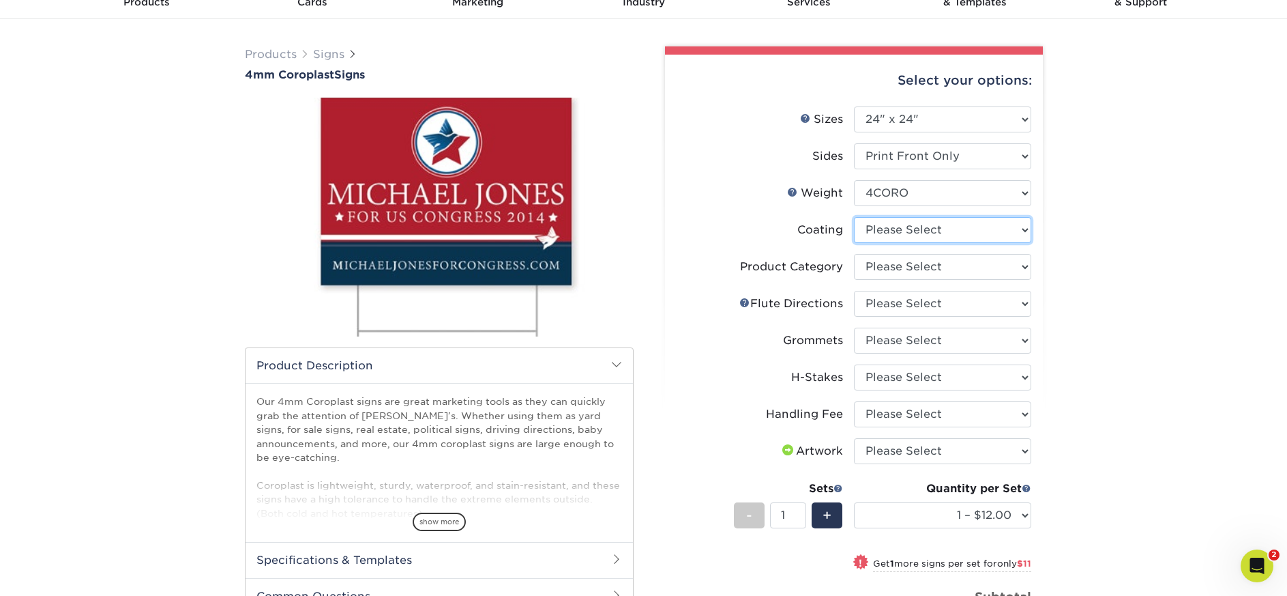
click at [971, 226] on select at bounding box center [942, 230] width 177 height 26
select select "3e7618de-abca-4bda-9f97-8b9129e913d8"
click at [854, 217] on select at bounding box center [942, 230] width 177 height 26
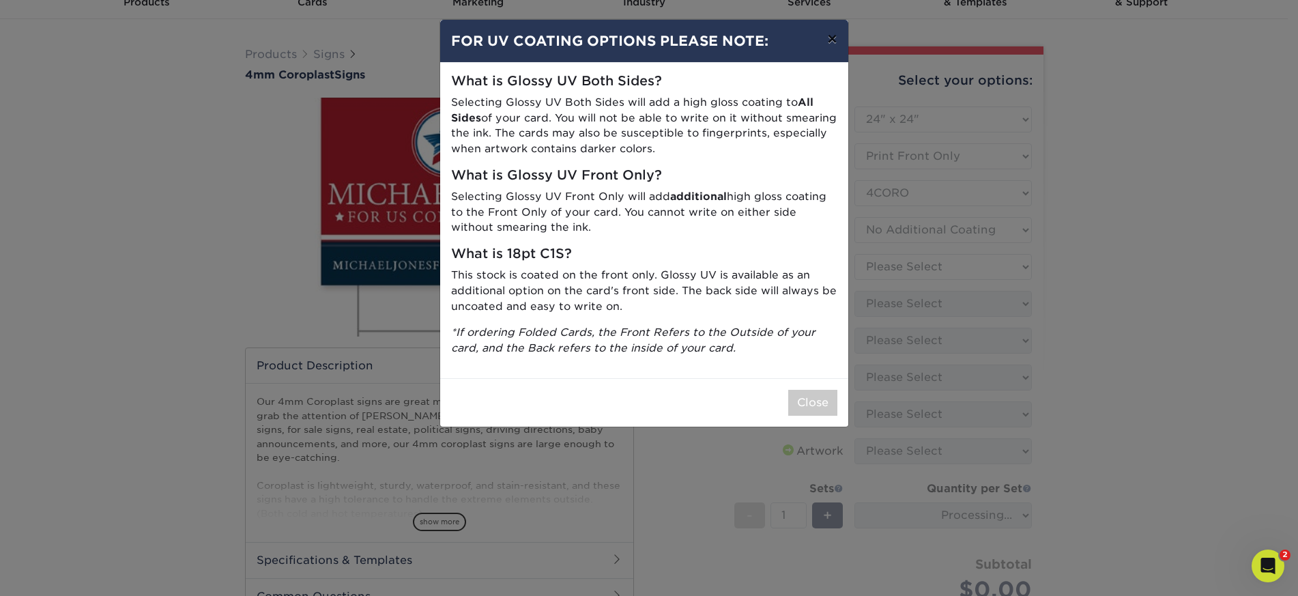
click at [830, 40] on button "×" at bounding box center [831, 39] width 31 height 38
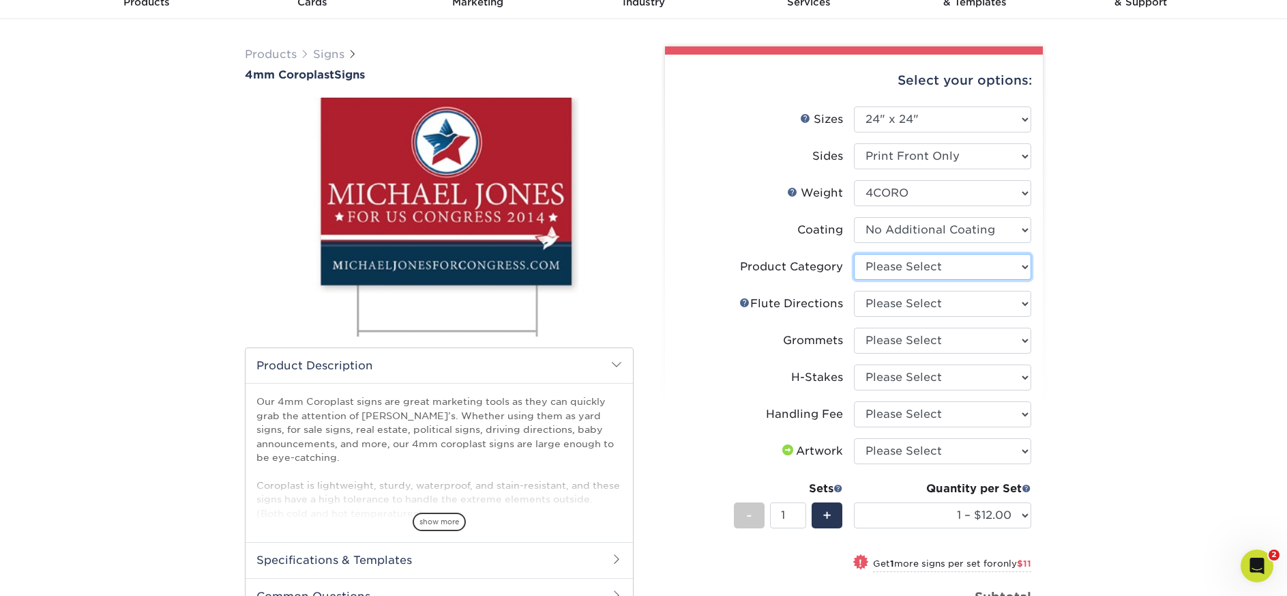
click at [899, 263] on select "Please Select Coroplast Signs" at bounding box center [942, 267] width 177 height 26
select select "b3582ed5-6912-492c-8440-2cc51afdb8e1"
click at [854, 254] on select "Please Select Coroplast Signs" at bounding box center [942, 267] width 177 height 26
click at [903, 307] on select "Please Select Flute Direction (Horizontal) Flute Direction (Vertical)" at bounding box center [942, 304] width 177 height 26
select select "64642d5c-3ca5-48ab-b753-ddfa02991dab"
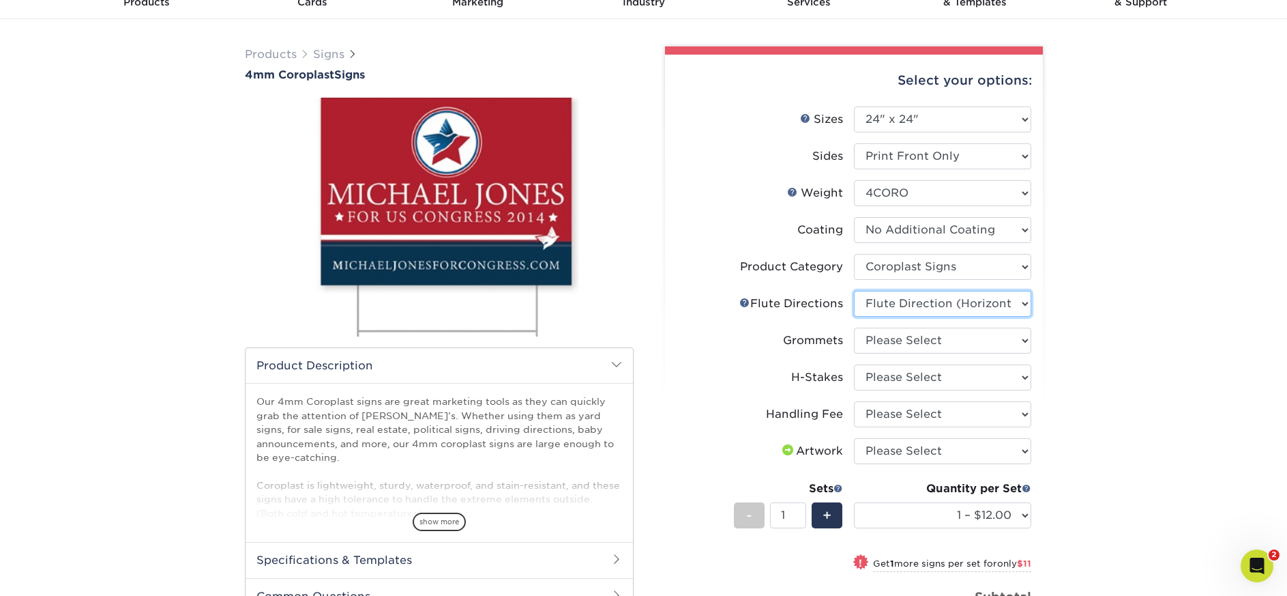
click at [854, 291] on select "Please Select Flute Direction (Horizontal) Flute Direction (Vertical)" at bounding box center [942, 304] width 177 height 26
click at [920, 333] on select "Please Select No Grommets Yes, Grommet All 4 Corners Yes, Grommets Top Corners …" at bounding box center [942, 340] width 177 height 26
select select "90d329df-db80-4206-b821-ff9d3f363977"
click at [854, 327] on select "Please Select No Grommets Yes, Grommet All 4 Corners Yes, Grommets Top Corners …" at bounding box center [942, 340] width 177 height 26
click at [897, 376] on select "Please Select No H-Stakes Yes" at bounding box center [942, 377] width 177 height 26
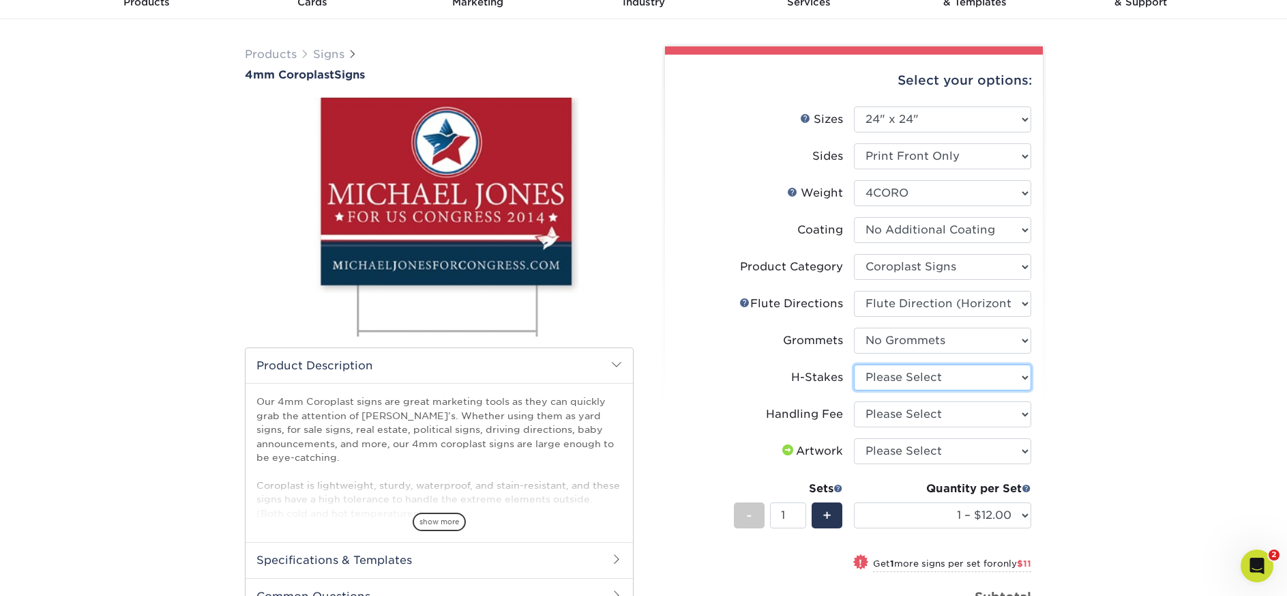
select select "aec992a9-897e-40ed-b45c-8ce74849ba63"
click at [854, 364] on select "Please Select No H-Stakes Yes" at bounding box center [942, 377] width 177 height 26
click at [896, 411] on select "Please Select Handling Fee" at bounding box center [942, 414] width 177 height 26
select select "ab74c079-444c-4260-ae6a-e09bdee8073c"
click at [854, 401] on select "Please Select Handling Fee" at bounding box center [942, 414] width 177 height 26
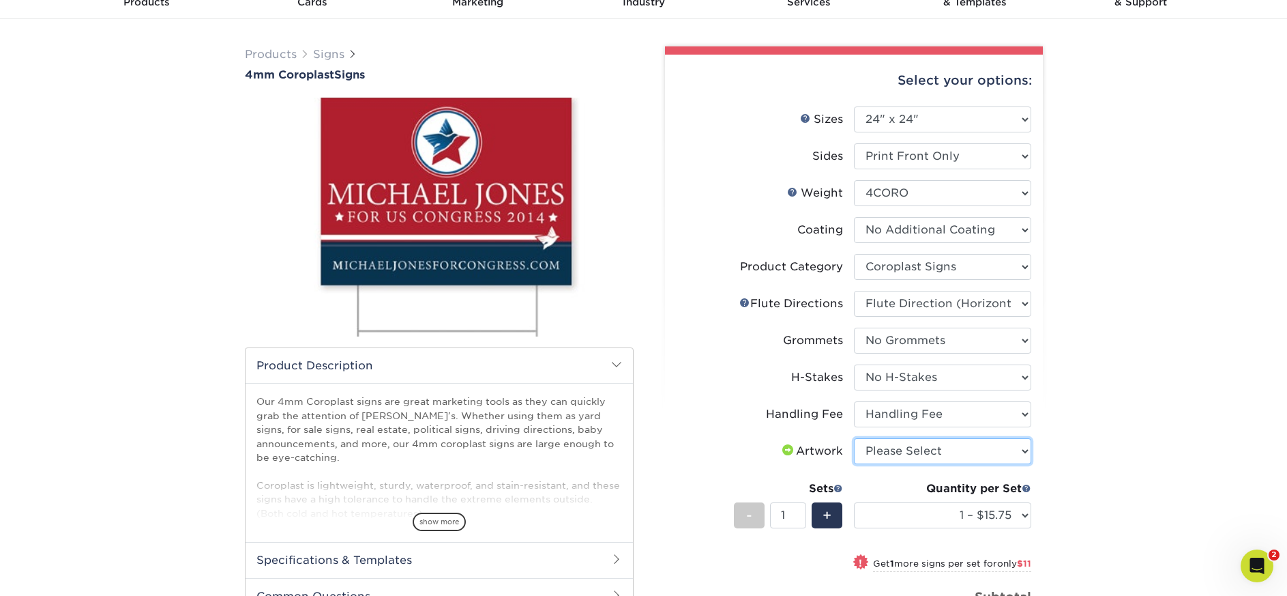
click at [897, 446] on select "Please Select I will upload files I need a design - $50" at bounding box center [942, 451] width 177 height 26
select select "upload"
click at [854, 438] on select "Please Select I will upload files I need a design - $50" at bounding box center [942, 451] width 177 height 26
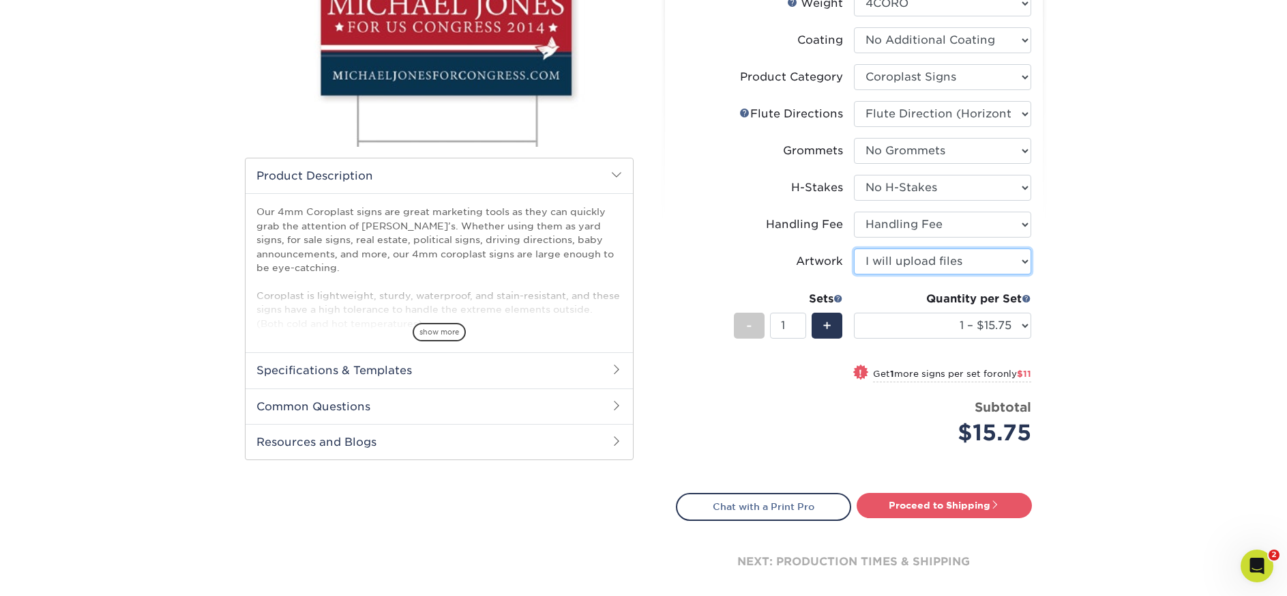
scroll to position [478, 0]
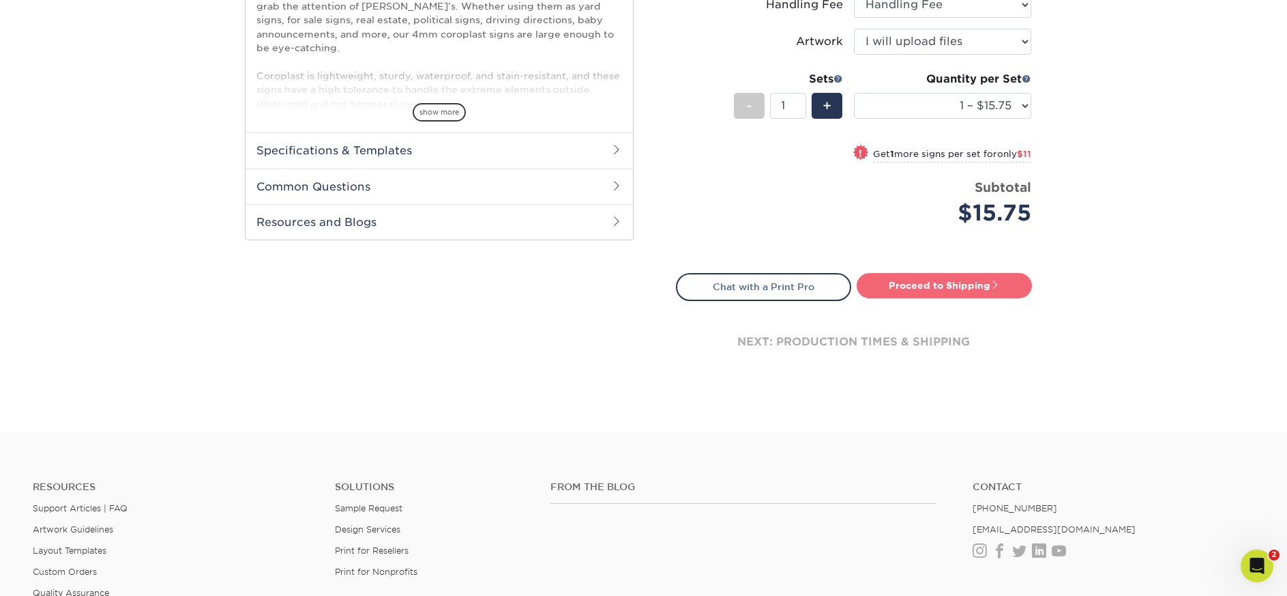
click at [923, 293] on link "Proceed to Shipping" at bounding box center [944, 285] width 175 height 25
type input "Set 1"
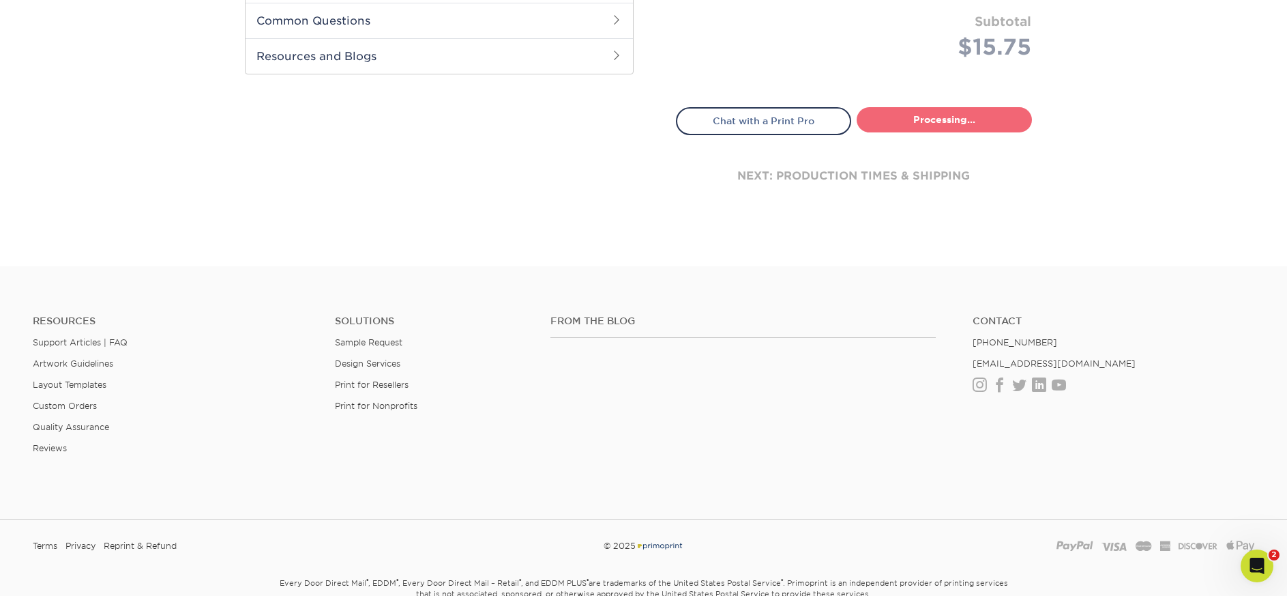
select select "b6a55800-66a2-4c76-9963-303fe1ae6e73"
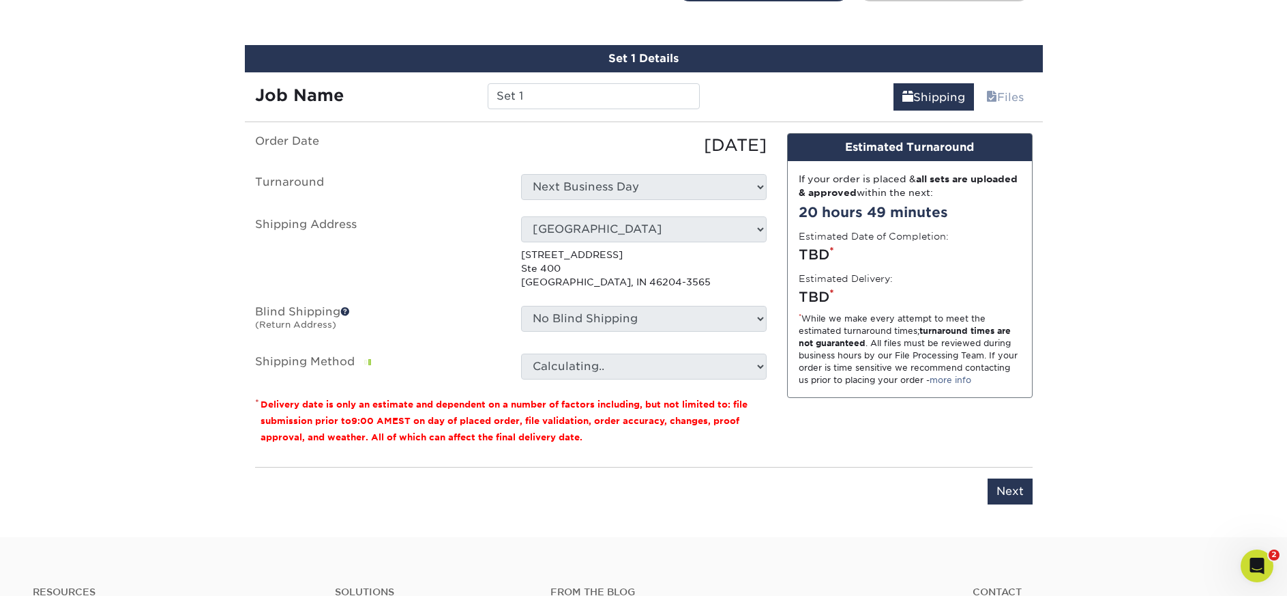
scroll to position [788, 0]
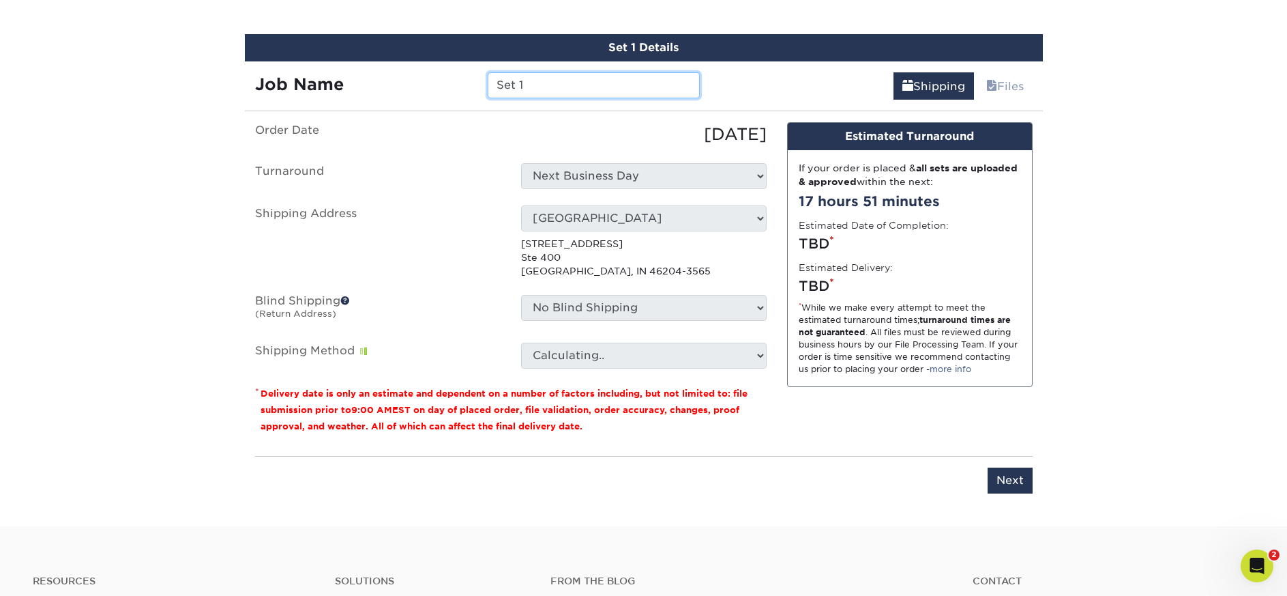
click at [524, 87] on input "Set 1" at bounding box center [594, 85] width 212 height 26
drag, startPoint x: 542, startPoint y: 82, endPoint x: 472, endPoint y: 82, distance: 69.6
click at [472, 82] on div "Job Name Set 1" at bounding box center [478, 85] width 466 height 26
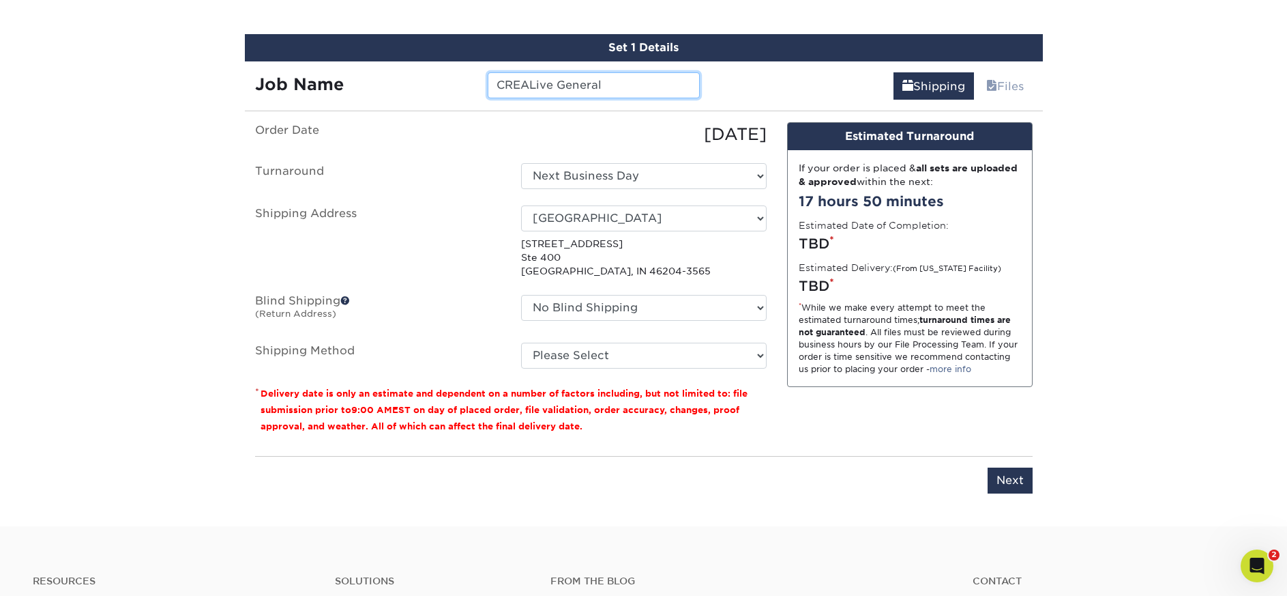
type input "CREALive General"
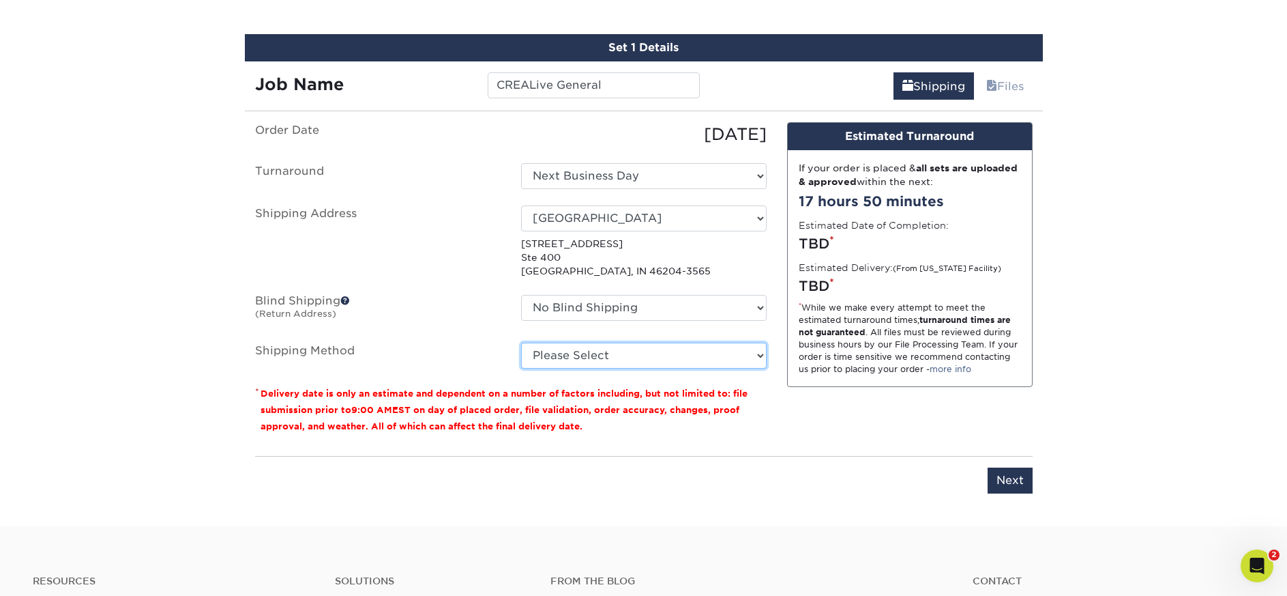
click at [591, 351] on select "Please Select G4M Flat Rate Shipping (+$11.20) Ground Shipping (+$15.70) 3 Day …" at bounding box center [644, 355] width 246 height 26
select select "03"
click at [521, 342] on select "Please Select G4M Flat Rate Shipping (+$11.20) Ground Shipping (+$15.70) 3 Day …" at bounding box center [644, 355] width 246 height 26
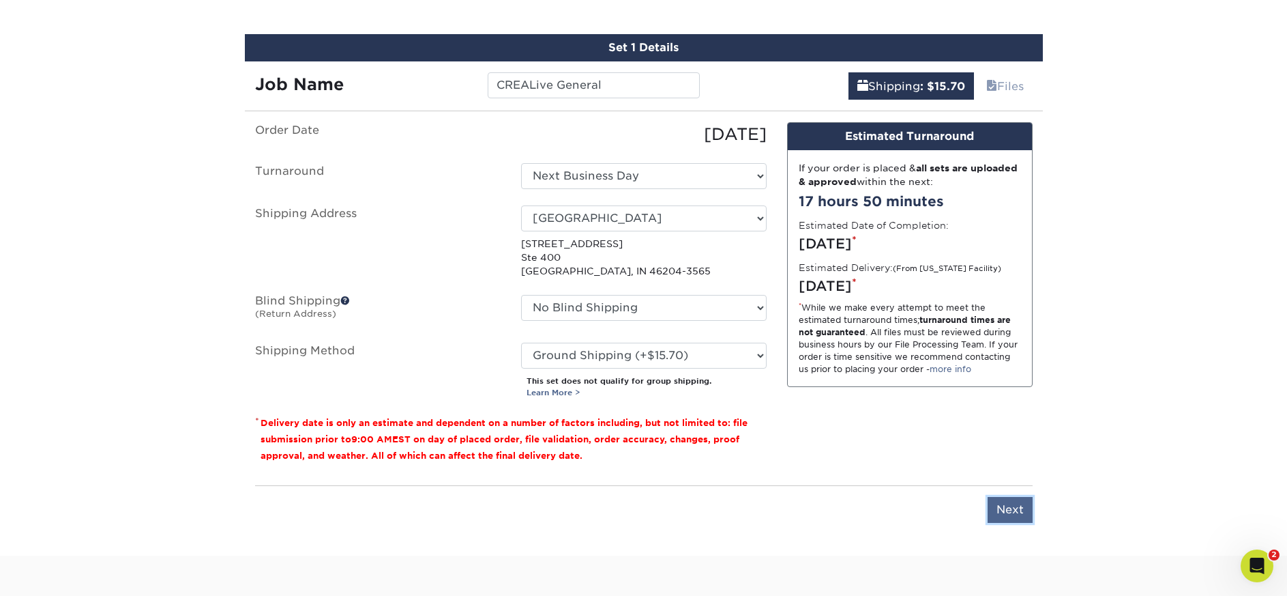
click at [1022, 512] on input "Next" at bounding box center [1010, 510] width 45 height 26
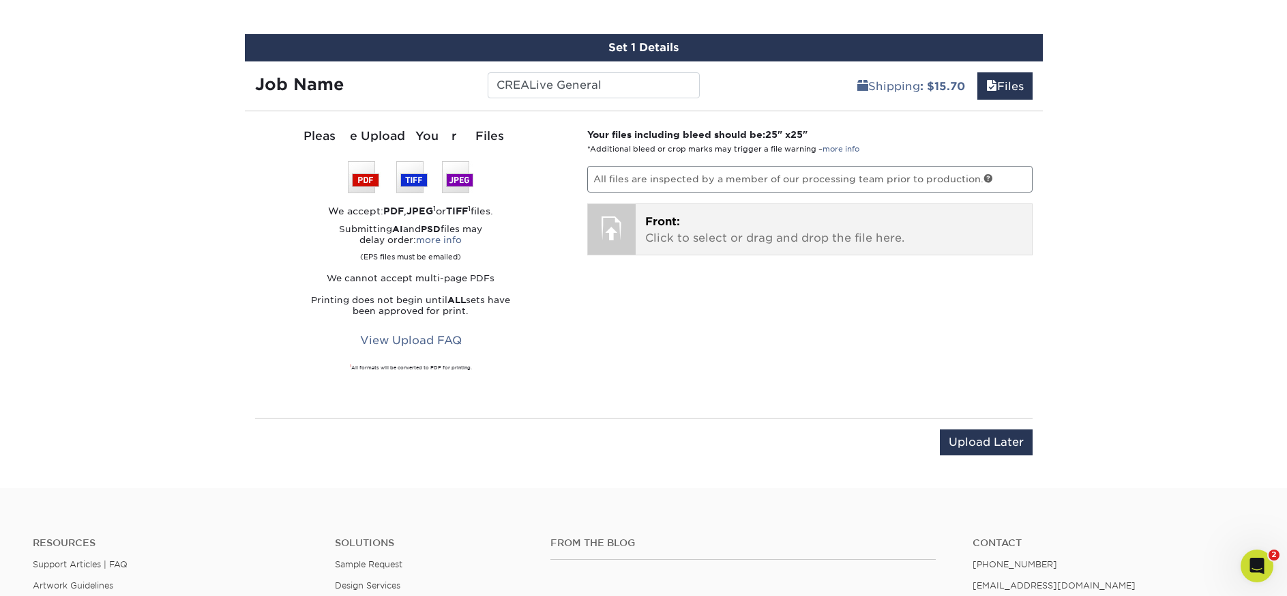
click at [718, 228] on p "Front: Click to select or drag and drop the file here." at bounding box center [833, 230] width 377 height 33
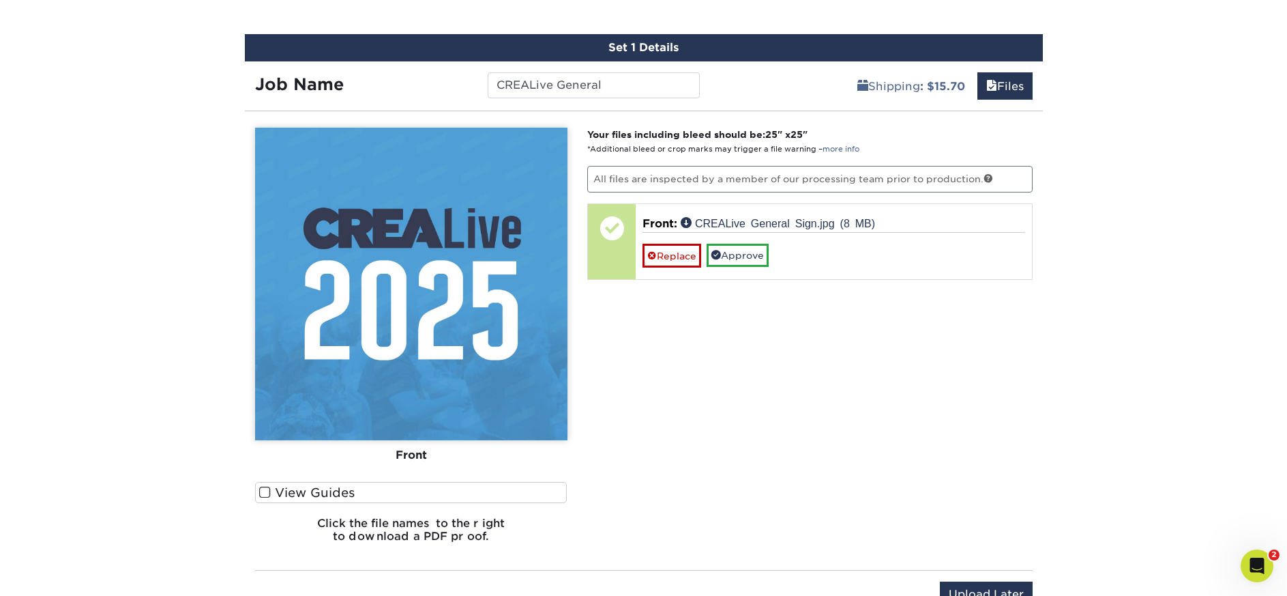
click at [291, 493] on label "View Guides" at bounding box center [411, 492] width 312 height 21
click at [0, 0] on input "View Guides" at bounding box center [0, 0] width 0 height 0
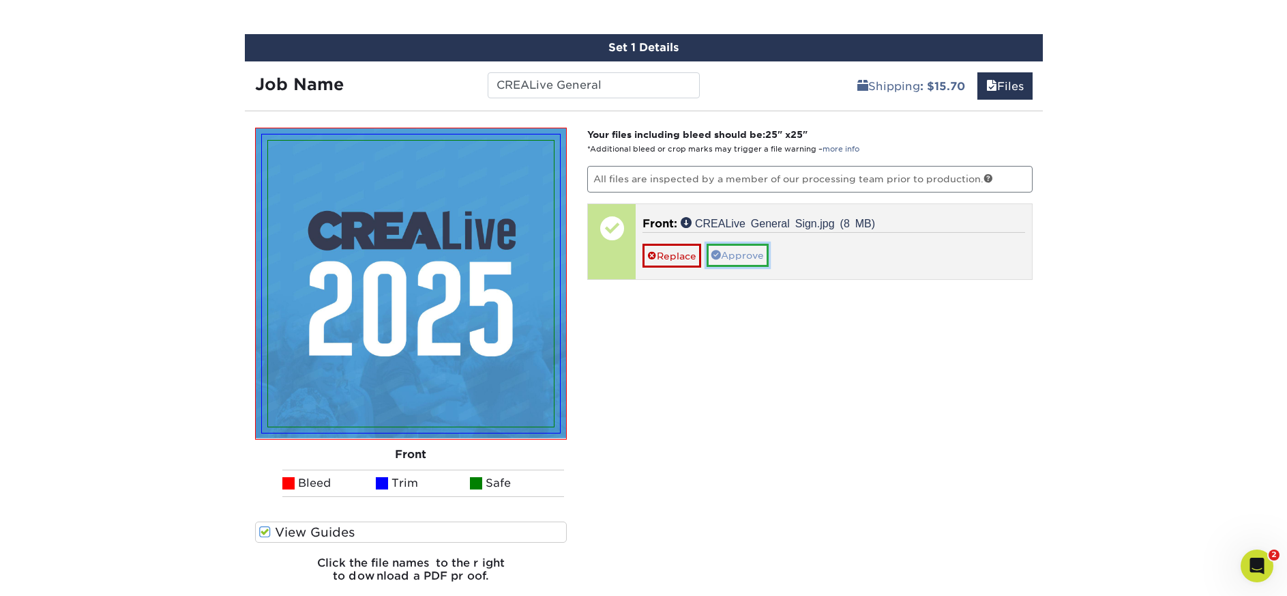
click at [755, 254] on link "Approve" at bounding box center [738, 255] width 62 height 23
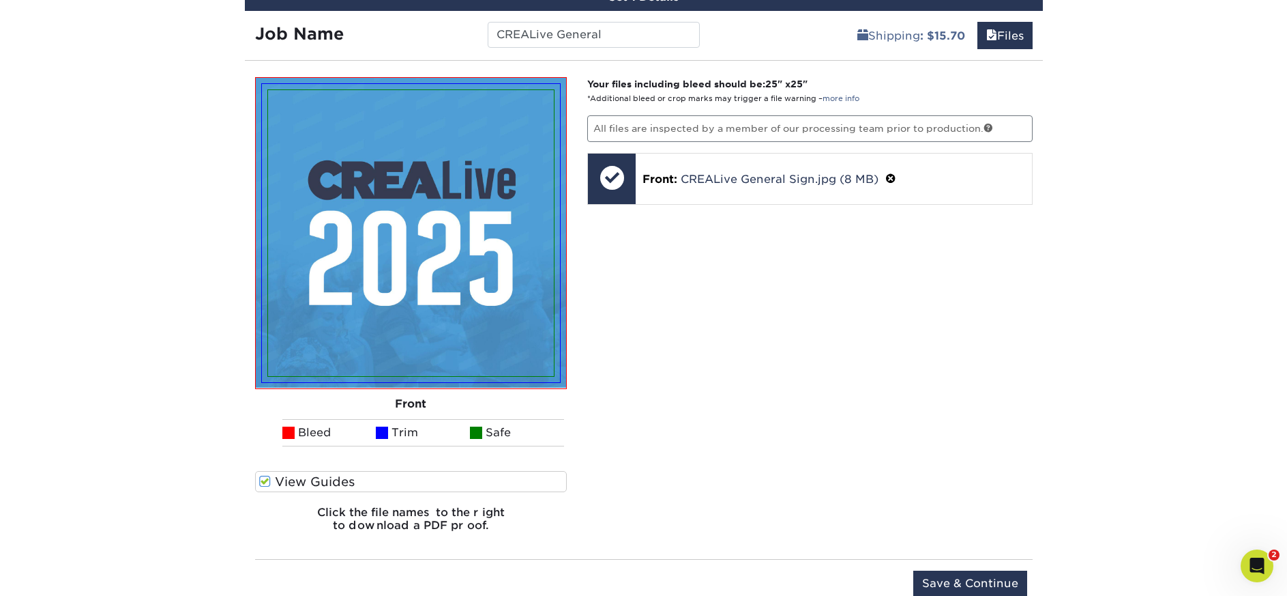
scroll to position [924, 0]
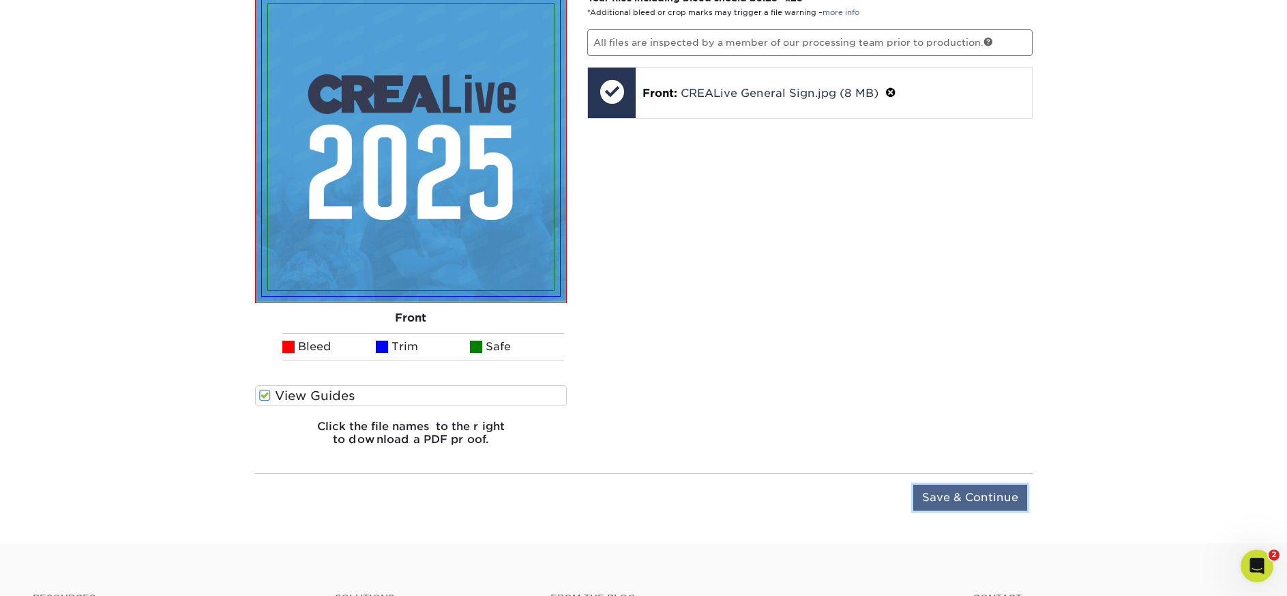
click at [991, 501] on input "Save & Continue" at bounding box center [971, 497] width 114 height 26
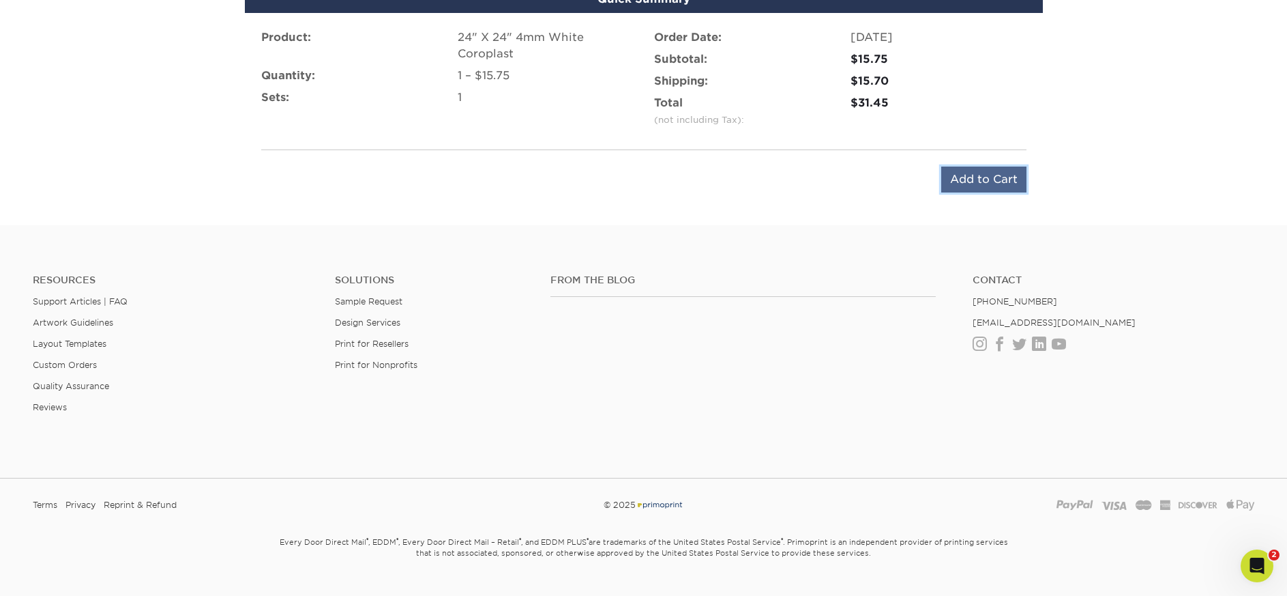
click at [980, 189] on input "Add to Cart" at bounding box center [984, 179] width 85 height 26
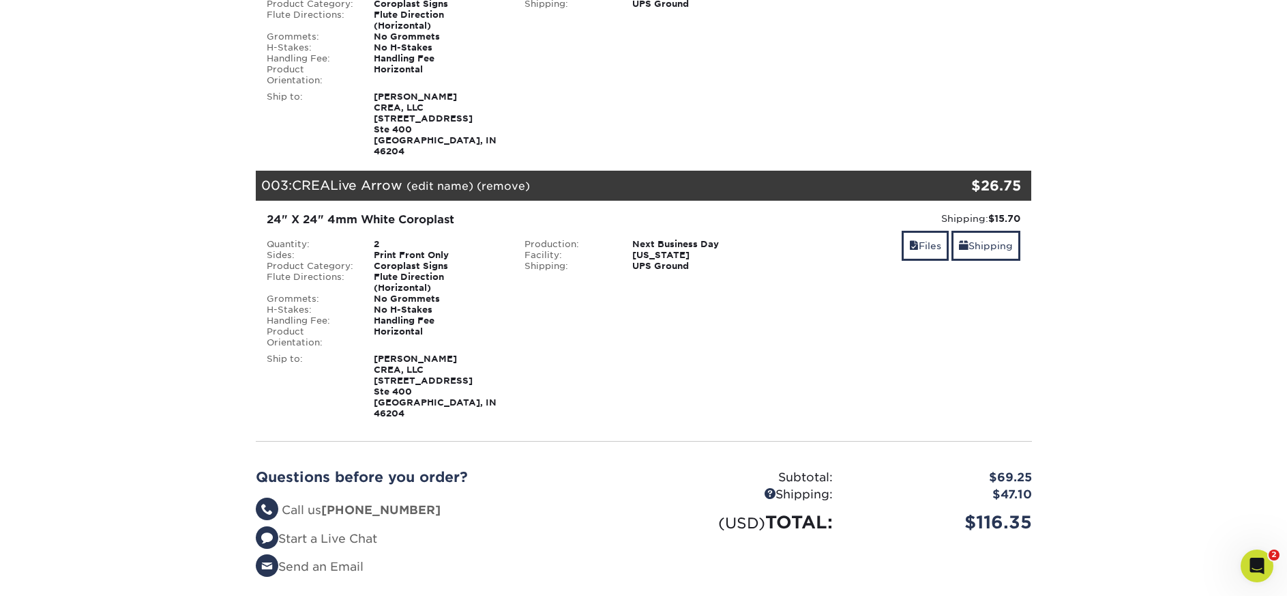
scroll to position [478, 0]
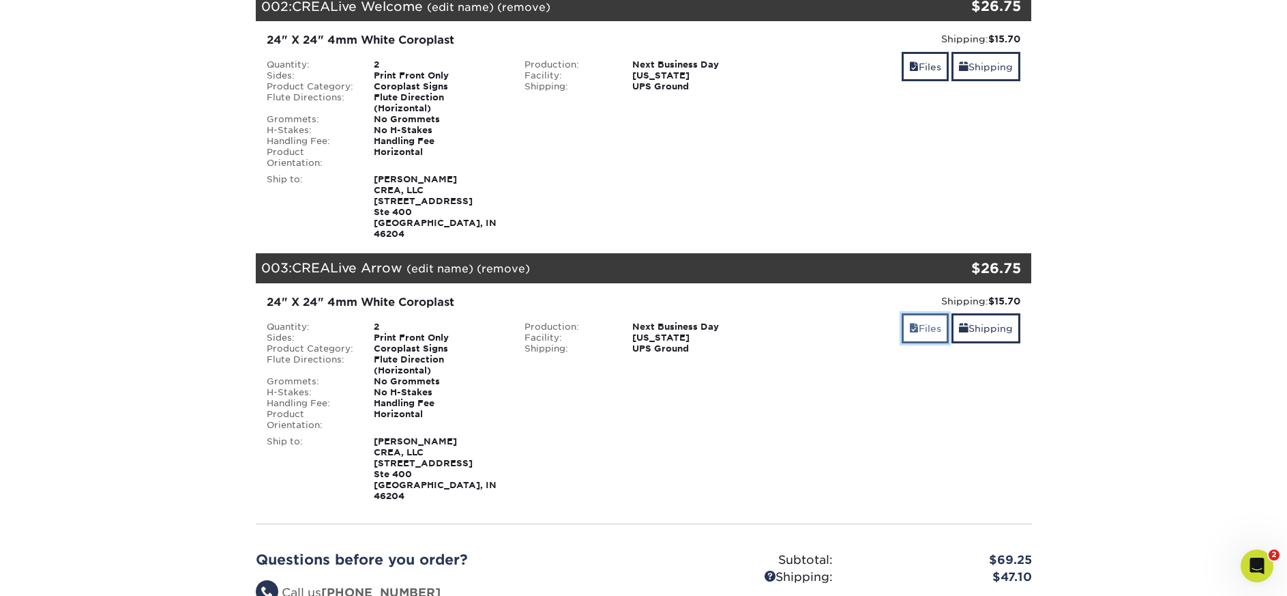
click at [911, 323] on span at bounding box center [914, 328] width 10 height 11
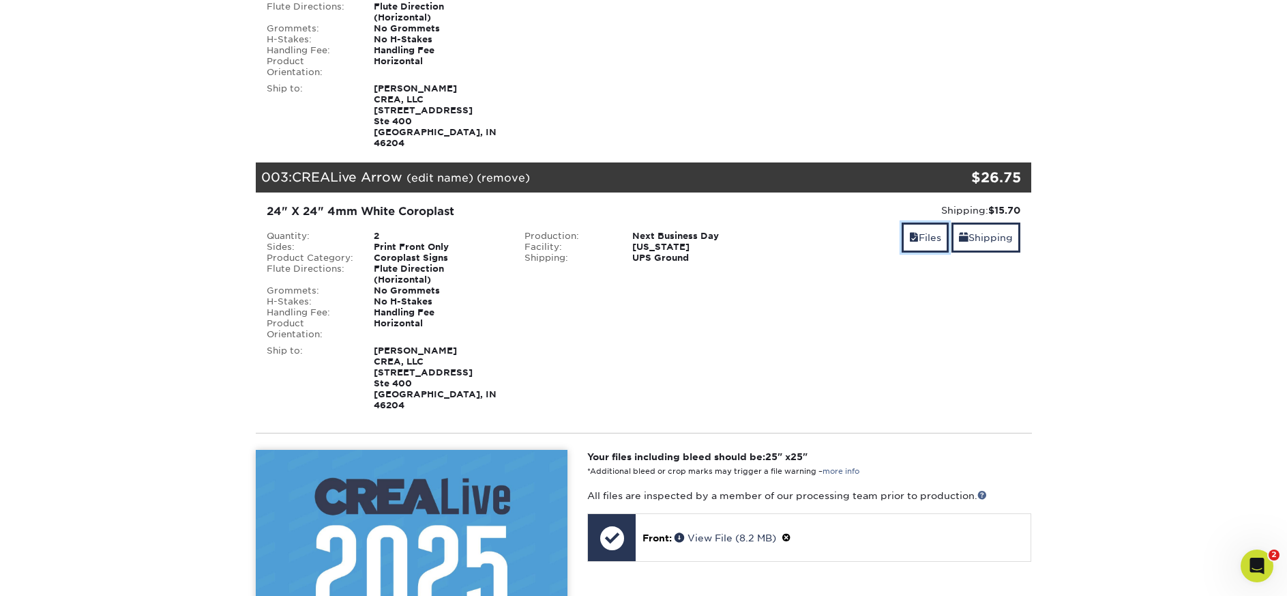
scroll to position [682, 0]
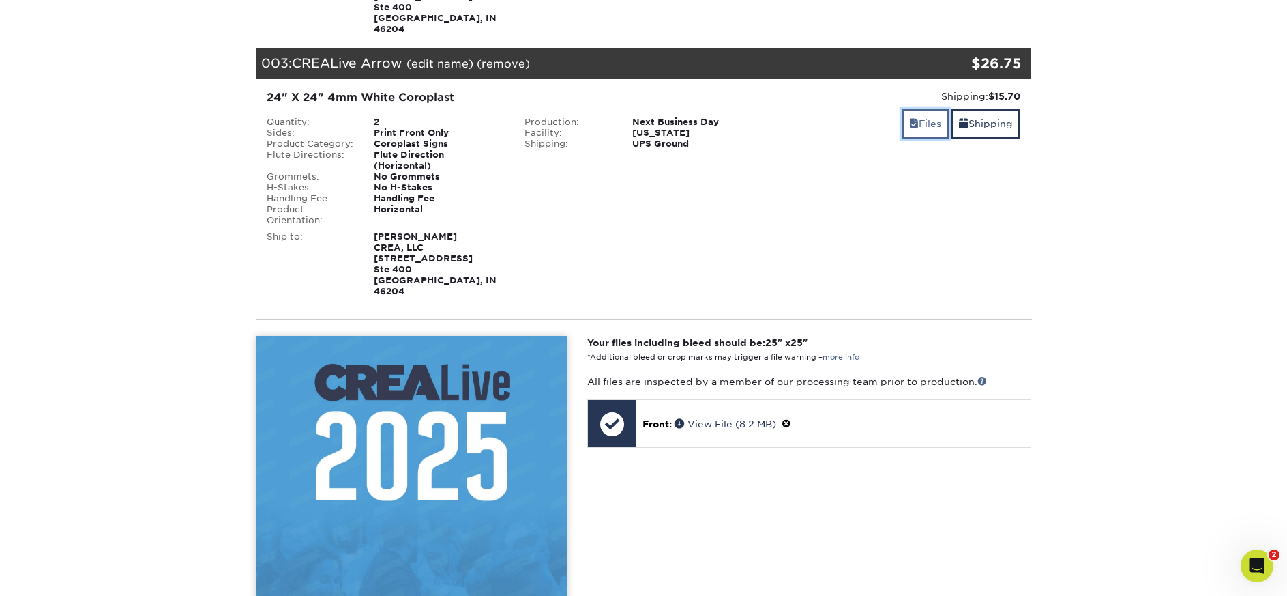
click at [927, 108] on link "Files" at bounding box center [925, 122] width 47 height 29
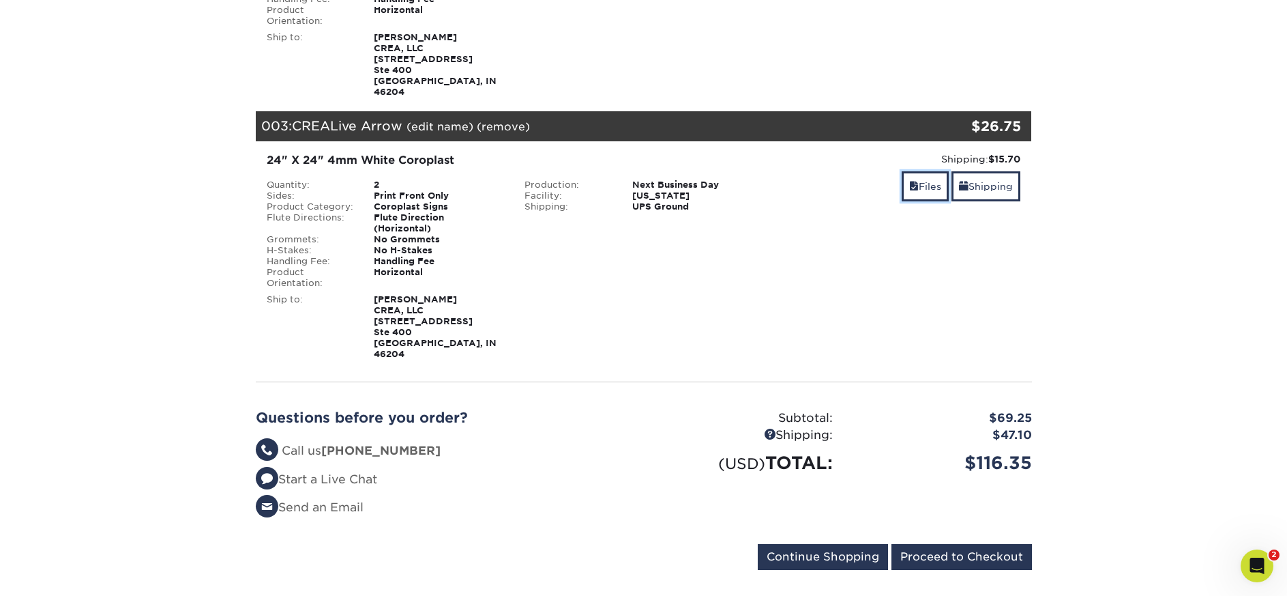
scroll to position [478, 0]
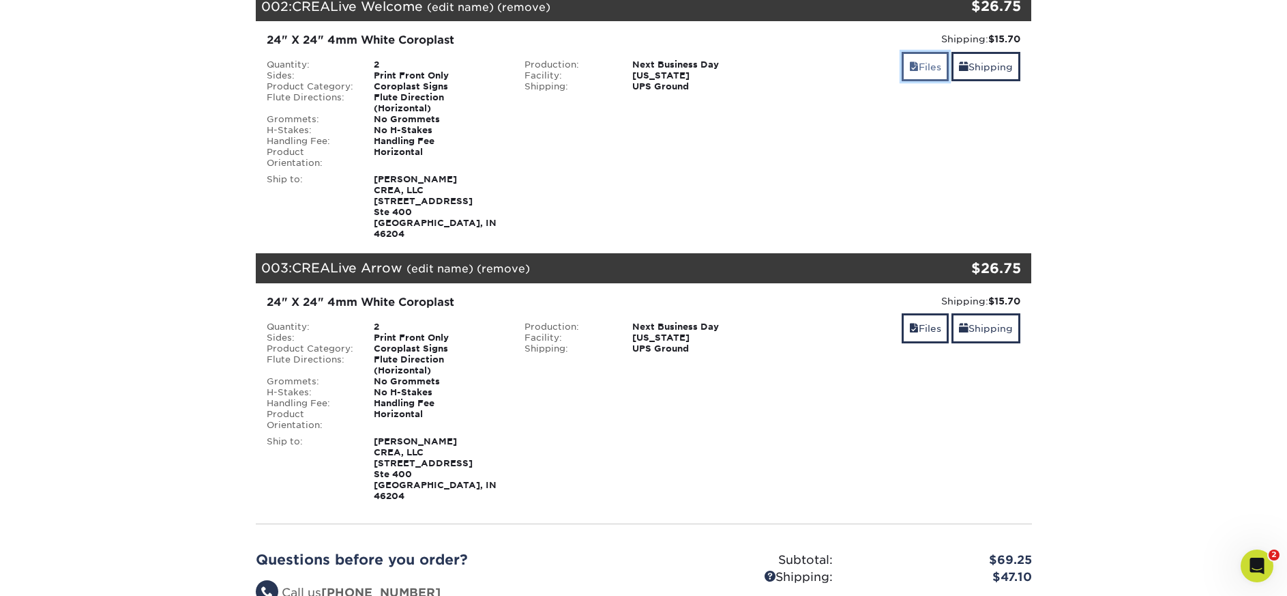
click at [918, 52] on link "Files" at bounding box center [925, 66] width 47 height 29
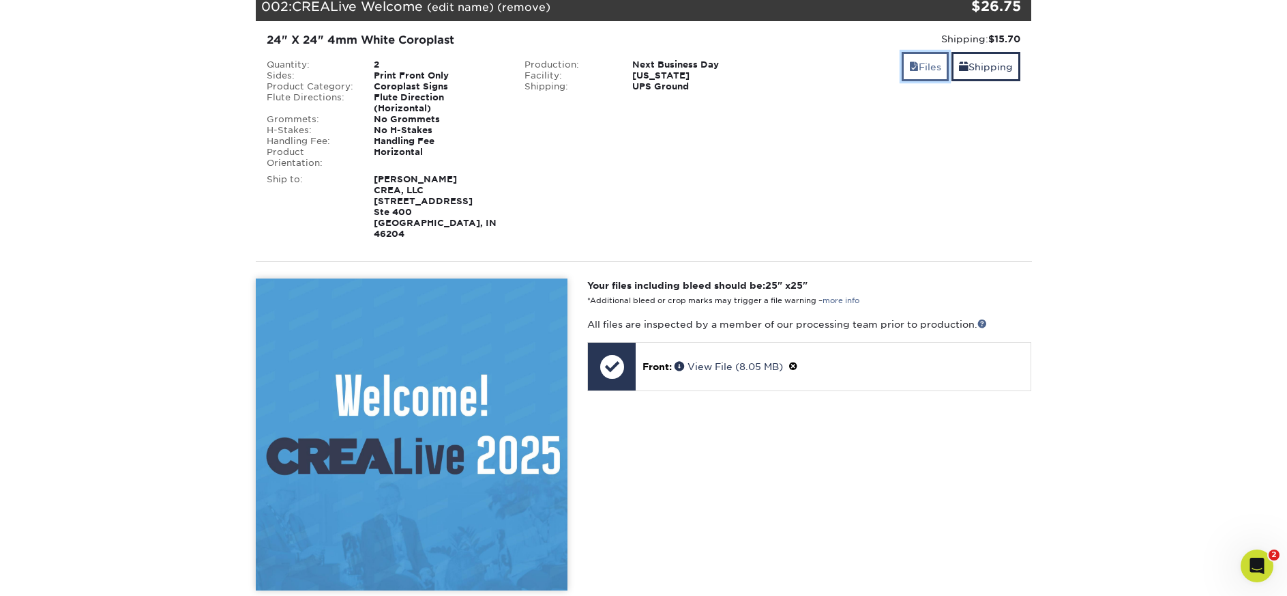
click at [918, 52] on link "Files" at bounding box center [925, 66] width 47 height 29
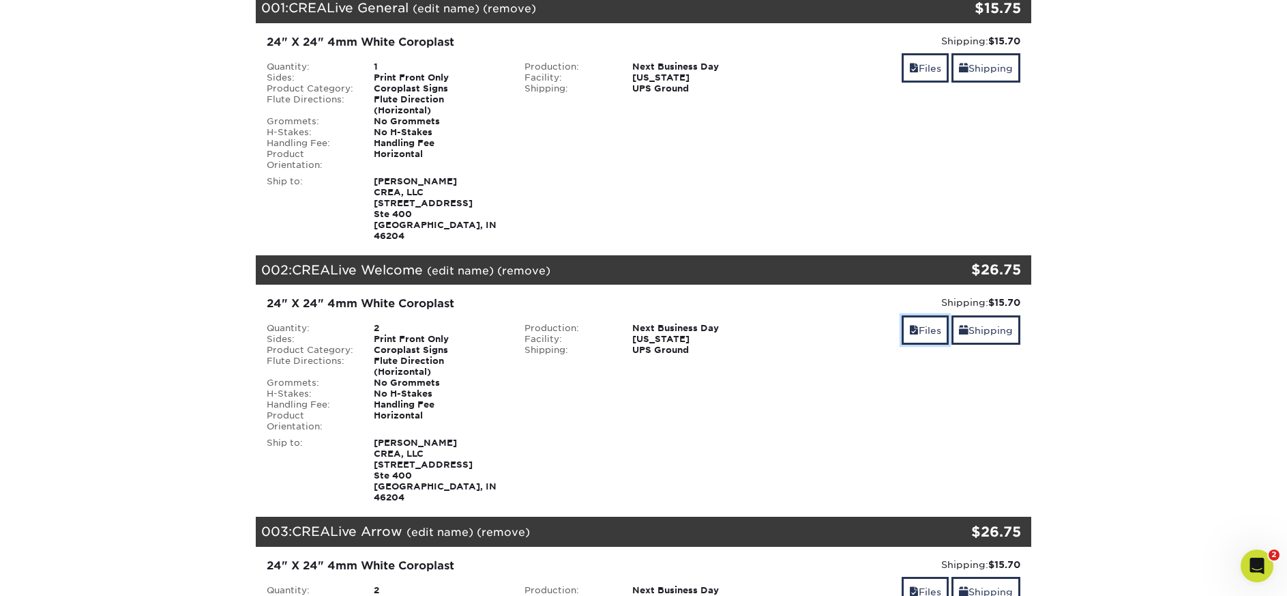
scroll to position [205, 0]
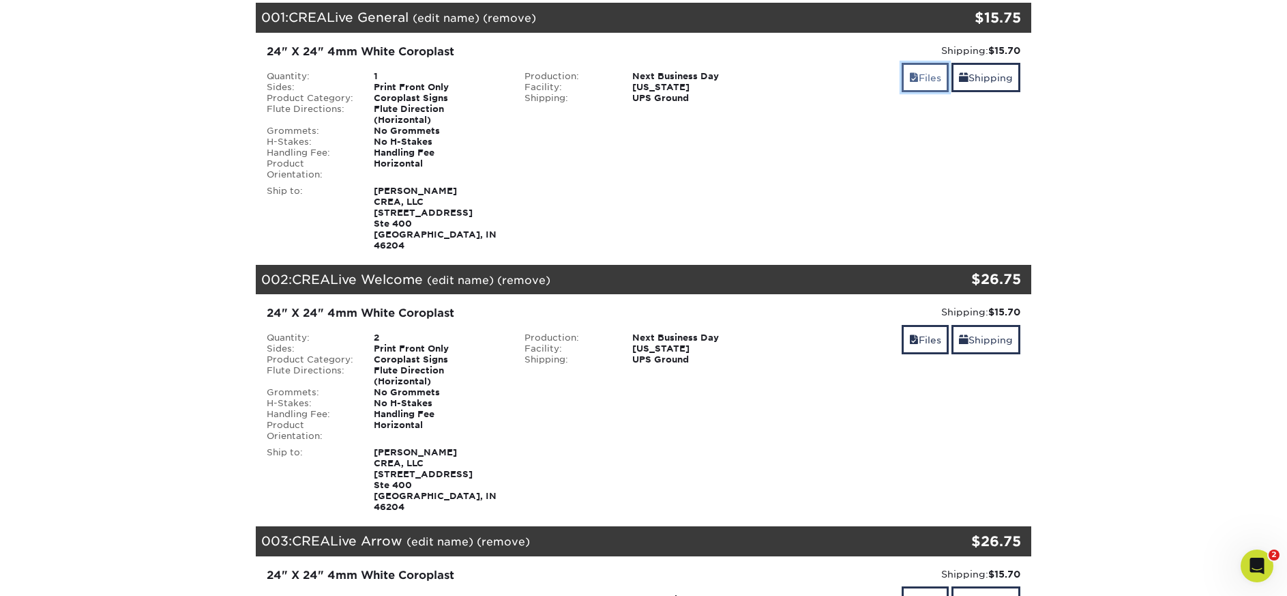
click at [918, 81] on link "Files" at bounding box center [925, 77] width 47 height 29
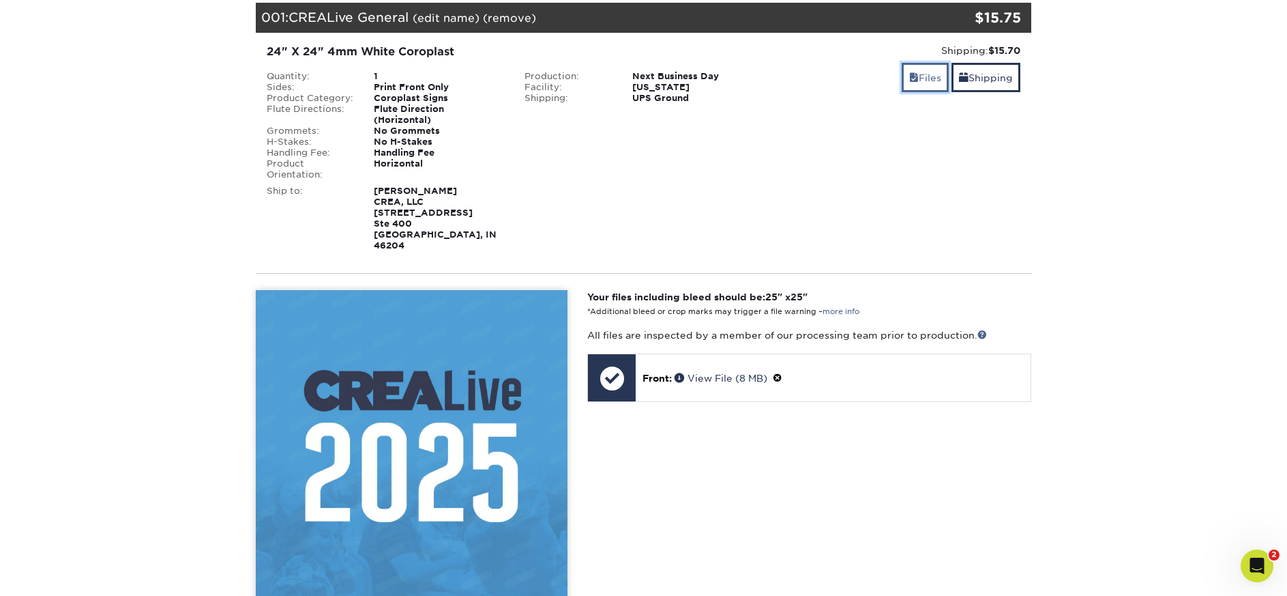
click at [919, 81] on link "Files" at bounding box center [925, 77] width 47 height 29
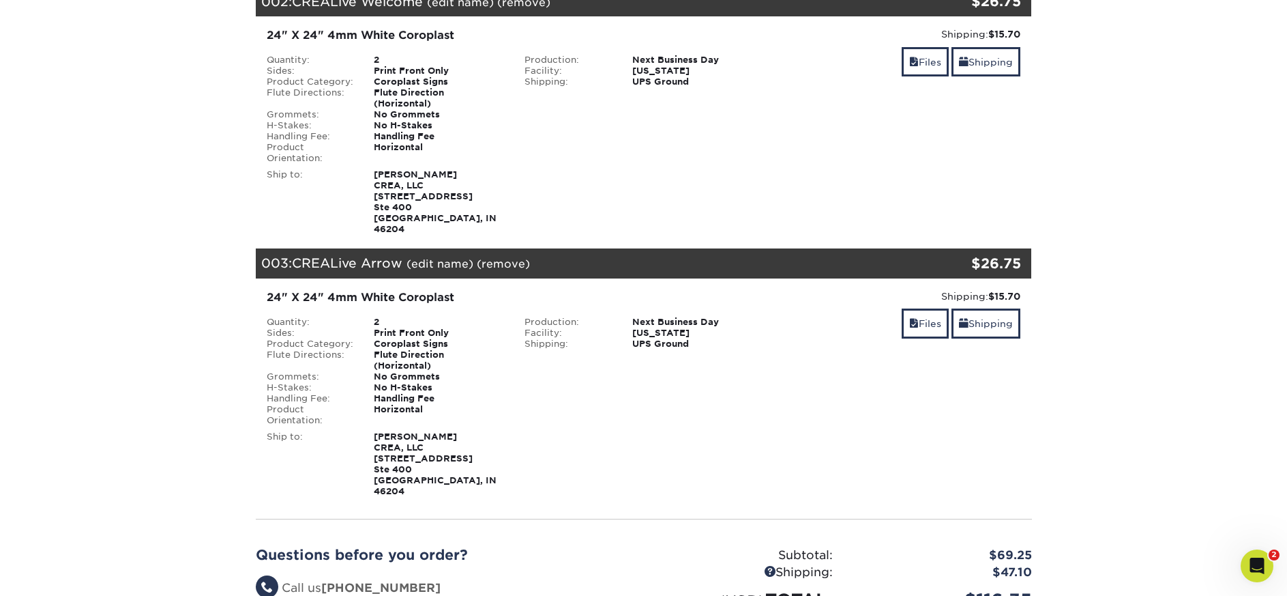
scroll to position [614, 0]
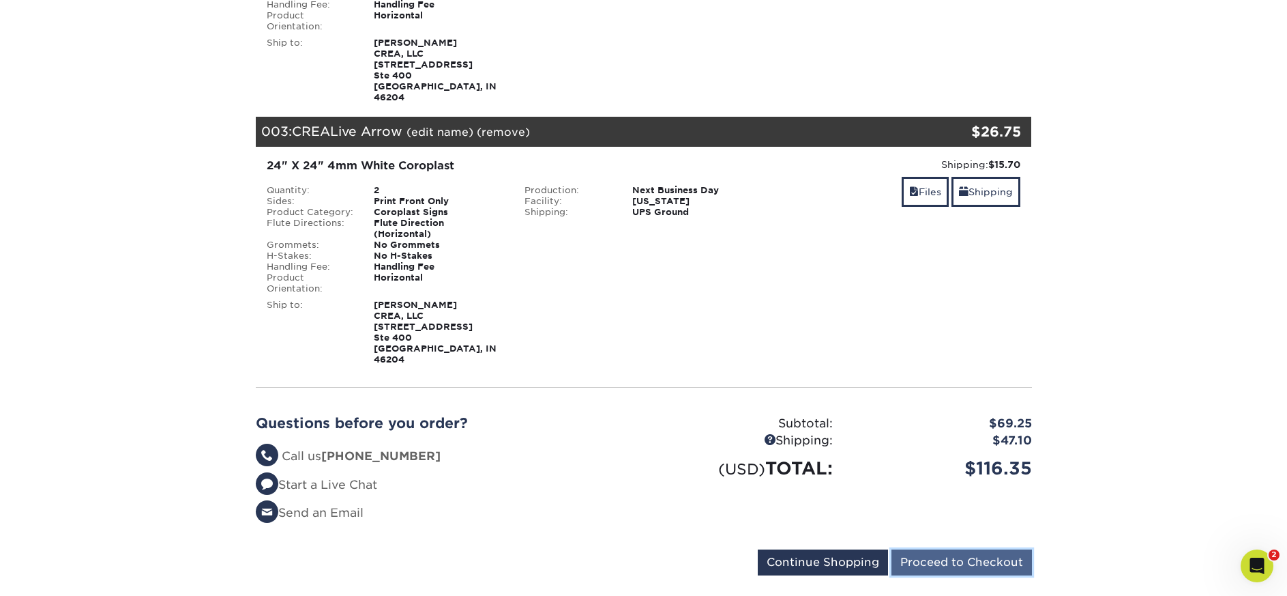
click at [964, 549] on input "Proceed to Checkout" at bounding box center [962, 562] width 141 height 26
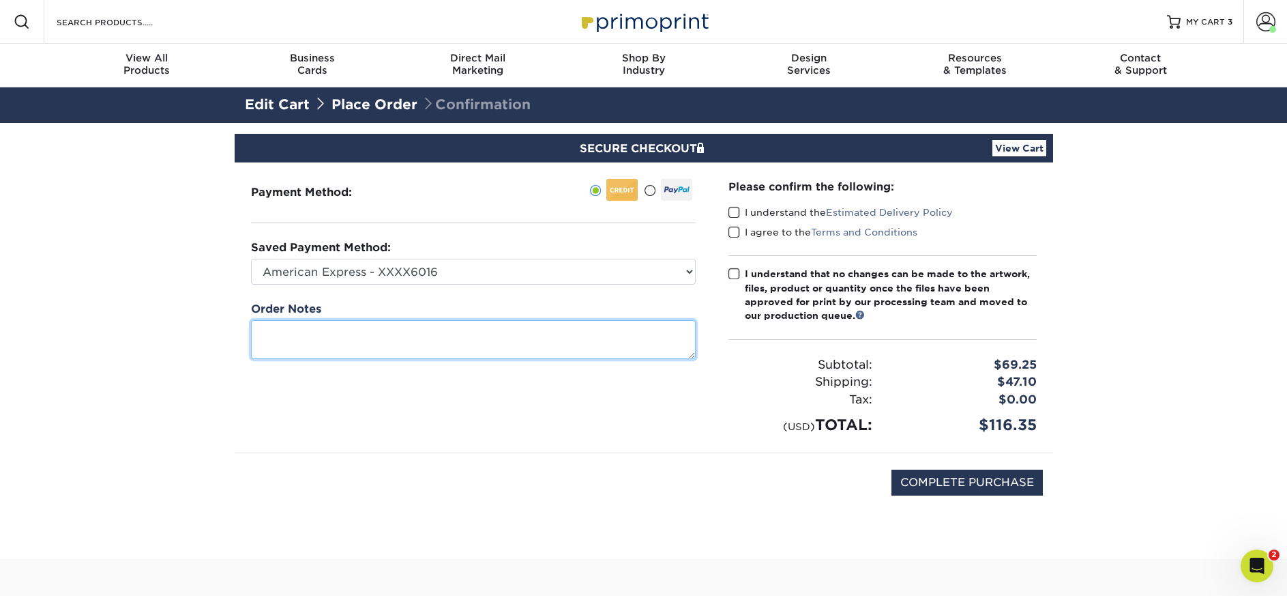
click at [381, 342] on textarea at bounding box center [473, 339] width 445 height 39
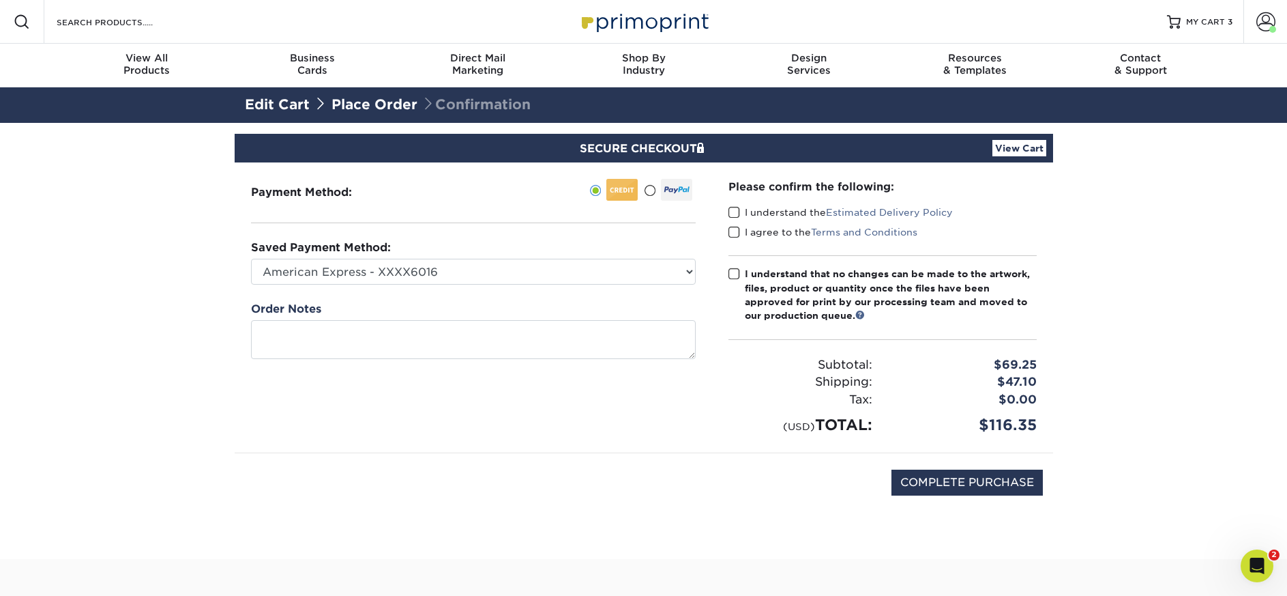
click at [735, 212] on span at bounding box center [735, 212] width 12 height 13
click at [0, 0] on input "I understand the Estimated Delivery Policy" at bounding box center [0, 0] width 0 height 0
click at [738, 232] on span at bounding box center [735, 232] width 12 height 13
click at [0, 0] on input "I agree to the Terms and Conditions" at bounding box center [0, 0] width 0 height 0
click at [736, 275] on span at bounding box center [735, 273] width 12 height 13
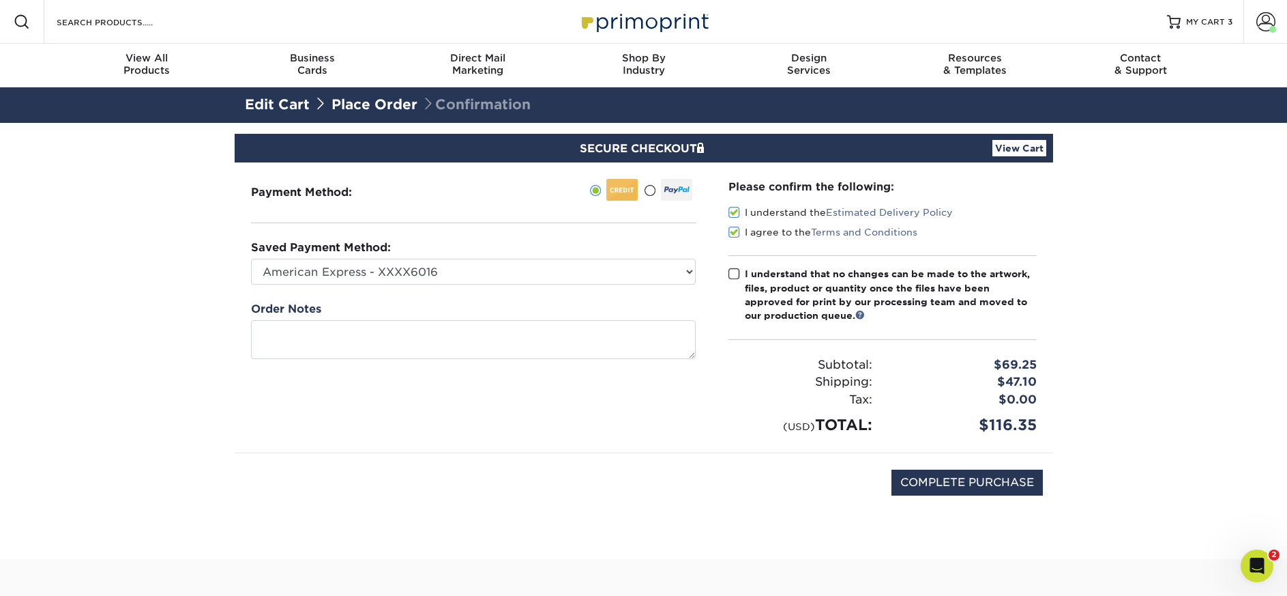
click at [0, 0] on input "I understand that no changes can be made to the artwork, files, product or quan…" at bounding box center [0, 0] width 0 height 0
click at [1006, 487] on input "COMPLETE PURCHASE" at bounding box center [967, 482] width 151 height 26
type input "PROCESSING, PLEASE WAIT..."
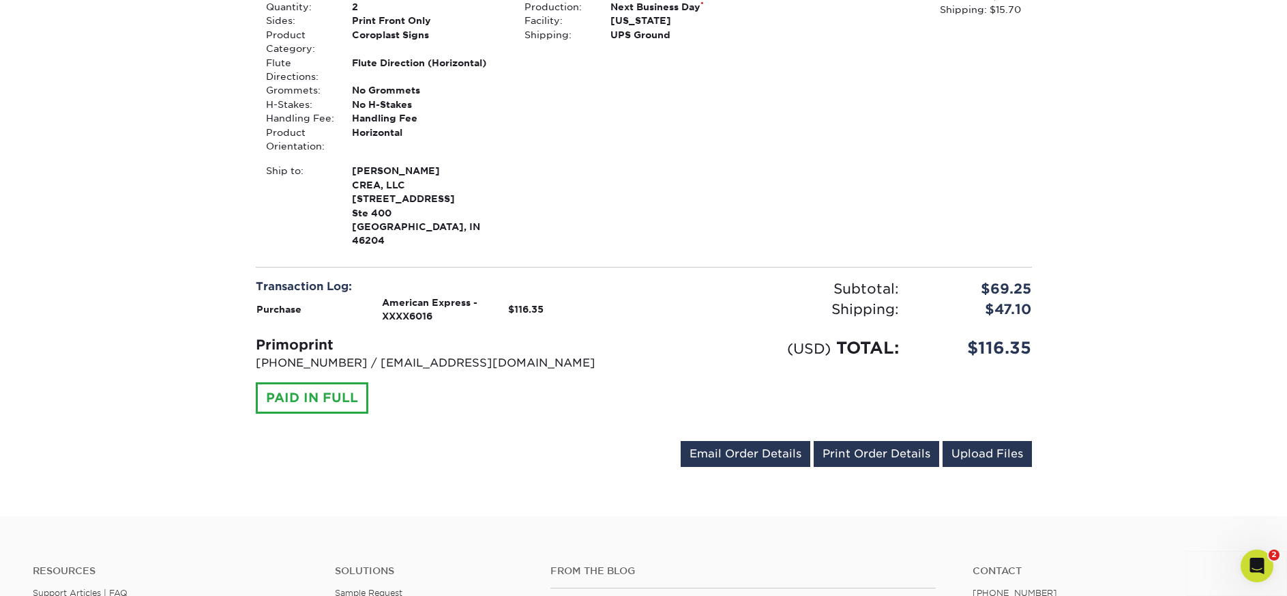
scroll to position [1228, 0]
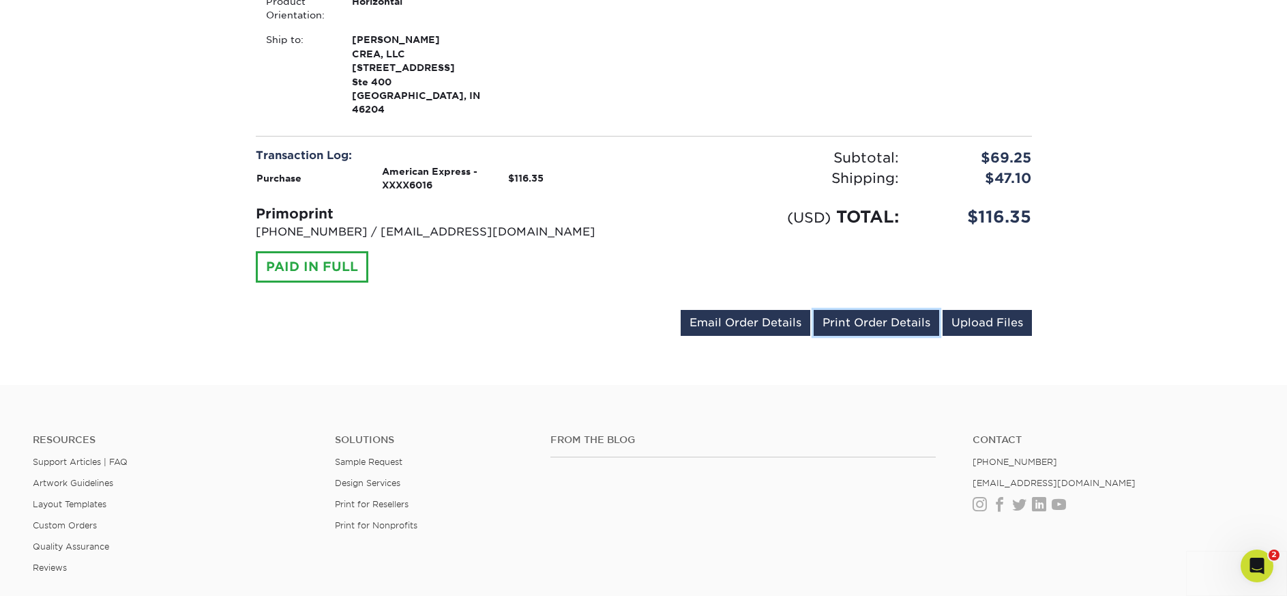
drag, startPoint x: 907, startPoint y: 281, endPoint x: 574, endPoint y: 425, distance: 362.1
click at [907, 310] on link "Print Order Details" at bounding box center [877, 323] width 126 height 26
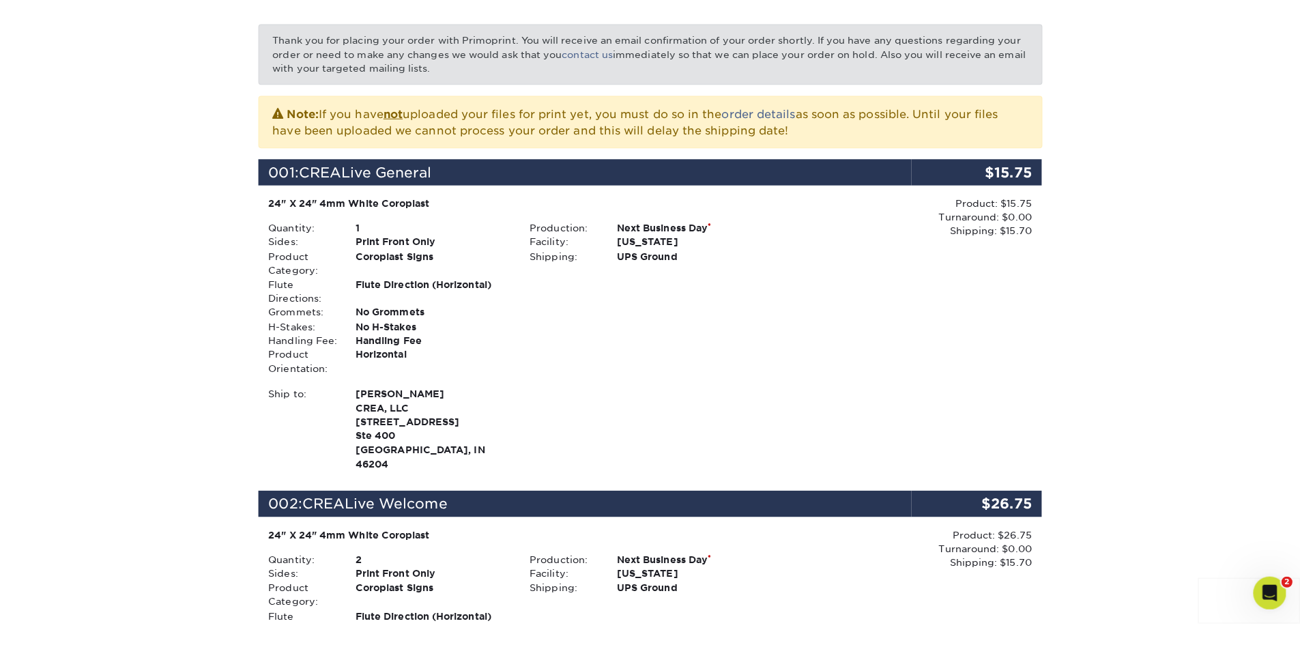
scroll to position [215, 0]
